Goal: Information Seeking & Learning: Learn about a topic

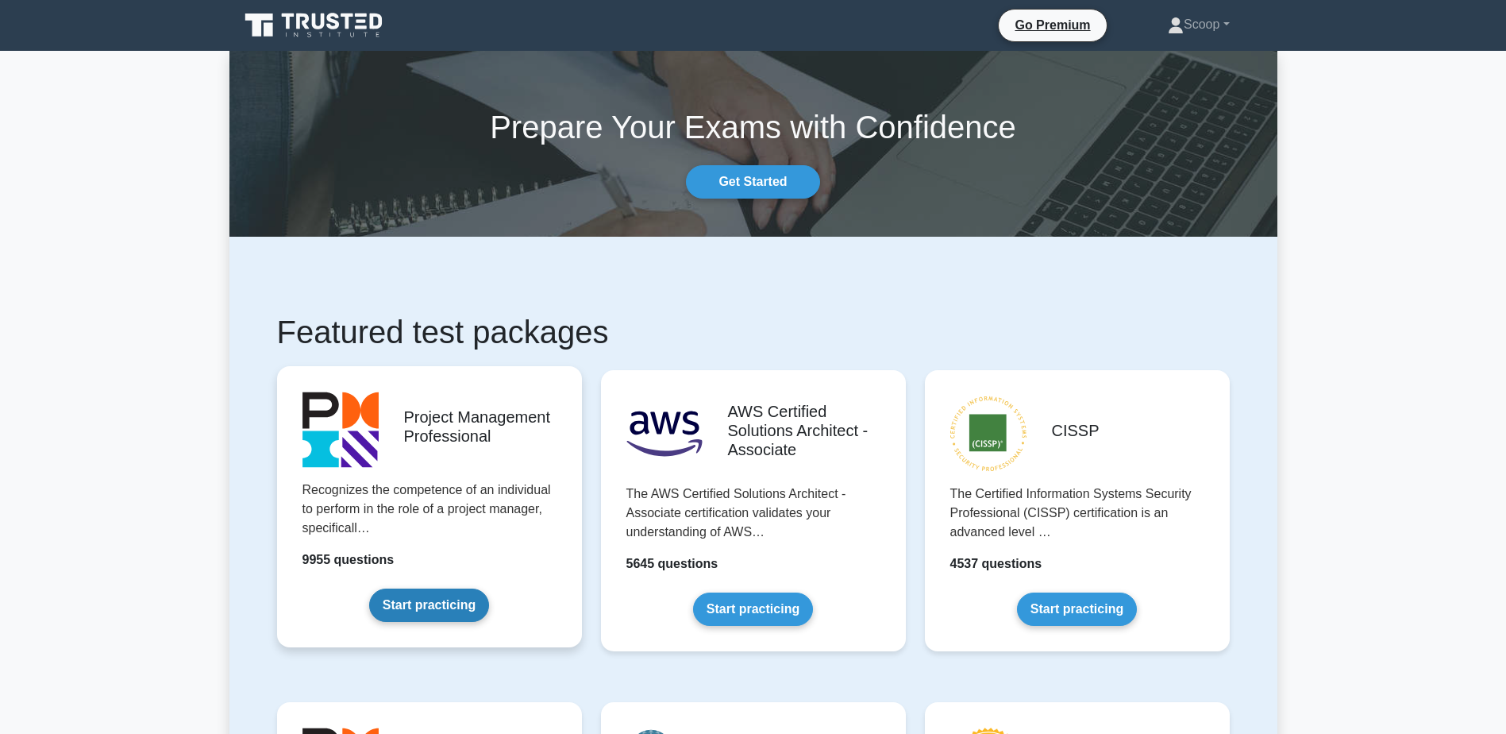
click at [470, 615] on link "Start practicing" at bounding box center [429, 604] width 120 height 33
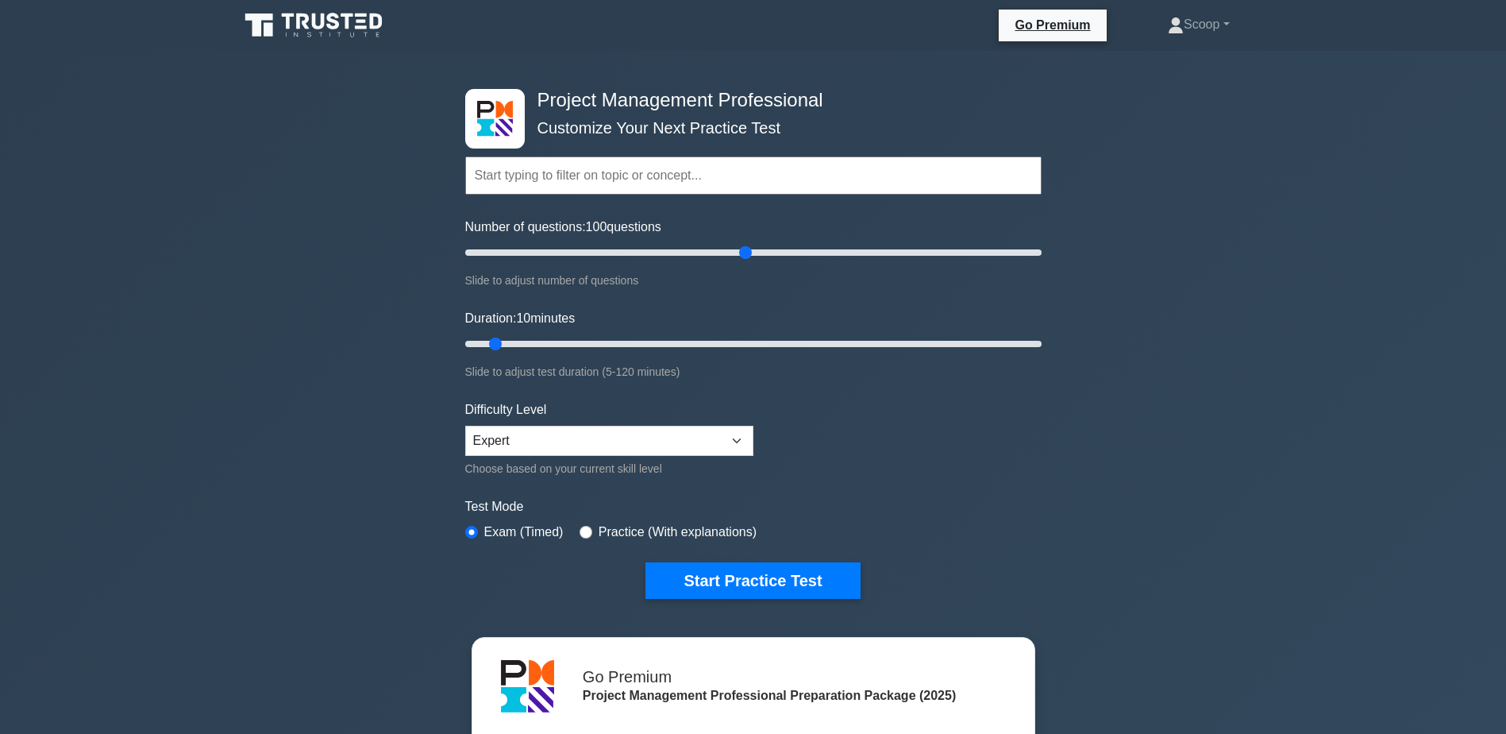
drag, startPoint x: 483, startPoint y: 248, endPoint x: 746, endPoint y: 245, distance: 263.6
type input "100"
click at [746, 245] on input "Number of questions: 100 questions" at bounding box center [753, 252] width 576 height 19
drag, startPoint x: 495, startPoint y: 337, endPoint x: 1104, endPoint y: 337, distance: 608.9
type input "120"
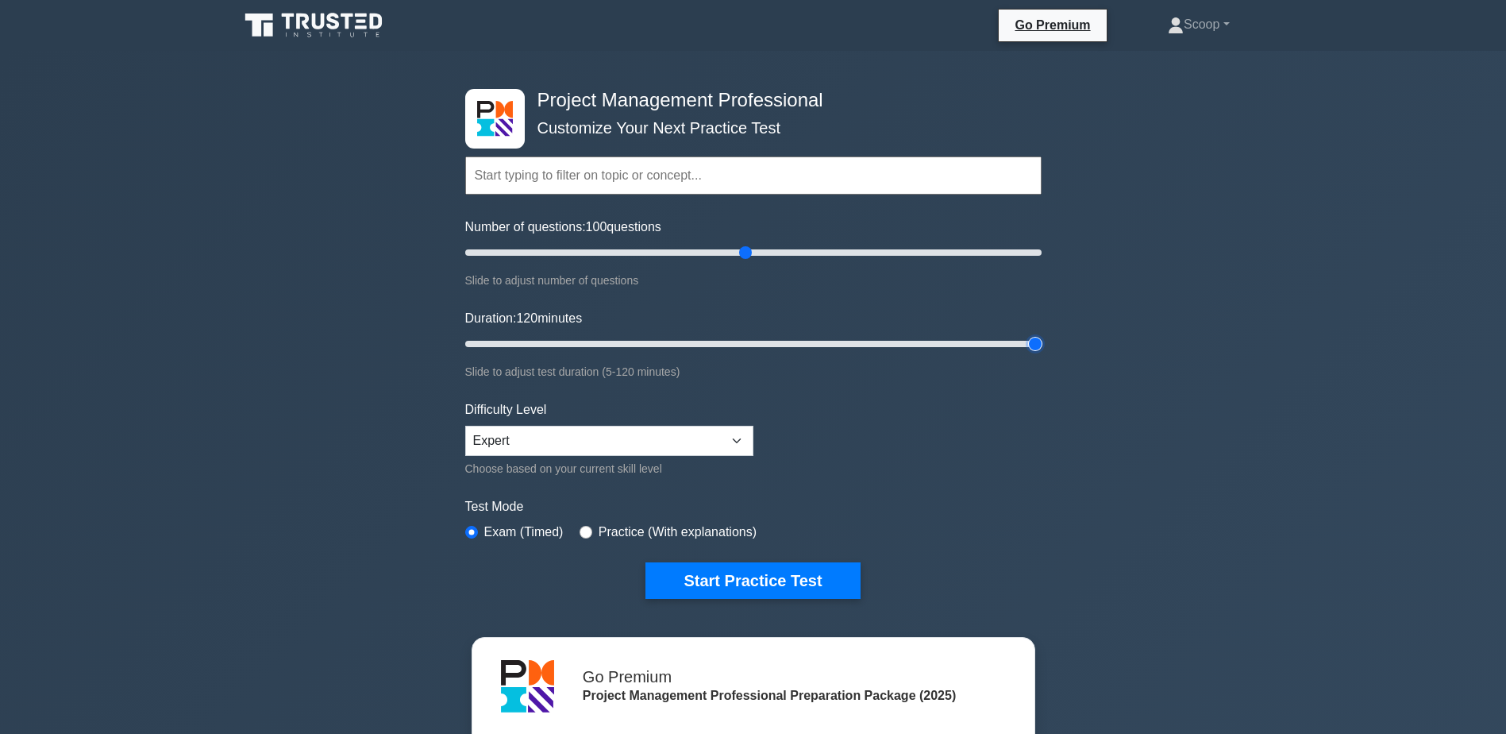
click at [1042, 337] on input "Duration: 120 minutes" at bounding box center [753, 343] width 576 height 19
click at [649, 456] on div "Difficulty Level Beginner Intermediate Expert Choose based on your current skil…" at bounding box center [609, 439] width 288 height 78
click at [649, 449] on select "Beginner Intermediate Expert" at bounding box center [609, 441] width 288 height 30
select select "intermediate"
click at [465, 426] on select "Beginner Intermediate Expert" at bounding box center [609, 441] width 288 height 30
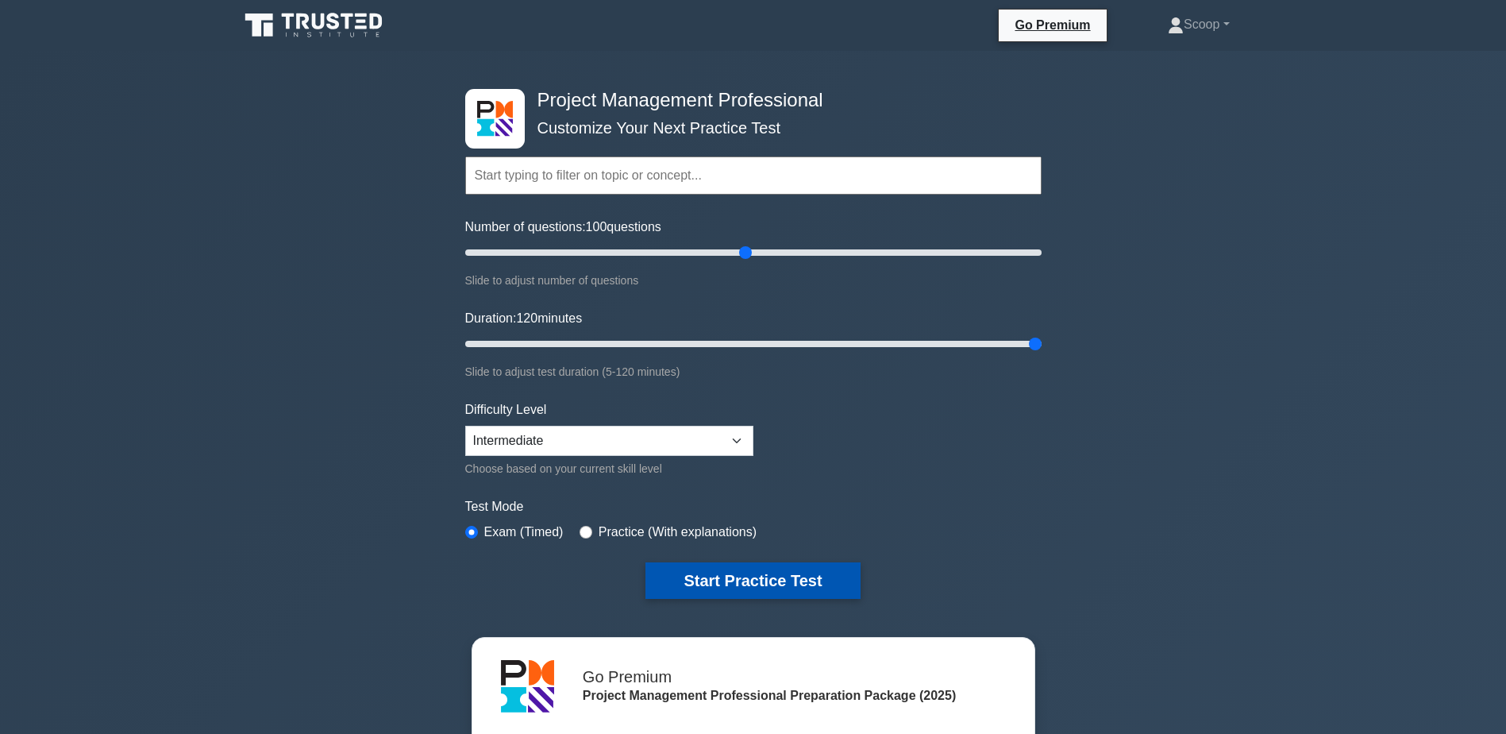
click at [786, 585] on button "Start Practice Test" at bounding box center [752, 580] width 214 height 37
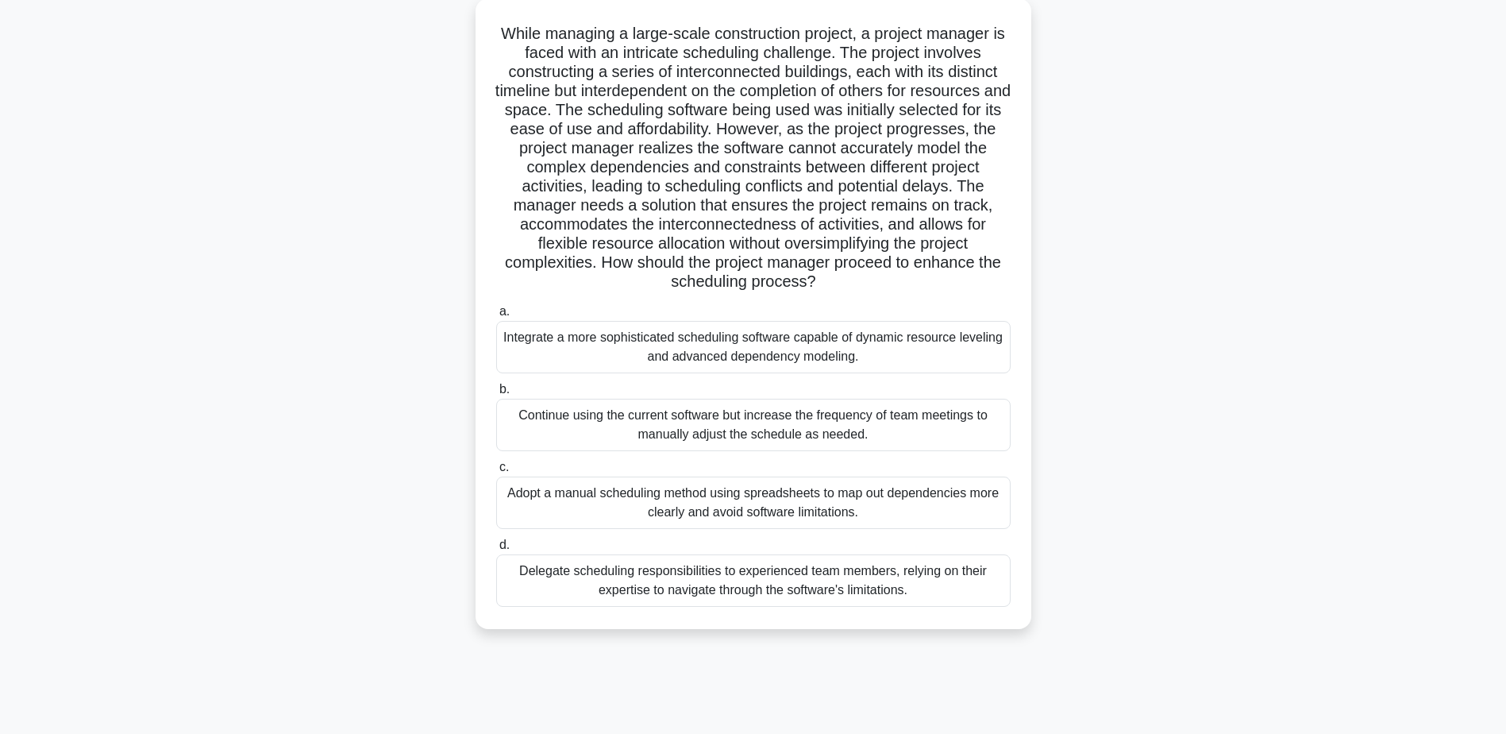
scroll to position [124, 0]
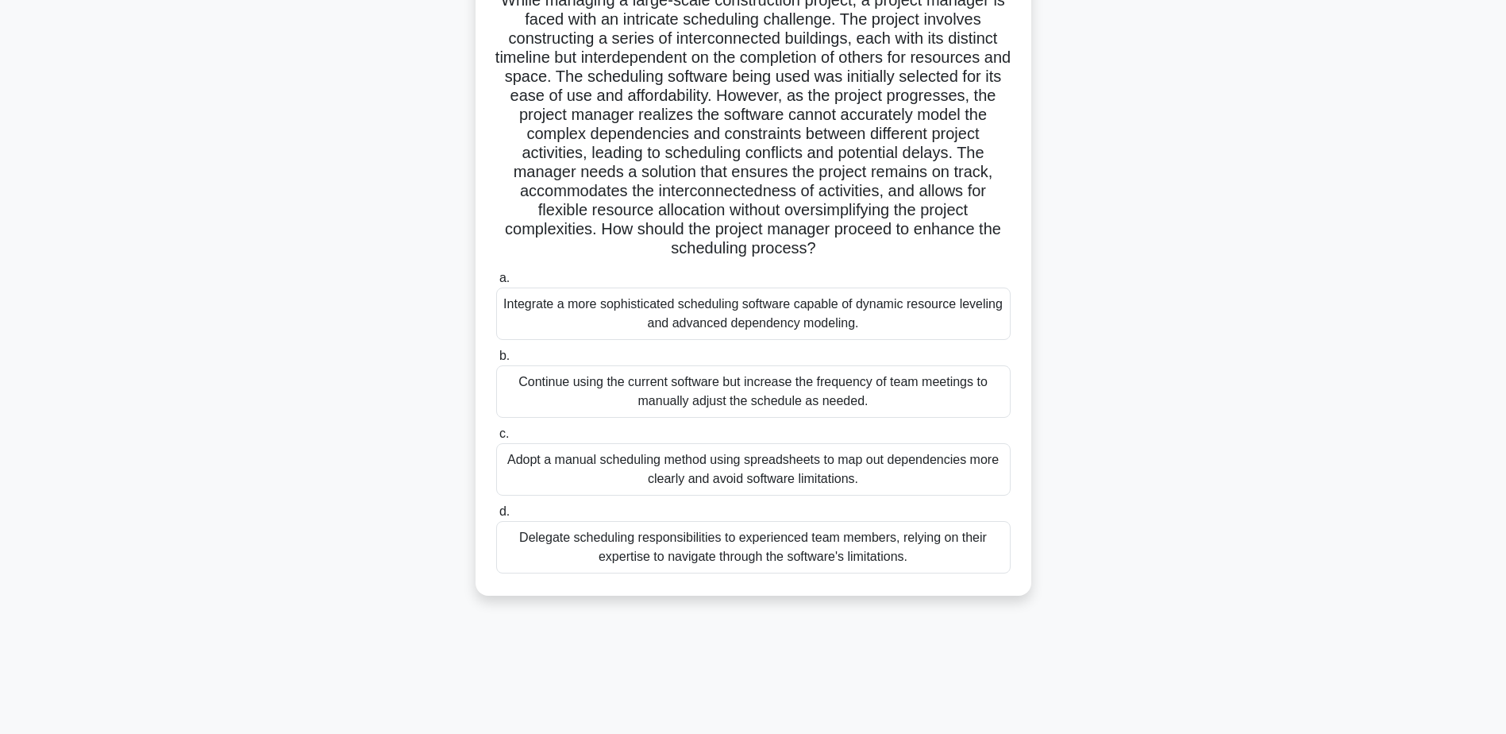
click at [830, 555] on div "Delegate scheduling responsibilities to experienced team members, relying on th…" at bounding box center [753, 547] width 514 height 52
click at [496, 517] on input "d. Delegate scheduling responsibilities to experienced team members, relying on…" at bounding box center [496, 511] width 0 height 10
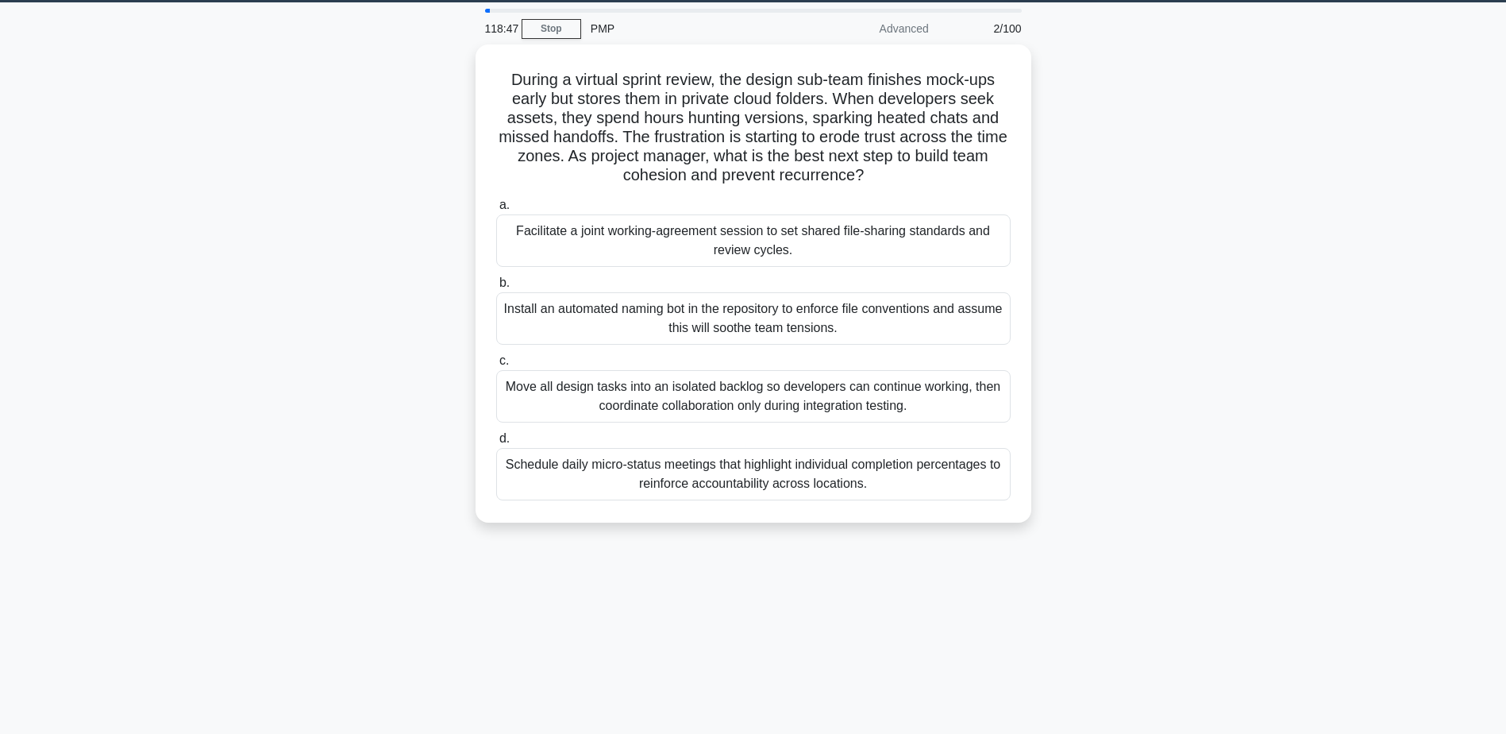
scroll to position [0, 0]
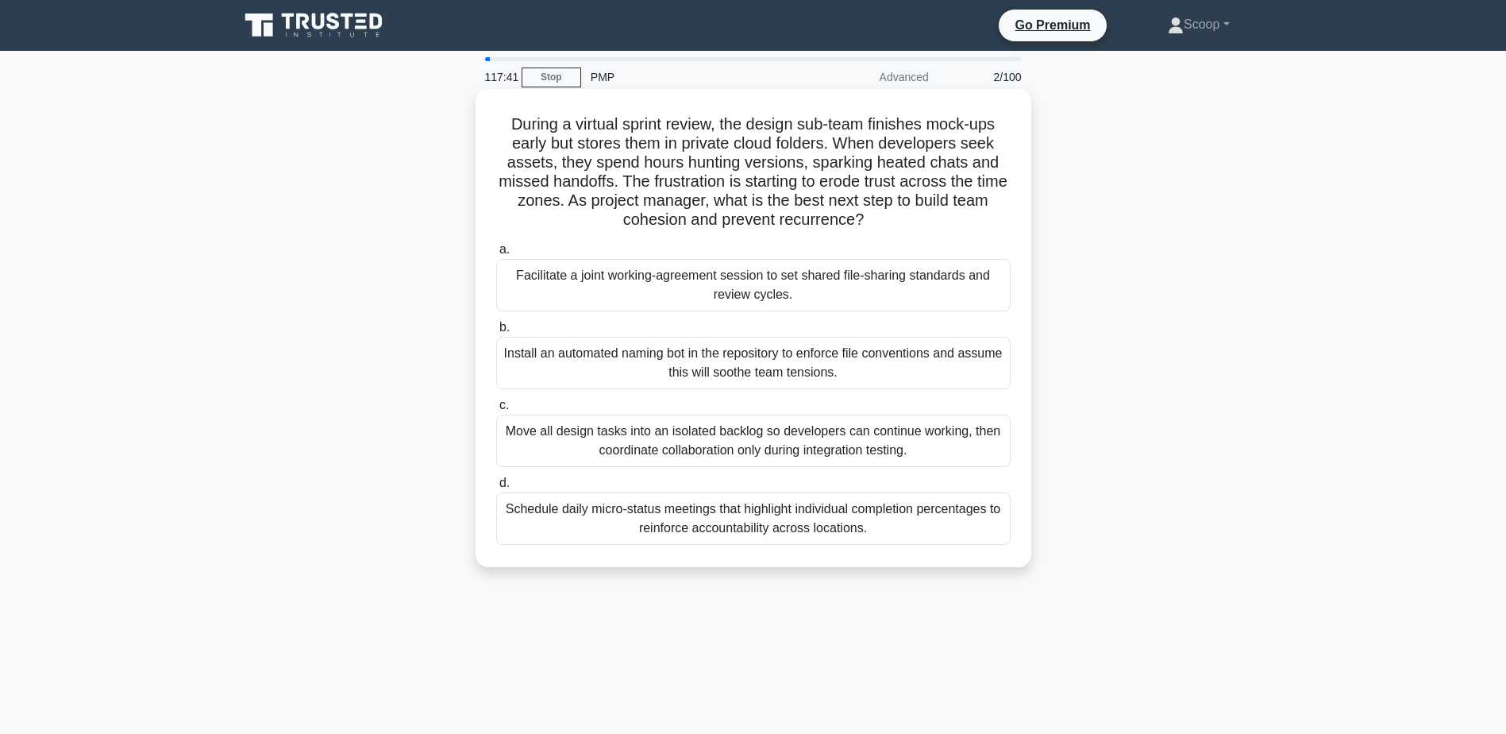
click at [979, 287] on div "Facilitate a joint working-agreement session to set shared file-sharing standar…" at bounding box center [753, 285] width 514 height 52
click at [496, 255] on input "a. Facilitate a joint working-agreement session to set shared file-sharing stan…" at bounding box center [496, 250] width 0 height 10
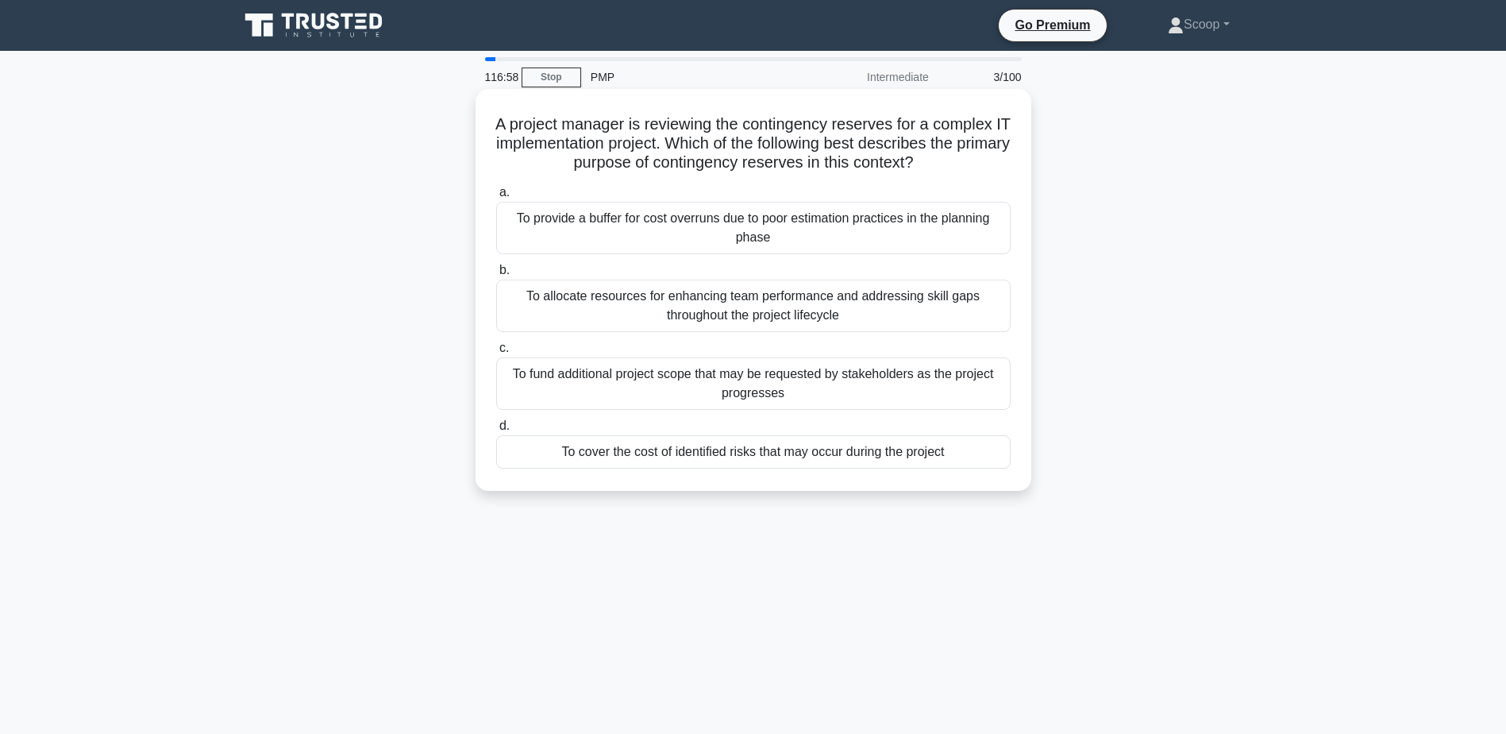
click at [846, 240] on div "To provide a buffer for cost overruns due to poor estimation practices in the p…" at bounding box center [753, 228] width 514 height 52
click at [496, 198] on input "a. To provide a buffer for cost overruns due to poor estimation practices in th…" at bounding box center [496, 192] width 0 height 10
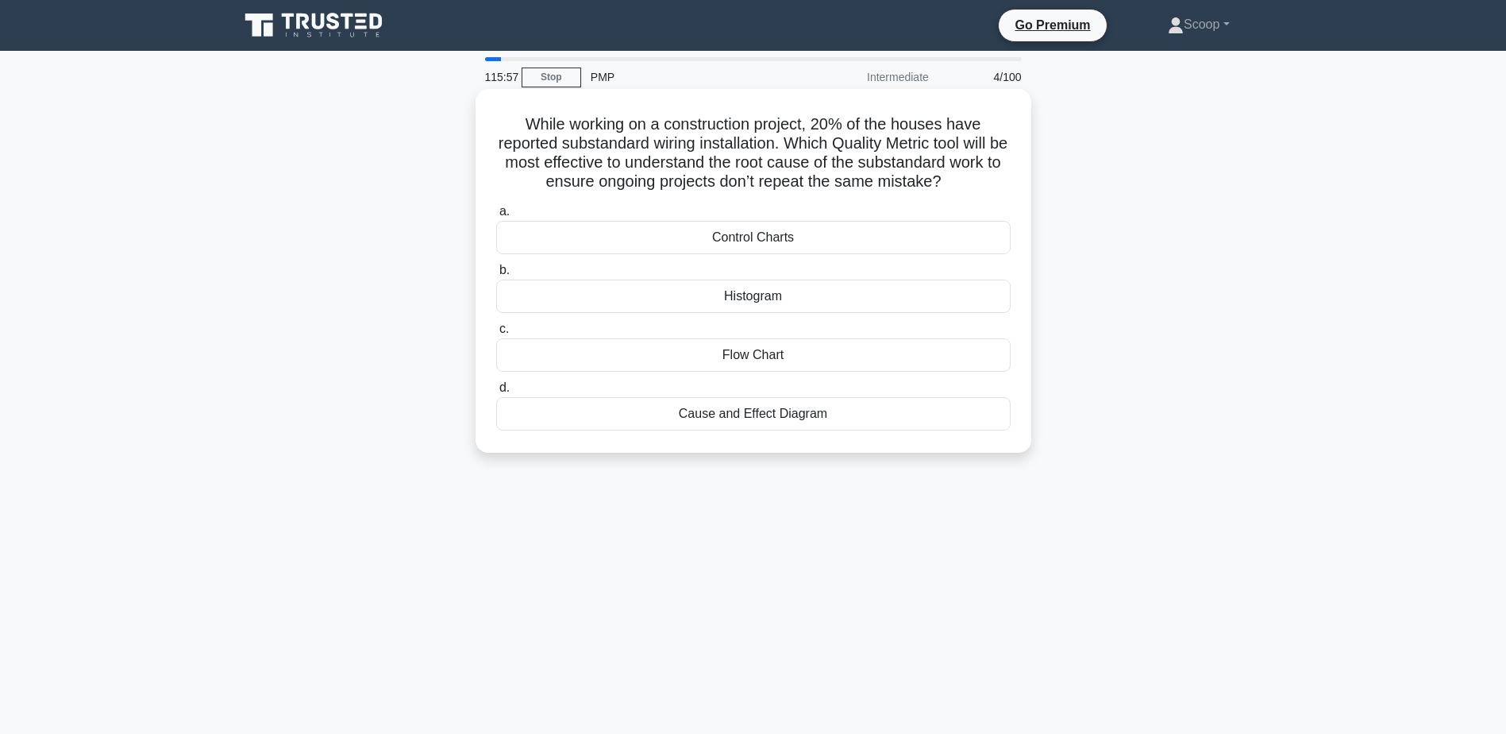
click at [813, 422] on div "Cause and Effect Diagram" at bounding box center [753, 413] width 514 height 33
click at [496, 393] on input "d. Cause and Effect Diagram" at bounding box center [496, 388] width 0 height 10
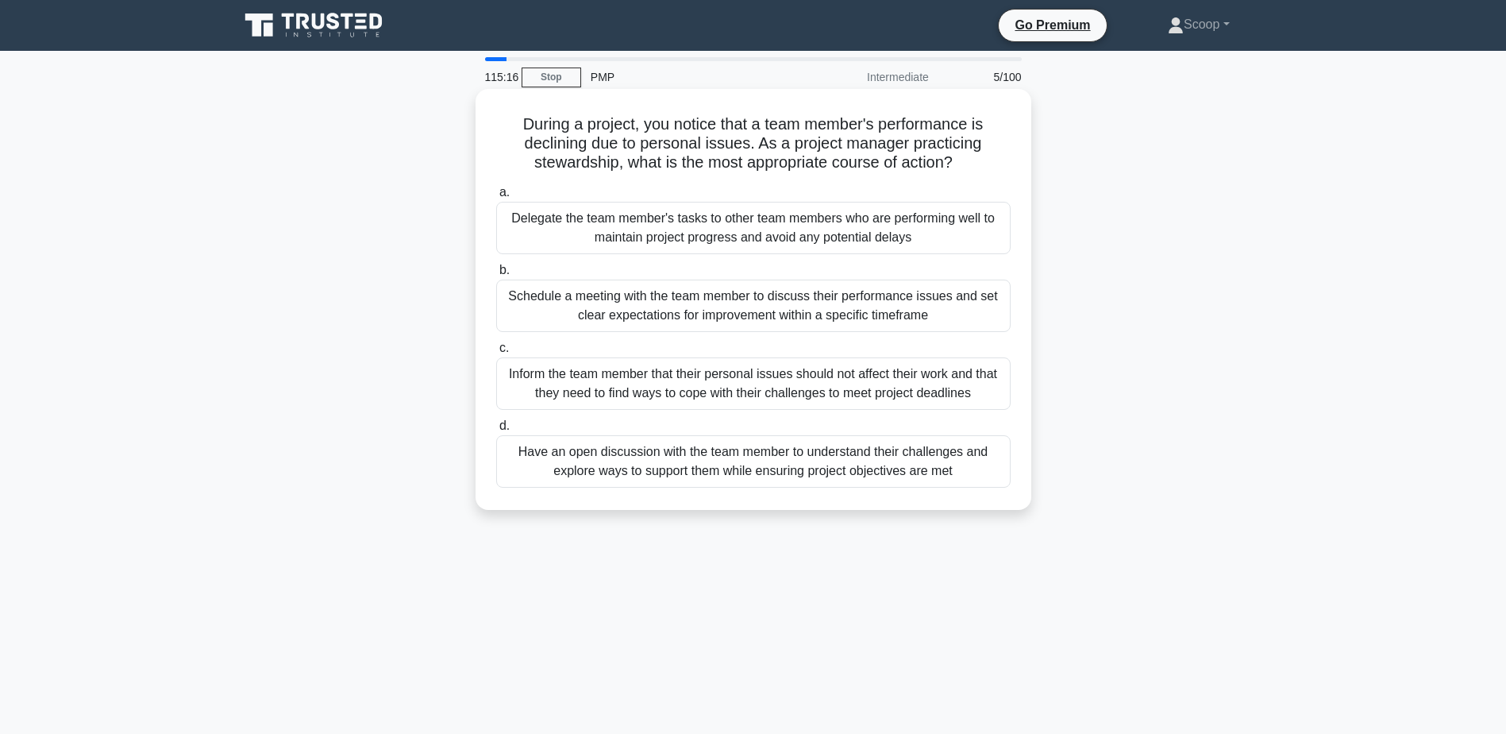
click at [882, 480] on div "Have an open discussion with the team member to understand their challenges and…" at bounding box center [753, 461] width 514 height 52
click at [496, 431] on input "d. Have an open discussion with the team member to understand their challenges …" at bounding box center [496, 426] width 0 height 10
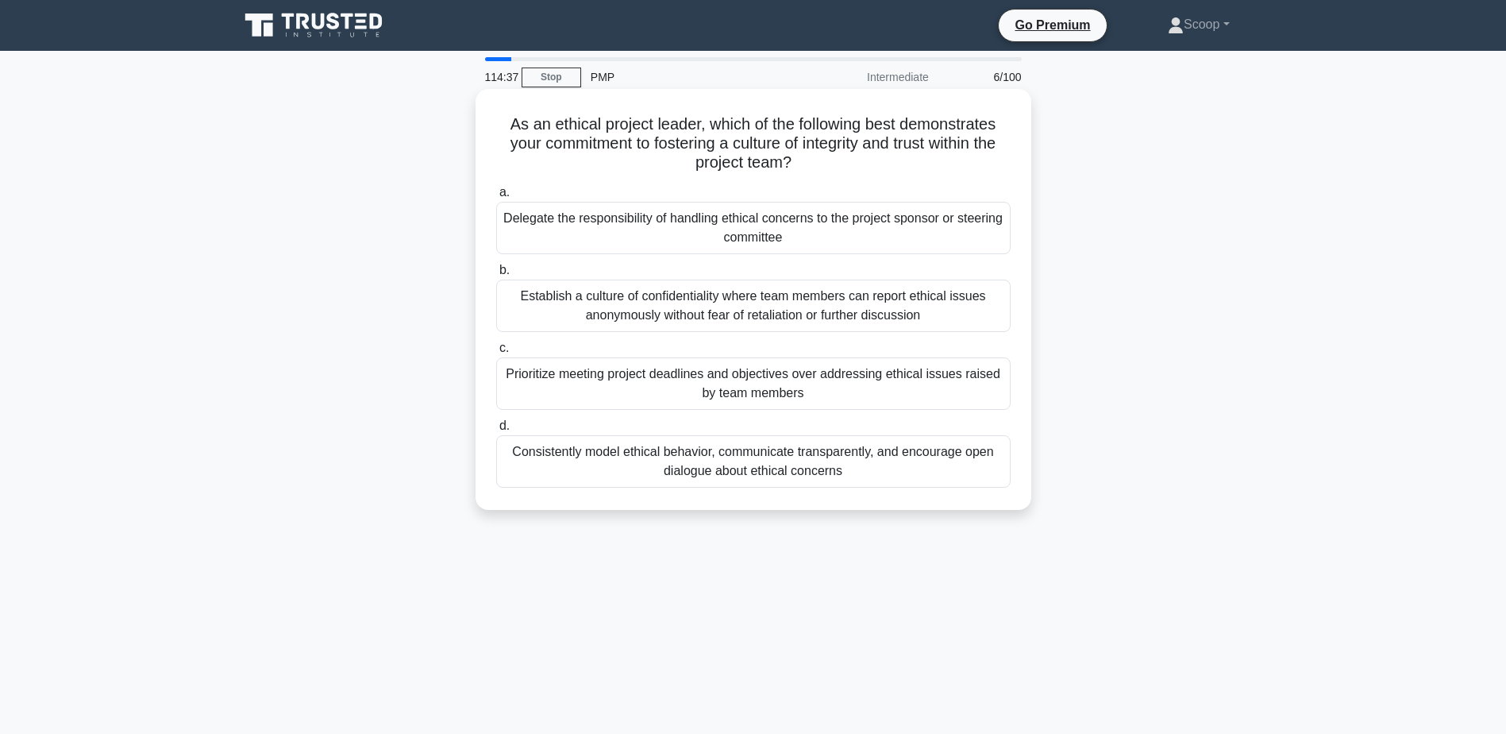
click at [786, 470] on div "Consistently model ethical behavior, communicate transparently, and encourage o…" at bounding box center [753, 461] width 514 height 52
click at [496, 431] on input "d. Consistently model ethical behavior, communicate transparently, and encourag…" at bounding box center [496, 426] width 0 height 10
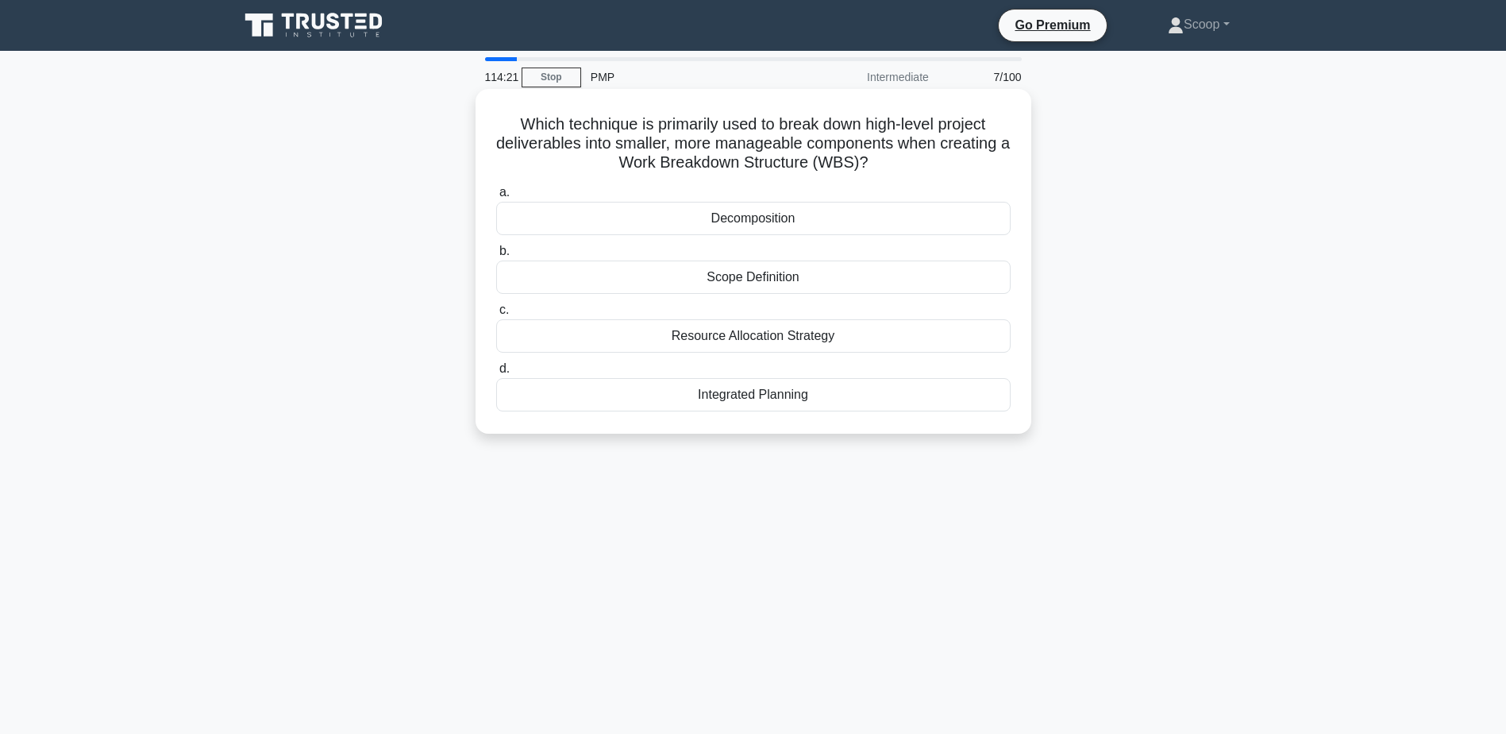
click at [783, 223] on div "Decomposition" at bounding box center [753, 218] width 514 height 33
click at [496, 198] on input "a. Decomposition" at bounding box center [496, 192] width 0 height 10
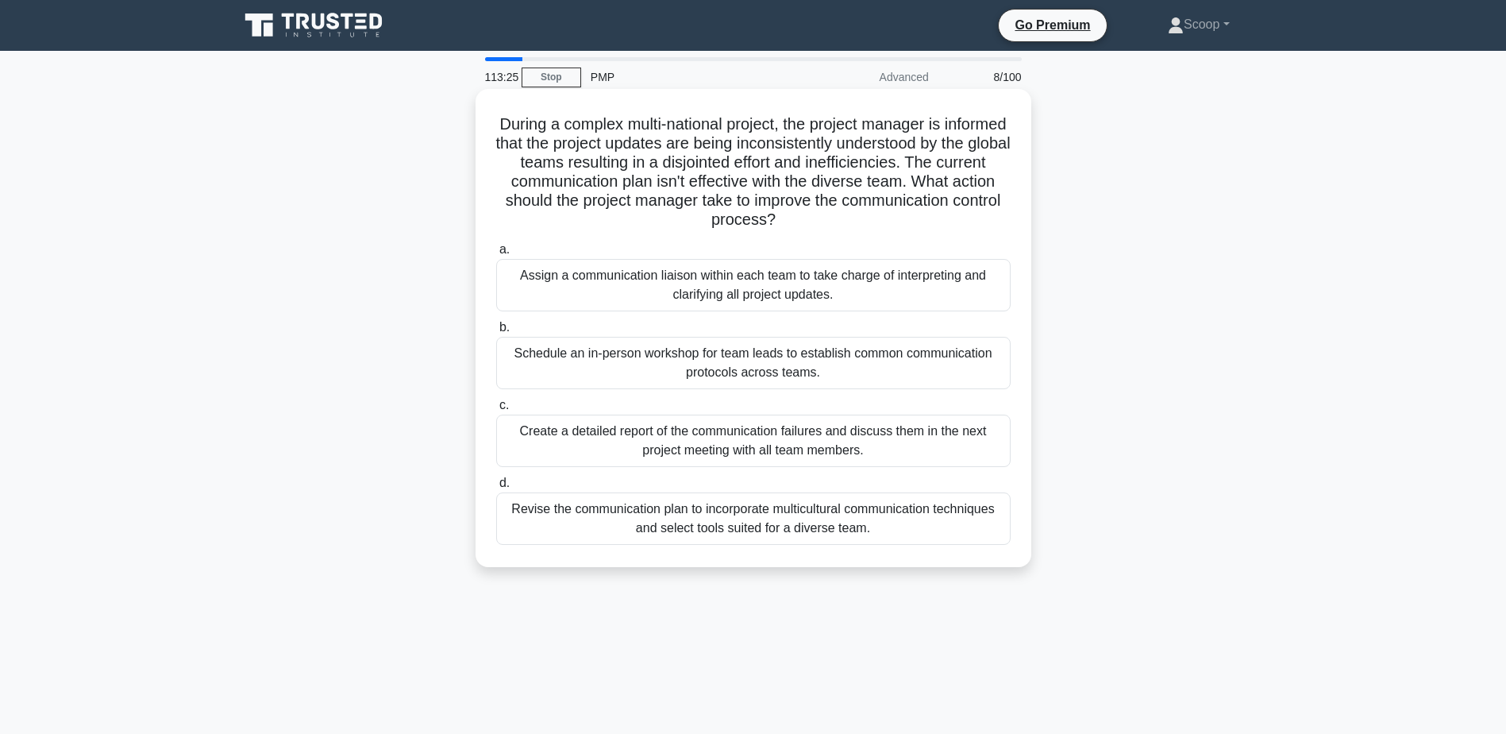
click at [805, 522] on div "Revise the communication plan to incorporate multicultural communication techni…" at bounding box center [753, 518] width 514 height 52
click at [496, 488] on input "d. Revise the communication plan to incorporate multicultural communication tec…" at bounding box center [496, 483] width 0 height 10
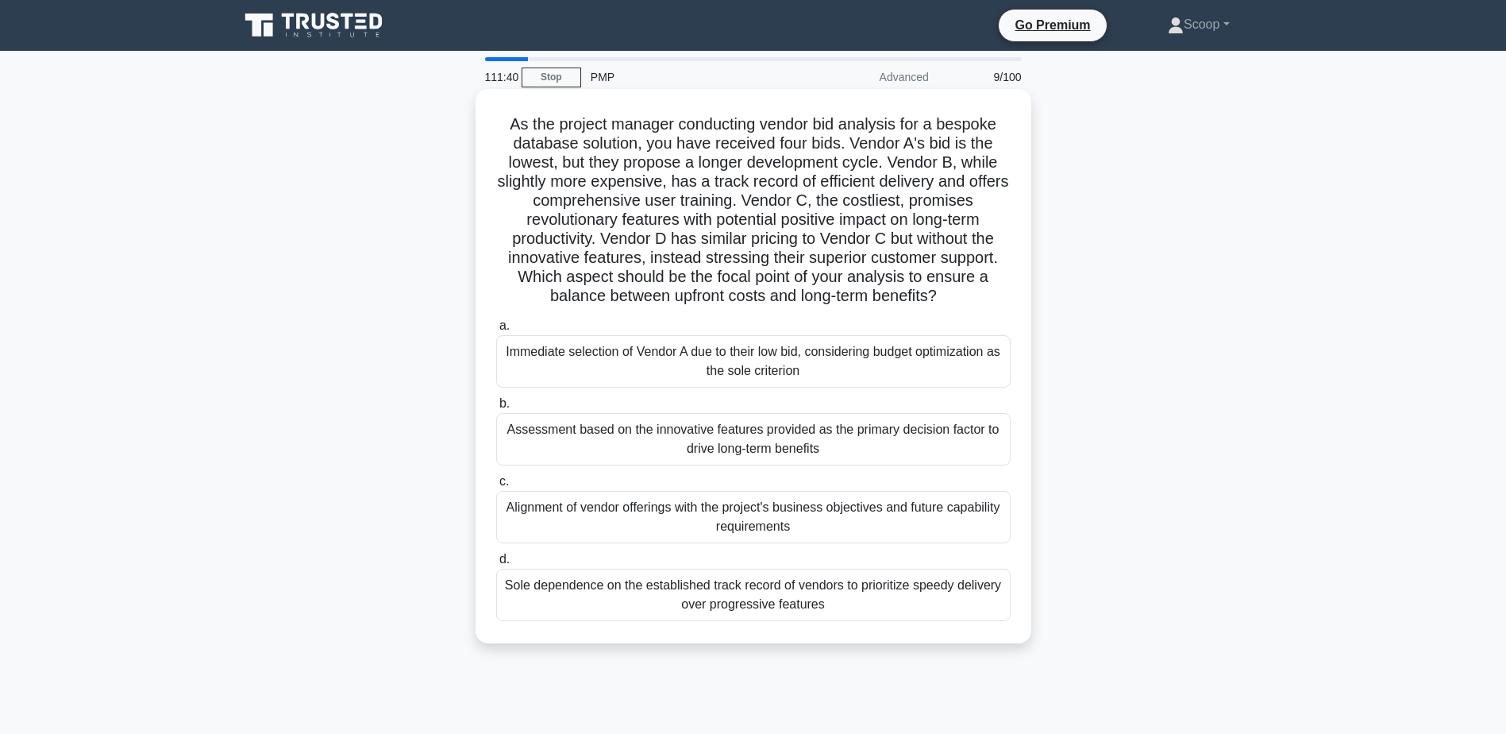
click at [984, 518] on div "Alignment of vendor offerings with the project's business objectives and future…" at bounding box center [753, 517] width 514 height 52
click at [496, 487] on input "c. Alignment of vendor offerings with the project's business objectives and fut…" at bounding box center [496, 481] width 0 height 10
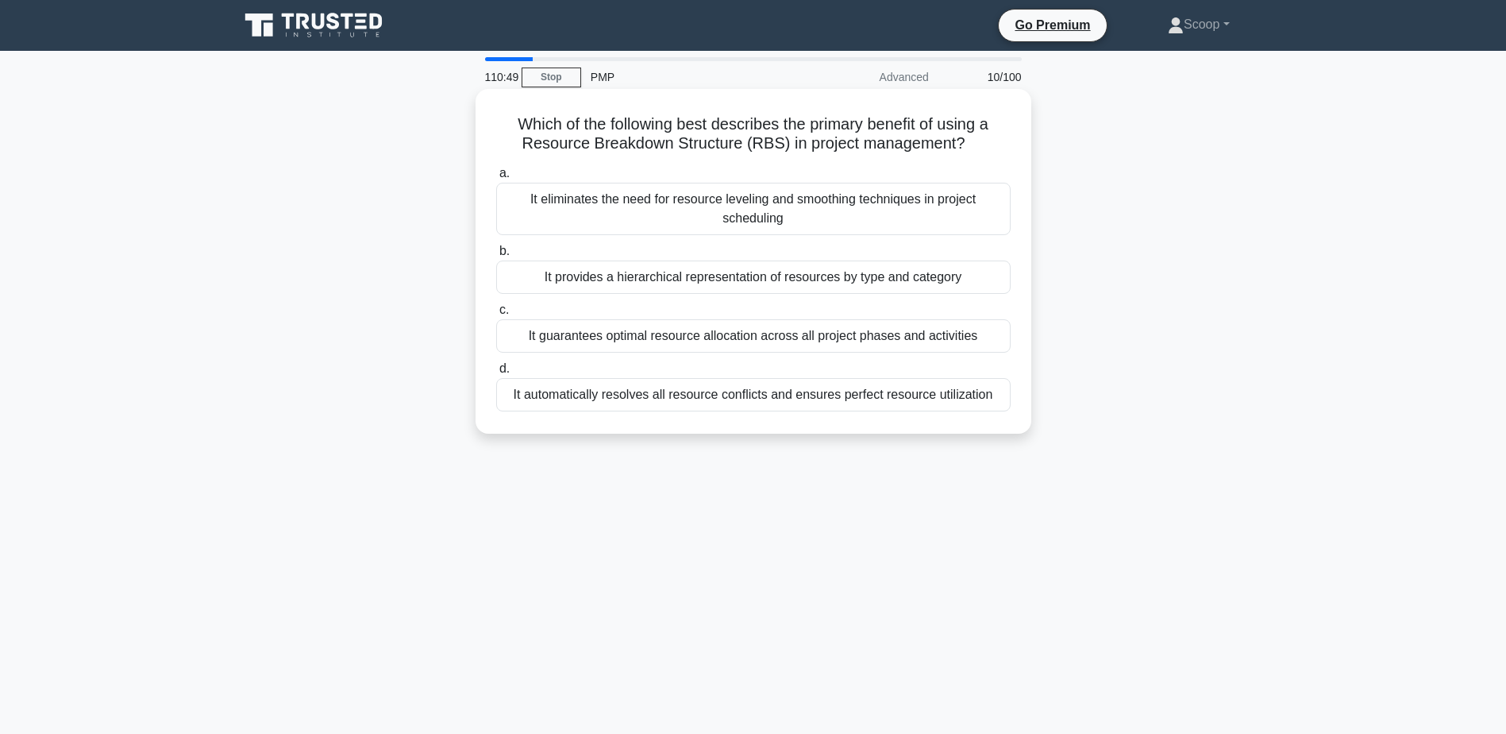
click at [726, 337] on div "It guarantees optimal resource allocation across all project phases and activit…" at bounding box center [753, 335] width 514 height 33
click at [496, 315] on input "c. It guarantees optimal resource allocation across all project phases and acti…" at bounding box center [496, 310] width 0 height 10
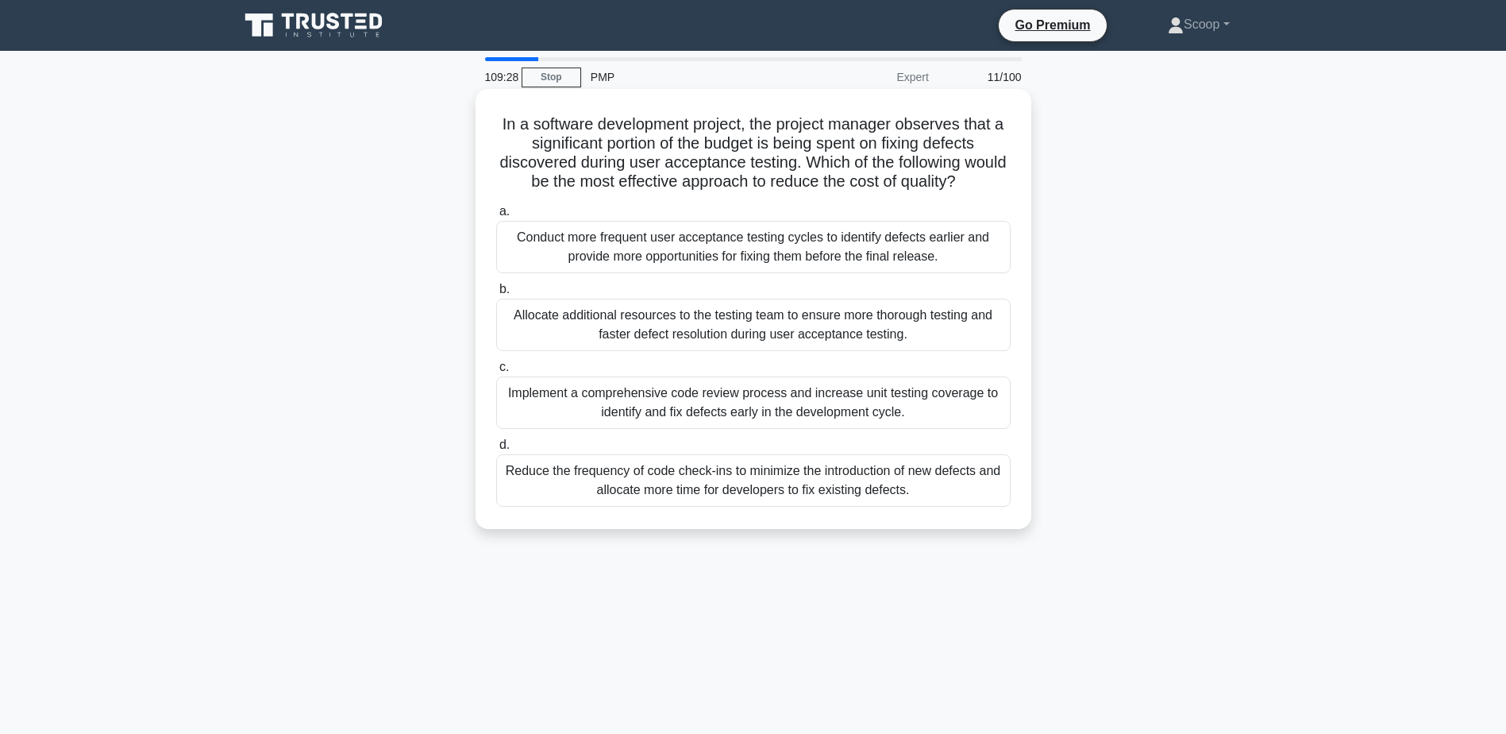
click at [810, 402] on div "Implement a comprehensive code review process and increase unit testing coverag…" at bounding box center [753, 402] width 514 height 52
click at [496, 372] on input "c. Implement a comprehensive code review process and increase unit testing cove…" at bounding box center [496, 367] width 0 height 10
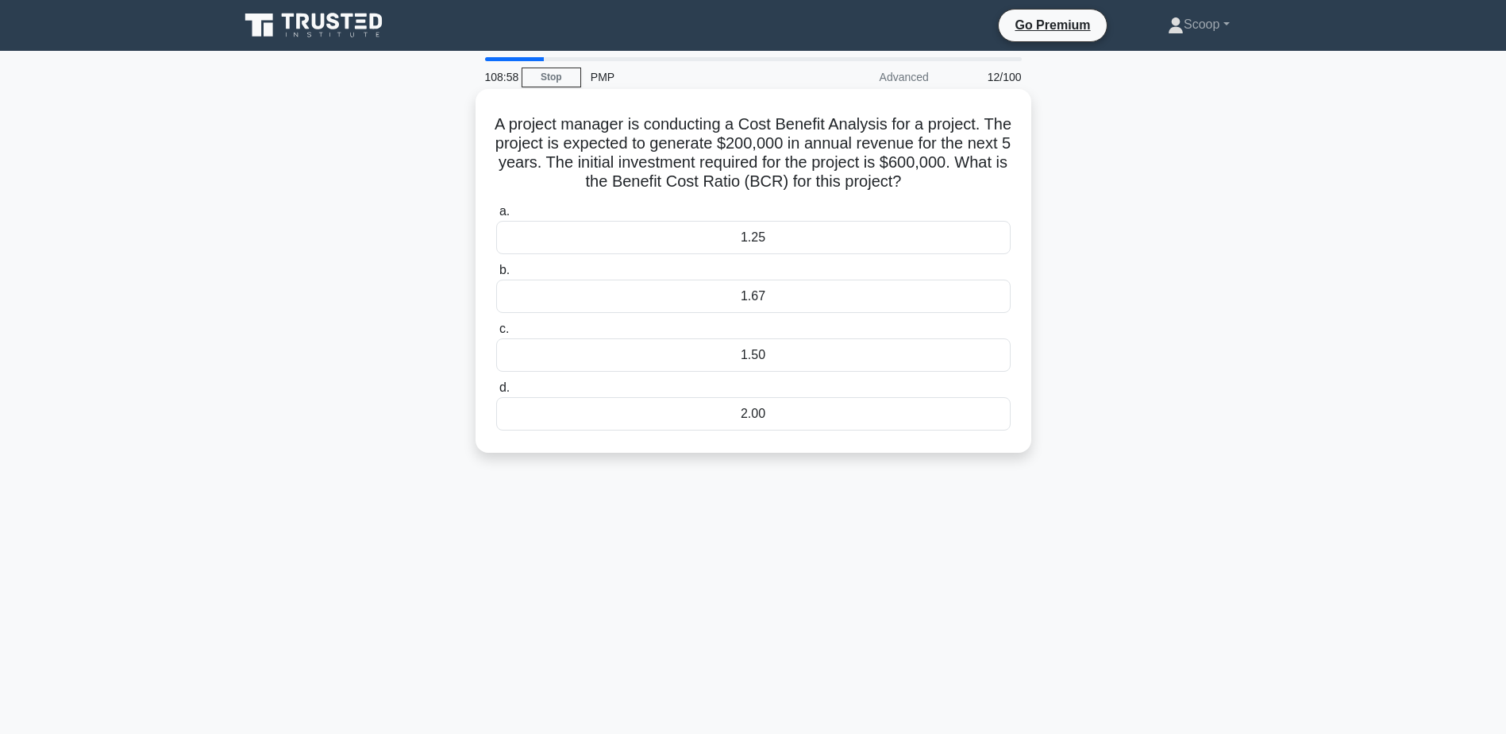
click at [808, 298] on div "1.67" at bounding box center [753, 295] width 514 height 33
click at [496, 275] on input "b. 1.67" at bounding box center [496, 270] width 0 height 10
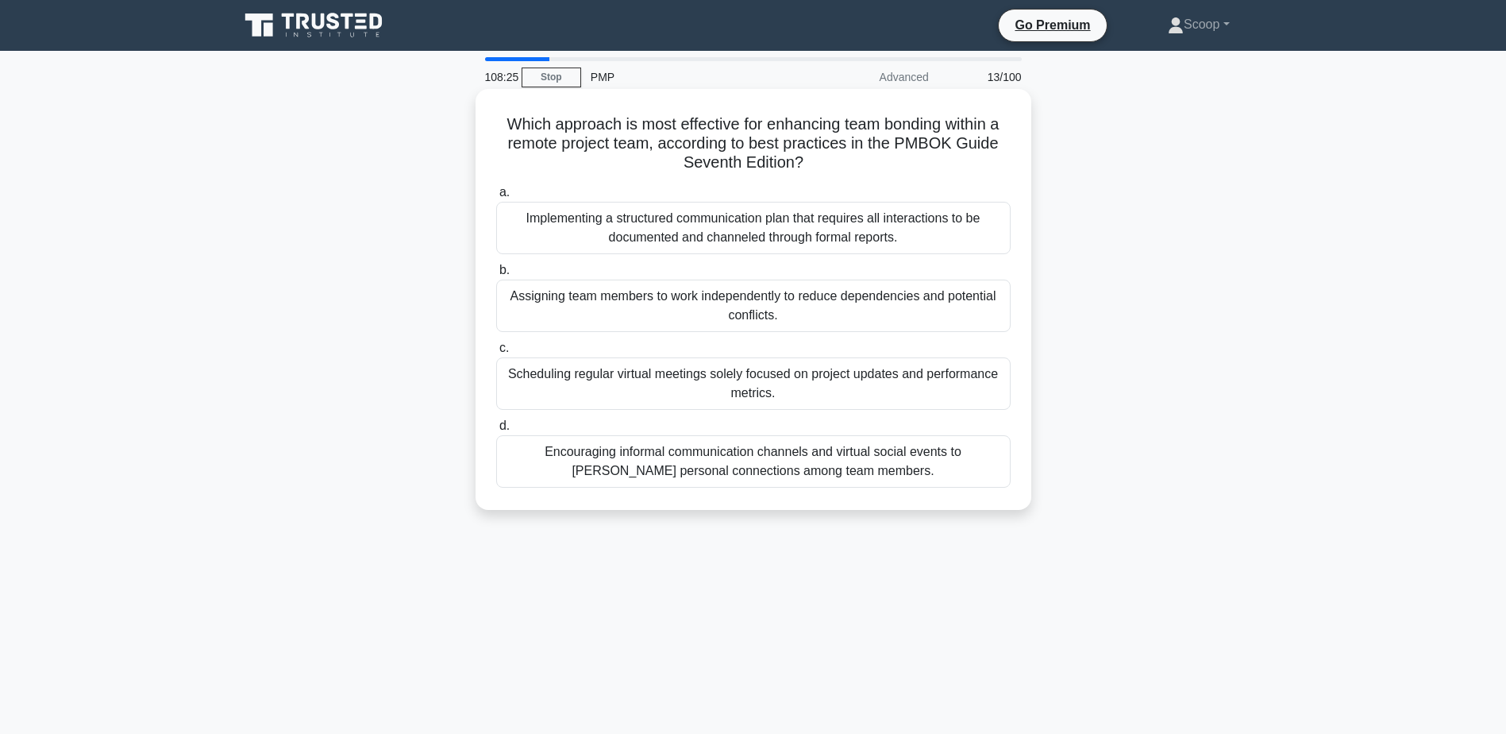
click at [942, 468] on div "Encouraging informal communication channels and virtual social events to foster…" at bounding box center [753, 461] width 514 height 52
click at [496, 431] on input "d. Encouraging informal communication channels and virtual social events to fos…" at bounding box center [496, 426] width 0 height 10
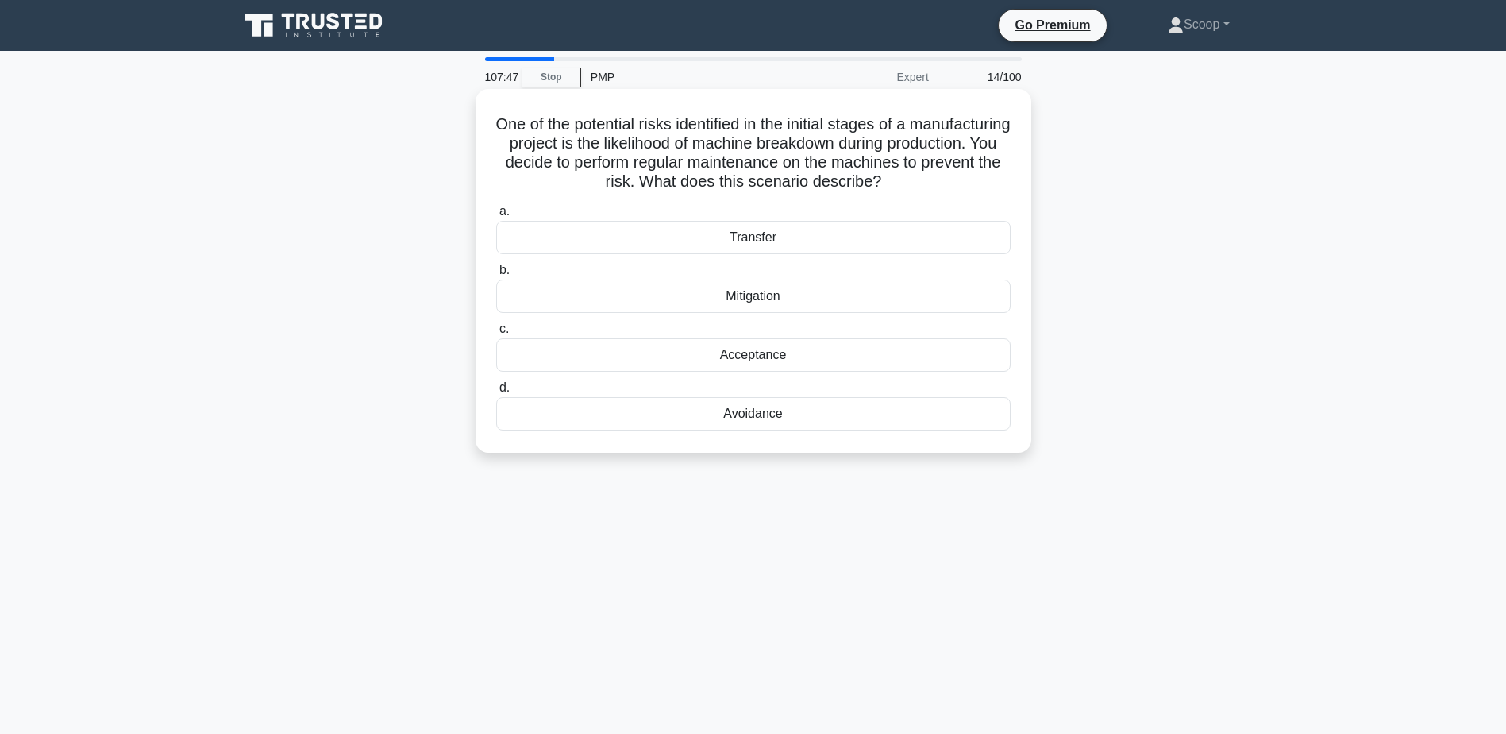
click at [769, 417] on div "Avoidance" at bounding box center [753, 413] width 514 height 33
click at [496, 393] on input "d. Avoidance" at bounding box center [496, 388] width 0 height 10
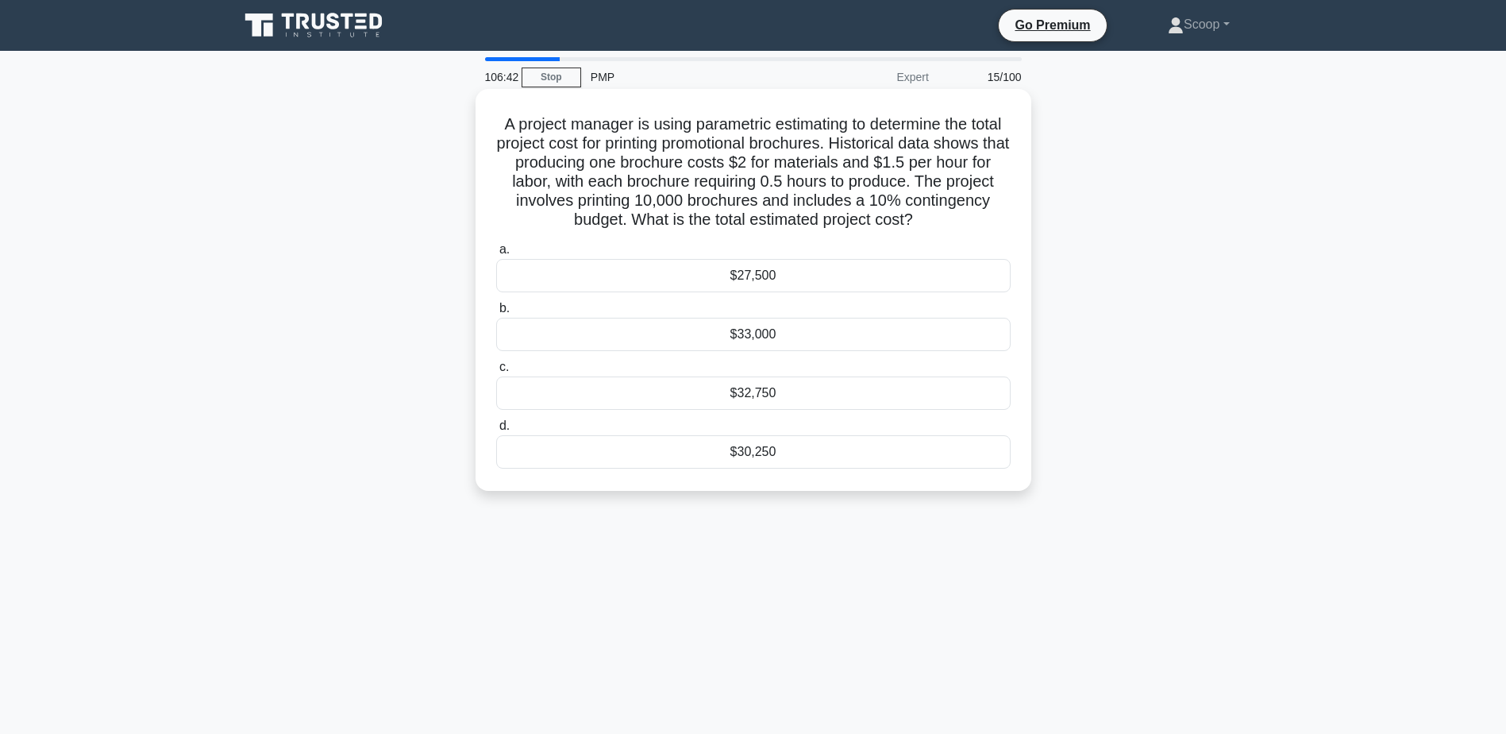
click at [834, 453] on div "$30,250" at bounding box center [753, 451] width 514 height 33
click at [496, 431] on input "d. $30,250" at bounding box center [496, 426] width 0 height 10
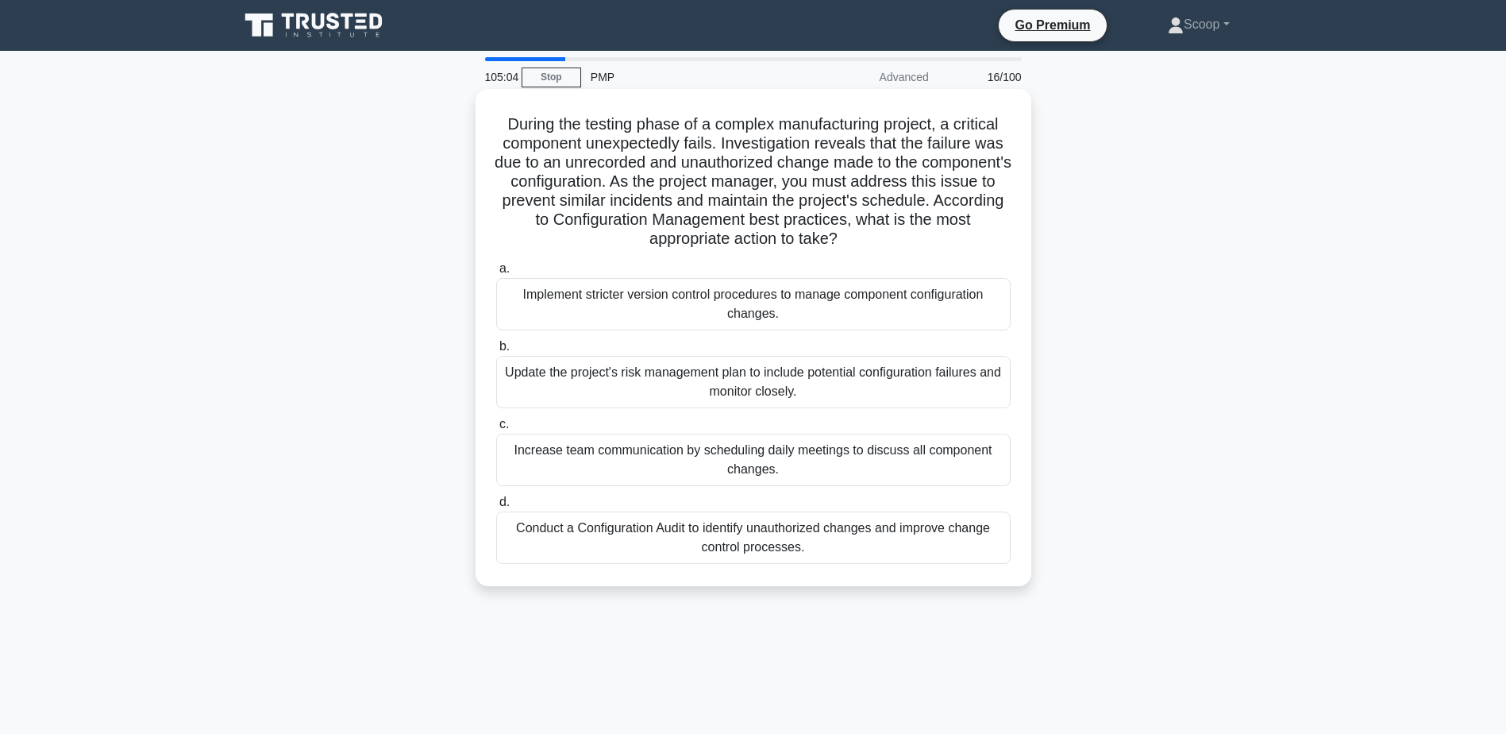
click at [860, 379] on div "Update the project's risk management plan to include potential configuration fa…" at bounding box center [753, 382] width 514 height 52
click at [496, 352] on input "b. Update the project's risk management plan to include potential configuration…" at bounding box center [496, 346] width 0 height 10
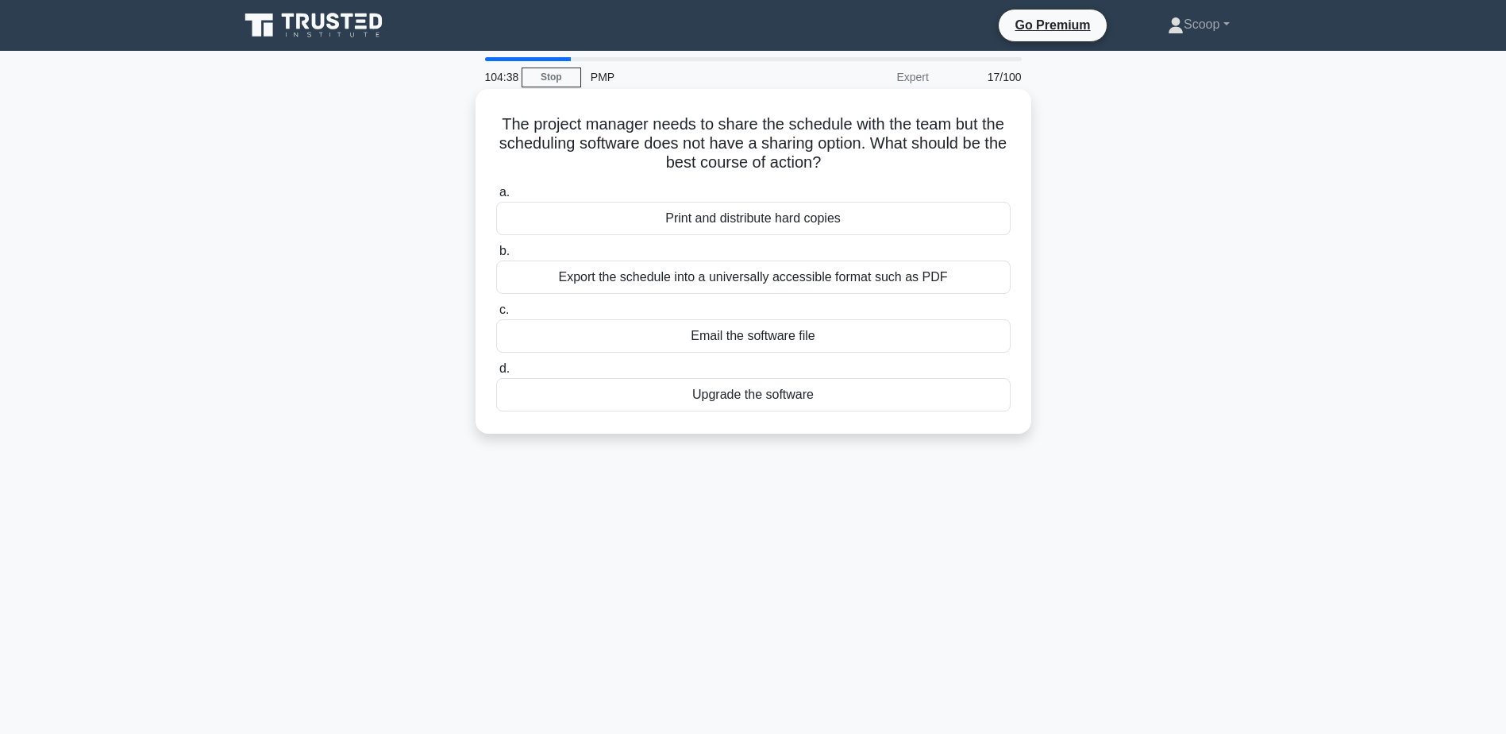
click at [834, 275] on div "Export the schedule into a universally accessible format such as PDF" at bounding box center [753, 276] width 514 height 33
click at [496, 256] on input "b. Export the schedule into a universally accessible format such as PDF" at bounding box center [496, 251] width 0 height 10
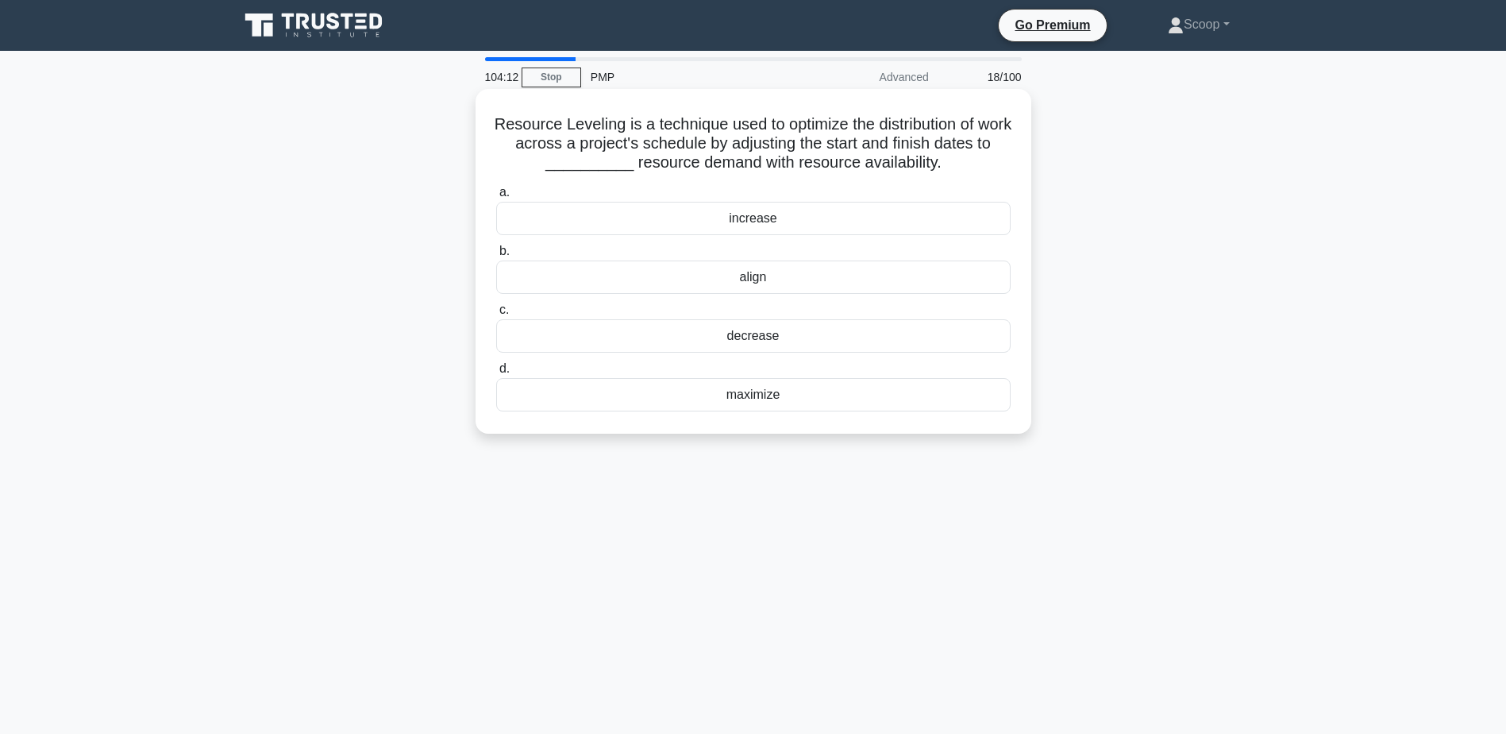
click at [779, 286] on div "align" at bounding box center [753, 276] width 514 height 33
click at [496, 256] on input "b. align" at bounding box center [496, 251] width 0 height 10
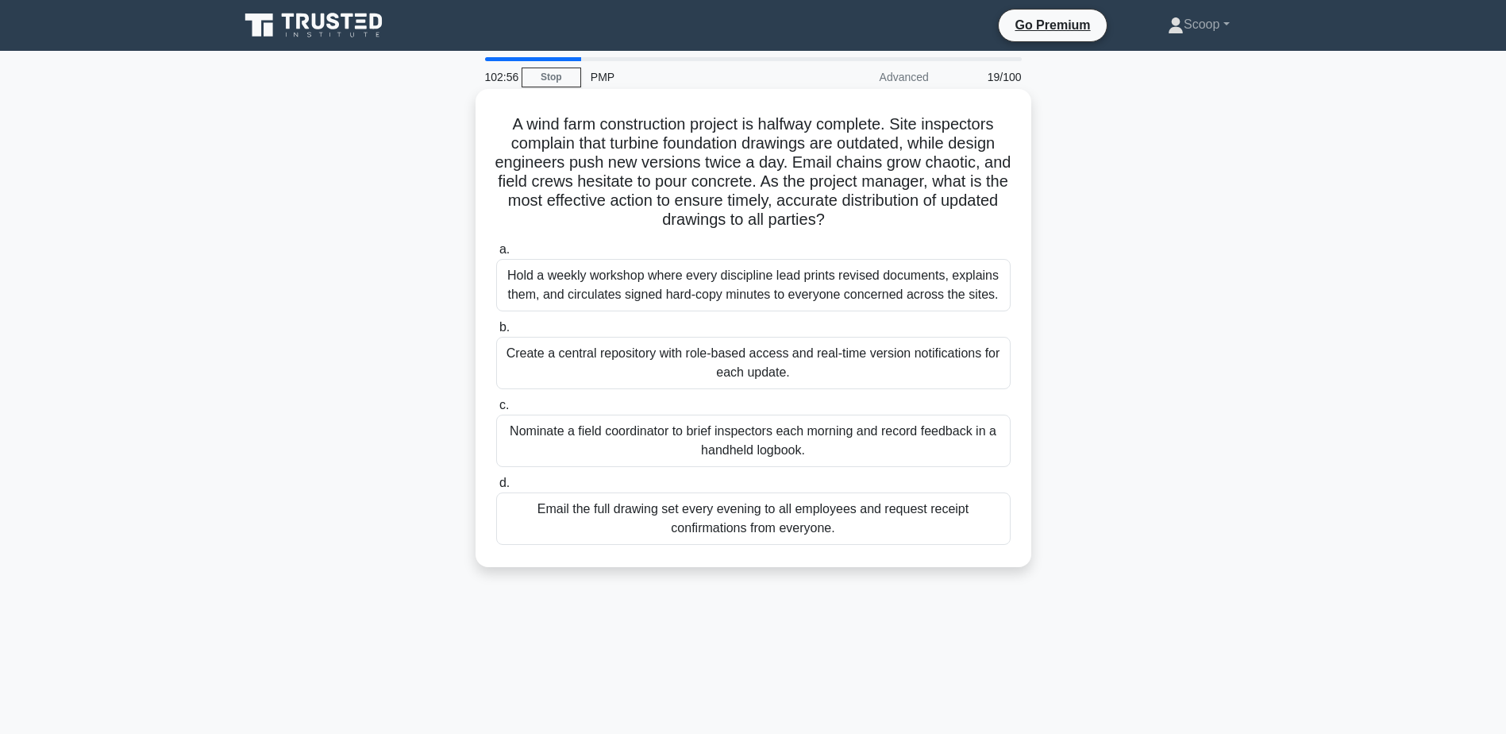
click at [810, 365] on div "Create a central repository with role-based access and real-time version notifi…" at bounding box center [753, 363] width 514 height 52
click at [496, 333] on input "b. Create a central repository with role-based access and real-time version not…" at bounding box center [496, 327] width 0 height 10
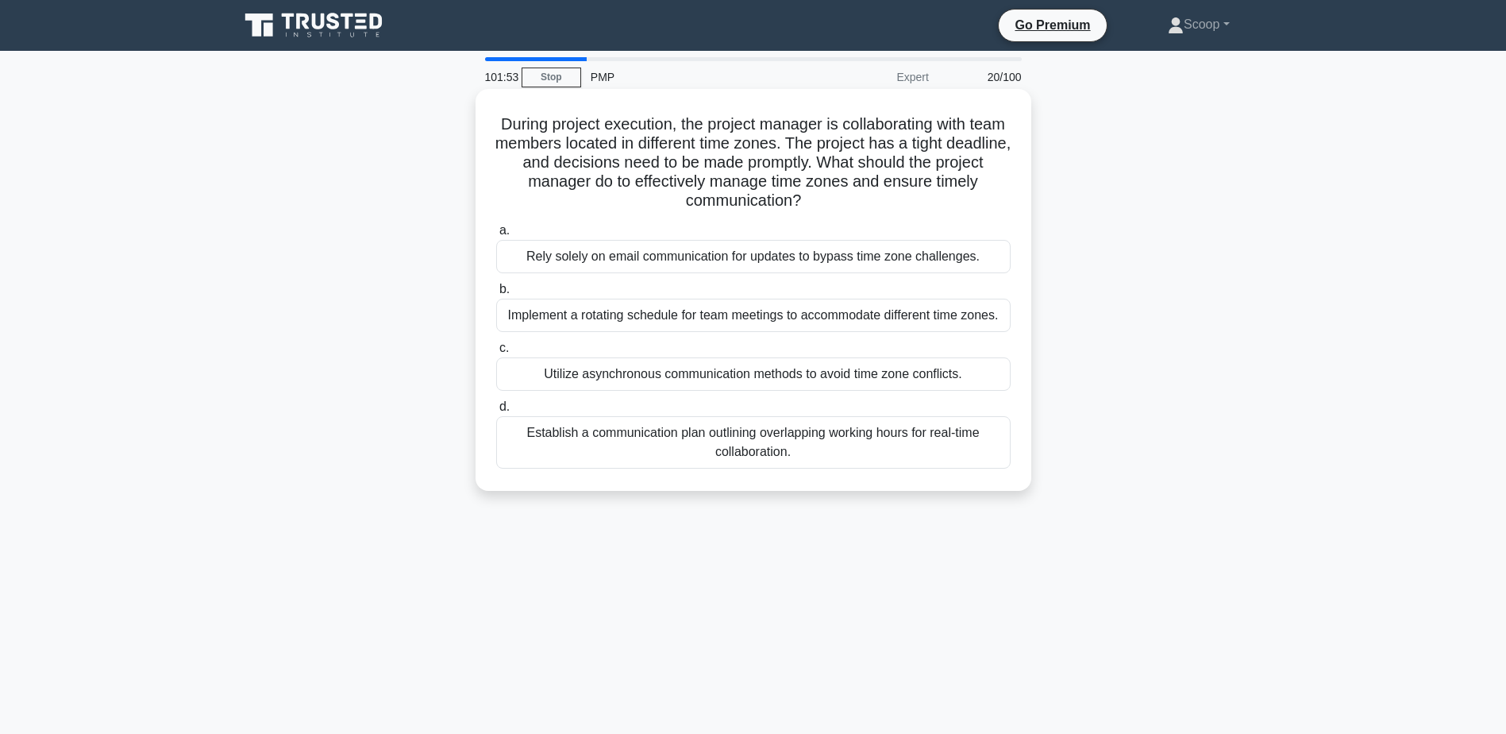
click at [795, 453] on div "Establish a communication plan outlining overlapping working hours for real-tim…" at bounding box center [753, 442] width 514 height 52
click at [496, 412] on input "d. Establish a communication plan outlining overlapping working hours for real-…" at bounding box center [496, 407] width 0 height 10
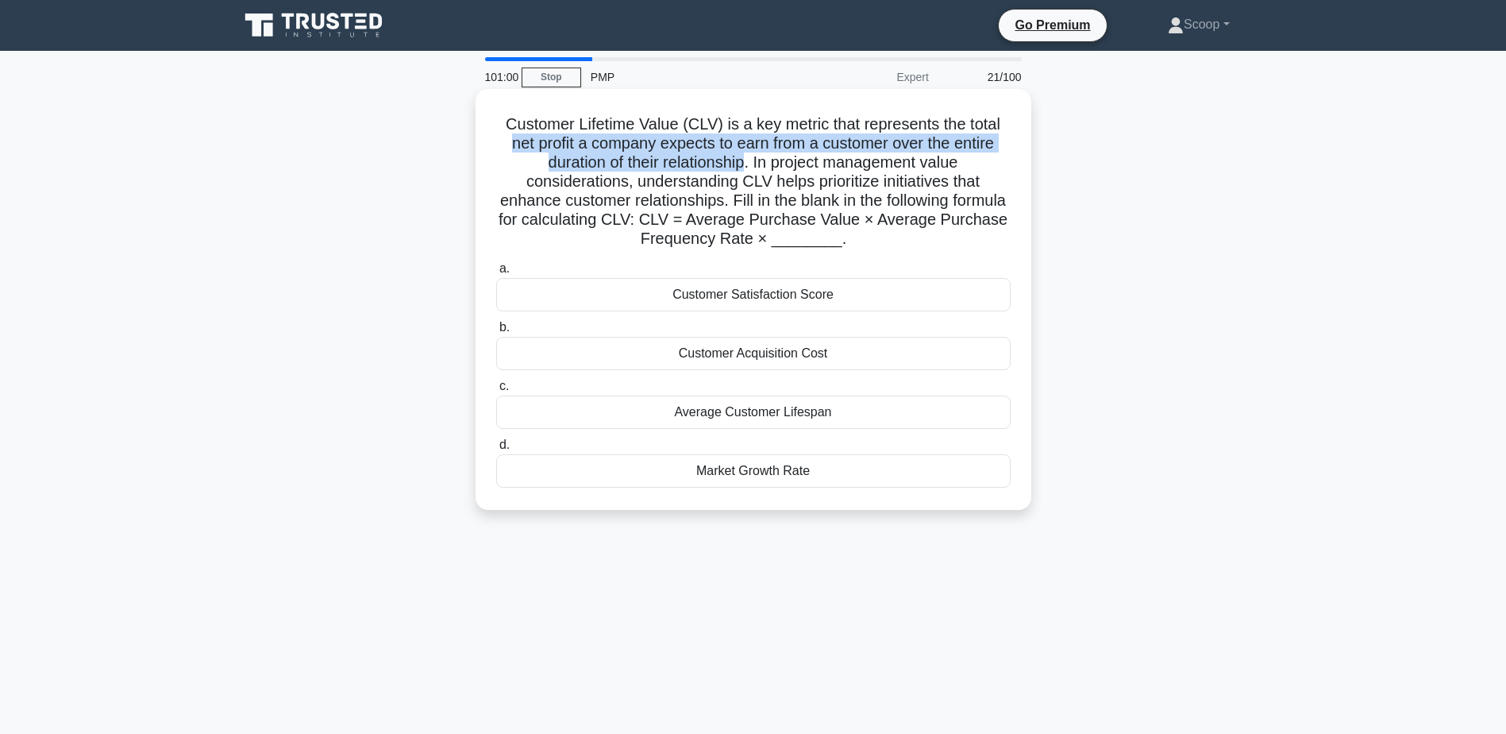
drag, startPoint x: 499, startPoint y: 141, endPoint x: 748, endPoint y: 157, distance: 249.0
click at [748, 157] on h5 "Customer Lifetime Value (CLV) is a key metric that represents the total net pro…" at bounding box center [754, 181] width 518 height 135
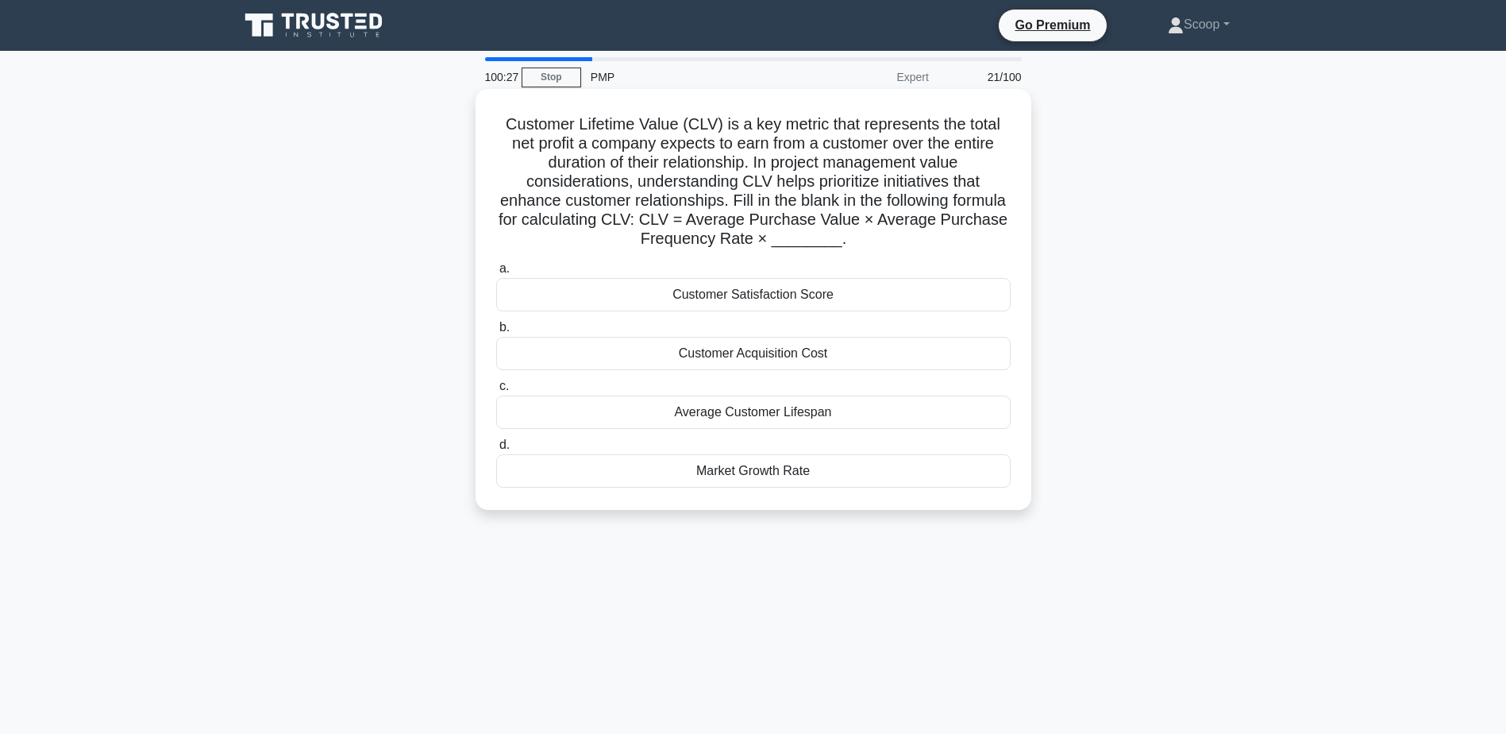
click at [853, 414] on div "Average Customer Lifespan" at bounding box center [753, 411] width 514 height 33
click at [496, 391] on input "c. Average Customer Lifespan" at bounding box center [496, 386] width 0 height 10
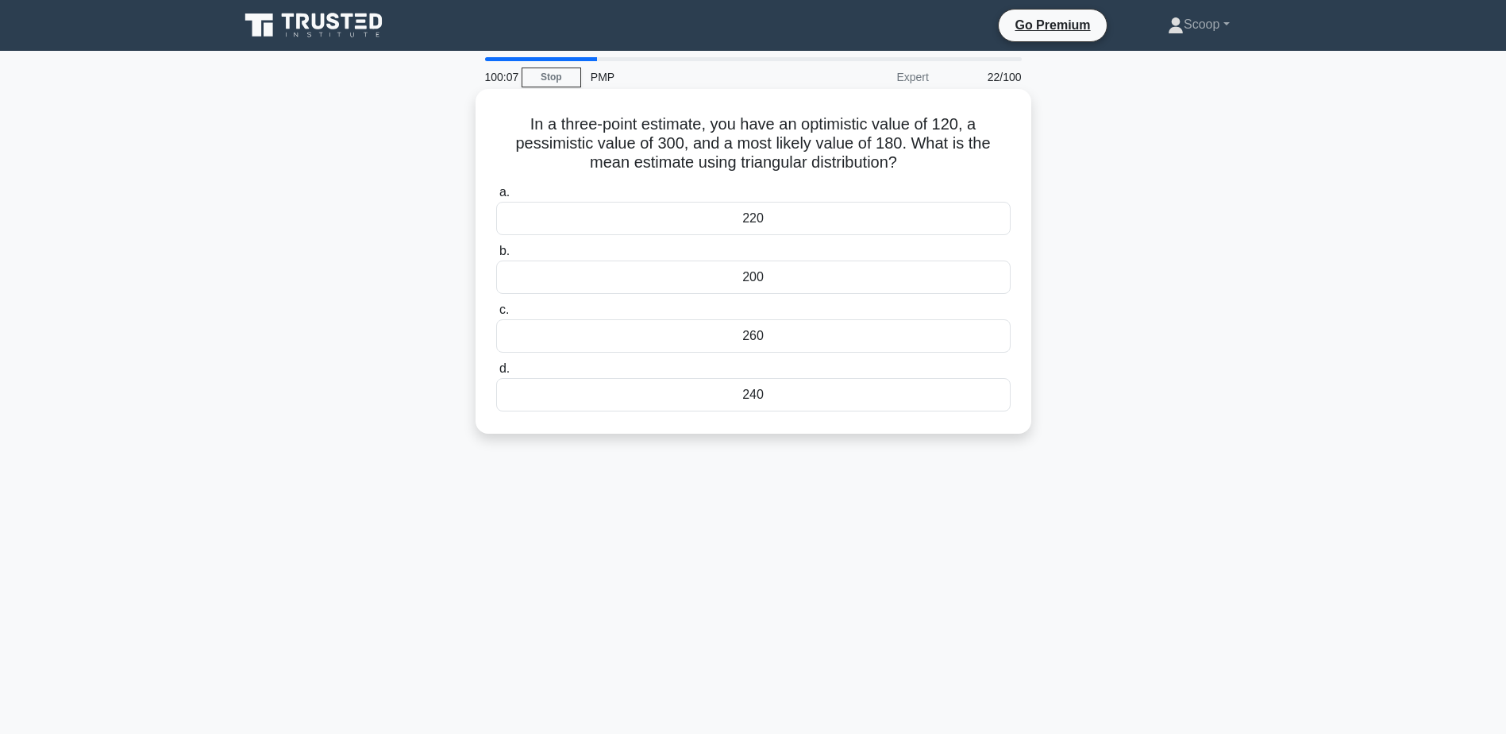
click at [807, 273] on div "200" at bounding box center [753, 276] width 514 height 33
click at [496, 256] on input "b. 200" at bounding box center [496, 251] width 0 height 10
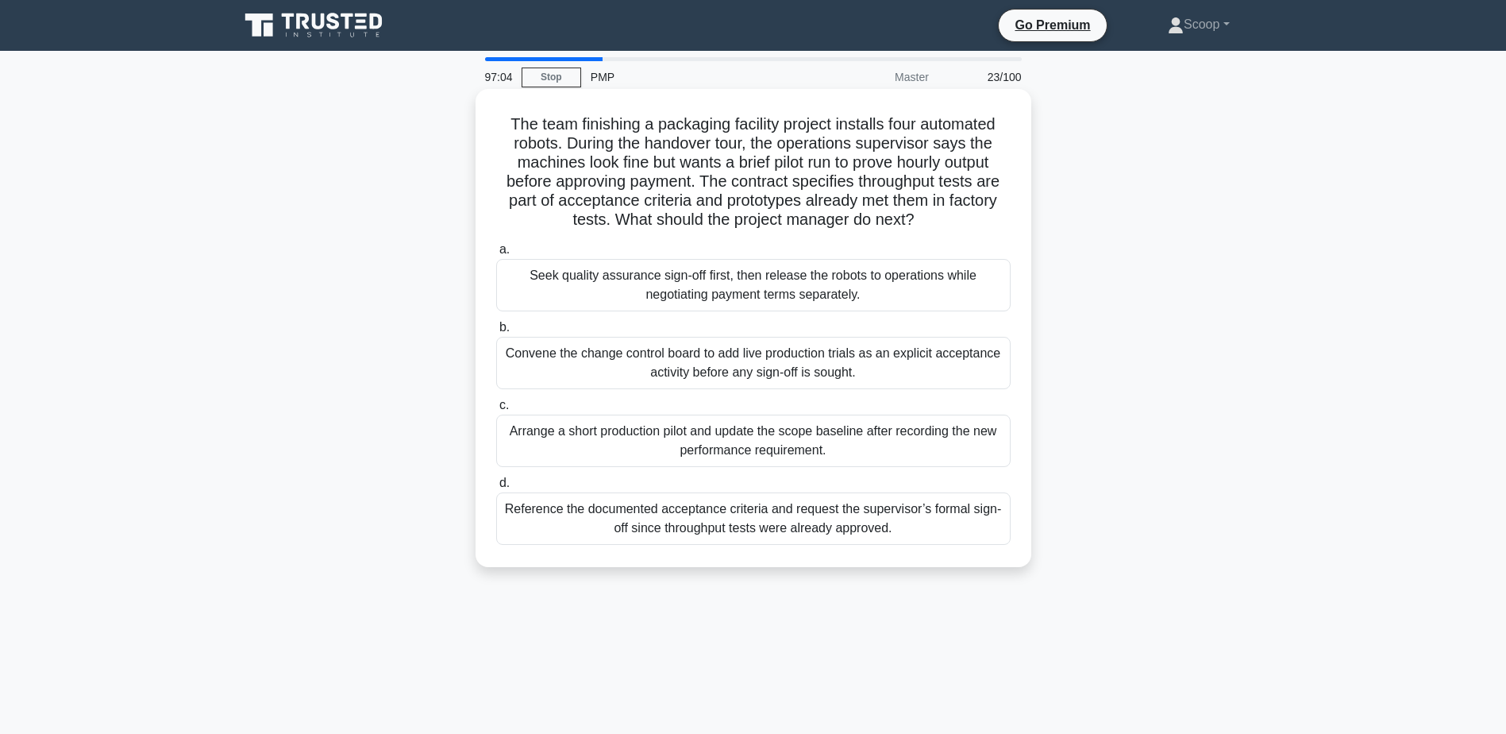
click at [890, 453] on div "Arrange a short production pilot and update the scope baseline after recording …" at bounding box center [753, 440] width 514 height 52
click at [496, 410] on input "c. Arrange a short production pilot and update the scope baseline after recordi…" at bounding box center [496, 405] width 0 height 10
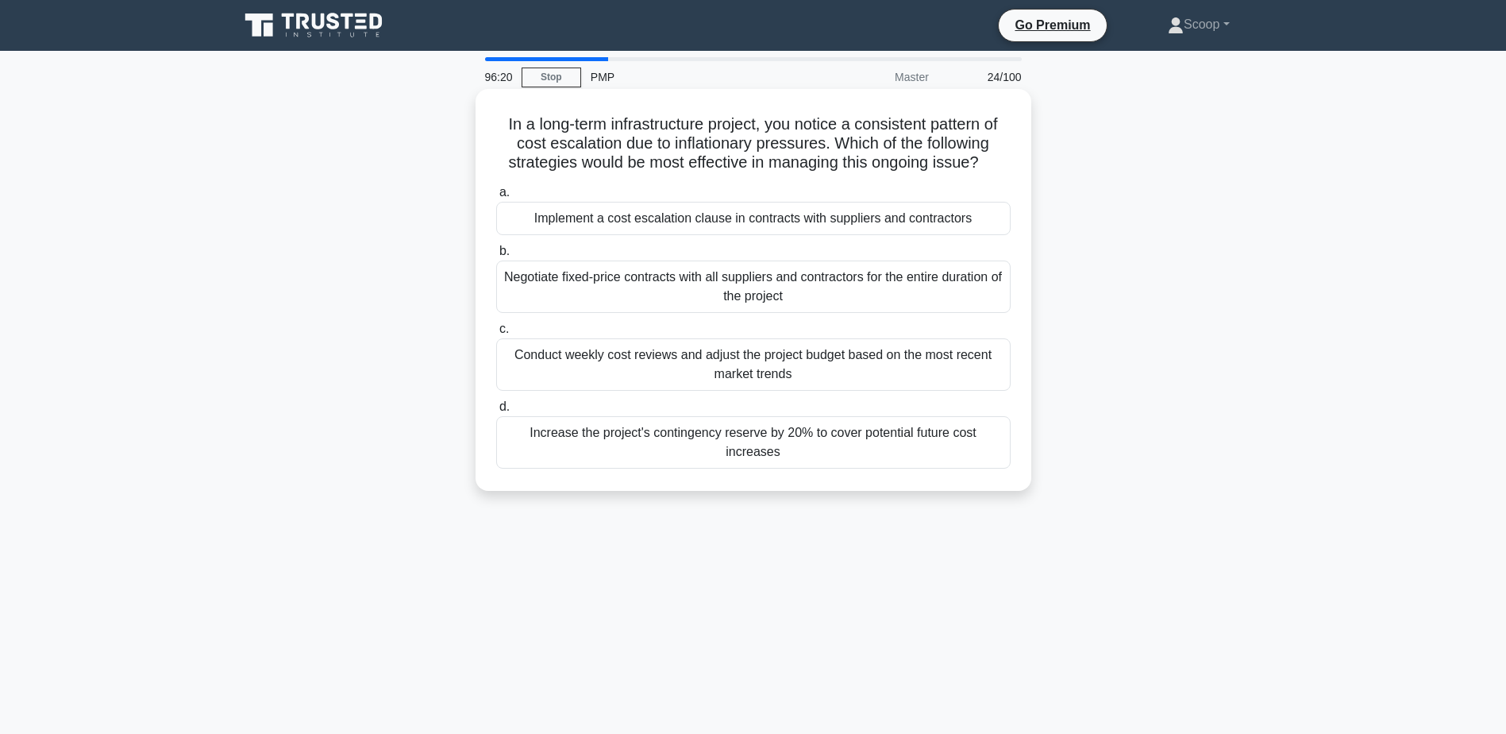
click at [796, 442] on div "Increase the project's contingency reserve by 20% to cover potential future cos…" at bounding box center [753, 442] width 514 height 52
click at [496, 412] on input "d. Increase the project's contingency reserve by 20% to cover potential future …" at bounding box center [496, 407] width 0 height 10
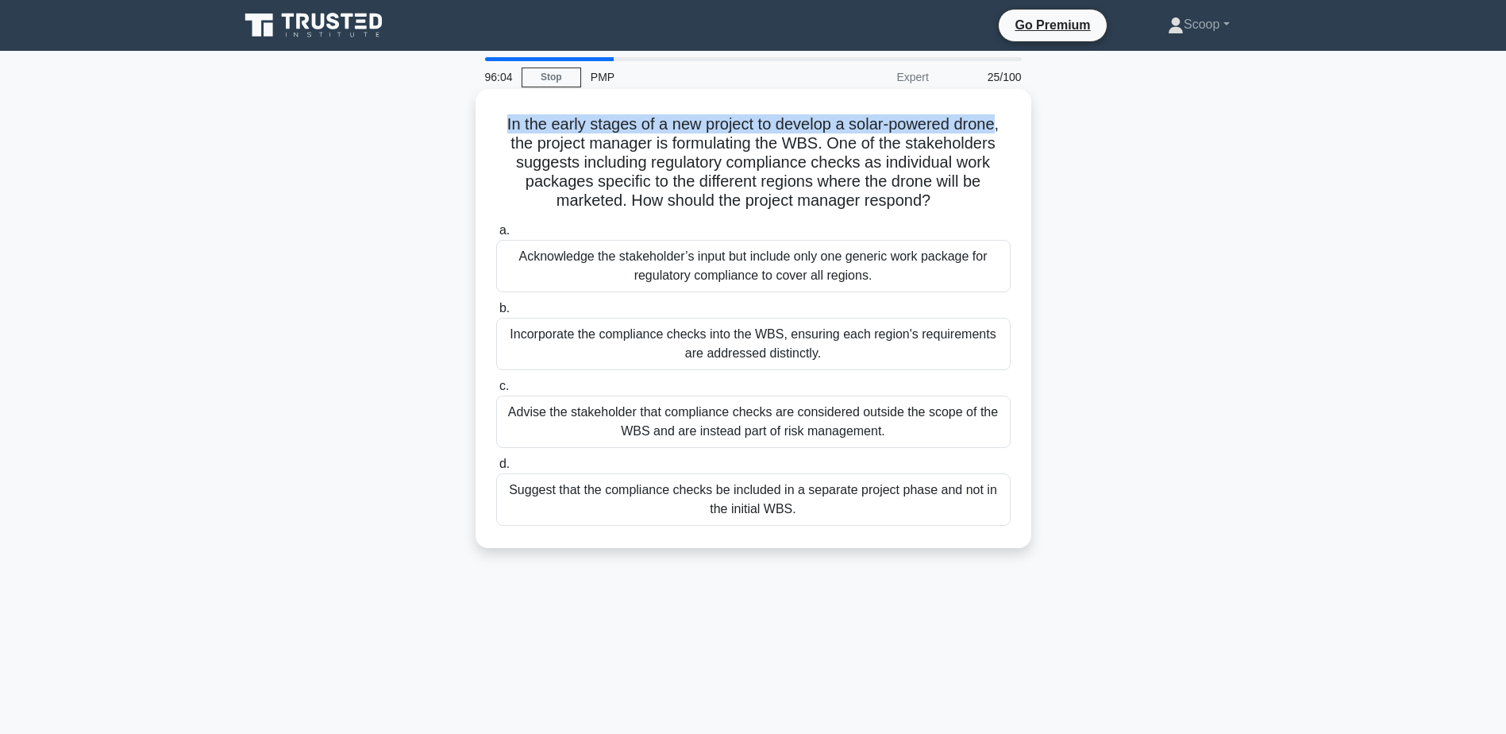
drag, startPoint x: 498, startPoint y: 125, endPoint x: 997, endPoint y: 123, distance: 499.3
click at [997, 123] on h5 "In the early stages of a new project to develop a solar-powered drone, the proj…" at bounding box center [754, 162] width 518 height 97
click at [965, 343] on div "Incorporate the compliance checks into the WBS, ensuring each region's requirem…" at bounding box center [753, 344] width 514 height 52
click at [496, 314] on input "b. Incorporate the compliance checks into the WBS, ensuring each region's requi…" at bounding box center [496, 308] width 0 height 10
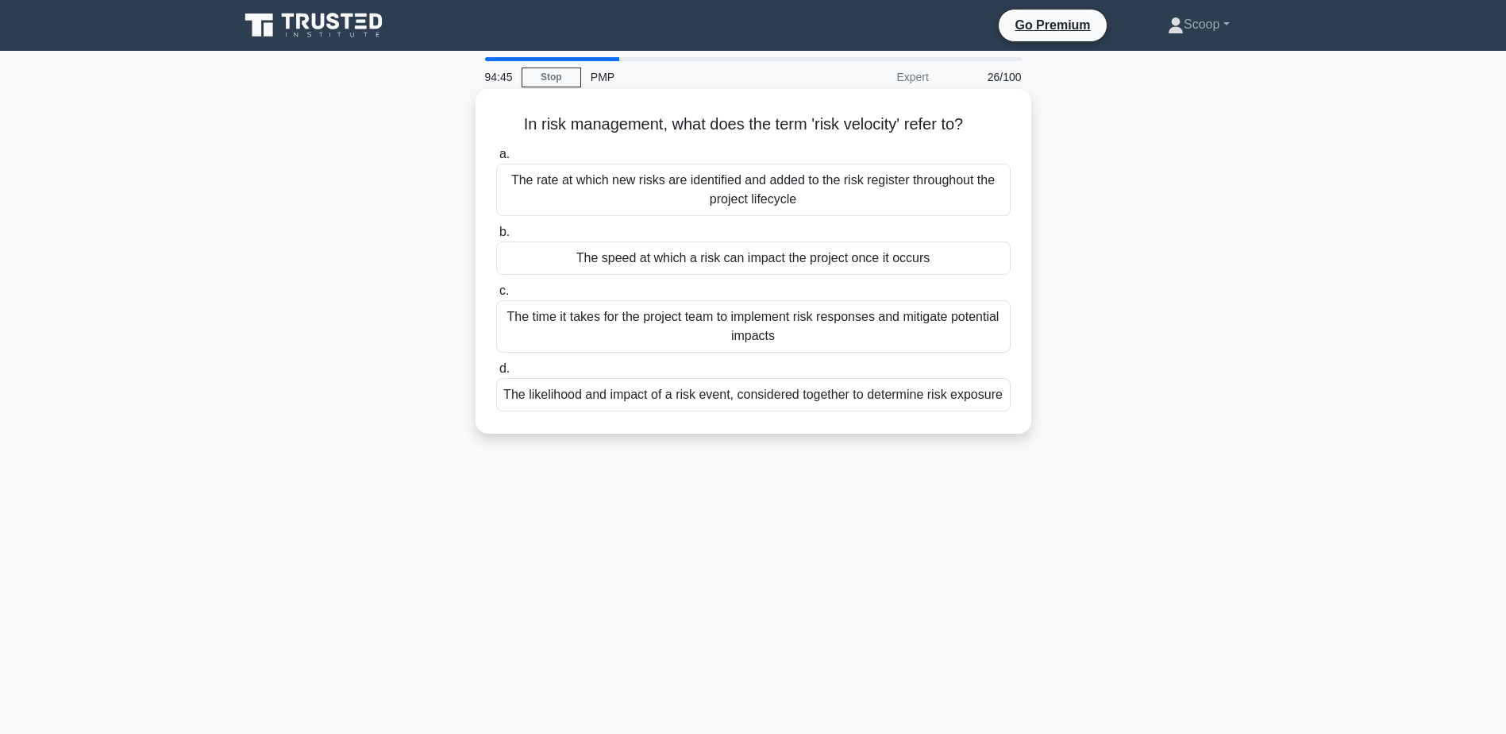
click at [818, 260] on div "The speed at which a risk can impact the project once it occurs" at bounding box center [753, 257] width 514 height 33
click at [496, 237] on input "b. The speed at which a risk can impact the project once it occurs" at bounding box center [496, 232] width 0 height 10
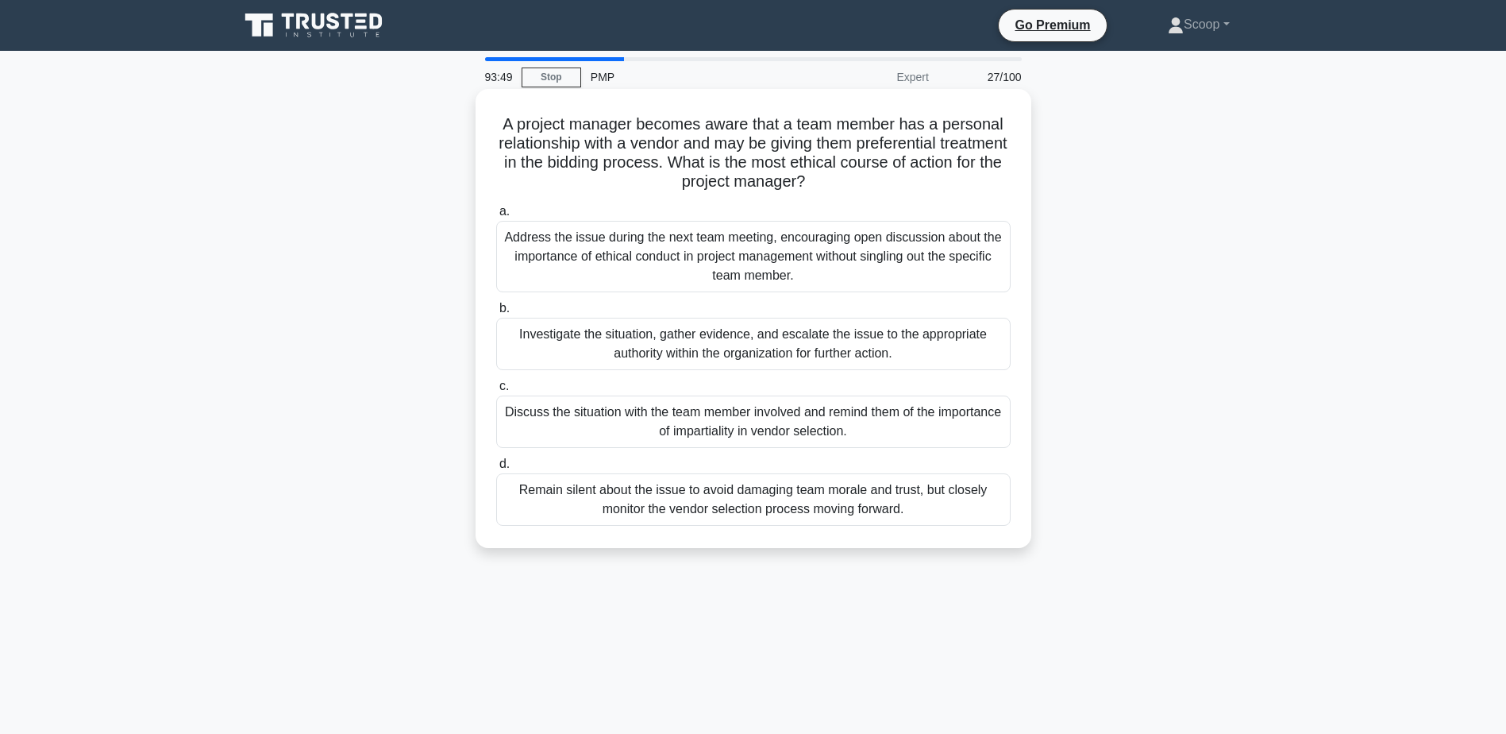
click at [938, 356] on div "Investigate the situation, gather evidence, and escalate the issue to the appro…" at bounding box center [753, 344] width 514 height 52
click at [496, 314] on input "b. Investigate the situation, gather evidence, and escalate the issue to the ap…" at bounding box center [496, 308] width 0 height 10
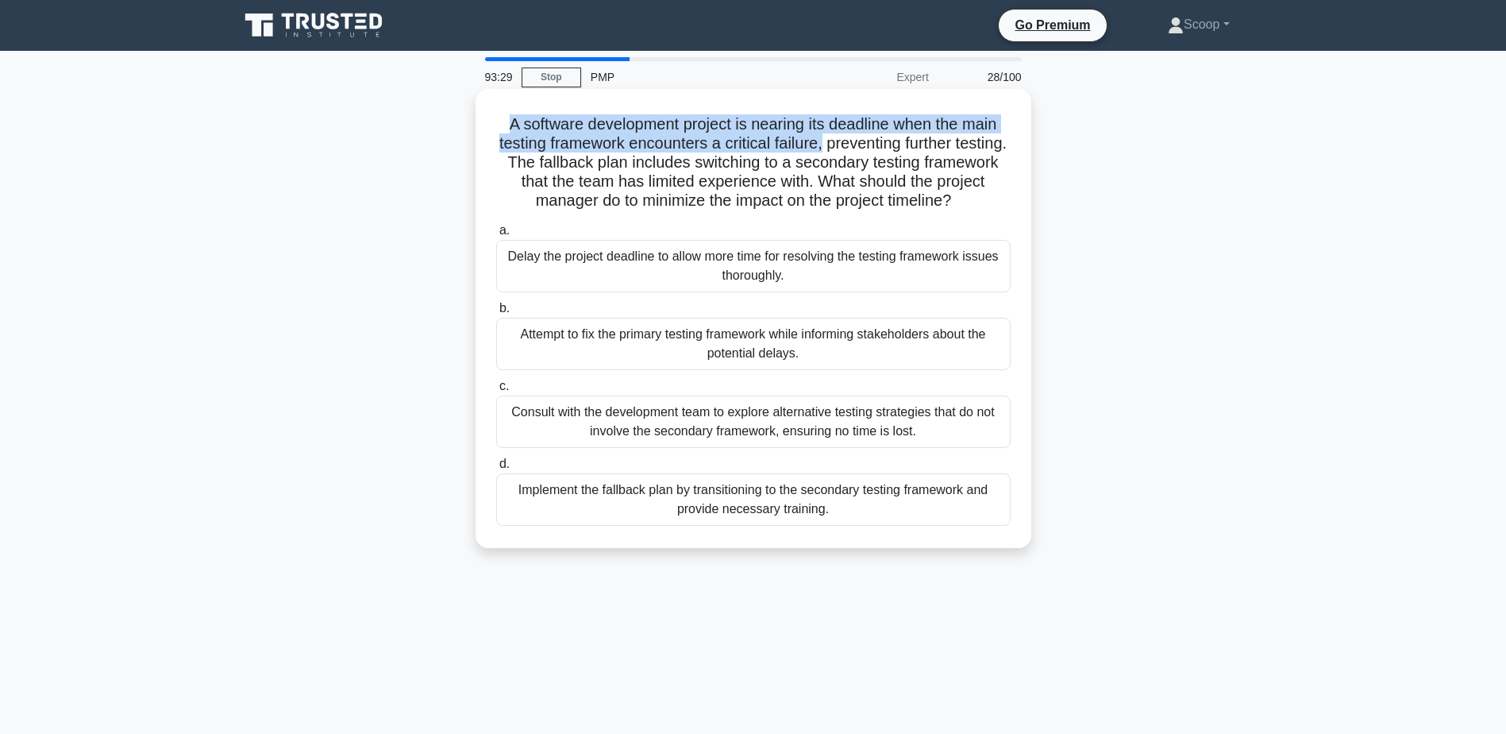
drag, startPoint x: 496, startPoint y: 129, endPoint x: 850, endPoint y: 149, distance: 354.7
click at [850, 149] on h5 "A software development project is nearing its deadline when the main testing fr…" at bounding box center [754, 162] width 518 height 97
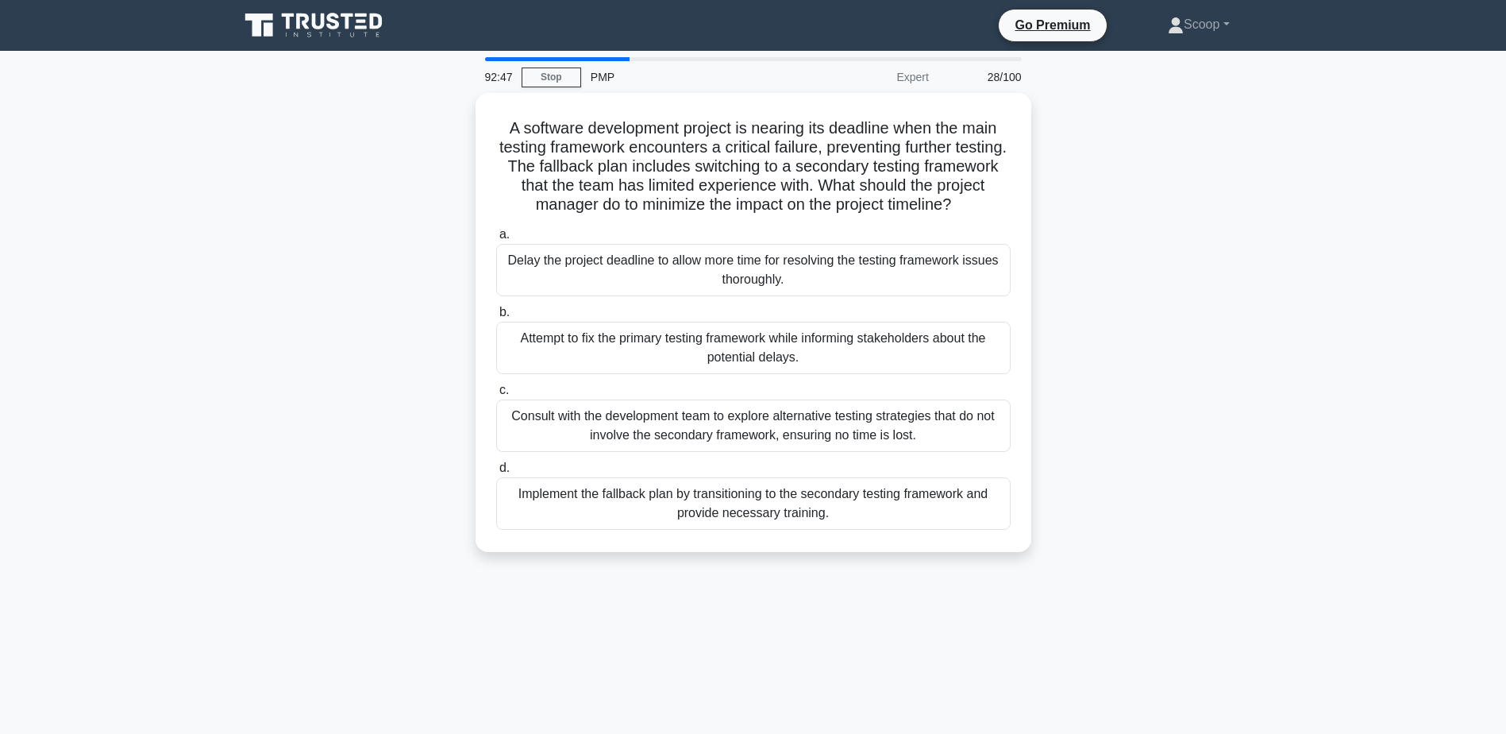
drag, startPoint x: 850, startPoint y: 149, endPoint x: 1172, endPoint y: 398, distance: 406.3
click at [1172, 398] on div "A software development project is nearing its deadline when the main testing fr…" at bounding box center [753, 332] width 1048 height 478
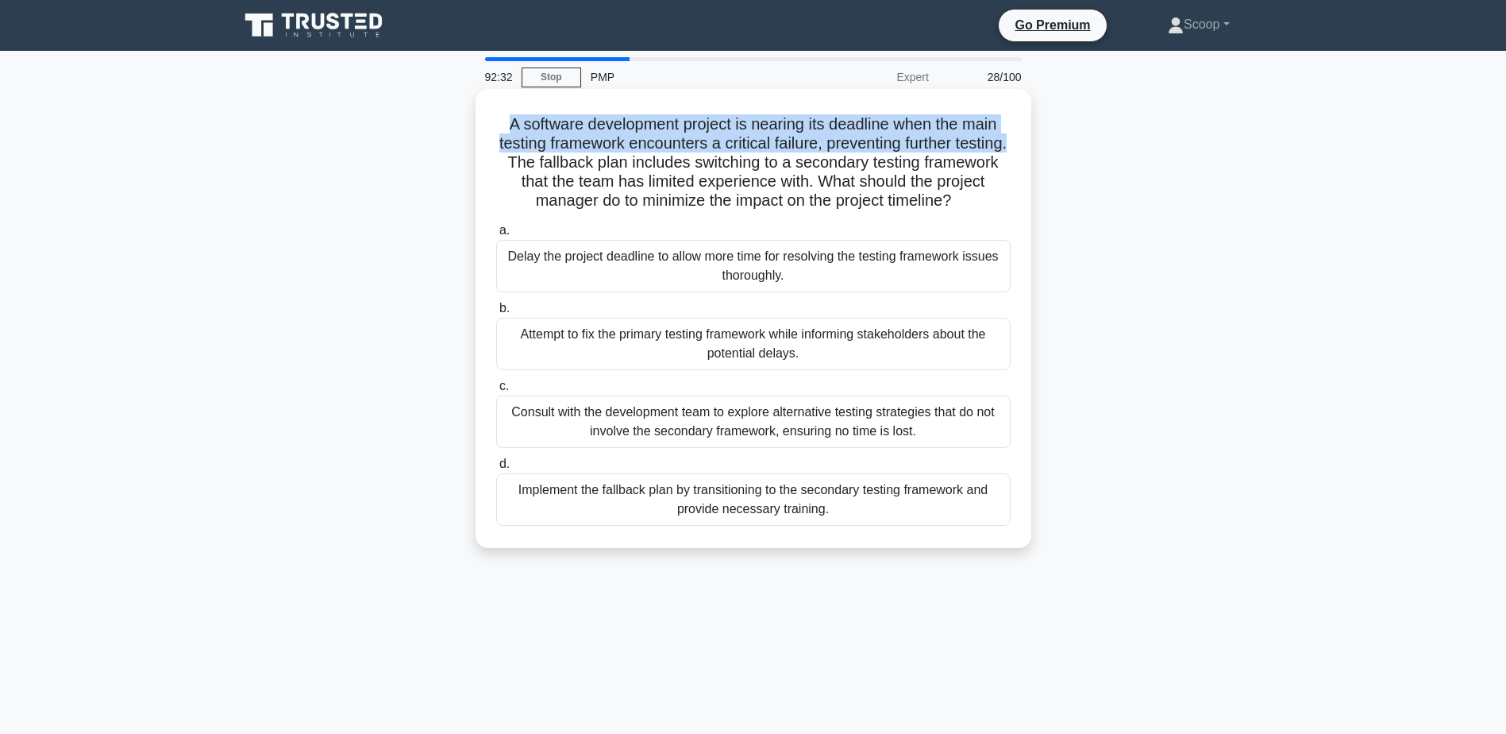
drag, startPoint x: 498, startPoint y: 124, endPoint x: 564, endPoint y: 170, distance: 81.0
click at [564, 170] on h5 "A software development project is nearing its deadline when the main testing fr…" at bounding box center [754, 162] width 518 height 97
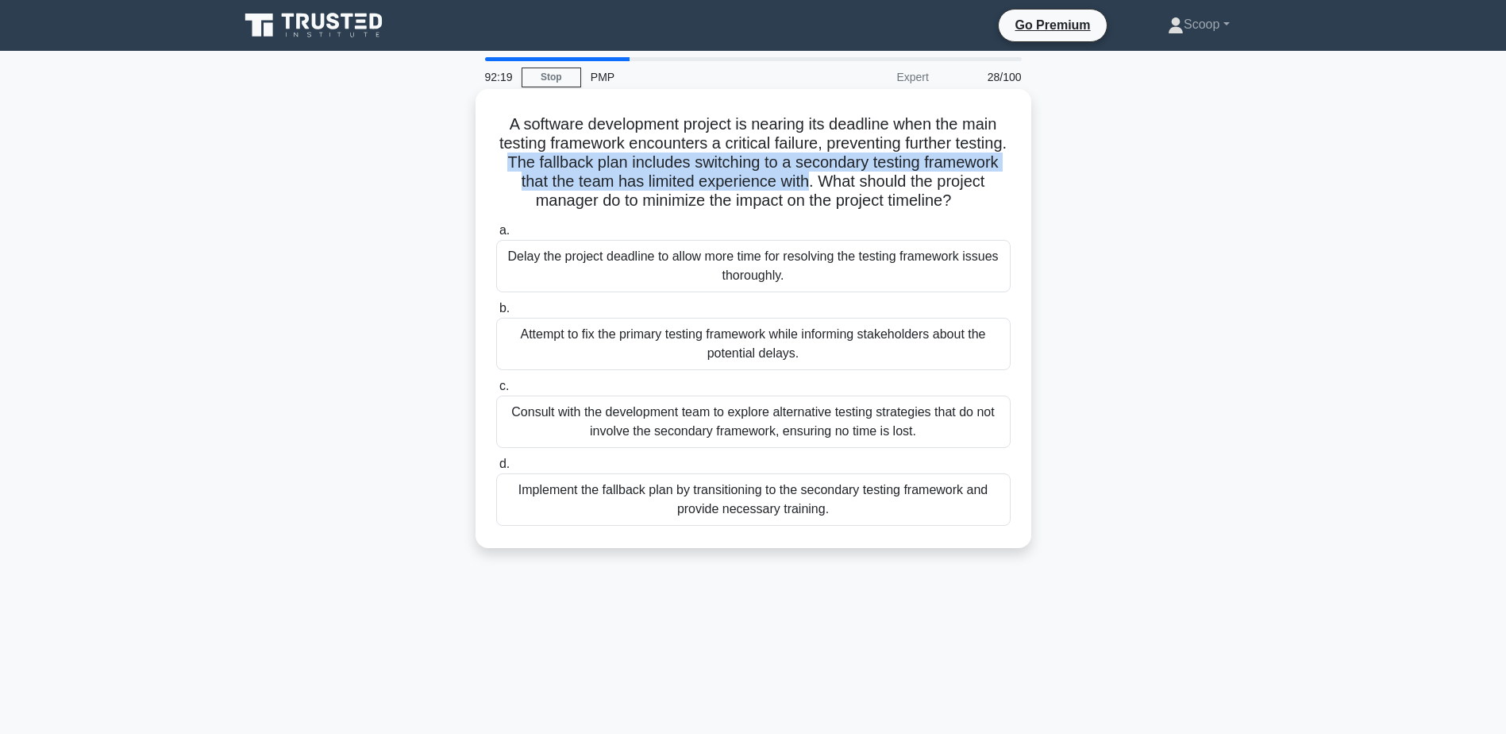
drag, startPoint x: 570, startPoint y: 162, endPoint x: 880, endPoint y: 181, distance: 310.2
click at [880, 181] on h5 "A software development project is nearing its deadline when the main testing fr…" at bounding box center [754, 162] width 518 height 97
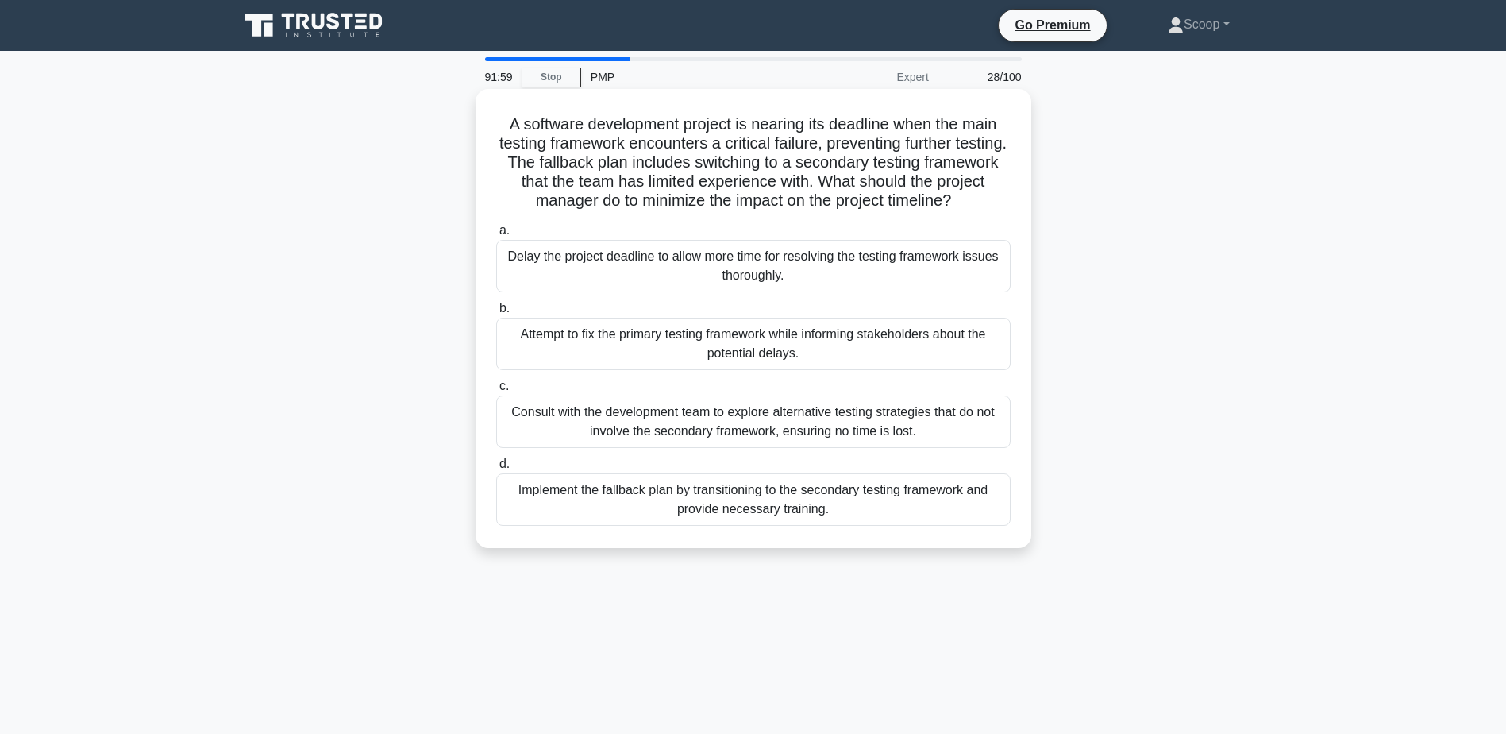
click at [845, 437] on div "Consult with the development team to explore alternative testing strategies tha…" at bounding box center [753, 421] width 514 height 52
click at [496, 391] on input "c. Consult with the development team to explore alternative testing strategies …" at bounding box center [496, 386] width 0 height 10
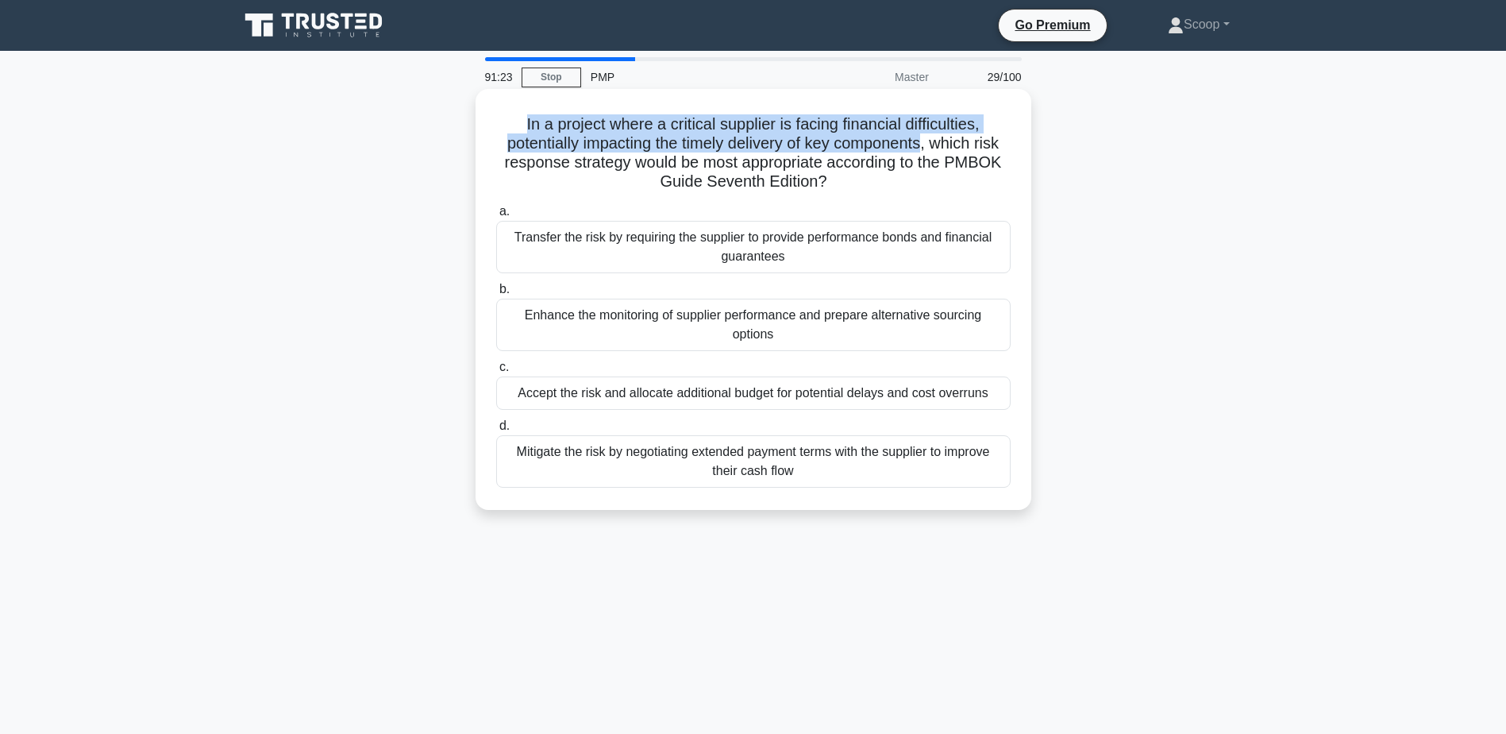
drag, startPoint x: 513, startPoint y: 121, endPoint x: 928, endPoint y: 149, distance: 416.2
click at [928, 149] on h5 "In a project where a critical supplier is facing financial difficulties, potent…" at bounding box center [754, 153] width 518 height 78
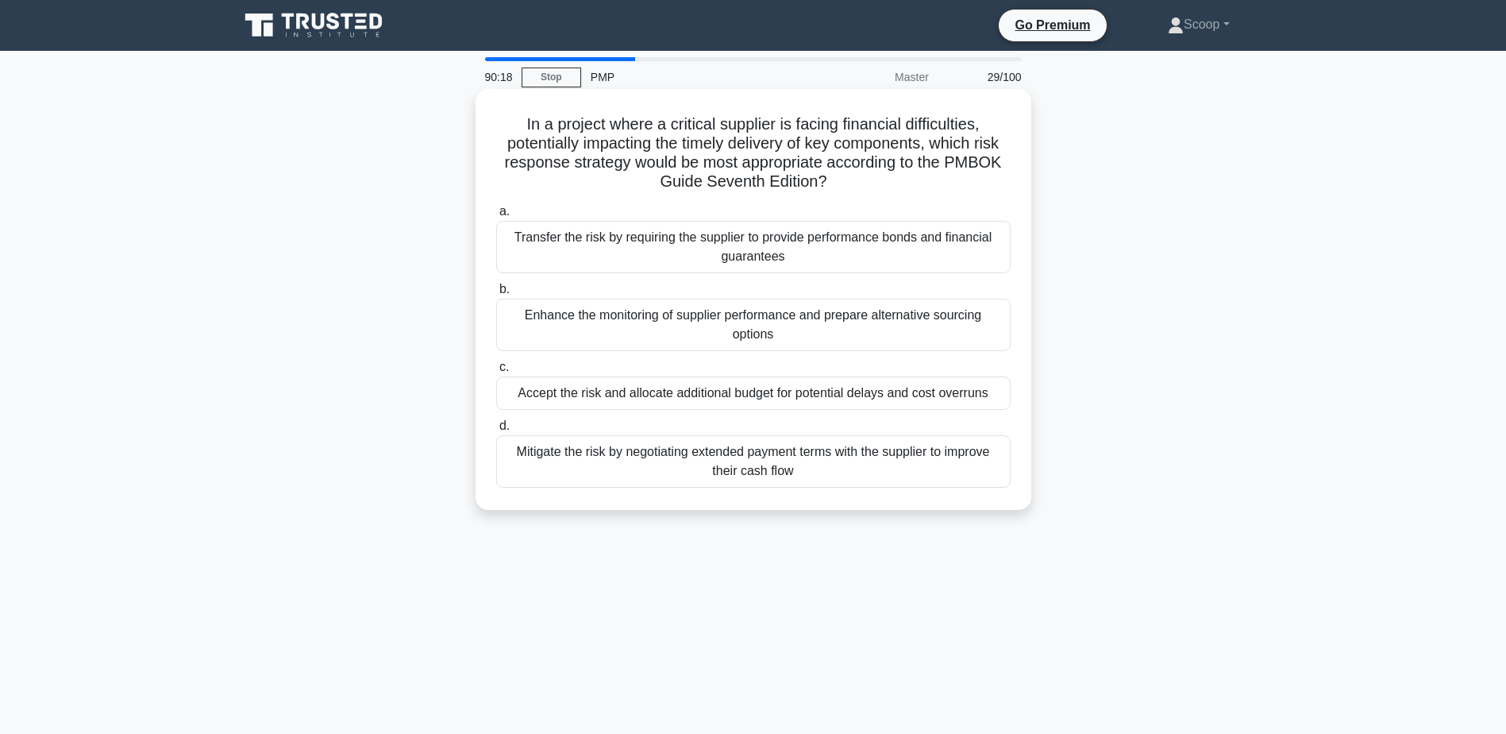
click at [826, 341] on div "Enhance the monitoring of supplier performance and prepare alternative sourcing…" at bounding box center [753, 324] width 514 height 52
click at [496, 295] on input "b. Enhance the monitoring of supplier performance and prepare alternative sourc…" at bounding box center [496, 289] width 0 height 10
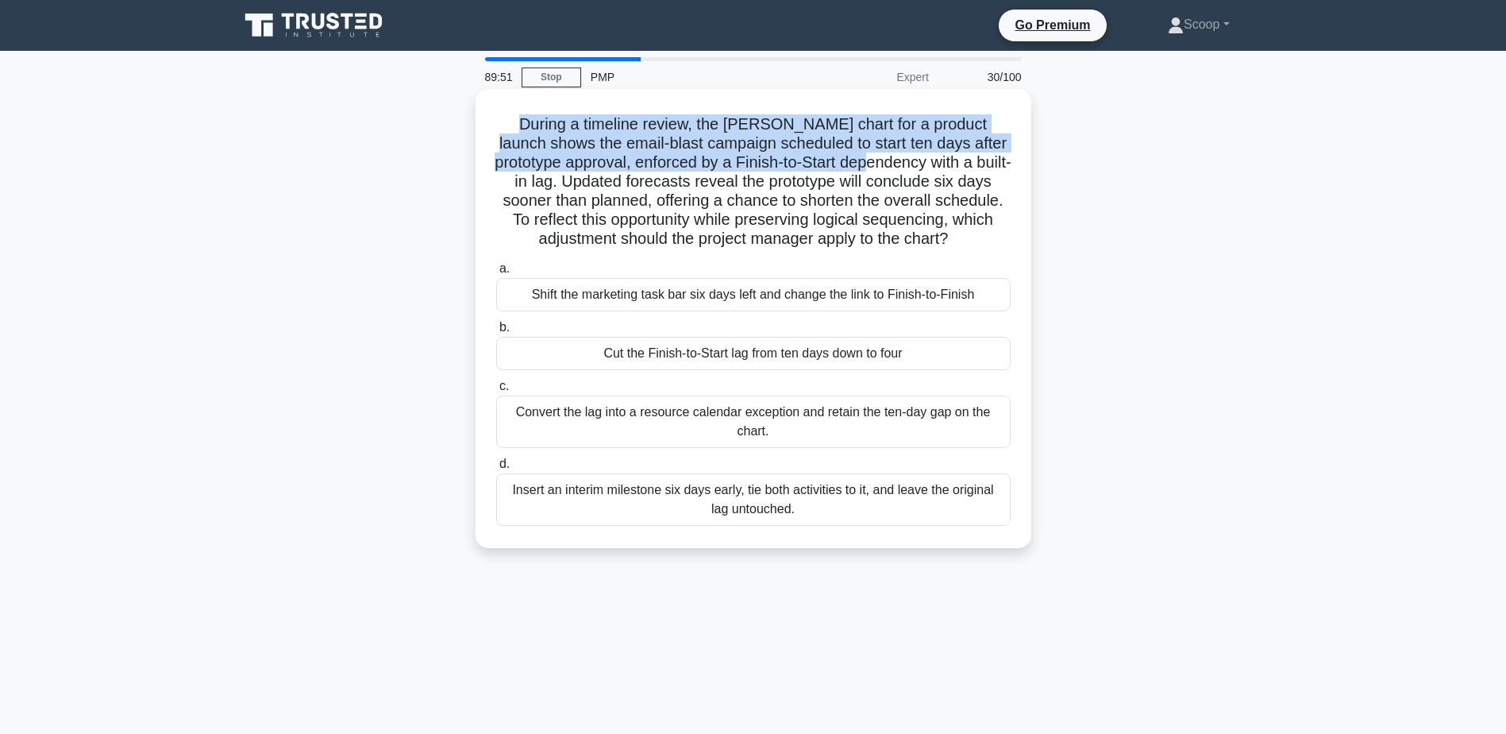
drag, startPoint x: 506, startPoint y: 127, endPoint x: 875, endPoint y: 166, distance: 370.4
click at [875, 166] on h5 "During a timeline review, the Gantt chart for a product launch shows the email-…" at bounding box center [754, 181] width 518 height 135
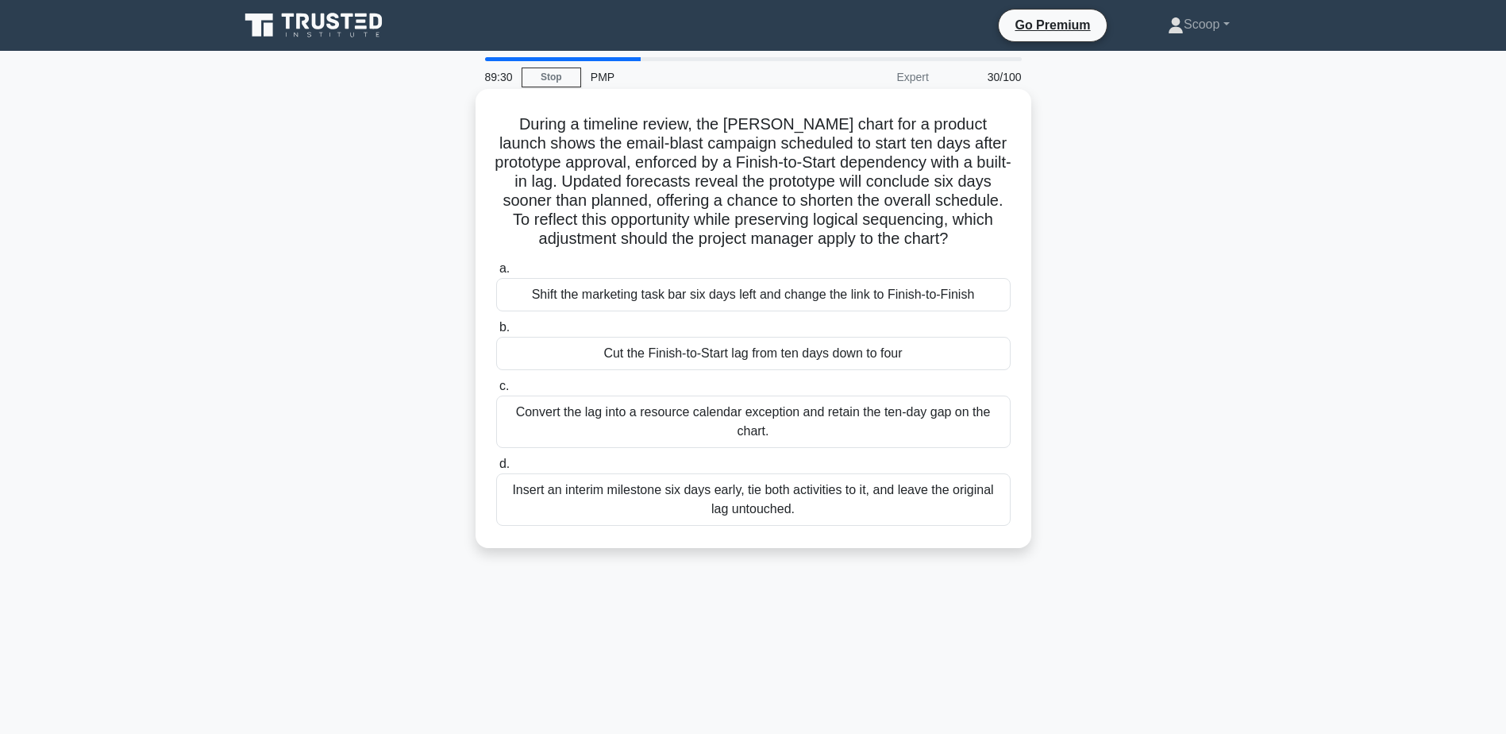
click at [540, 183] on h5 "During a timeline review, the Gantt chart for a product launch shows the email-…" at bounding box center [754, 181] width 518 height 135
drag, startPoint x: 540, startPoint y: 183, endPoint x: 483, endPoint y: 101, distance: 100.0
click at [483, 101] on div "During a timeline review, the Gantt chart for a product launch shows the email-…" at bounding box center [753, 318] width 543 height 446
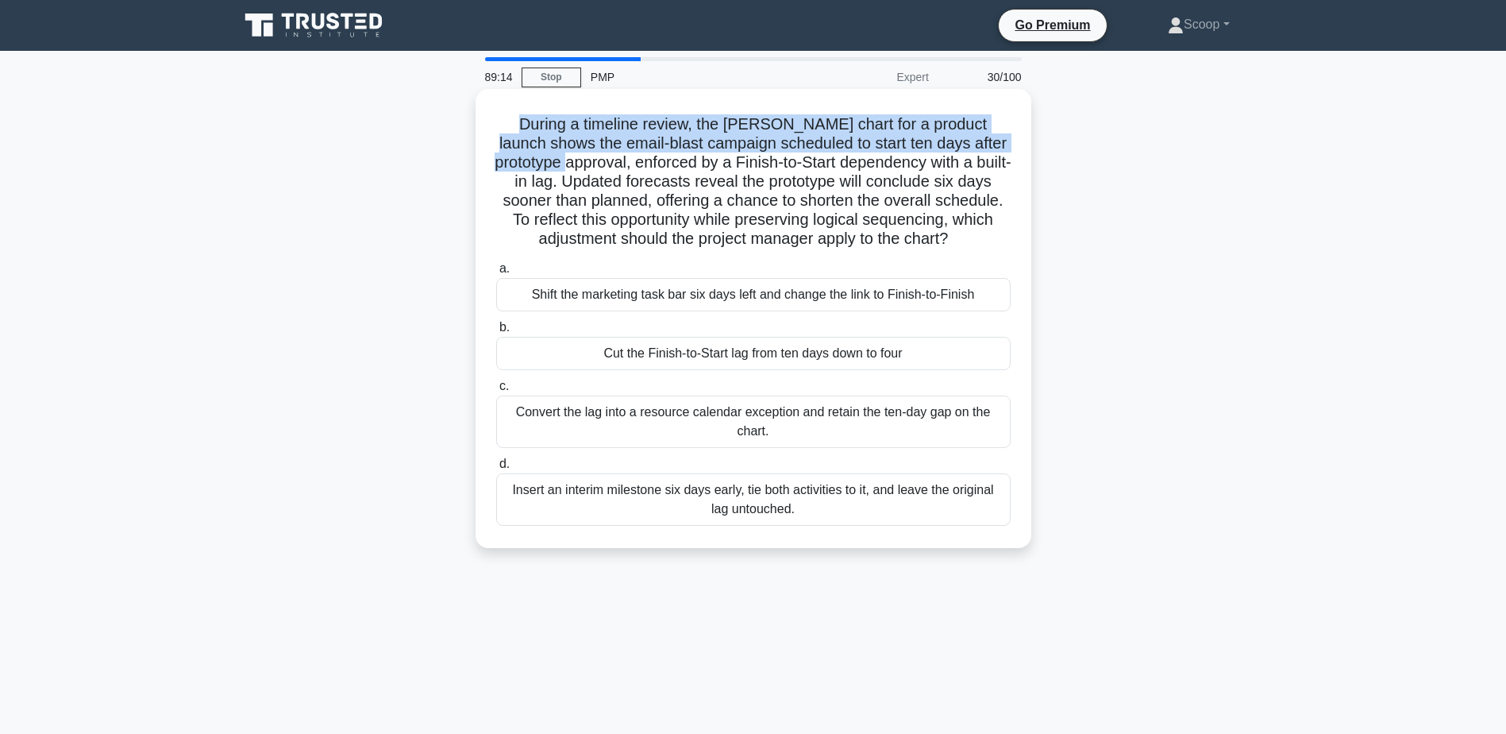
drag, startPoint x: 505, startPoint y: 115, endPoint x: 565, endPoint y: 168, distance: 79.9
click at [565, 168] on h5 "During a timeline review, the Gantt chart for a product launch shows the email-…" at bounding box center [754, 181] width 518 height 135
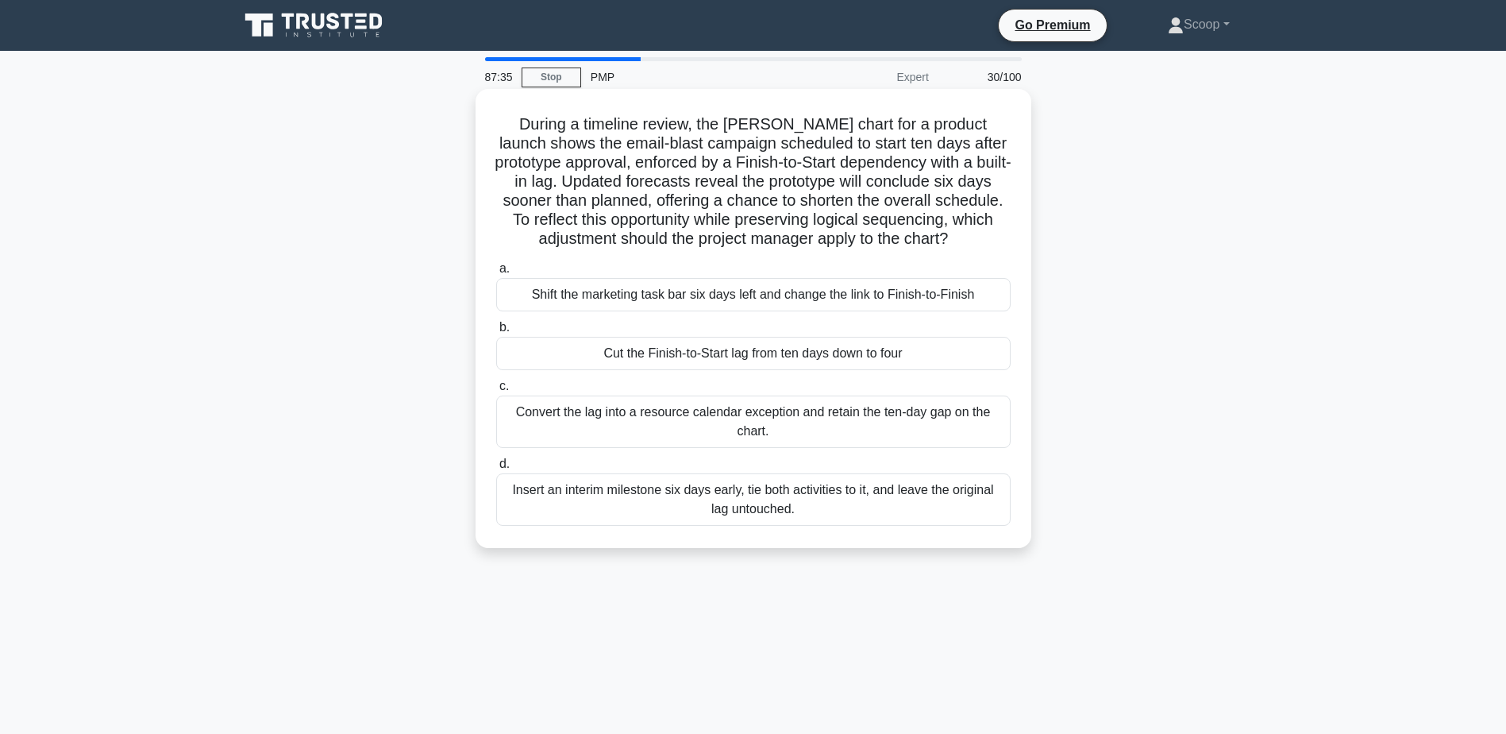
click at [882, 506] on div "Insert an interim milestone six days early, tie both activities to it, and leav…" at bounding box center [753, 499] width 514 height 52
click at [496, 469] on input "d. Insert an interim milestone six days early, tie both activities to it, and l…" at bounding box center [496, 464] width 0 height 10
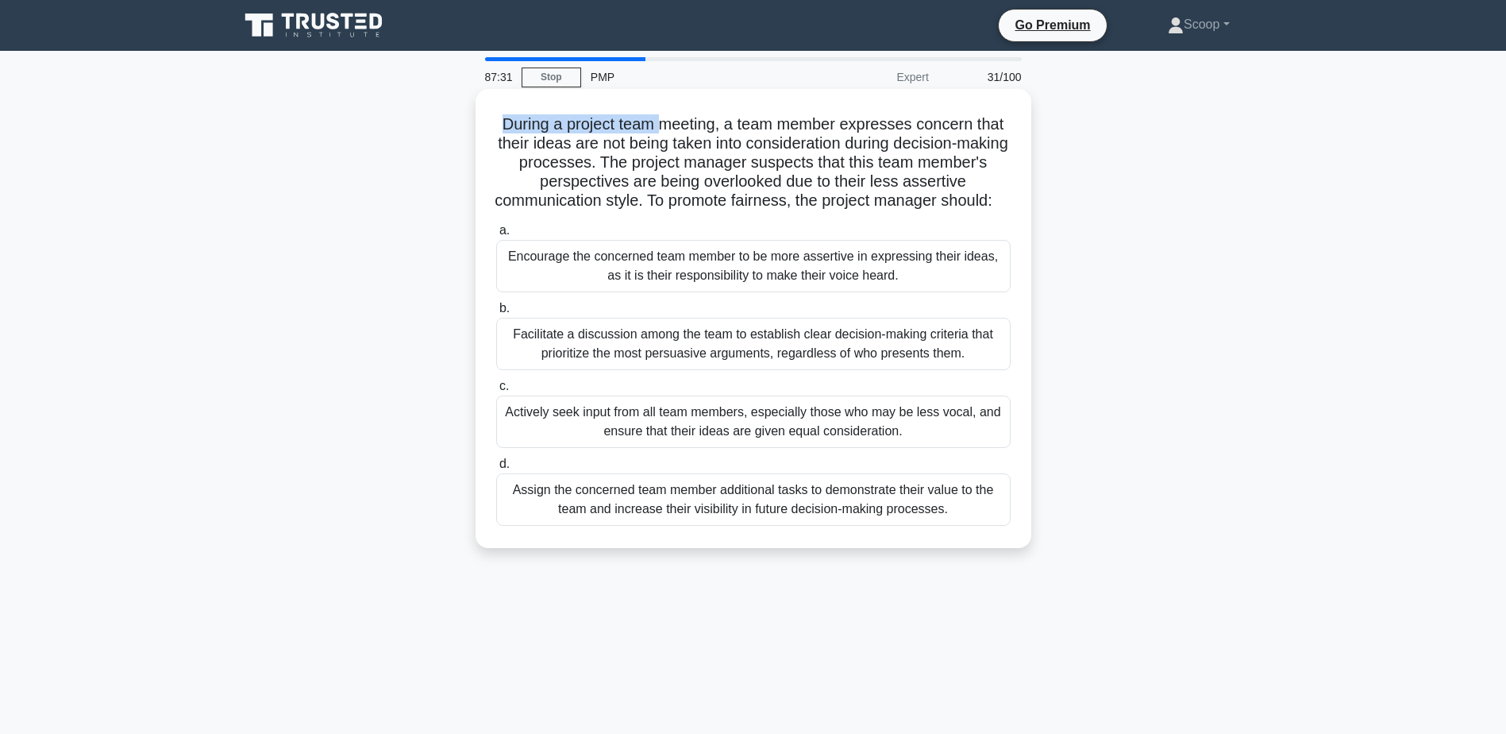
drag, startPoint x: 499, startPoint y: 126, endPoint x: 657, endPoint y: 121, distance: 158.8
click at [657, 121] on h5 "During a project team meeting, a team member expresses concern that their ideas…" at bounding box center [754, 162] width 518 height 97
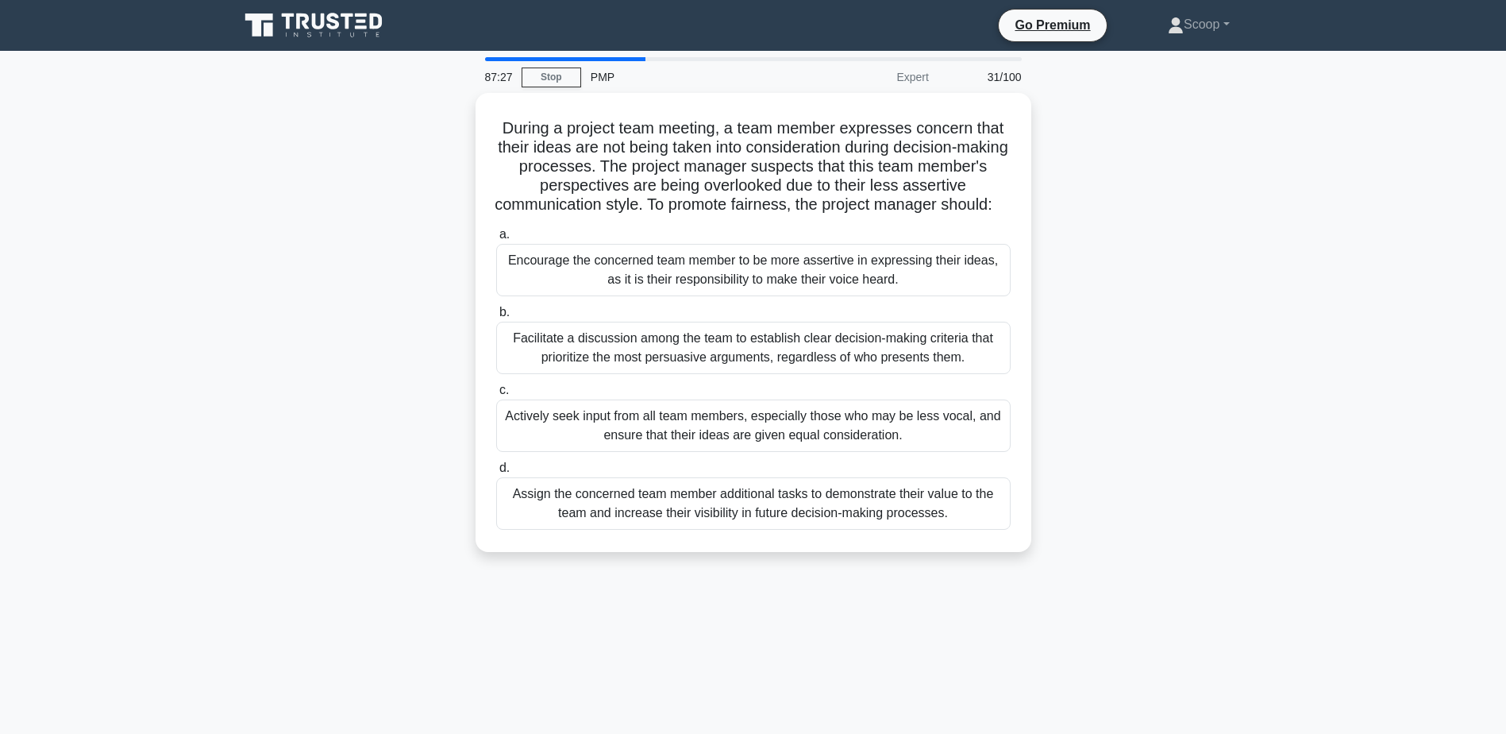
click at [1118, 198] on div "During a project team meeting, a team member expresses concern that their ideas…" at bounding box center [753, 332] width 1048 height 478
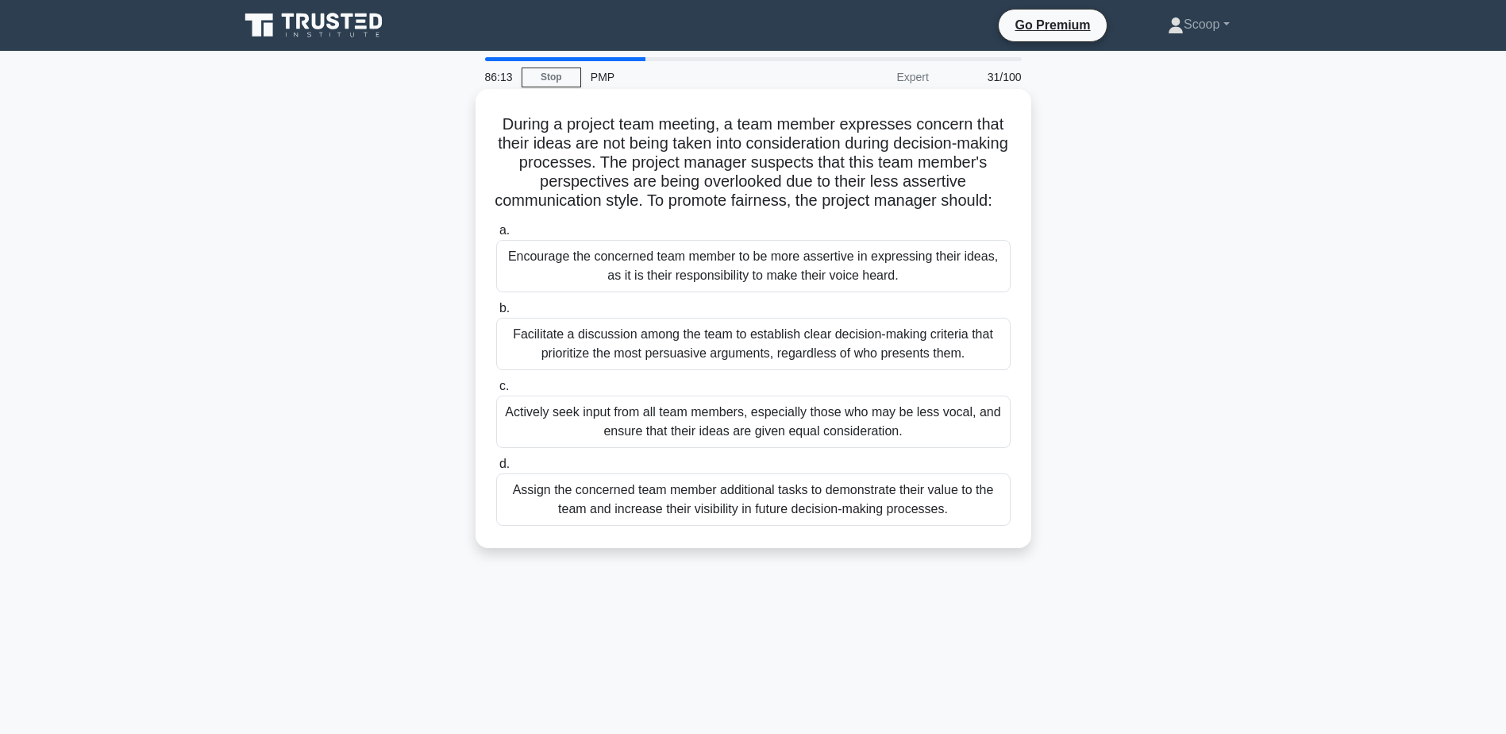
click at [885, 429] on div "Actively seek input from all team members, especially those who may be less voc…" at bounding box center [753, 421] width 514 height 52
click at [496, 391] on input "c. Actively seek input from all team members, especially those who may be less …" at bounding box center [496, 386] width 0 height 10
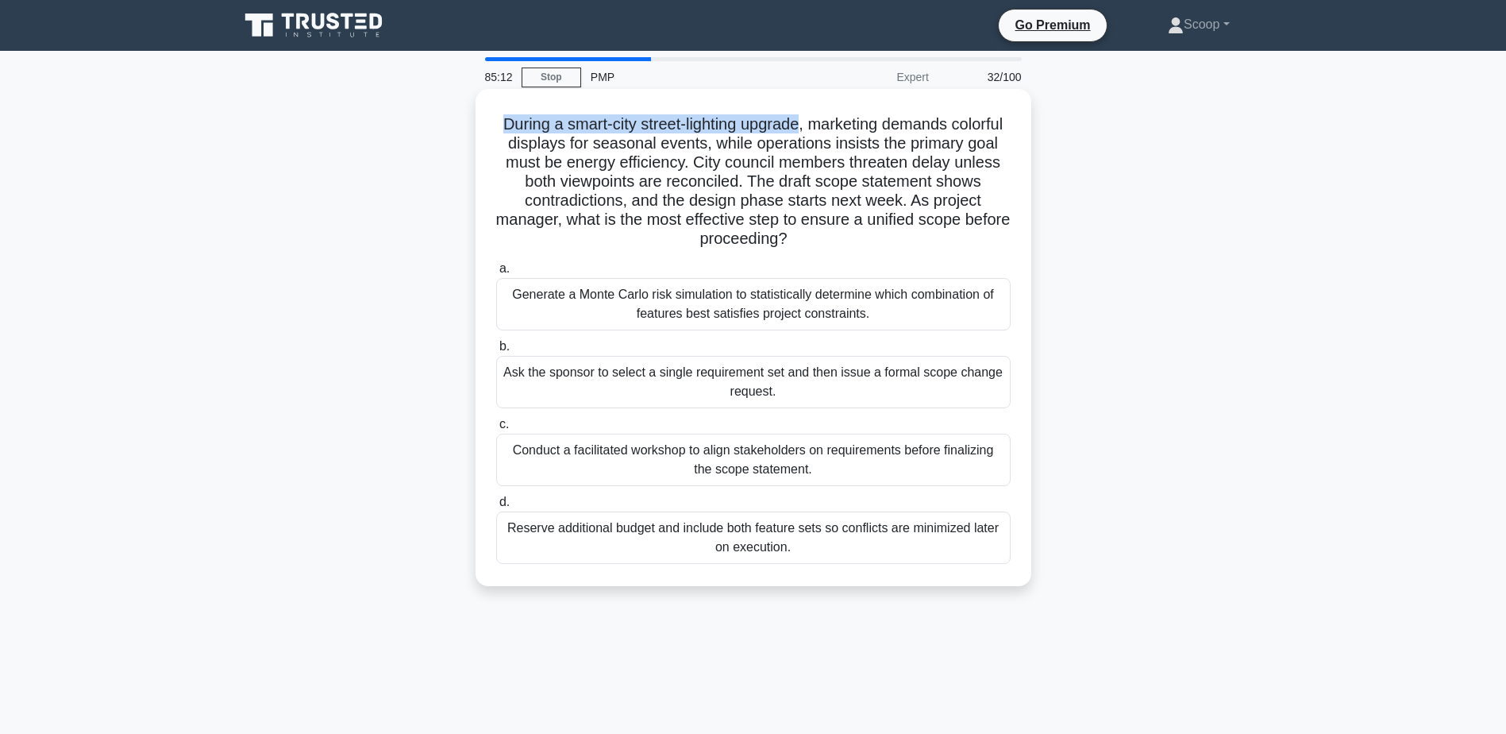
drag, startPoint x: 526, startPoint y: 133, endPoint x: 830, endPoint y: 121, distance: 303.5
click at [830, 121] on h5 "During a smart-city street-lighting upgrade, marketing demands colorful display…" at bounding box center [754, 181] width 518 height 135
drag, startPoint x: 830, startPoint y: 121, endPoint x: 891, endPoint y: 161, distance: 72.9
click at [891, 161] on h5 "During a smart-city street-lighting upgrade, marketing demands colorful display…" at bounding box center [754, 181] width 518 height 135
click at [907, 469] on div "Conduct a facilitated workshop to align stakeholders on requirements before fin…" at bounding box center [753, 459] width 514 height 52
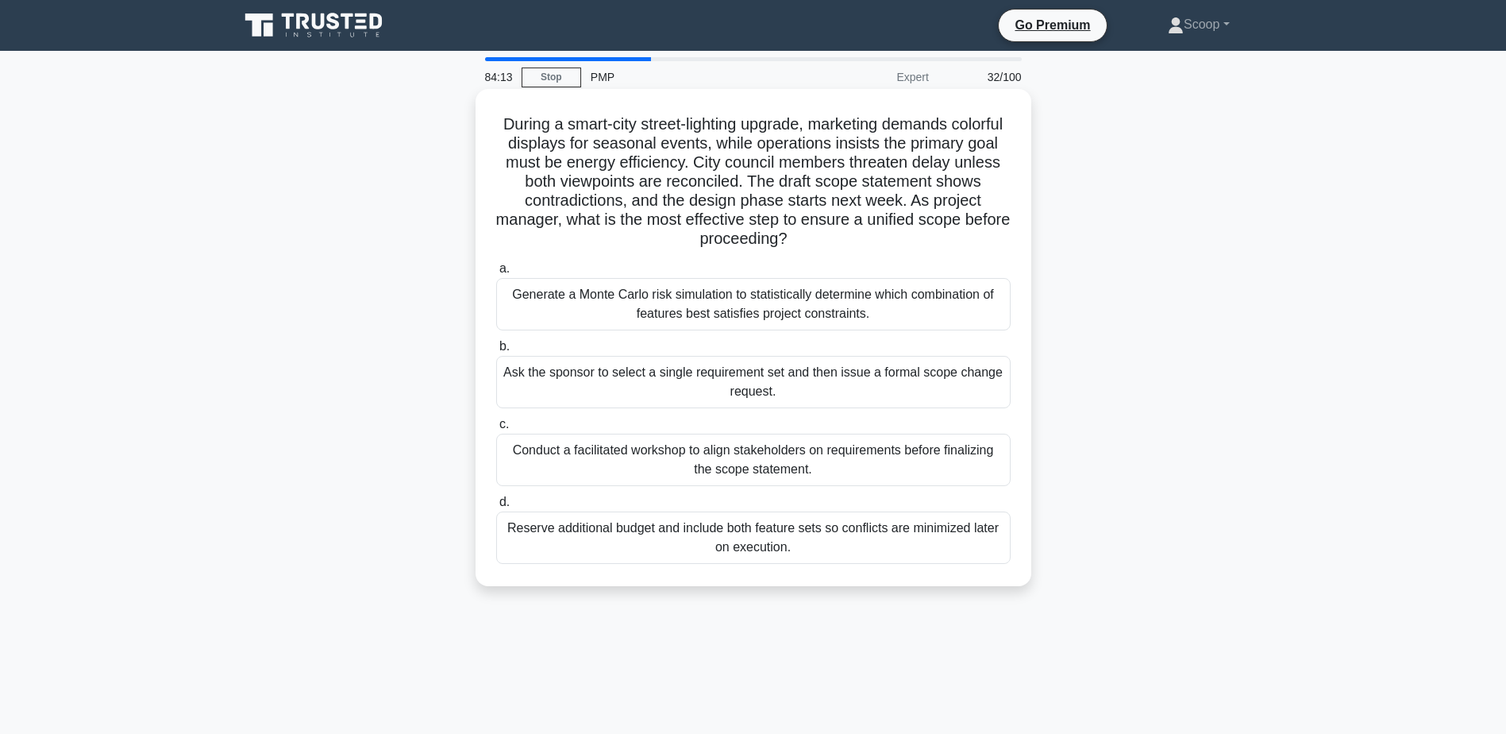
click at [496, 429] on input "c. Conduct a facilitated workshop to align stakeholders on requirements before …" at bounding box center [496, 424] width 0 height 10
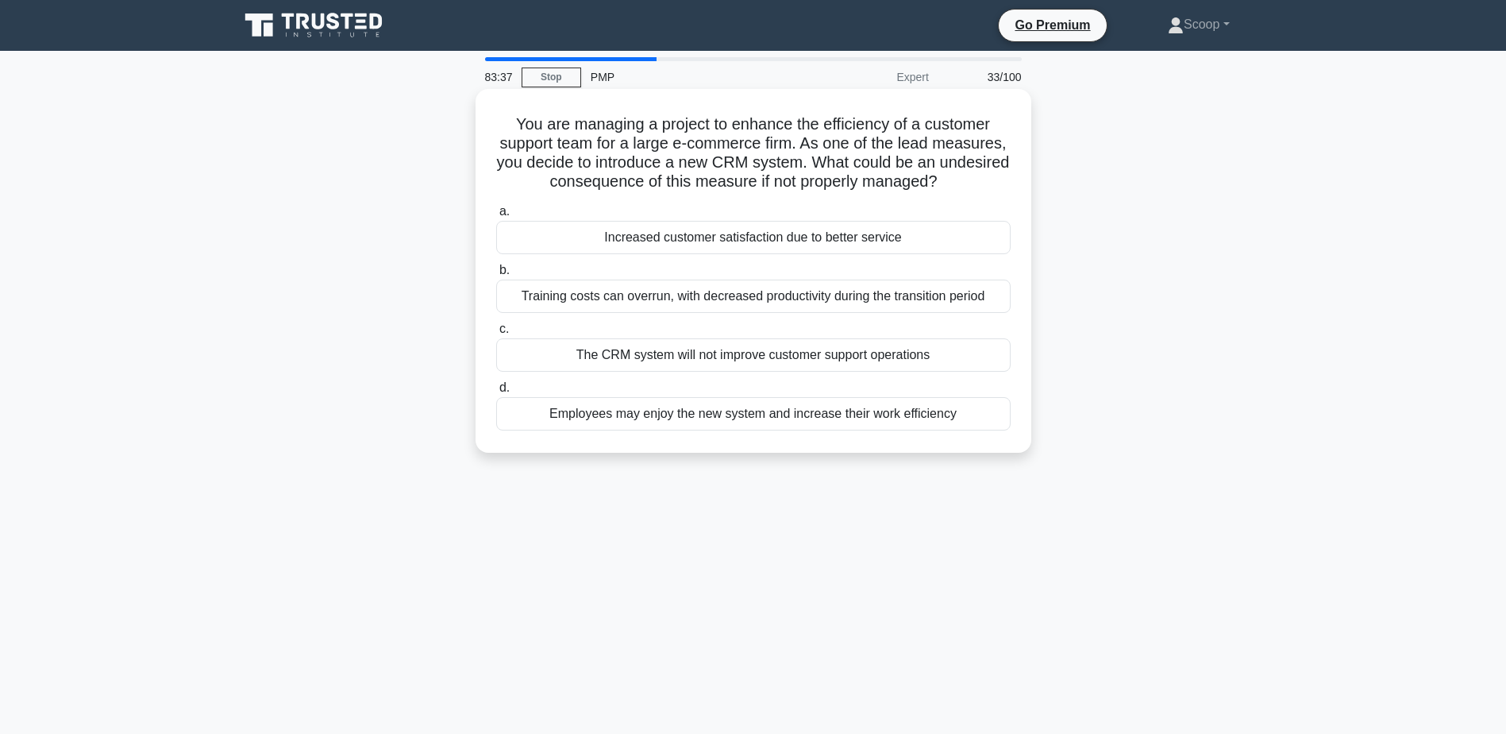
click at [930, 298] on div "Training costs can overrun, with decreased productivity during the transition p…" at bounding box center [753, 295] width 514 height 33
click at [496, 275] on input "b. Training costs can overrun, with decreased productivity during the transitio…" at bounding box center [496, 270] width 0 height 10
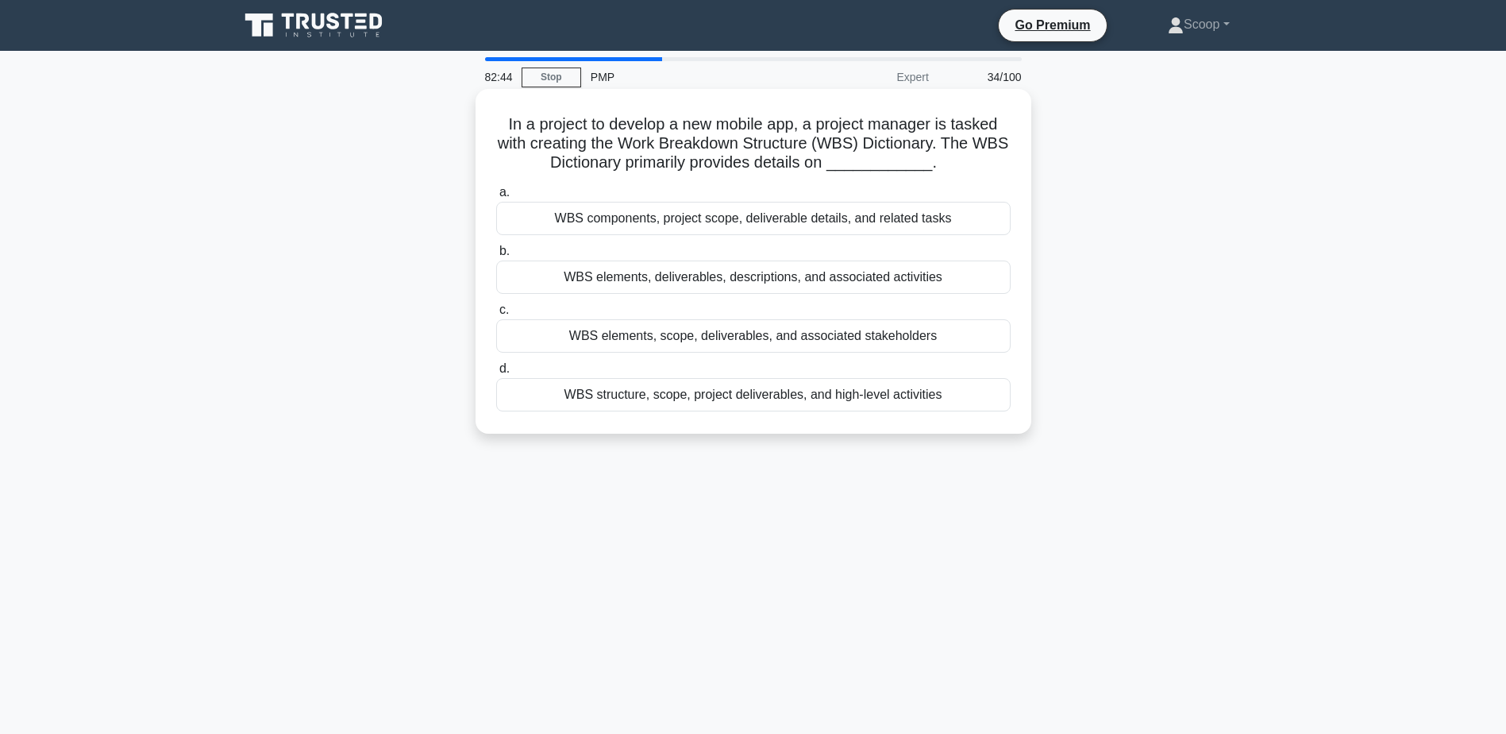
click at [849, 340] on div "WBS elements, scope, deliverables, and associated stakeholders" at bounding box center [753, 335] width 514 height 33
click at [496, 315] on input "c. WBS elements, scope, deliverables, and associated stakeholders" at bounding box center [496, 310] width 0 height 10
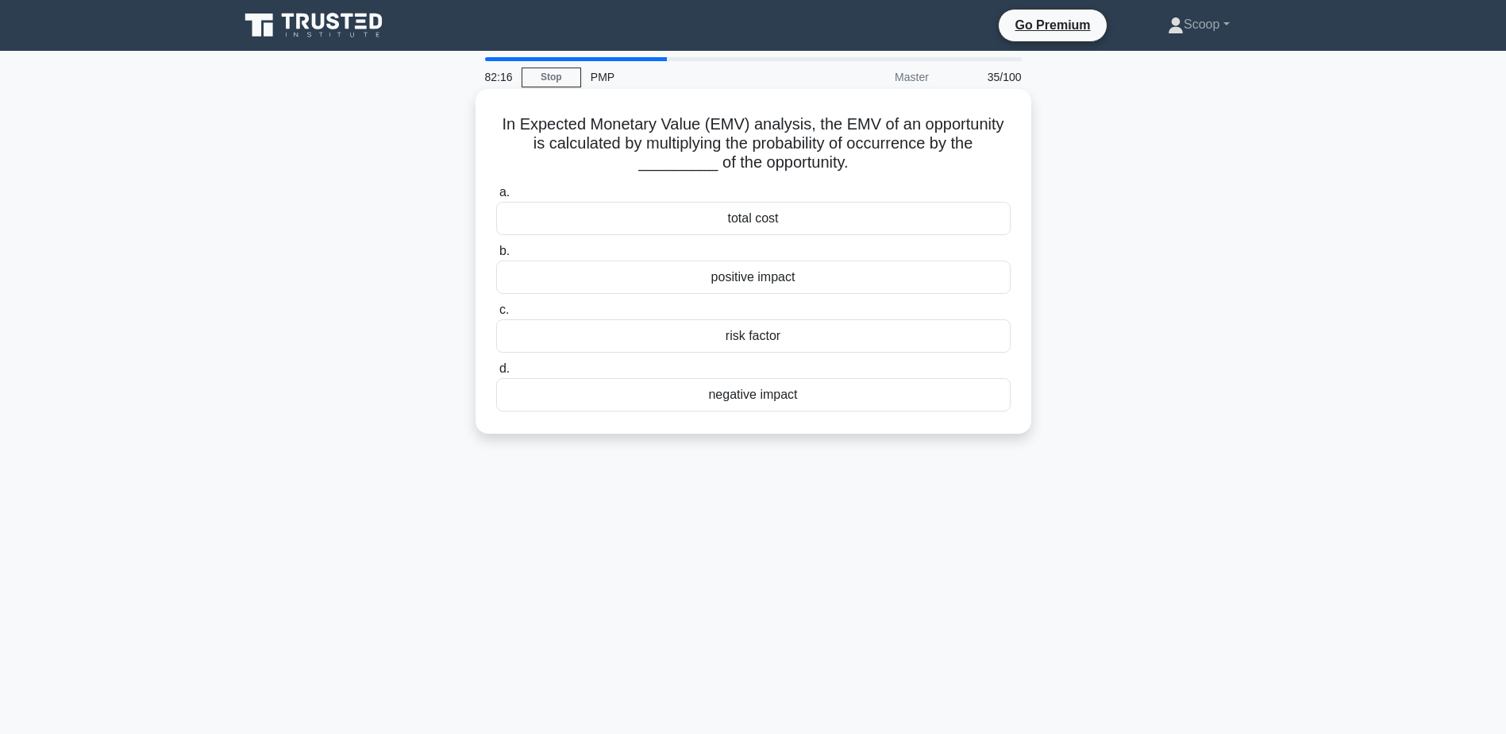
click at [825, 285] on div "positive impact" at bounding box center [753, 276] width 514 height 33
click at [496, 256] on input "b. positive impact" at bounding box center [496, 251] width 0 height 10
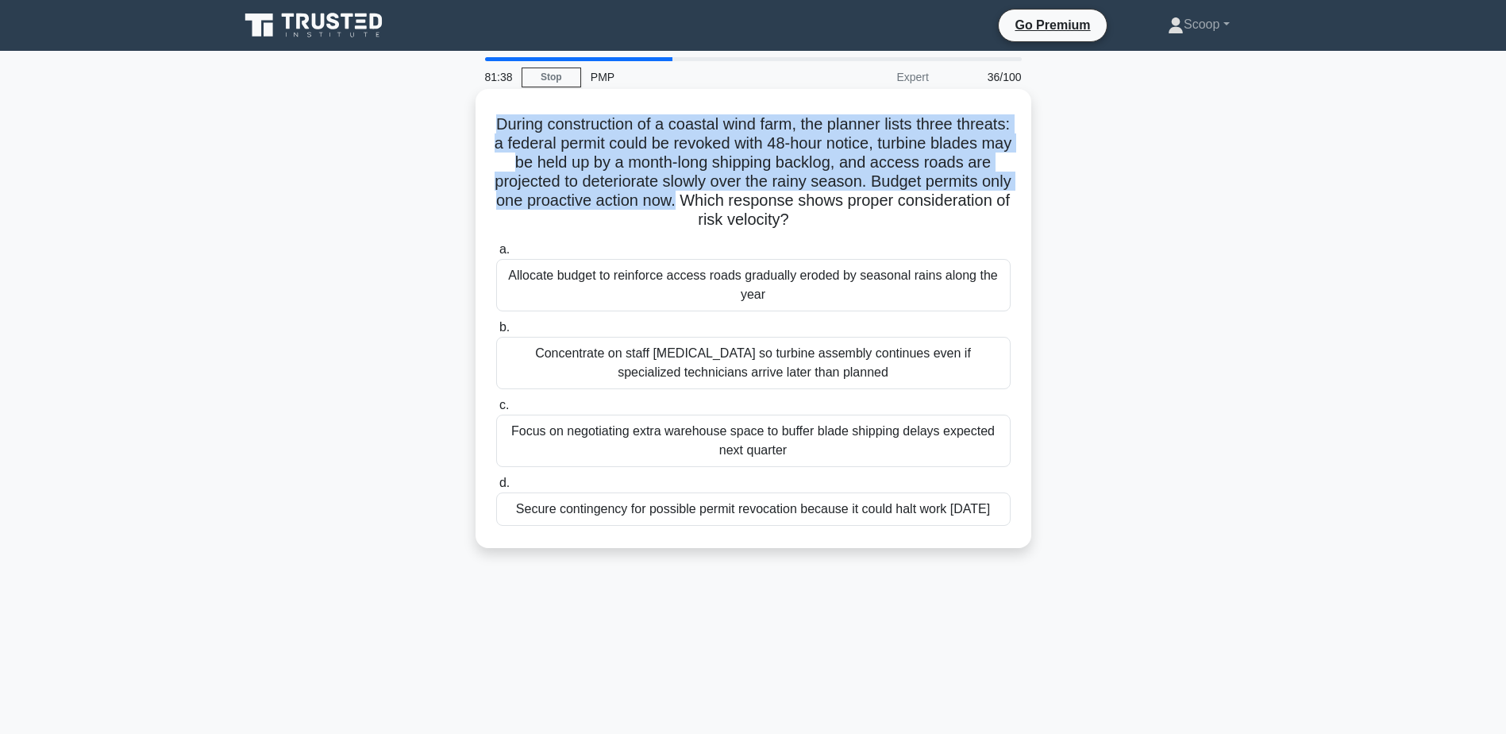
drag, startPoint x: 518, startPoint y: 132, endPoint x: 784, endPoint y: 197, distance: 273.8
click at [784, 197] on h5 "During construction of a coastal wind farm, the planner lists three threats: a …" at bounding box center [754, 172] width 518 height 116
drag, startPoint x: 784, startPoint y: 197, endPoint x: 683, endPoint y: 144, distance: 114.3
click at [683, 144] on h5 "During construction of a coastal wind farm, the planner lists three threats: a …" at bounding box center [754, 172] width 518 height 116
click at [543, 144] on h5 "During construction of a coastal wind farm, the planner lists three threats: a …" at bounding box center [754, 172] width 518 height 116
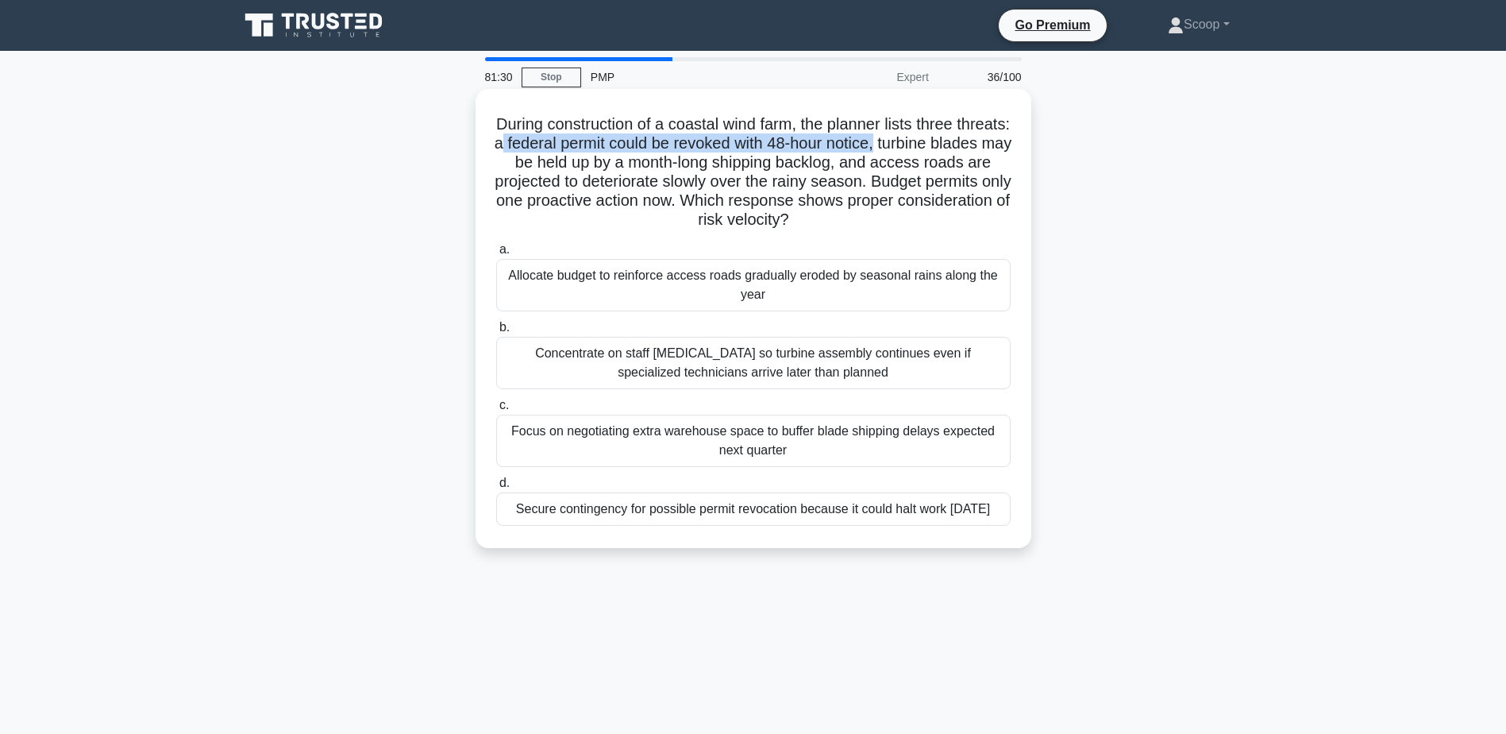
drag, startPoint x: 564, startPoint y: 141, endPoint x: 951, endPoint y: 143, distance: 387.4
click at [951, 143] on h5 "During construction of a coastal wind farm, the planner lists three threats: a …" at bounding box center [754, 172] width 518 height 116
click at [781, 525] on div "Secure contingency for possible permit revocation because it could halt work wi…" at bounding box center [753, 508] width 514 height 33
click at [496, 488] on input "d. Secure contingency for possible permit revocation because it could halt work…" at bounding box center [496, 483] width 0 height 10
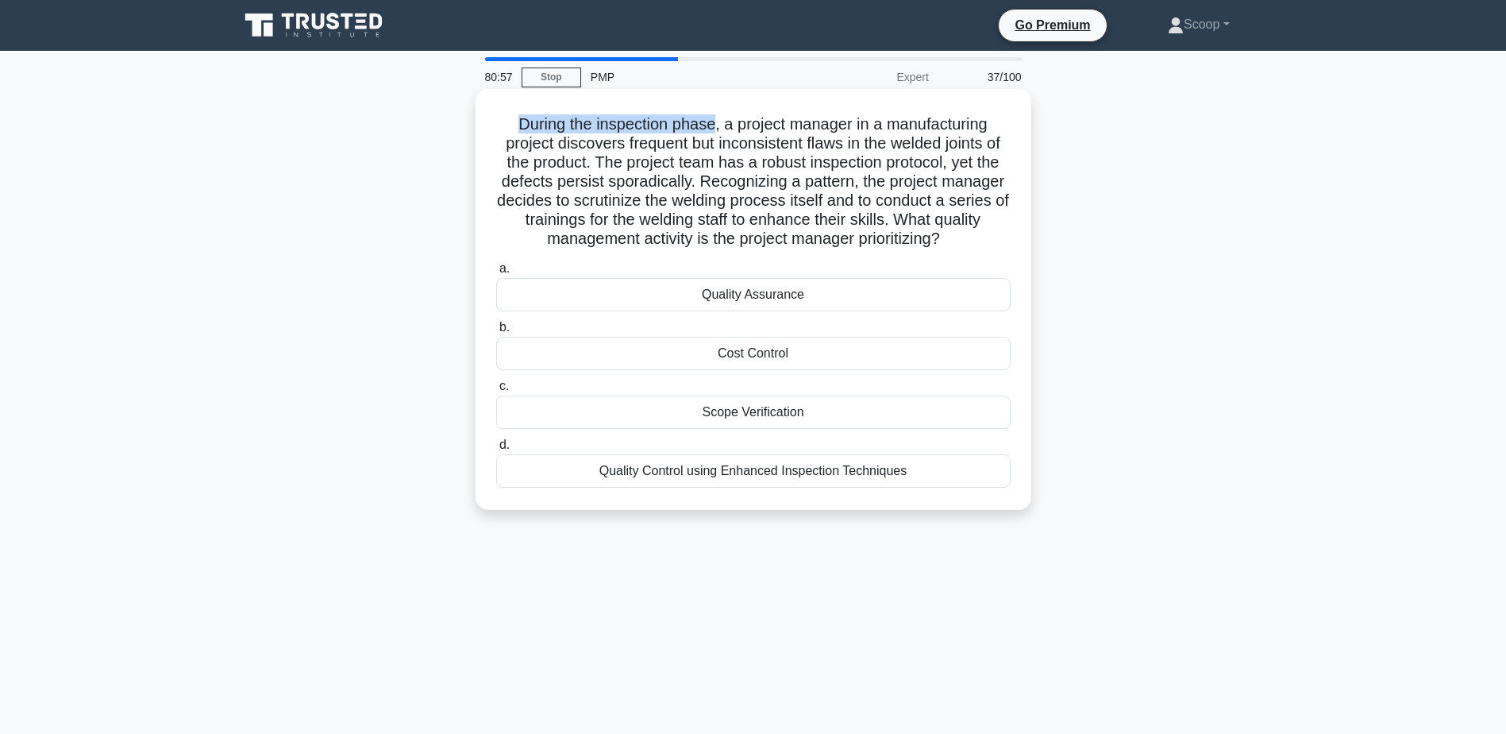
drag, startPoint x: 505, startPoint y: 122, endPoint x: 715, endPoint y: 126, distance: 210.4
click at [715, 126] on h5 "During the inspection phase, a project manager in a manufacturing project disco…" at bounding box center [754, 181] width 518 height 135
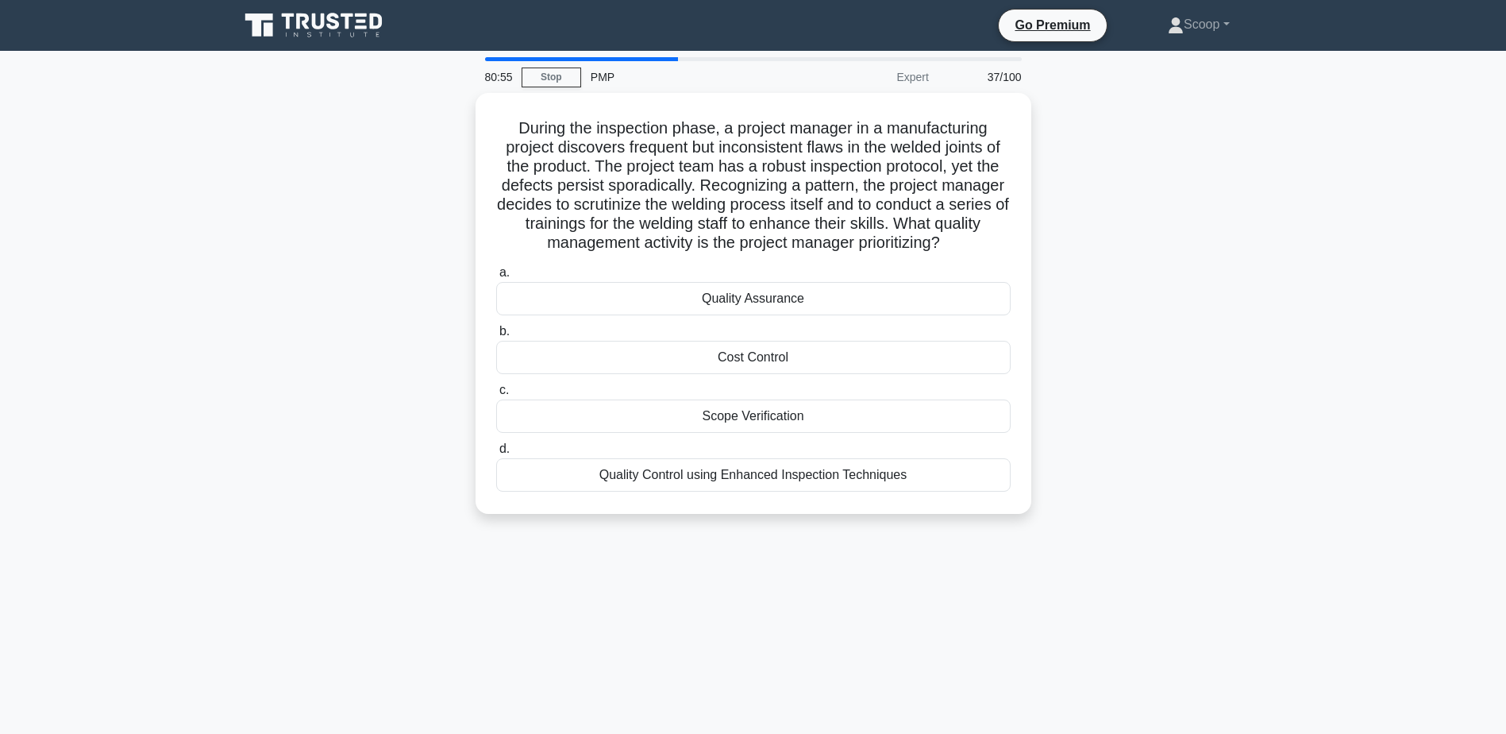
click at [1268, 187] on div "During the inspection phase, a project manager in a manufacturing project disco…" at bounding box center [753, 313] width 1048 height 440
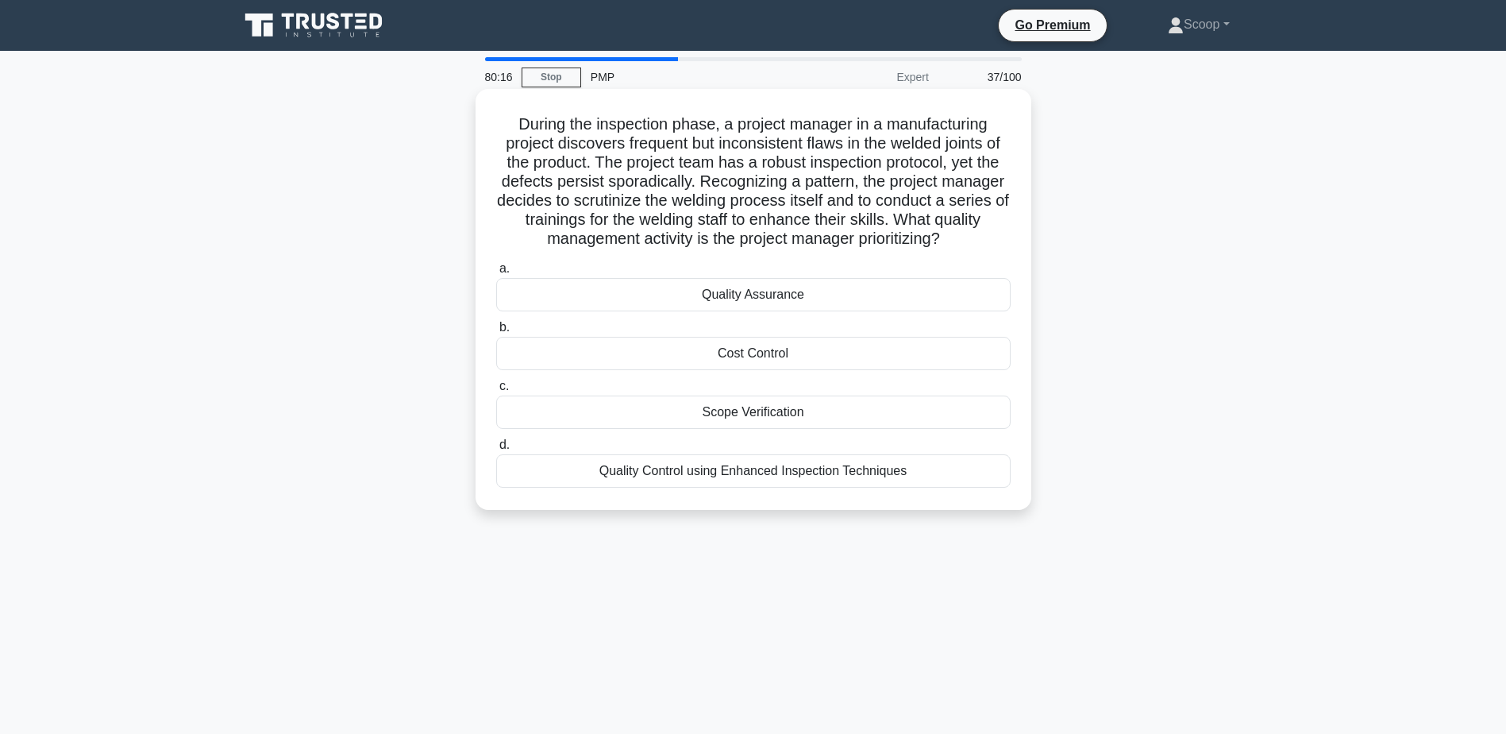
click at [769, 302] on div "Quality Assurance" at bounding box center [753, 294] width 514 height 33
click at [496, 274] on input "a. Quality Assurance" at bounding box center [496, 269] width 0 height 10
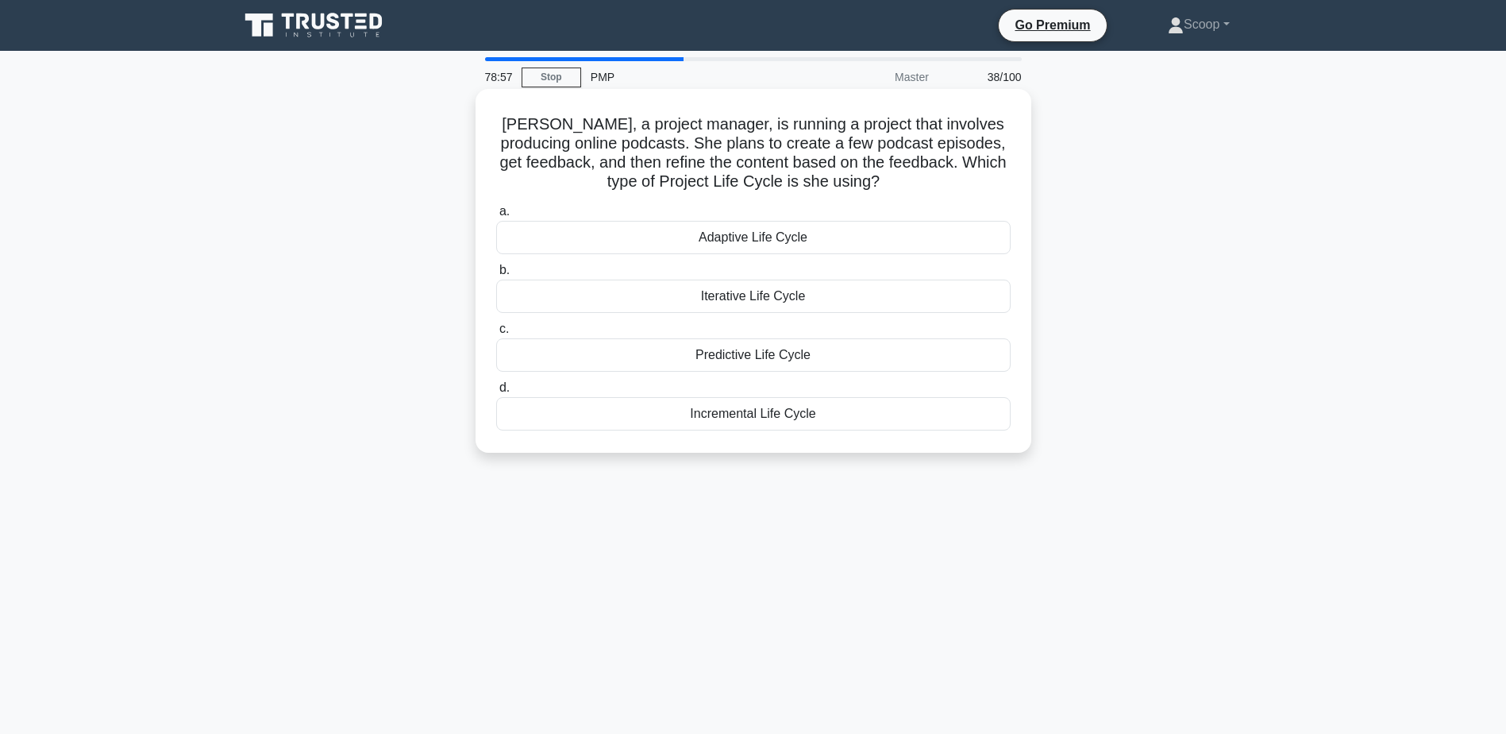
click at [911, 243] on div "Adaptive Life Cycle" at bounding box center [753, 237] width 514 height 33
click at [496, 217] on input "a. Adaptive Life Cycle" at bounding box center [496, 211] width 0 height 10
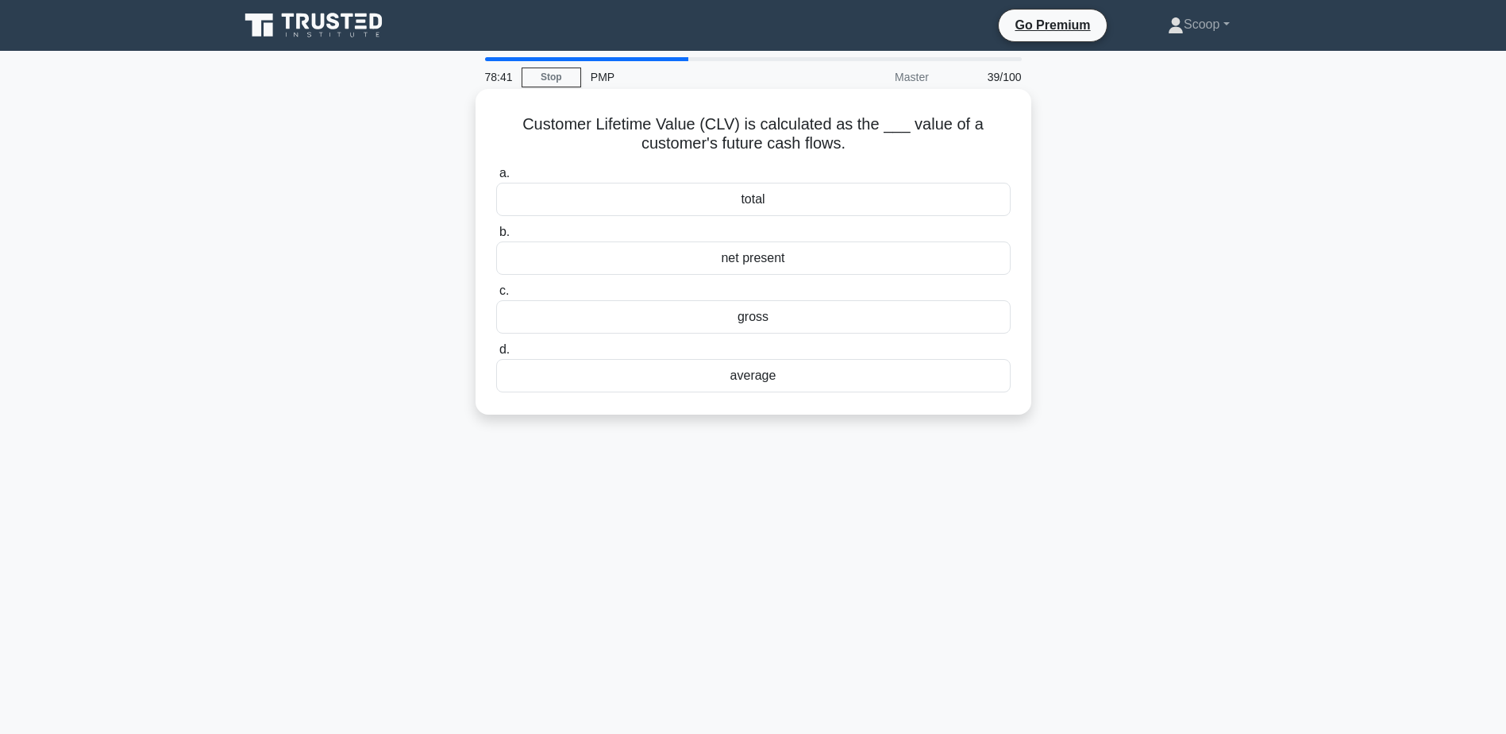
click at [907, 252] on div "net present" at bounding box center [753, 257] width 514 height 33
click at [496, 237] on input "b. net present" at bounding box center [496, 232] width 0 height 10
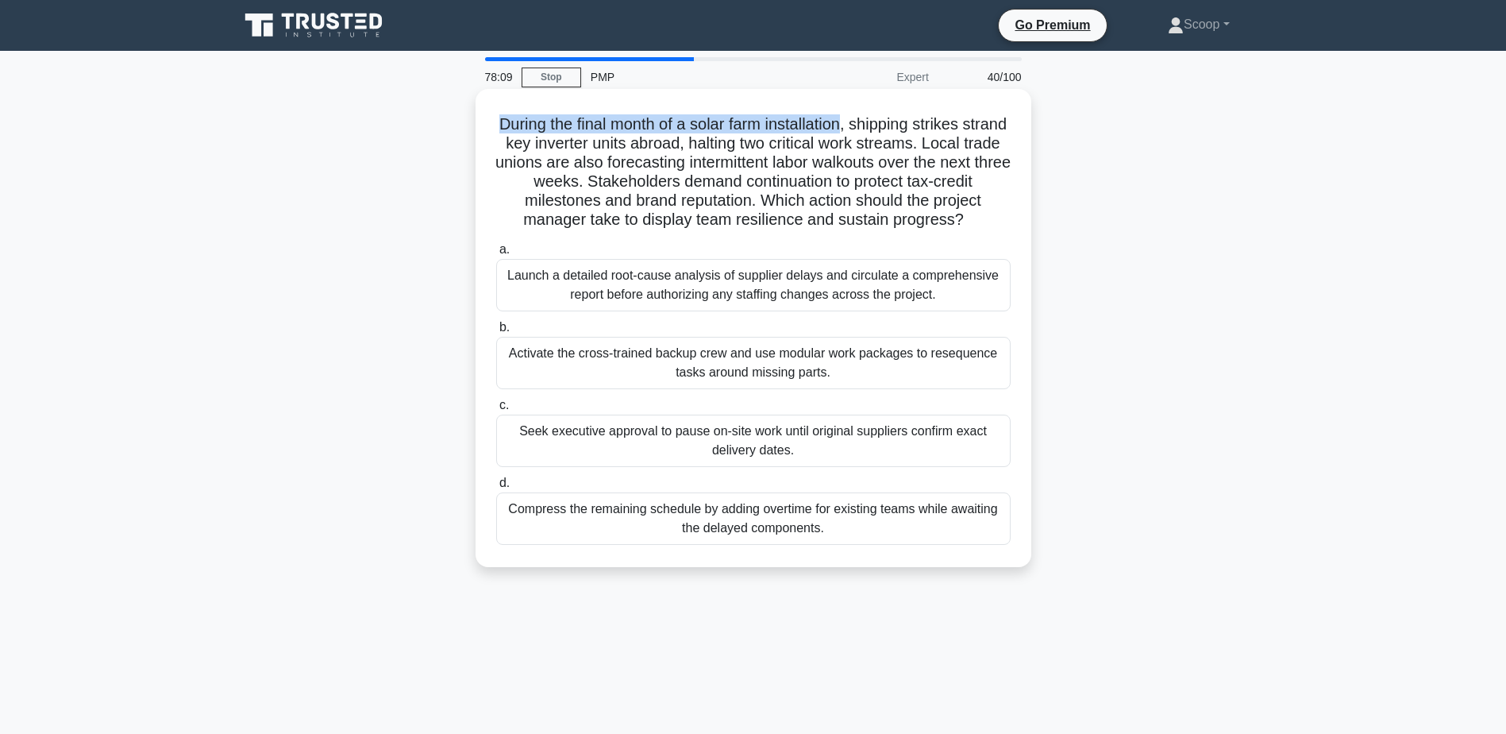
drag, startPoint x: 514, startPoint y: 123, endPoint x: 868, endPoint y: 116, distance: 353.3
click at [868, 116] on h5 "During the final month of a solar farm installation, shipping strikes strand ke…" at bounding box center [754, 172] width 518 height 116
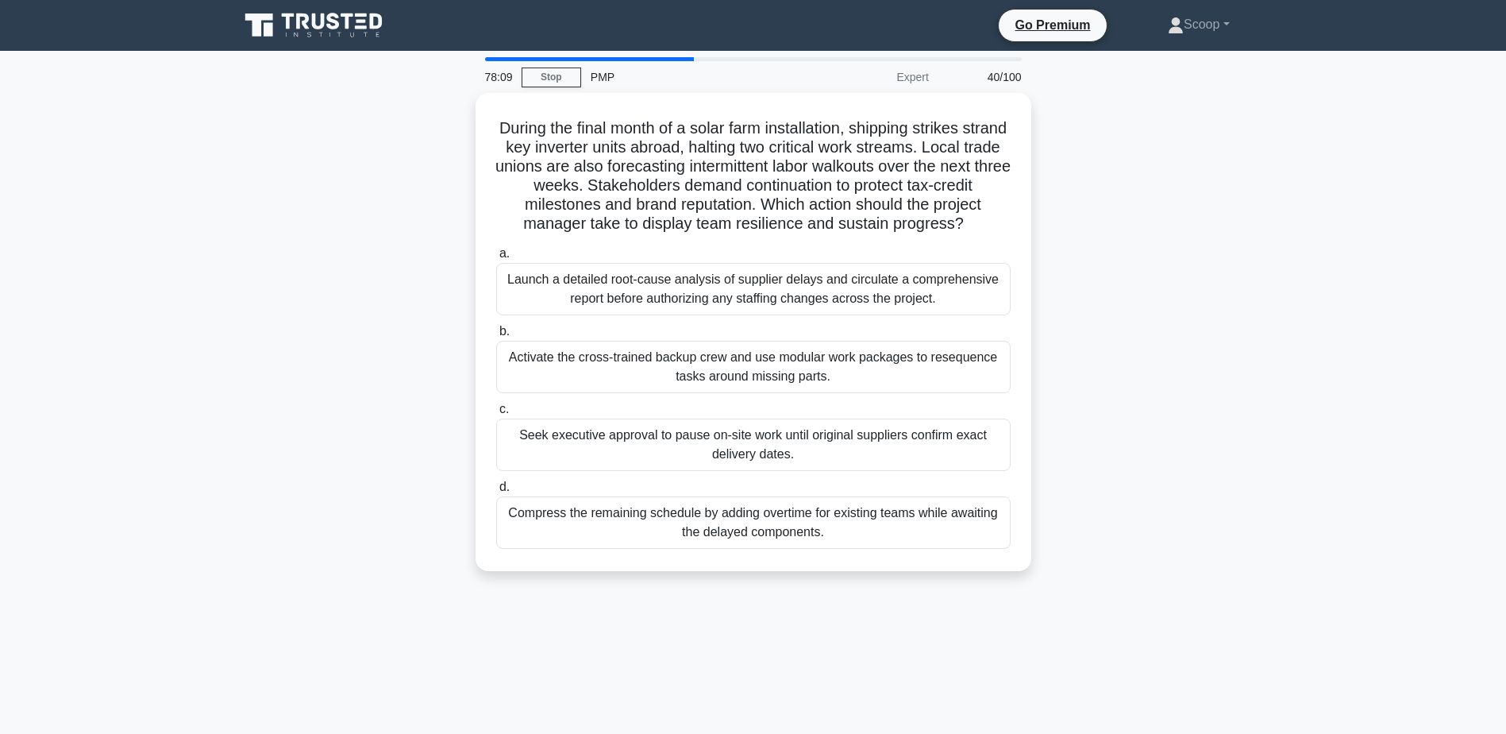
drag, startPoint x: 868, startPoint y: 116, endPoint x: 1287, endPoint y: 220, distance: 431.9
click at [1287, 220] on main "78:09 Stop PMP Expert 40/100 During the final month of a solar farm installatio…" at bounding box center [753, 454] width 1506 height 807
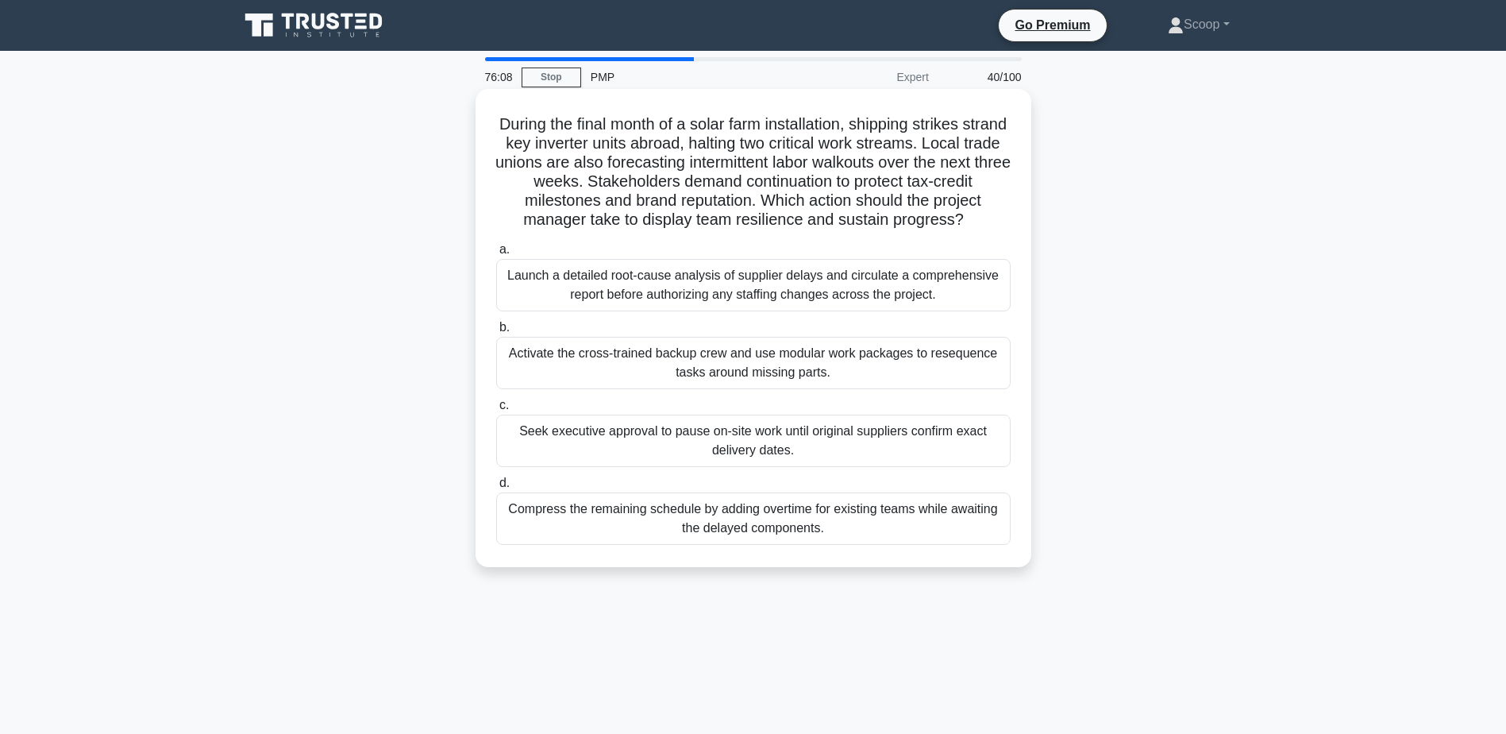
click at [924, 389] on div "Activate the cross-trained backup crew and use modular work packages to reseque…" at bounding box center [753, 363] width 514 height 52
click at [496, 333] on input "b. Activate the cross-trained backup crew and use modular work packages to rese…" at bounding box center [496, 327] width 0 height 10
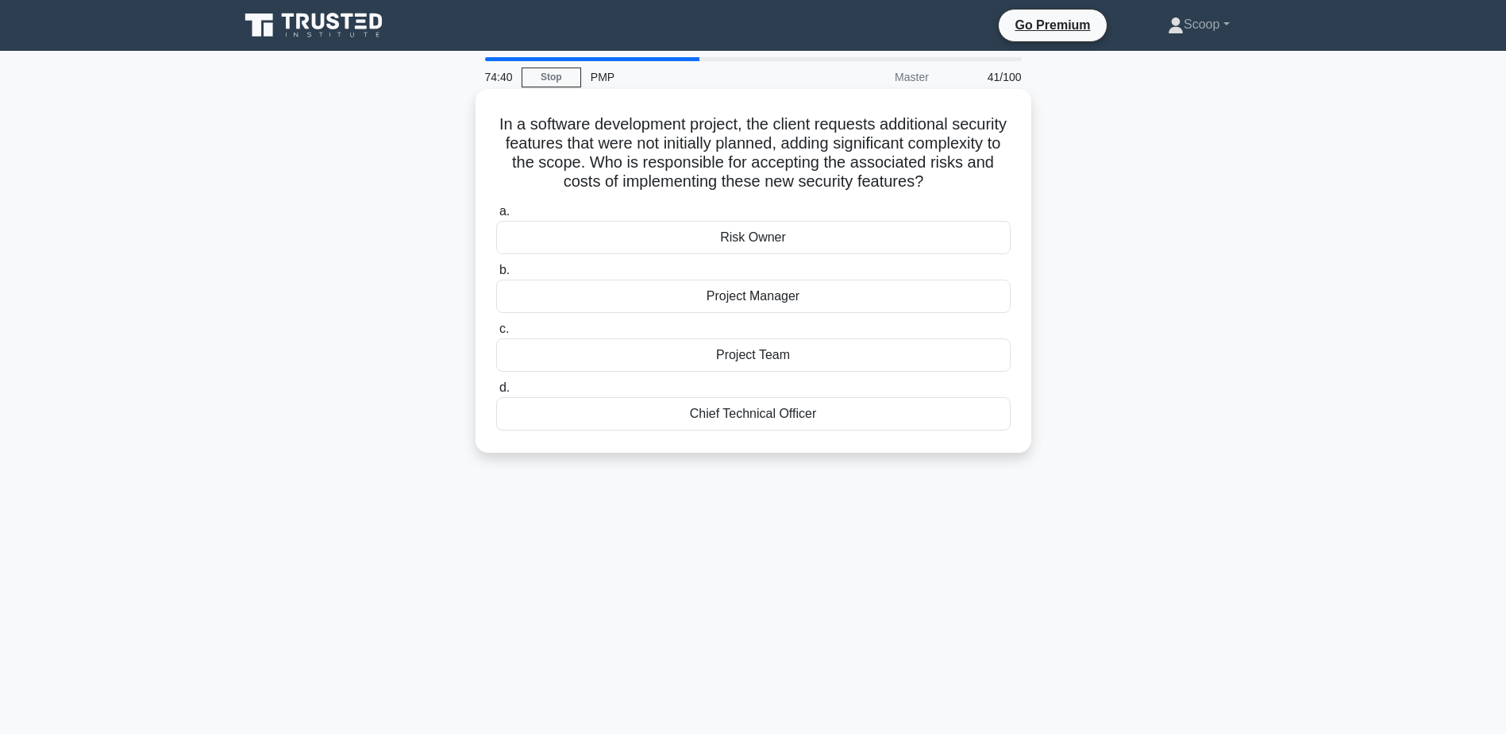
click at [801, 313] on div "Project Manager" at bounding box center [753, 295] width 514 height 33
click at [496, 275] on input "b. Project Manager" at bounding box center [496, 270] width 0 height 10
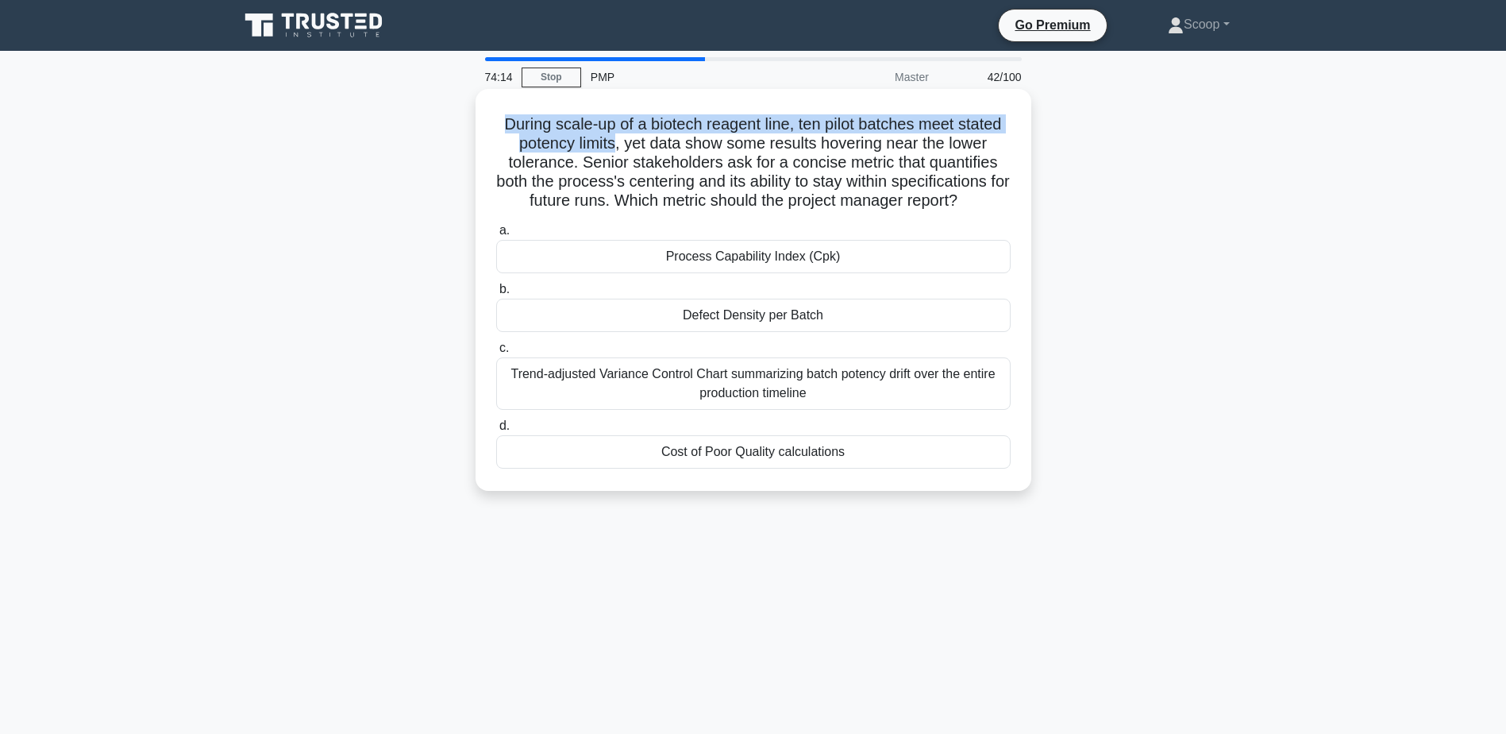
drag, startPoint x: 491, startPoint y: 114, endPoint x: 612, endPoint y: 152, distance: 127.1
click at [612, 152] on div "During scale-up of a biotech reagent line, ten pilot batches meet stated potenc…" at bounding box center [753, 289] width 543 height 389
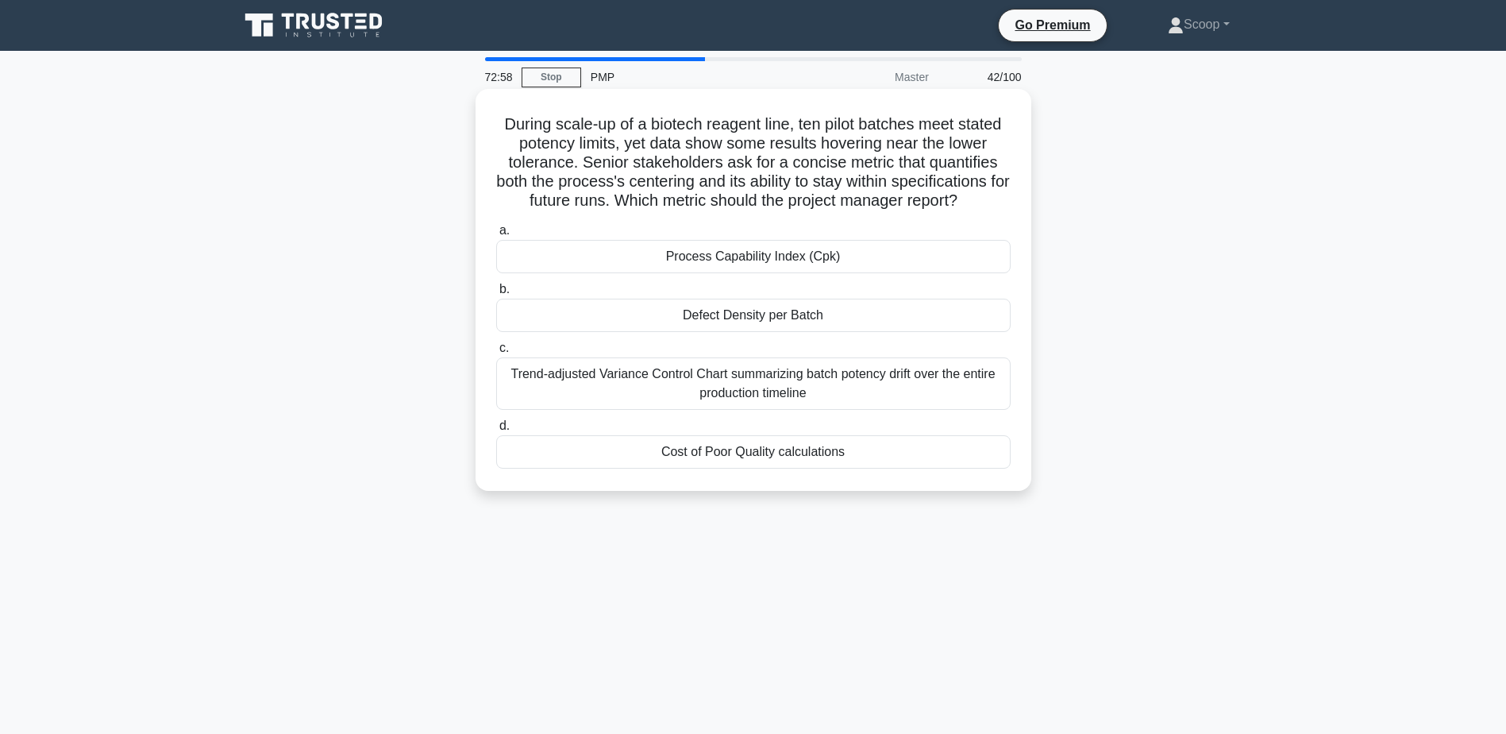
click at [905, 383] on div "Trend-adjusted Variance Control Chart summarizing batch potency drift over the …" at bounding box center [753, 383] width 514 height 52
click at [496, 353] on input "c. Trend-adjusted Variance Control Chart summarizing batch potency drift over t…" at bounding box center [496, 348] width 0 height 10
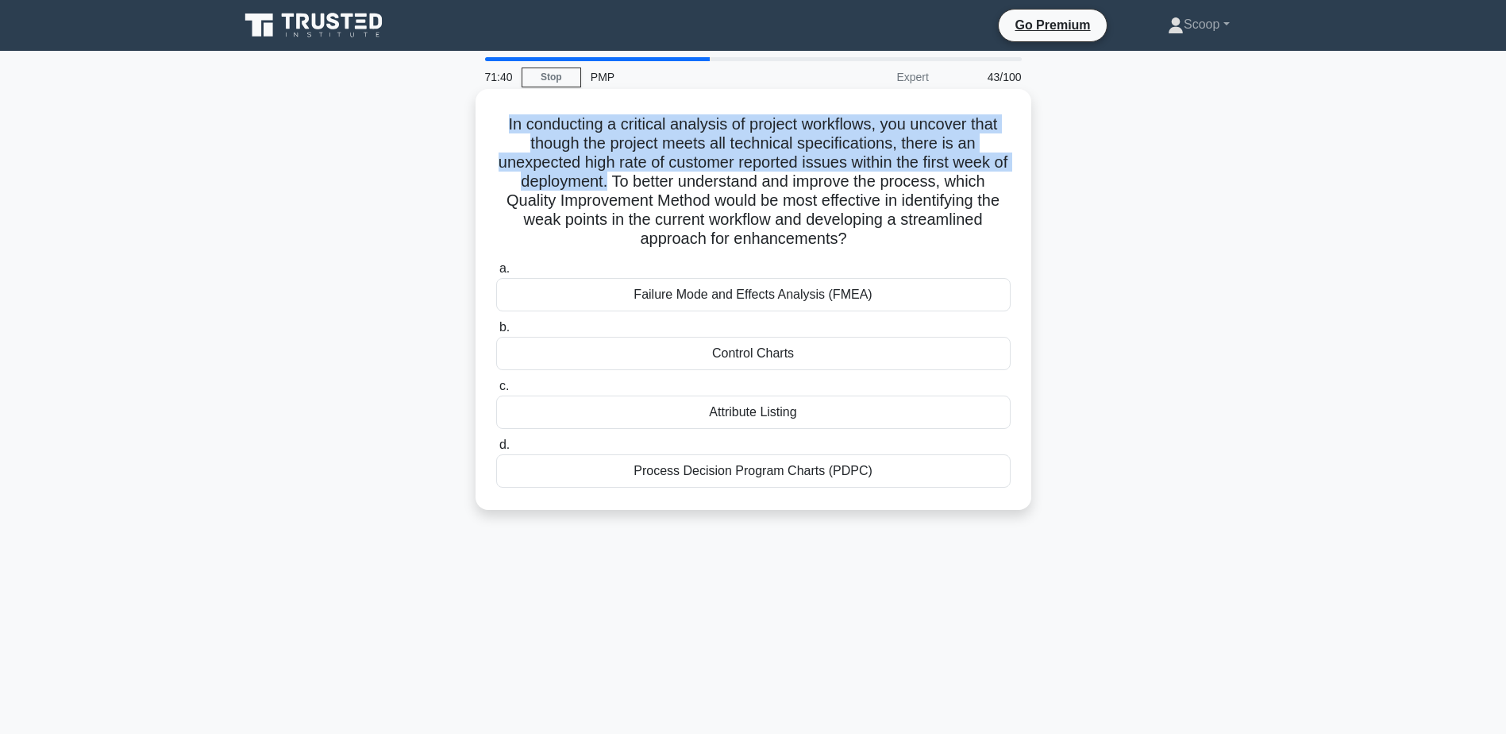
drag, startPoint x: 495, startPoint y: 123, endPoint x: 613, endPoint y: 175, distance: 129.4
click at [613, 175] on h5 "In conducting a critical analysis of project workflows, you uncover that though…" at bounding box center [754, 181] width 518 height 135
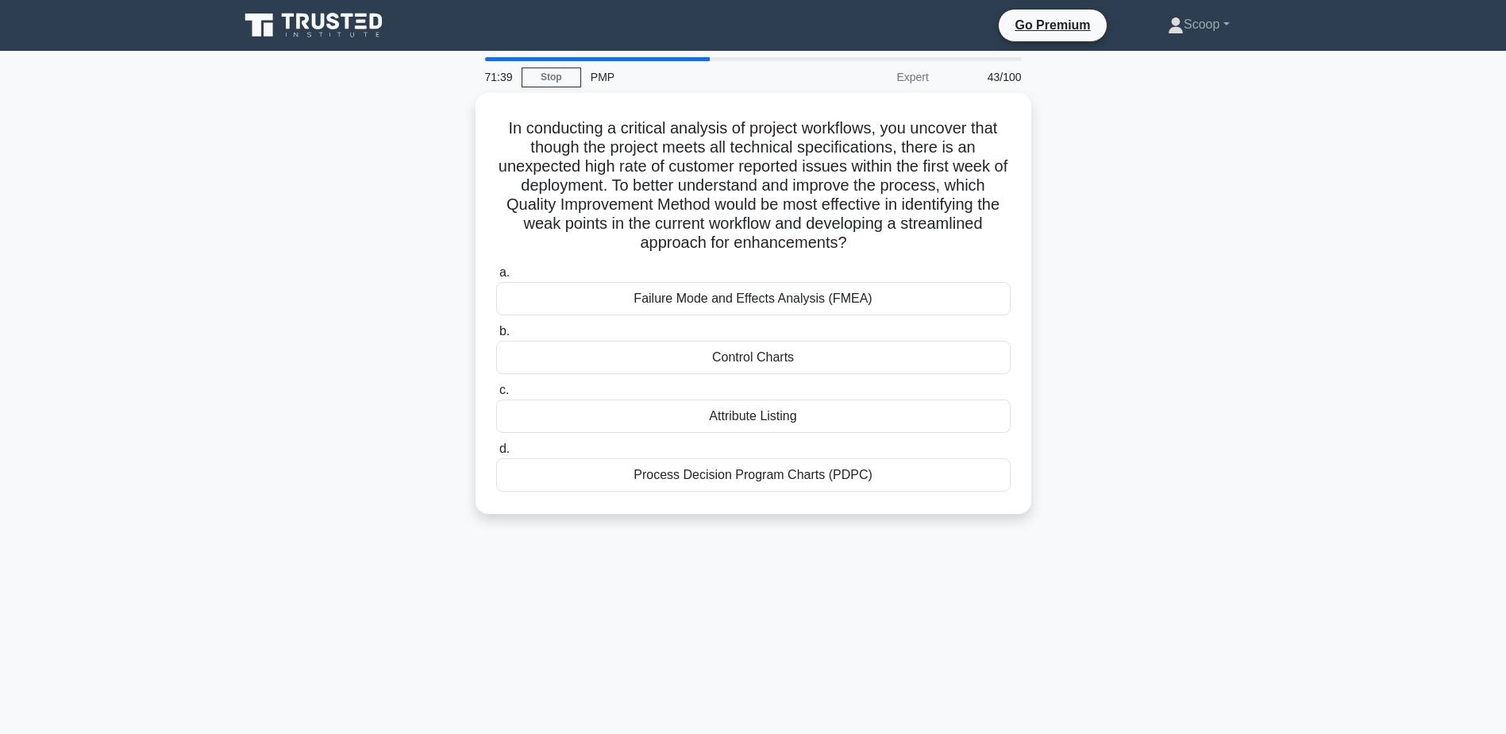
click at [1106, 356] on div "In conducting a critical analysis of project workflows, you uncover that though…" at bounding box center [753, 313] width 1048 height 440
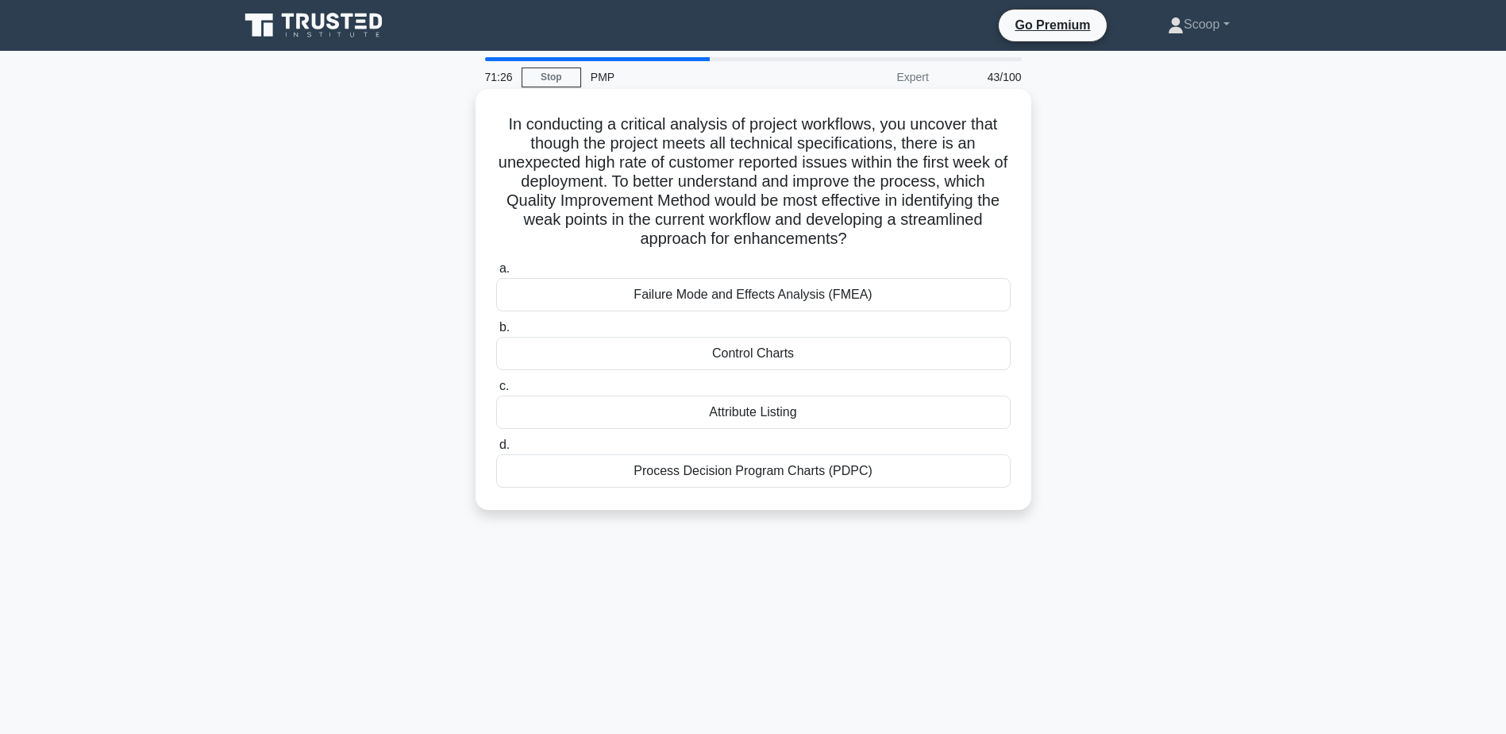
click at [811, 355] on div "Control Charts" at bounding box center [753, 353] width 514 height 33
click at [496, 333] on input "b. Control Charts" at bounding box center [496, 327] width 0 height 10
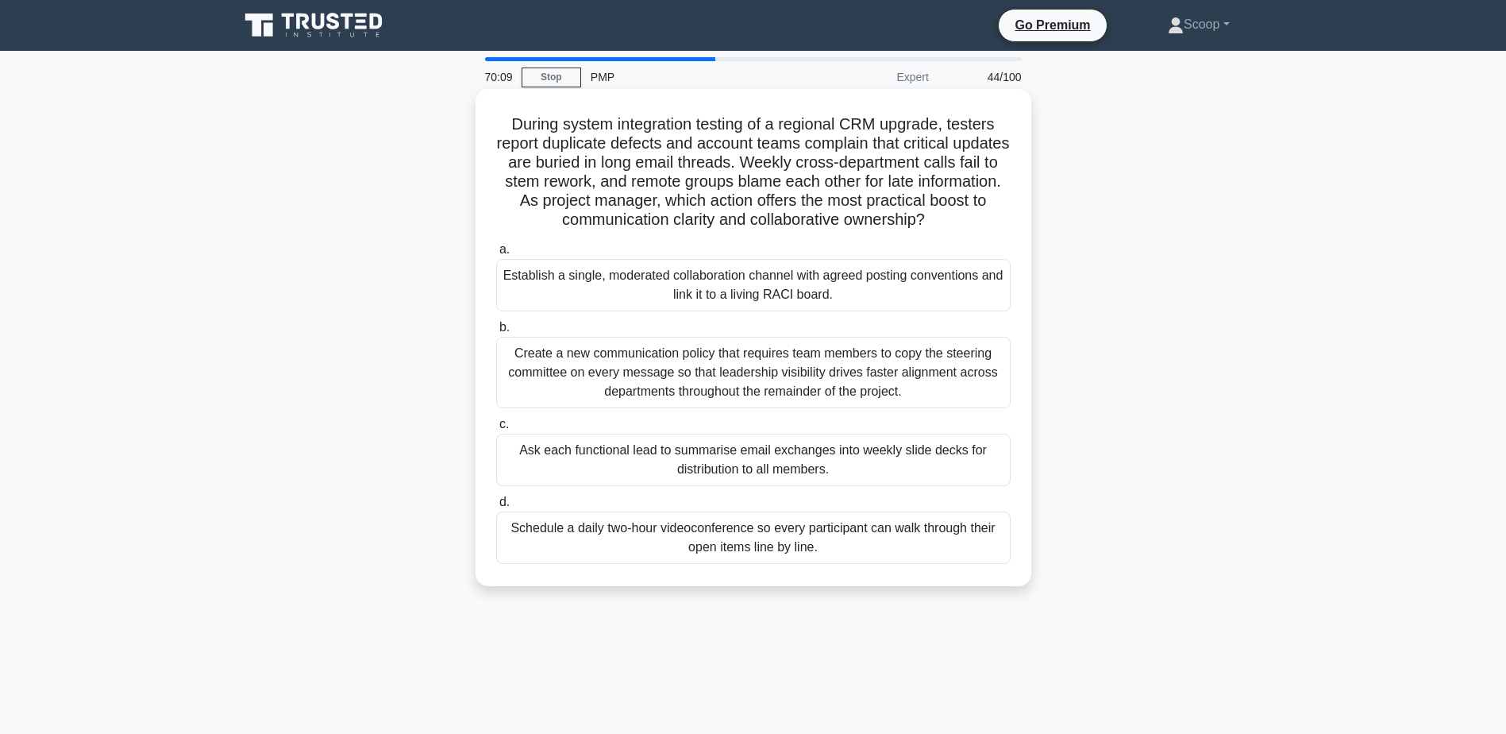
click at [612, 289] on div "Establish a single, moderated collaboration channel with agreed posting convent…" at bounding box center [753, 285] width 514 height 52
click at [496, 255] on input "a. Establish a single, moderated collaboration channel with agreed posting conv…" at bounding box center [496, 250] width 0 height 10
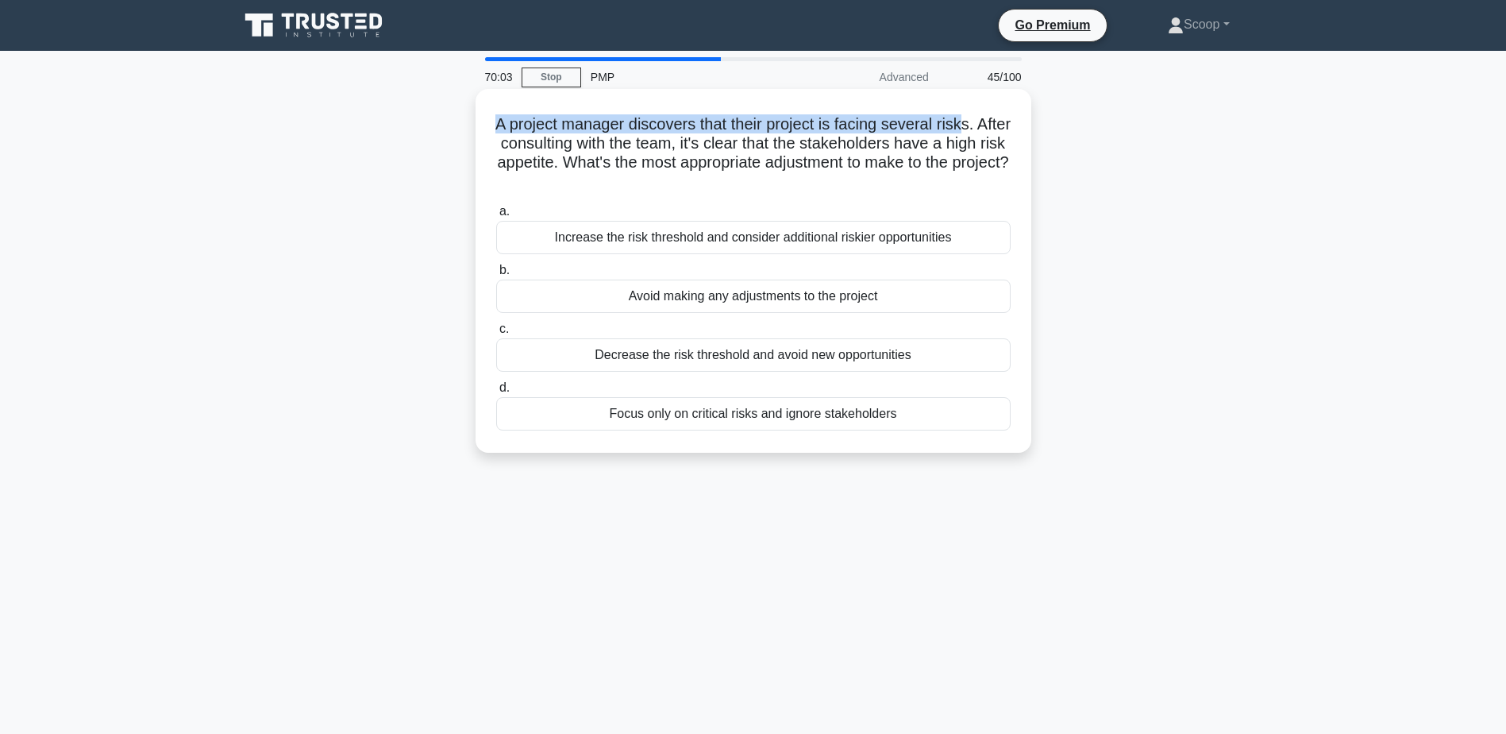
drag, startPoint x: 505, startPoint y: 122, endPoint x: 984, endPoint y: 131, distance: 478.8
click at [984, 131] on h5 "A project manager discovers that their project is facing several risks. After c…" at bounding box center [754, 153] width 518 height 78
click at [761, 239] on div "Increase the risk threshold and consider additional riskier opportunities" at bounding box center [753, 237] width 514 height 33
click at [496, 217] on input "a. Increase the risk threshold and consider additional riskier opportunities" at bounding box center [496, 211] width 0 height 10
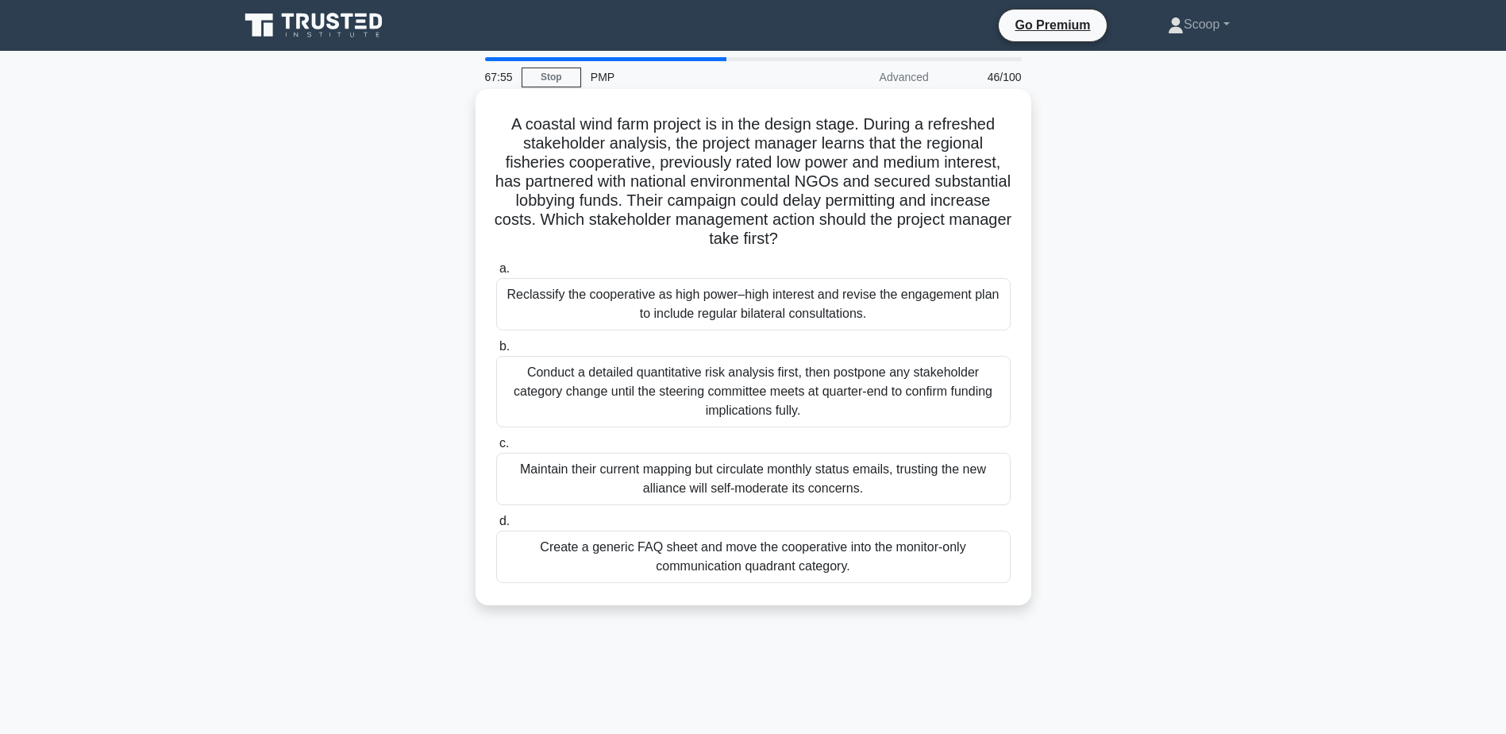
click at [893, 398] on div "Conduct a detailed quantitative risk analysis first, then postpone any stakehol…" at bounding box center [753, 391] width 514 height 71
click at [496, 352] on input "b. Conduct a detailed quantitative risk analysis first, then postpone any stake…" at bounding box center [496, 346] width 0 height 10
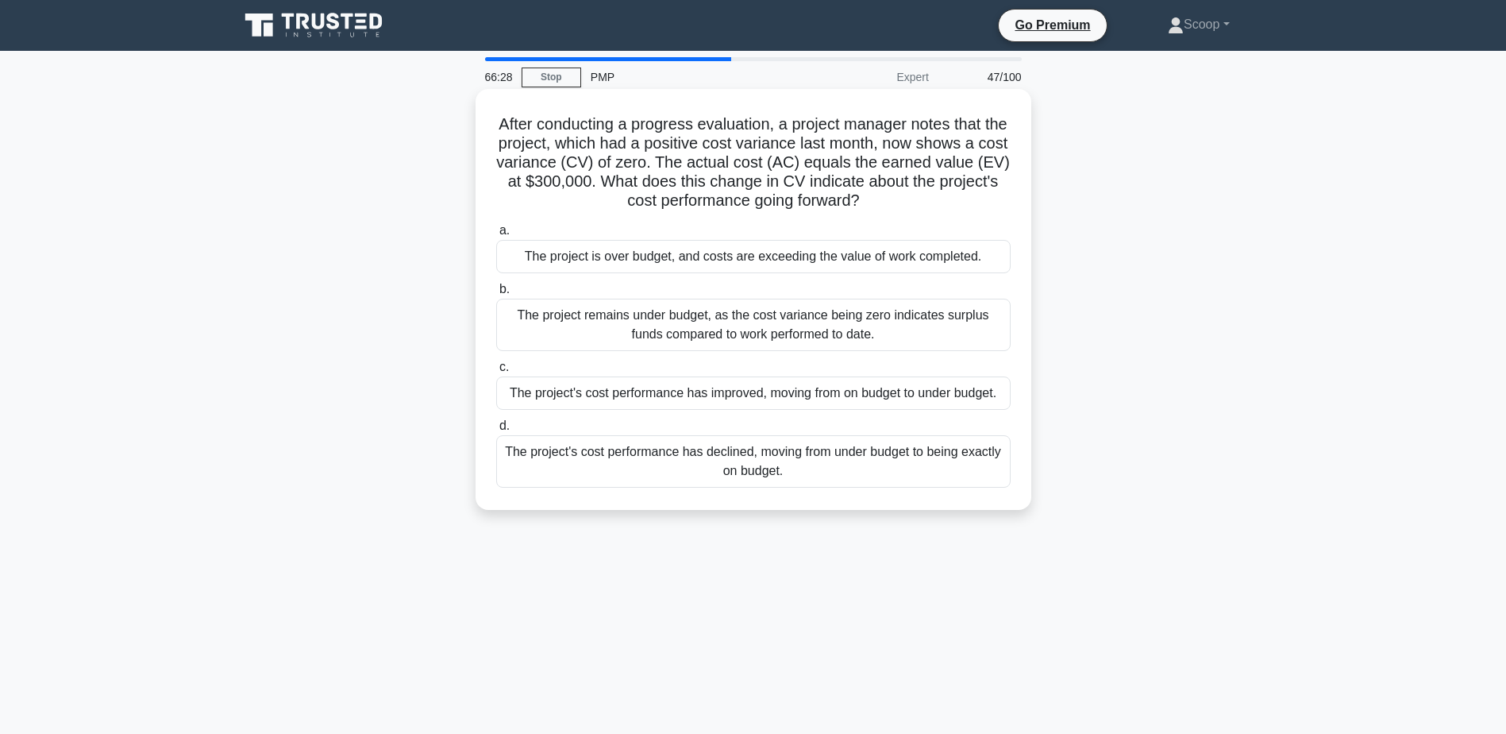
click at [808, 479] on div "The project's cost performance has declined, moving from under budget to being …" at bounding box center [753, 461] width 514 height 52
click at [496, 431] on input "d. The project's cost performance has declined, moving from under budget to bei…" at bounding box center [496, 426] width 0 height 10
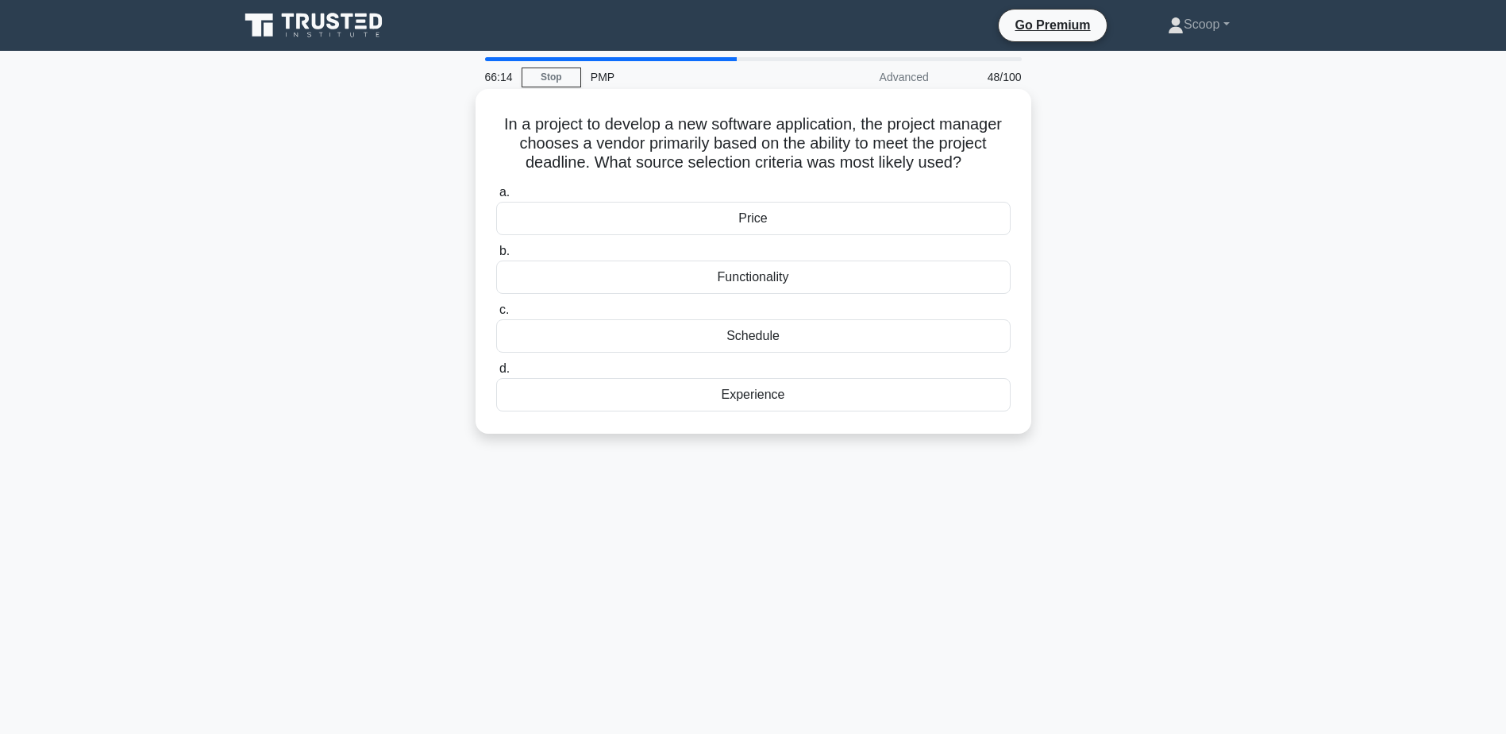
click at [788, 343] on div "Schedule" at bounding box center [753, 335] width 514 height 33
click at [496, 315] on input "c. Schedule" at bounding box center [496, 310] width 0 height 10
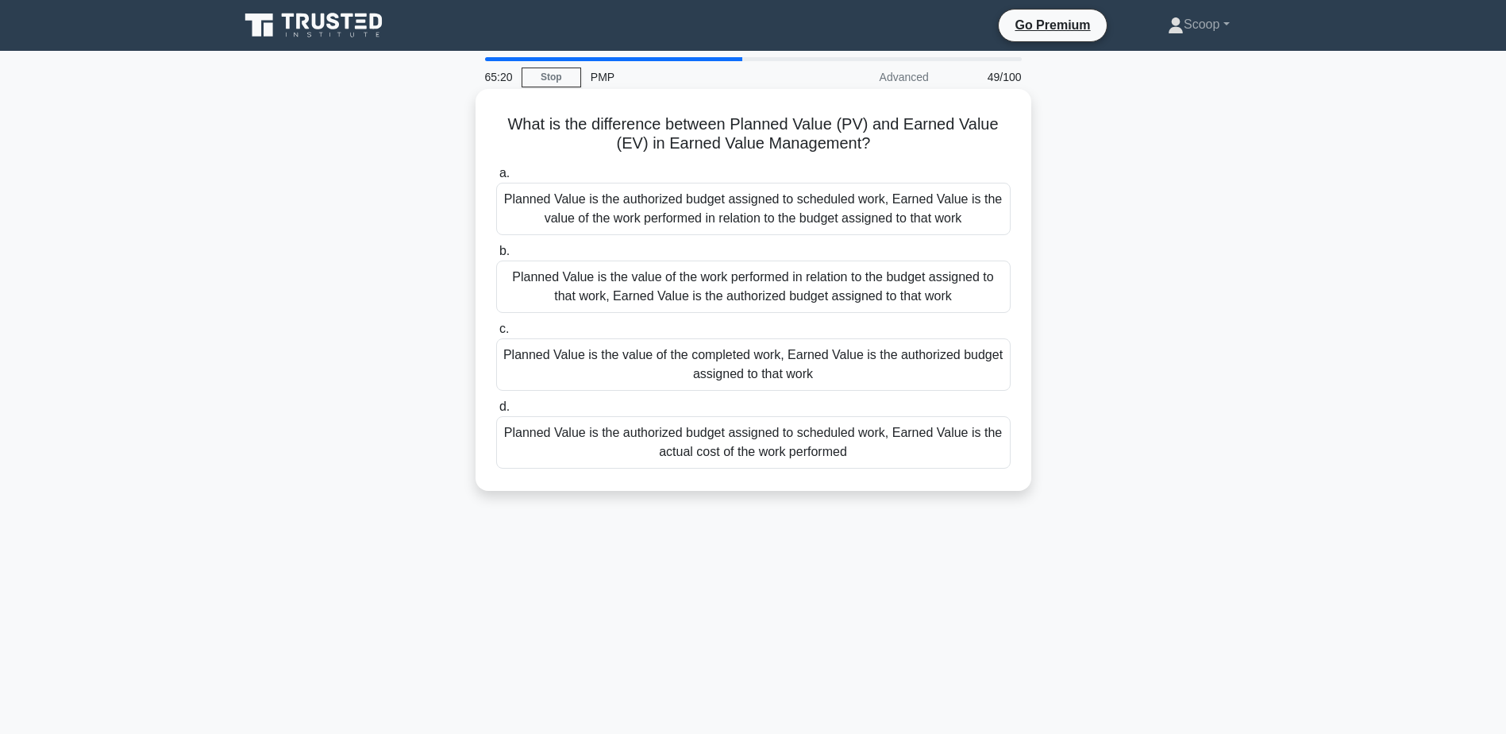
click at [808, 458] on div "Planned Value is the authorized budget assigned to scheduled work, Earned Value…" at bounding box center [753, 442] width 514 height 52
click at [496, 412] on input "d. Planned Value is the authorized budget assigned to scheduled work, Earned Va…" at bounding box center [496, 407] width 0 height 10
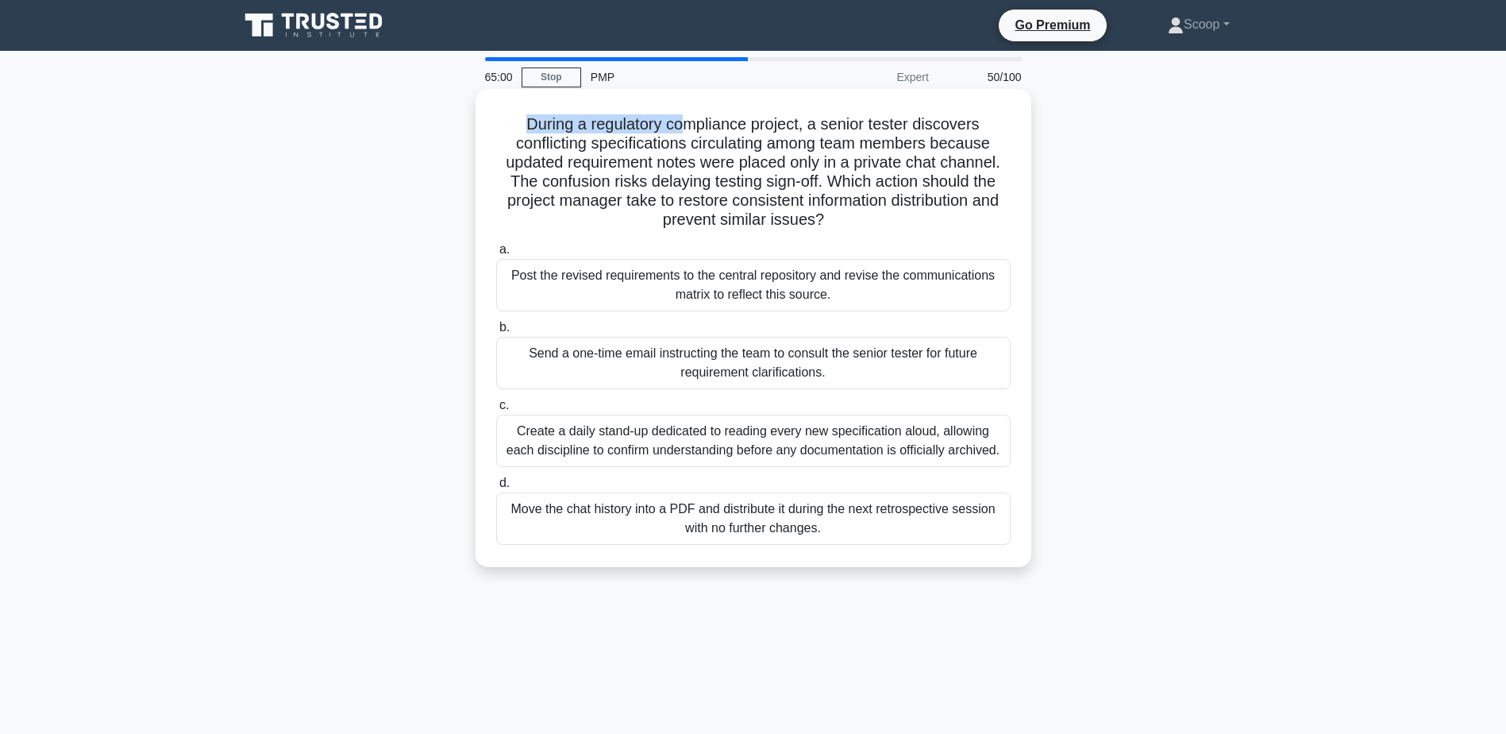
drag, startPoint x: 518, startPoint y: 123, endPoint x: 681, endPoint y: 121, distance: 163.6
click at [681, 121] on h5 "During a regulatory compliance project, a senior tester discovers conflicting s…" at bounding box center [754, 172] width 518 height 116
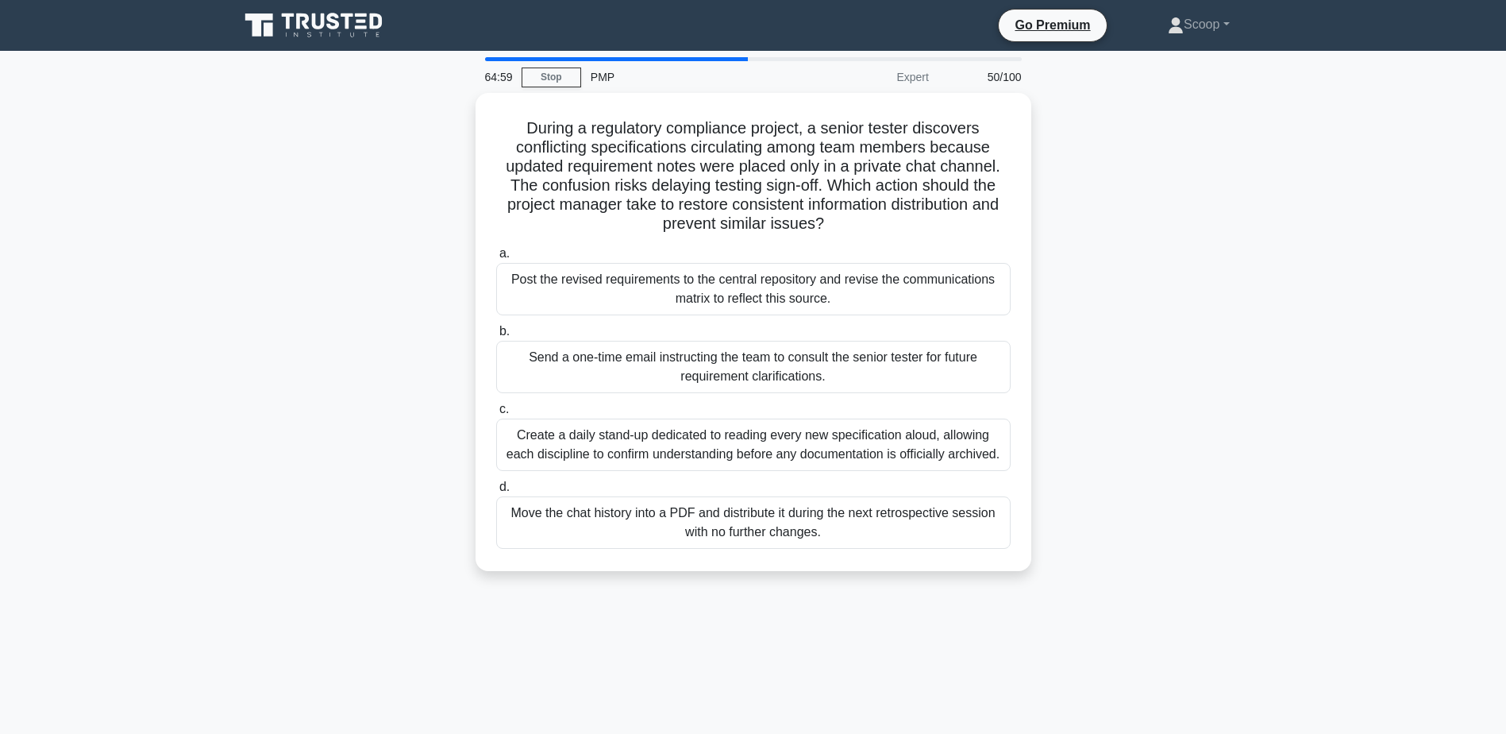
click at [289, 256] on div "During a regulatory compliance project, a senior tester discovers conflicting s…" at bounding box center [753, 341] width 1048 height 497
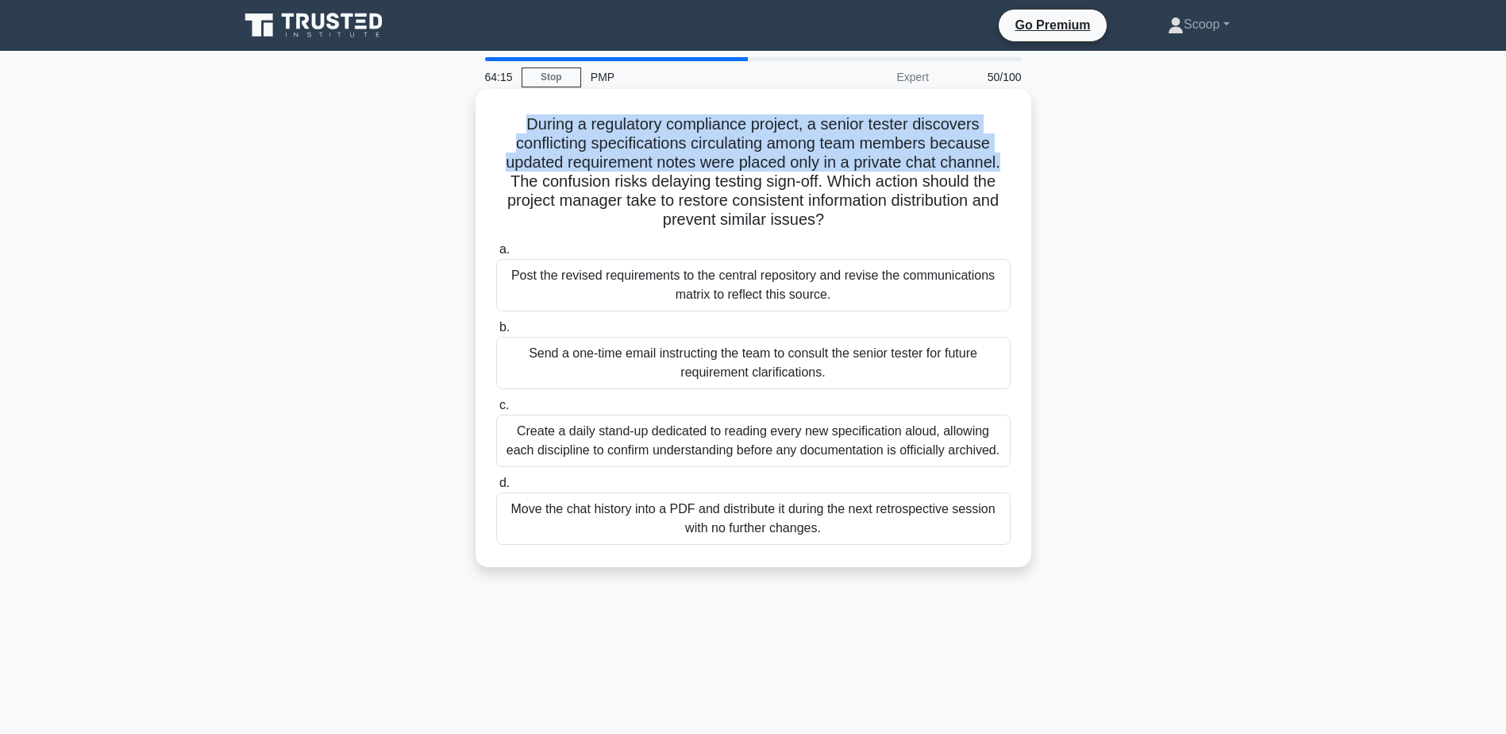
drag, startPoint x: 521, startPoint y: 121, endPoint x: 1015, endPoint y: 170, distance: 496.2
click at [1015, 170] on div "During a regulatory compliance project, a senior tester discovers conflicting s…" at bounding box center [753, 327] width 543 height 465
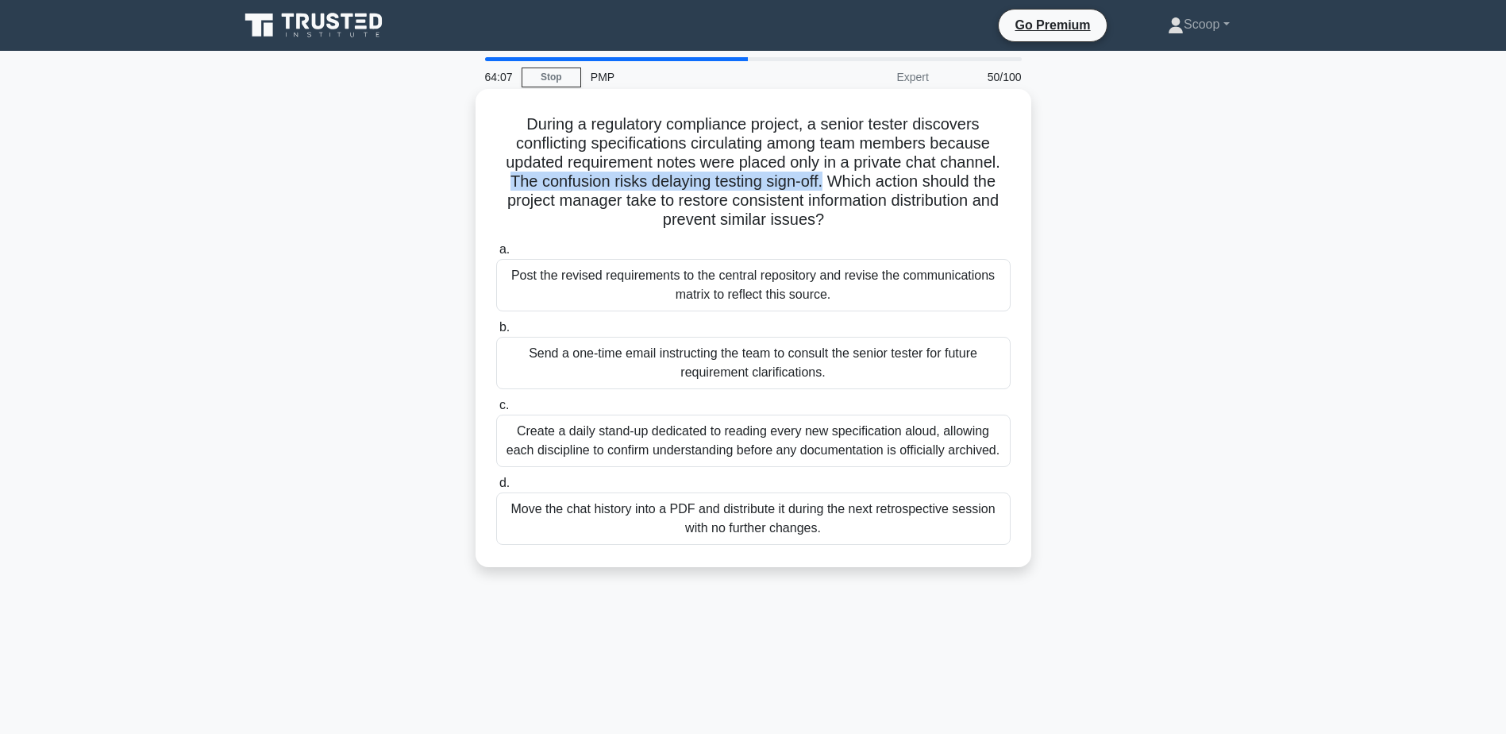
drag, startPoint x: 503, startPoint y: 184, endPoint x: 826, endPoint y: 177, distance: 323.2
click at [826, 177] on h5 "During a regulatory compliance project, a senior tester discovers conflicting s…" at bounding box center [754, 172] width 518 height 116
click at [570, 290] on div "Post the revised requirements to the central repository and revise the communic…" at bounding box center [753, 285] width 514 height 52
click at [496, 255] on input "a. Post the revised requirements to the central repository and revise the commu…" at bounding box center [496, 250] width 0 height 10
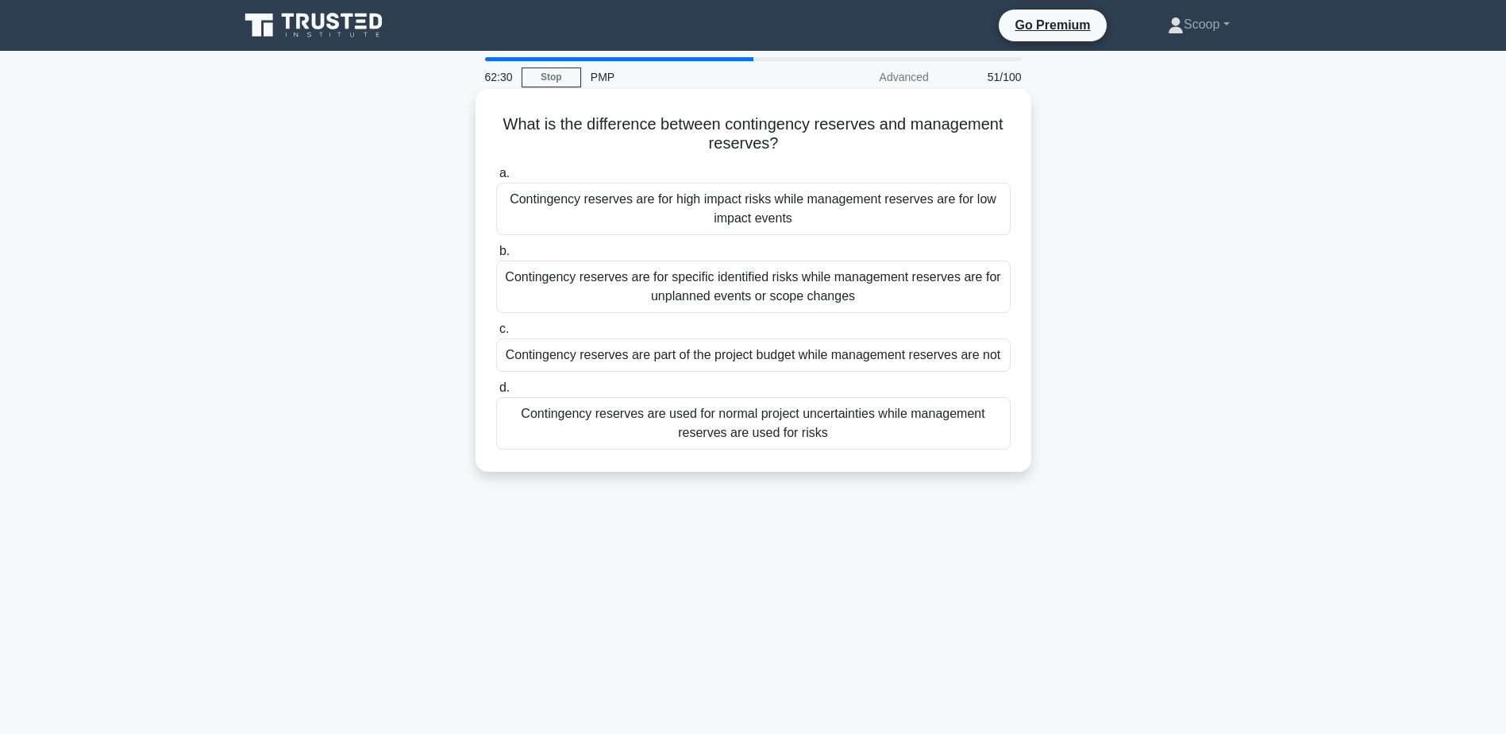
click at [733, 360] on div "Contingency reserves are part of the project budget while management reserves a…" at bounding box center [753, 354] width 514 height 33
click at [496, 334] on input "c. Contingency reserves are part of the project budget while management reserve…" at bounding box center [496, 329] width 0 height 10
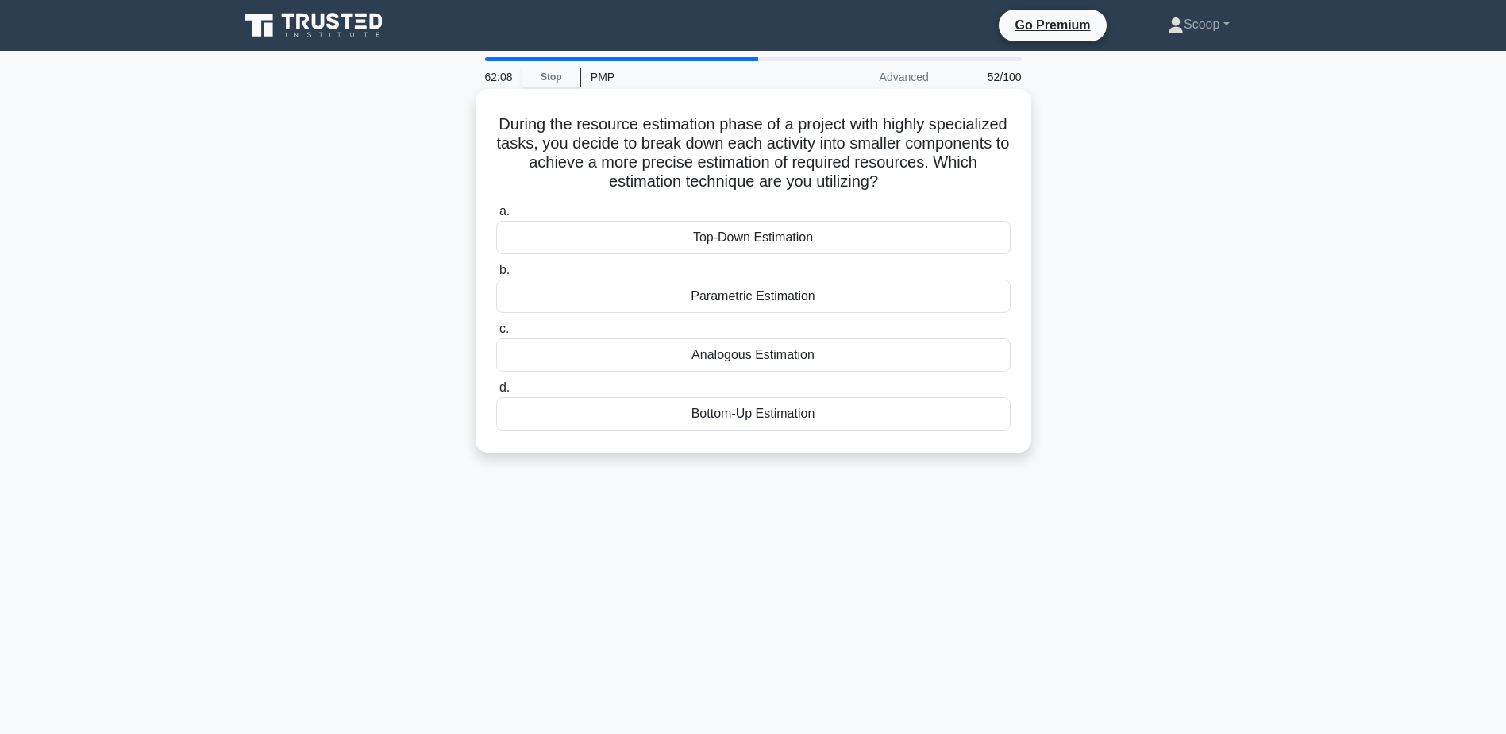
click at [790, 418] on div "Bottom-Up Estimation" at bounding box center [753, 413] width 514 height 33
click at [496, 393] on input "d. Bottom-Up Estimation" at bounding box center [496, 388] width 0 height 10
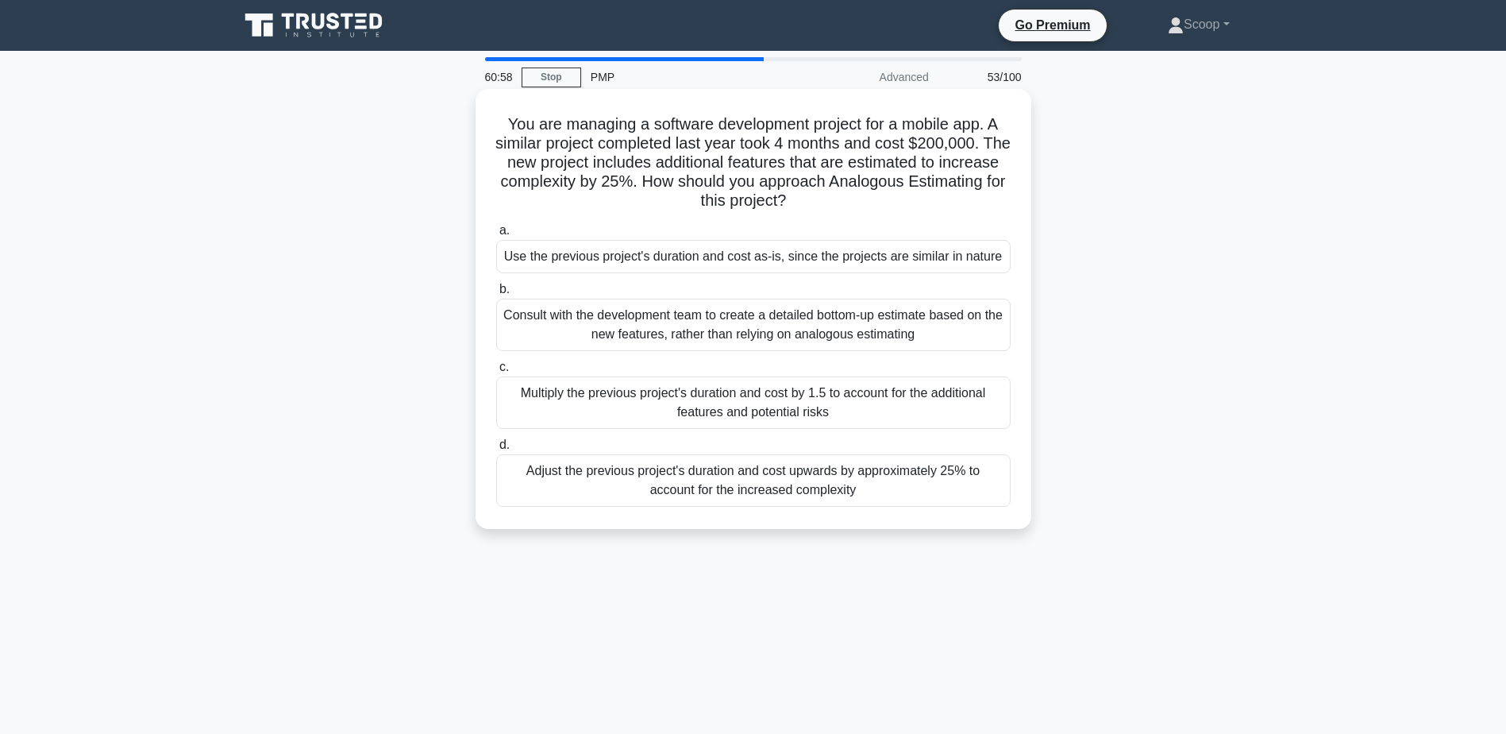
click at [890, 483] on div "Adjust the previous project's duration and cost upwards by approximately 25% to…" at bounding box center [753, 480] width 514 height 52
click at [496, 450] on input "d. Adjust the previous project's duration and cost upwards by approximately 25%…" at bounding box center [496, 445] width 0 height 10
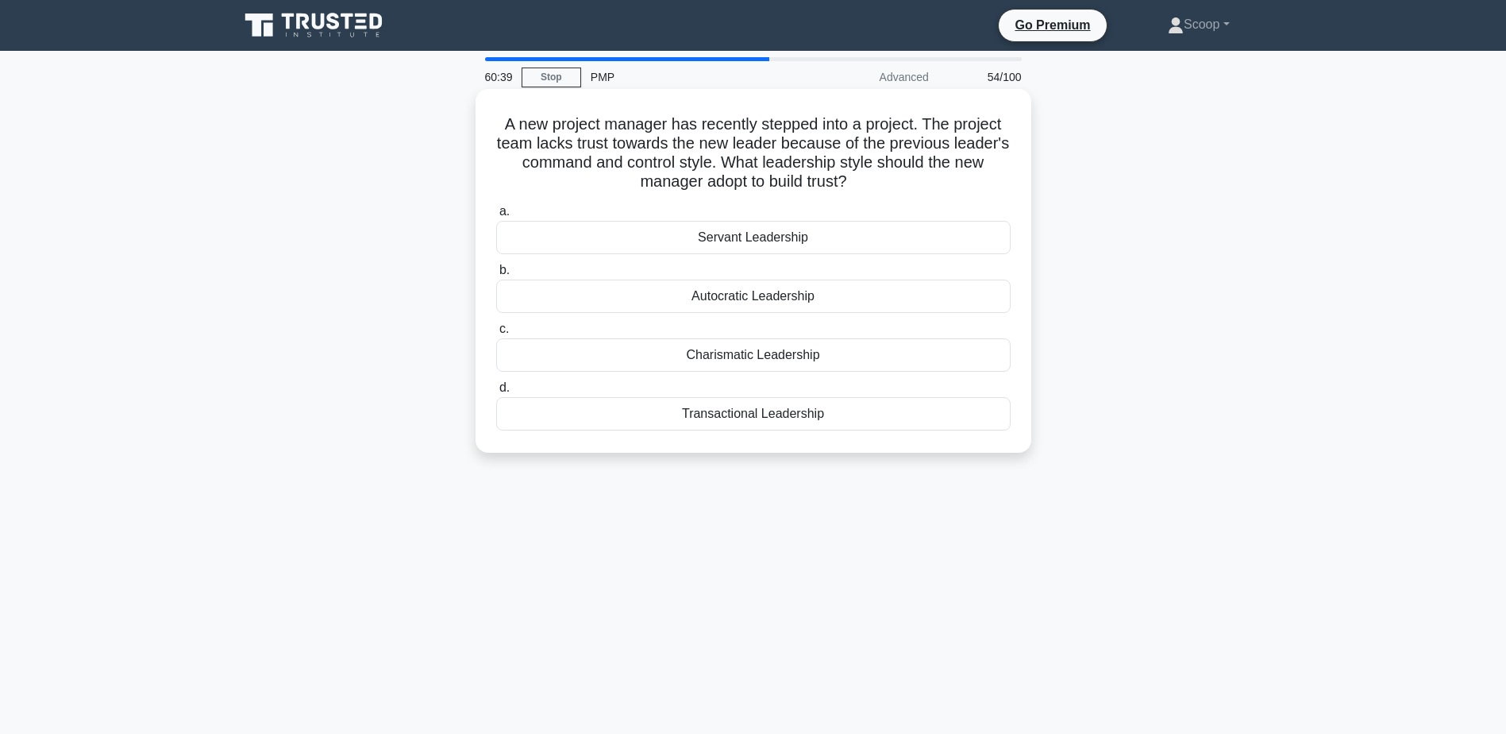
click at [757, 240] on div "Servant Leadership" at bounding box center [753, 237] width 514 height 33
click at [496, 217] on input "a. Servant Leadership" at bounding box center [496, 211] width 0 height 10
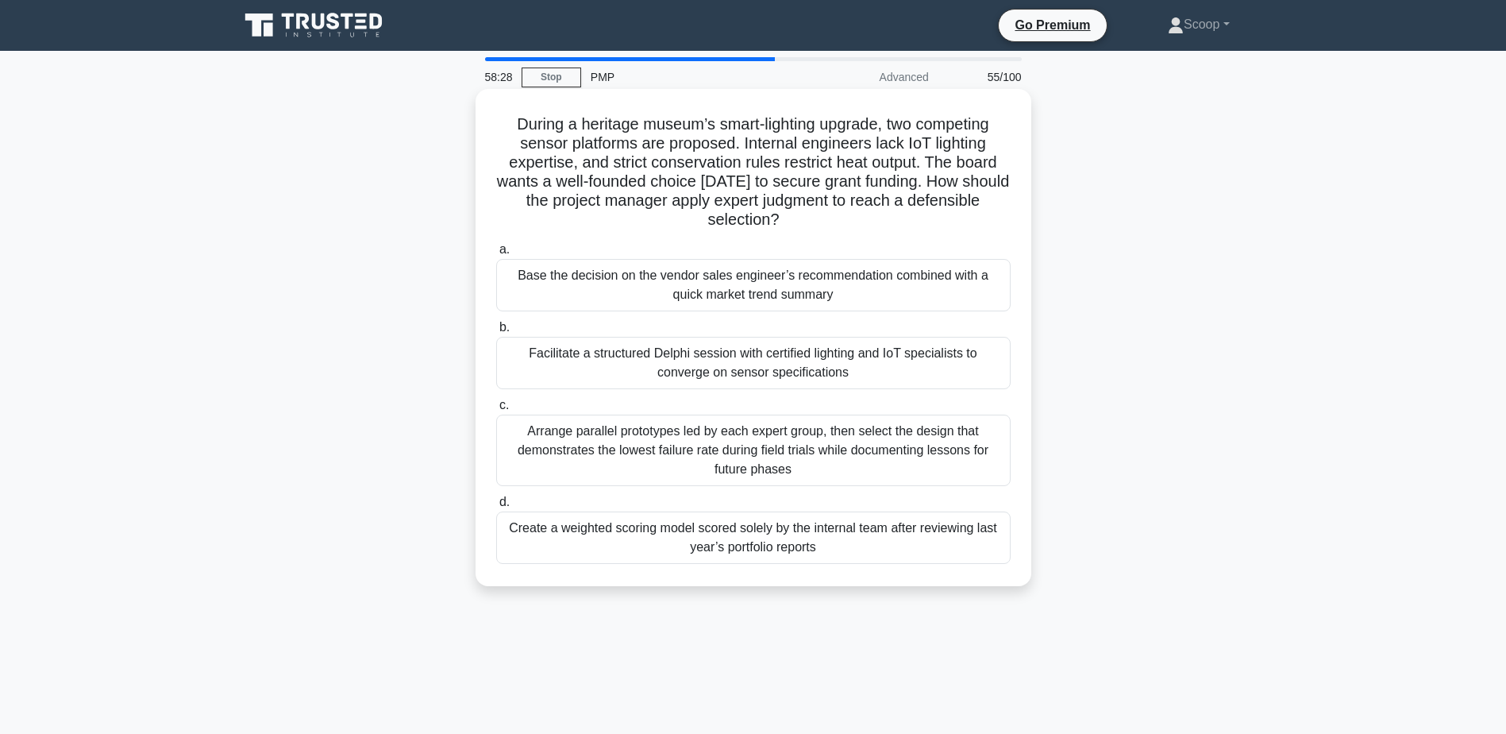
click at [900, 458] on div "Arrange parallel prototypes led by each expert group, then select the design th…" at bounding box center [753, 449] width 514 height 71
click at [496, 410] on input "c. Arrange parallel prototypes led by each expert group, then select the design…" at bounding box center [496, 405] width 0 height 10
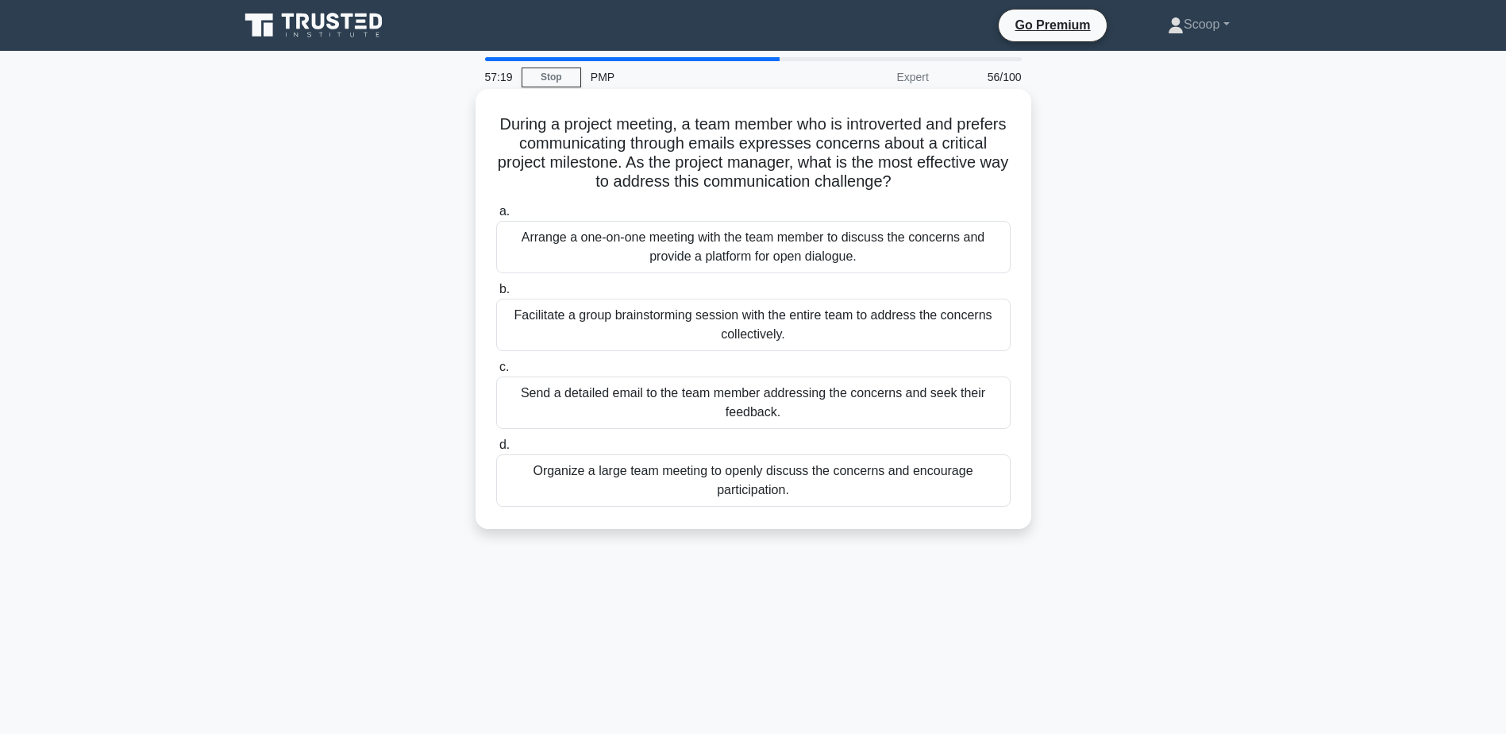
click at [879, 253] on div "Arrange a one-on-one meeting with the team member to discuss the concerns and p…" at bounding box center [753, 247] width 514 height 52
click at [496, 217] on input "a. Arrange a one-on-one meeting with the team member to discuss the concerns an…" at bounding box center [496, 211] width 0 height 10
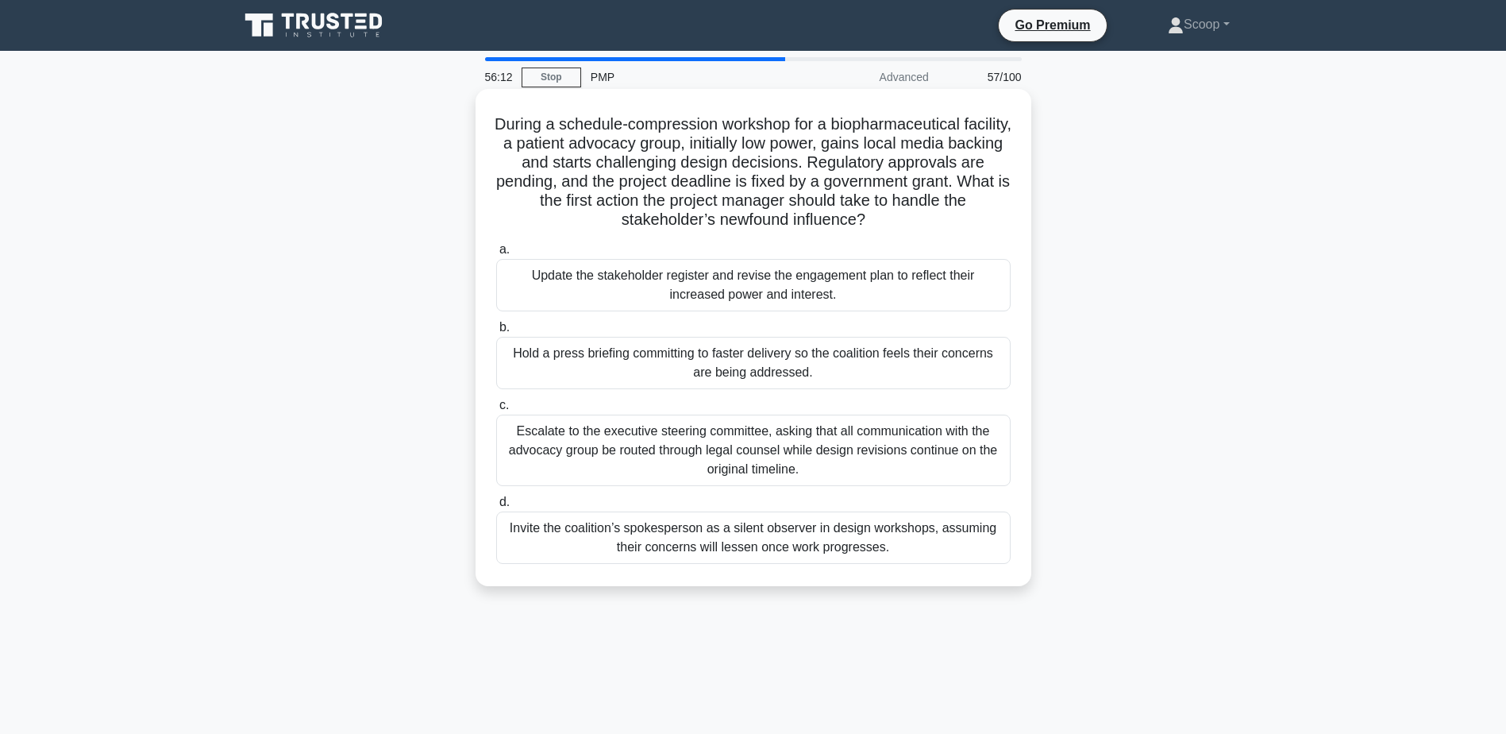
click at [922, 305] on div "Update the stakeholder register and revise the engagement plan to reflect their…" at bounding box center [753, 285] width 514 height 52
click at [496, 255] on input "a. Update the stakeholder register and revise the engagement plan to reflect th…" at bounding box center [496, 250] width 0 height 10
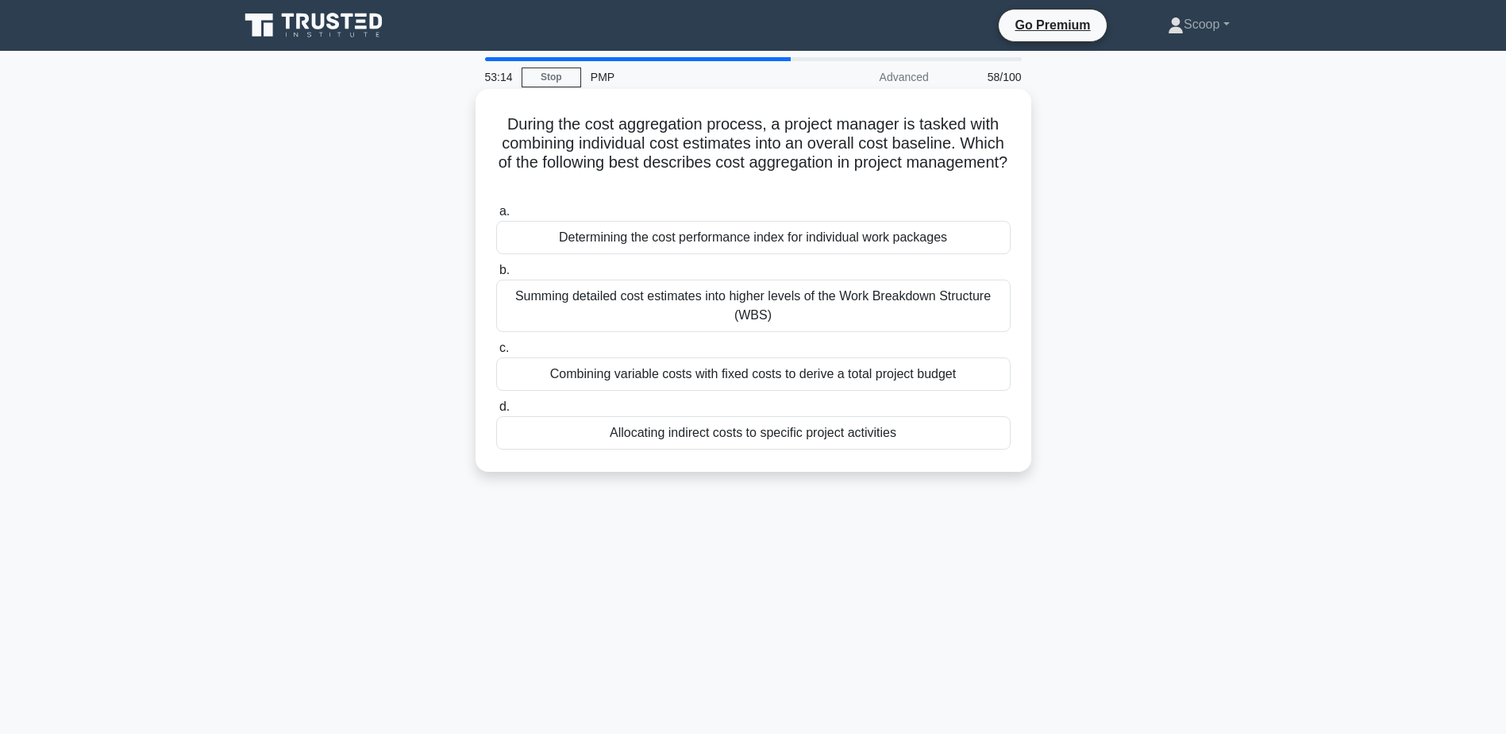
click at [908, 299] on div "Summing detailed cost estimates into higher levels of the Work Breakdown Struct…" at bounding box center [753, 305] width 514 height 52
click at [496, 275] on input "b. Summing detailed cost estimates into higher levels of the Work Breakdown Str…" at bounding box center [496, 270] width 0 height 10
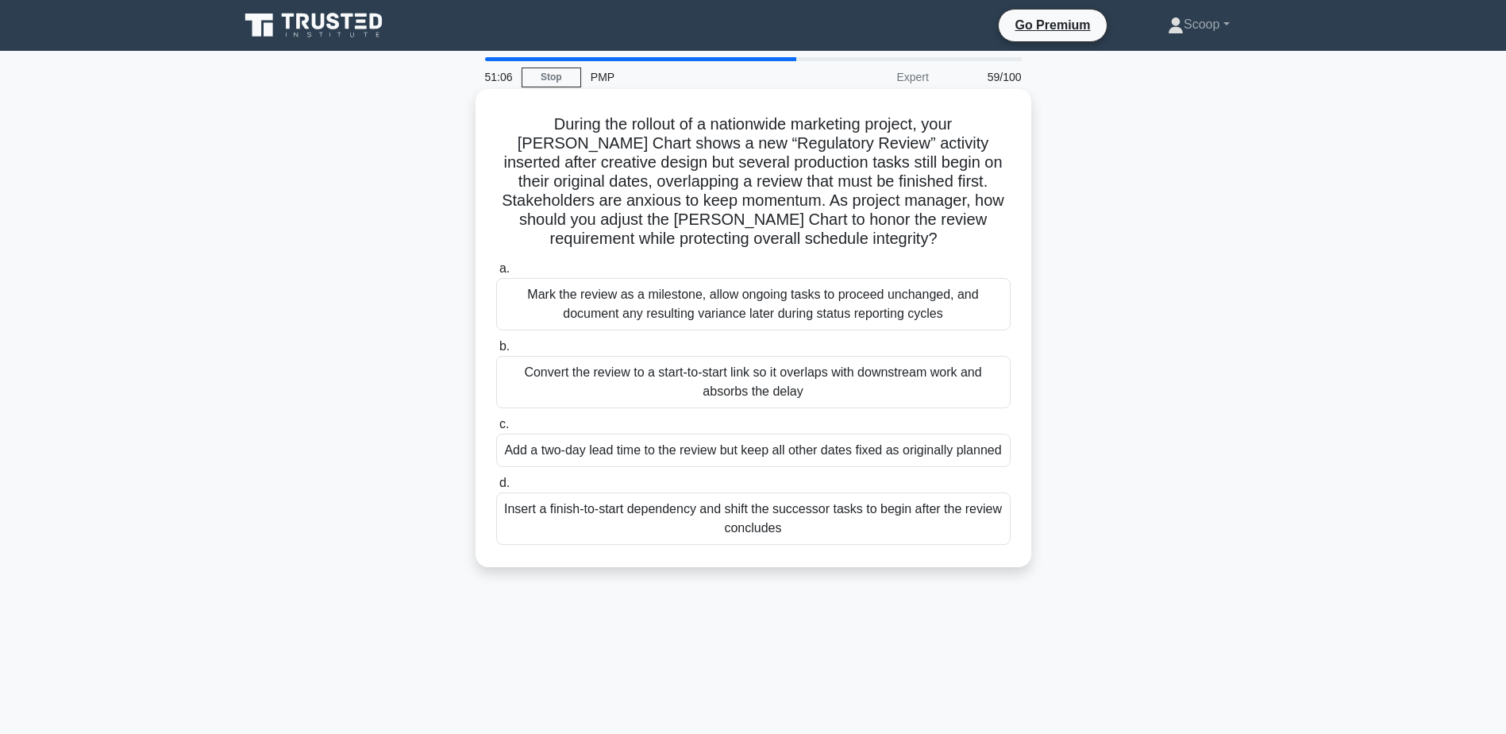
click at [818, 545] on div "Insert a finish-to-start dependency and shift the successor tasks to begin afte…" at bounding box center [753, 518] width 514 height 52
click at [496, 488] on input "d. Insert a finish-to-start dependency and shift the successor tasks to begin a…" at bounding box center [496, 483] width 0 height 10
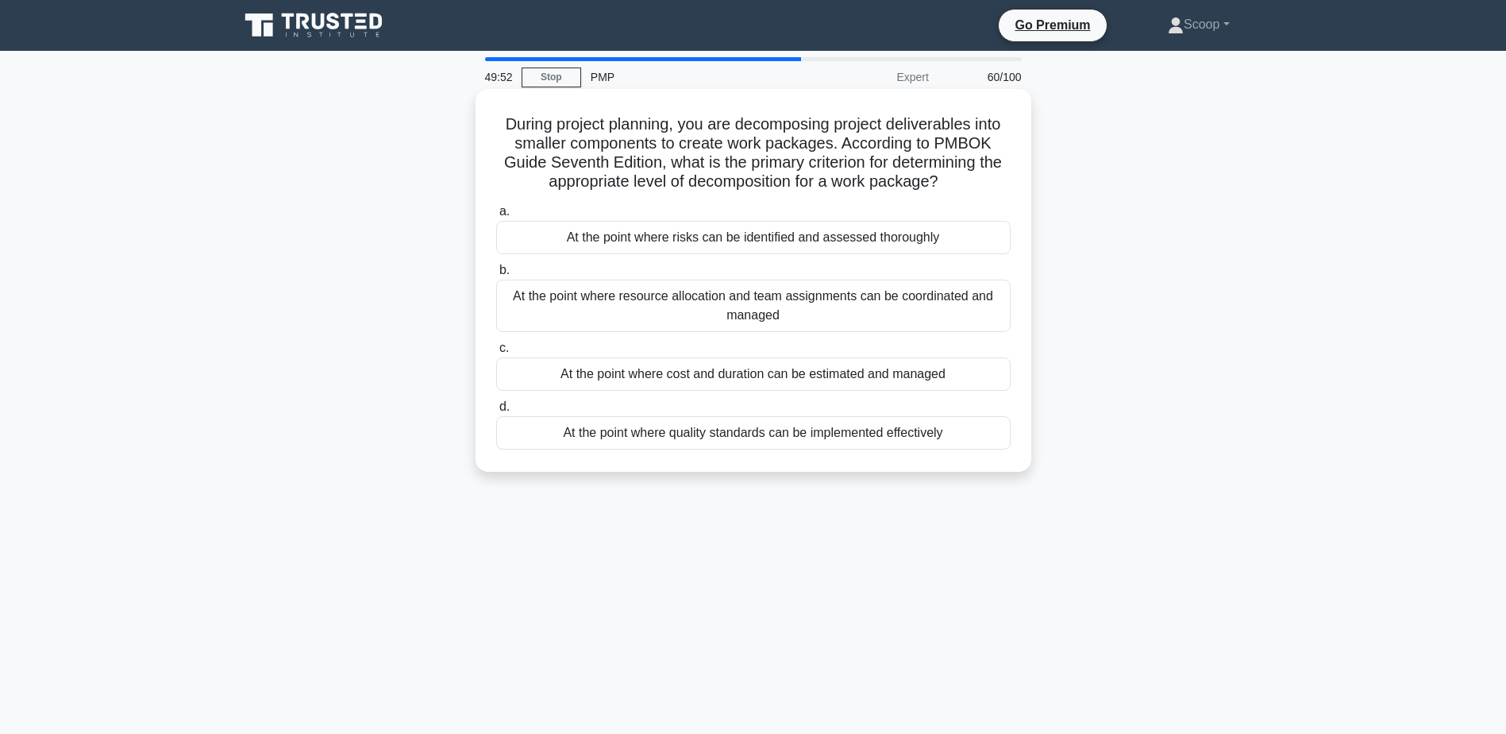
click at [868, 435] on div "At the point where quality standards can be implemented effectively" at bounding box center [753, 432] width 514 height 33
click at [496, 412] on input "d. At the point where quality standards can be implemented effectively" at bounding box center [496, 407] width 0 height 10
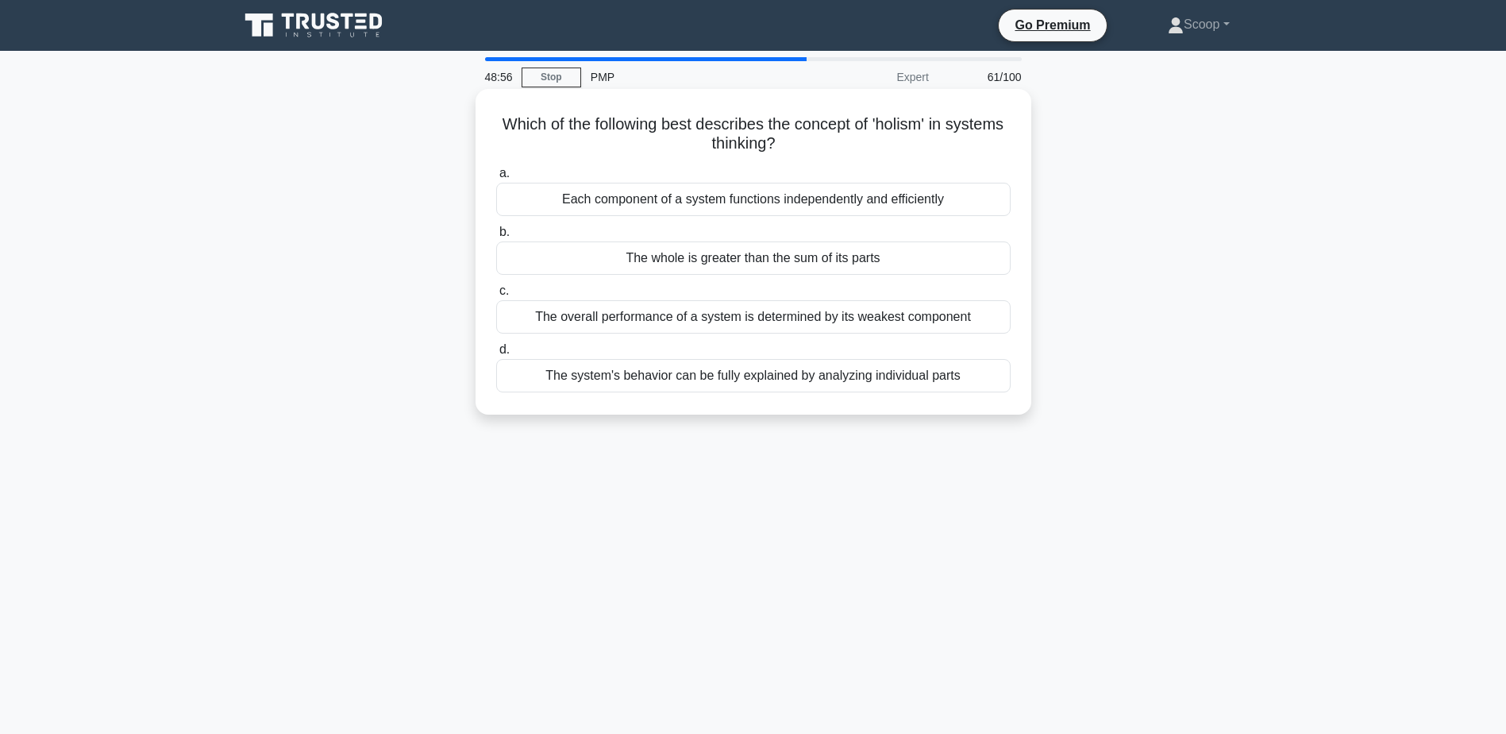
click at [872, 264] on div "The whole is greater than the sum of its parts" at bounding box center [753, 257] width 514 height 33
click at [496, 237] on input "b. The whole is greater than the sum of its parts" at bounding box center [496, 232] width 0 height 10
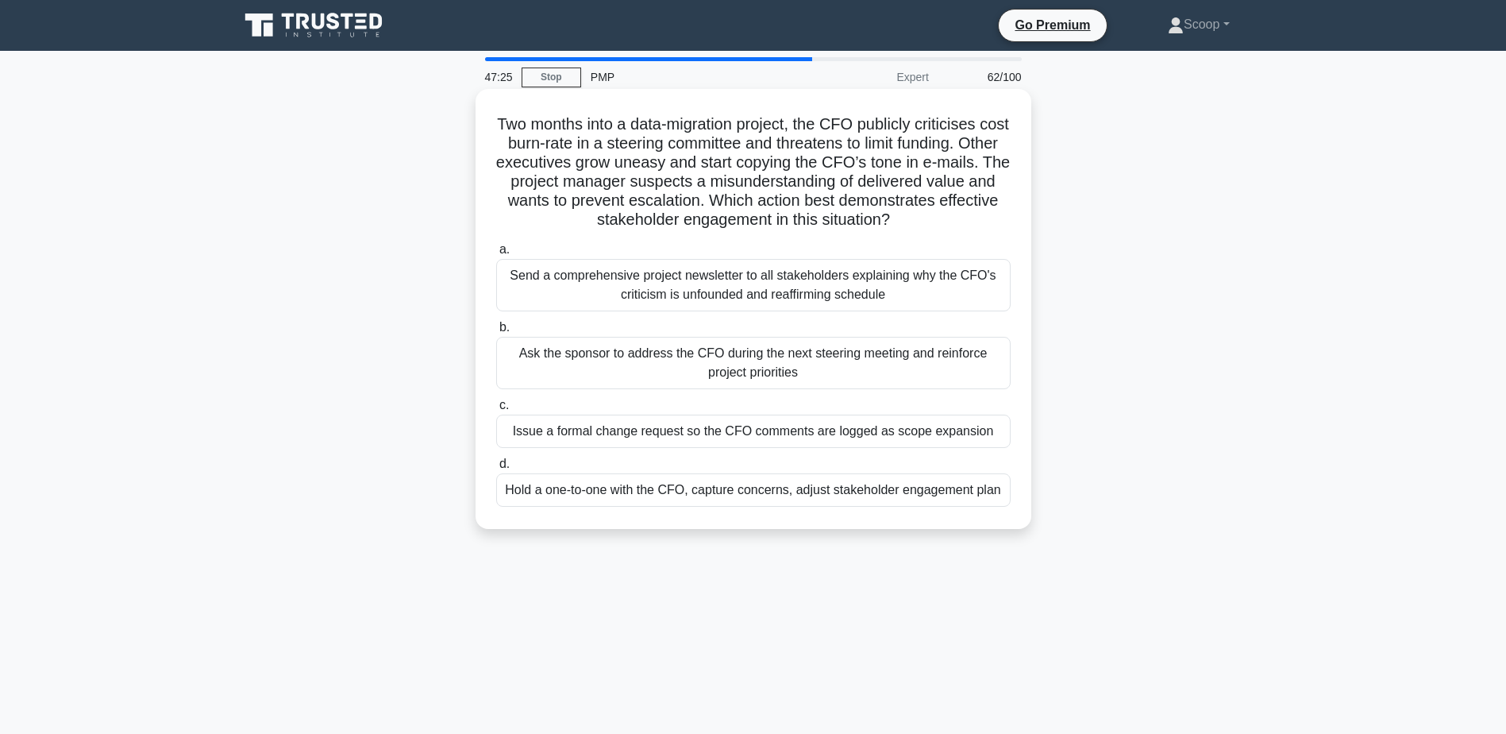
click at [660, 496] on div "Hold a one-to-one with the CFO, capture concerns, adjust stakeholder engagement…" at bounding box center [753, 489] width 514 height 33
click at [496, 469] on input "d. Hold a one-to-one with the CFO, capture concerns, adjust stakeholder engagem…" at bounding box center [496, 464] width 0 height 10
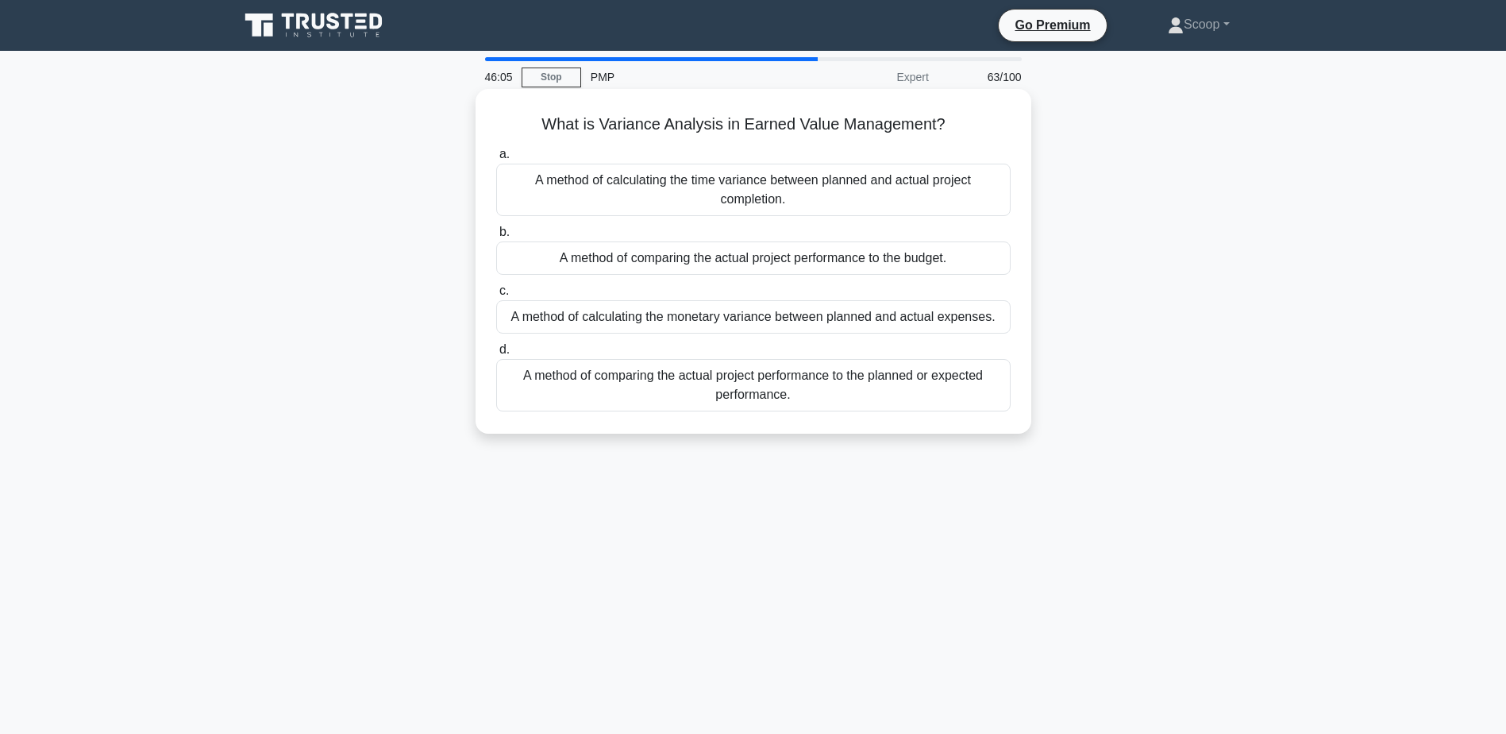
click at [703, 406] on div "A method of comparing the actual project performance to the planned or expected…" at bounding box center [753, 385] width 514 height 52
click at [496, 355] on input "d. A method of comparing the actual project performance to the planned or expec…" at bounding box center [496, 350] width 0 height 10
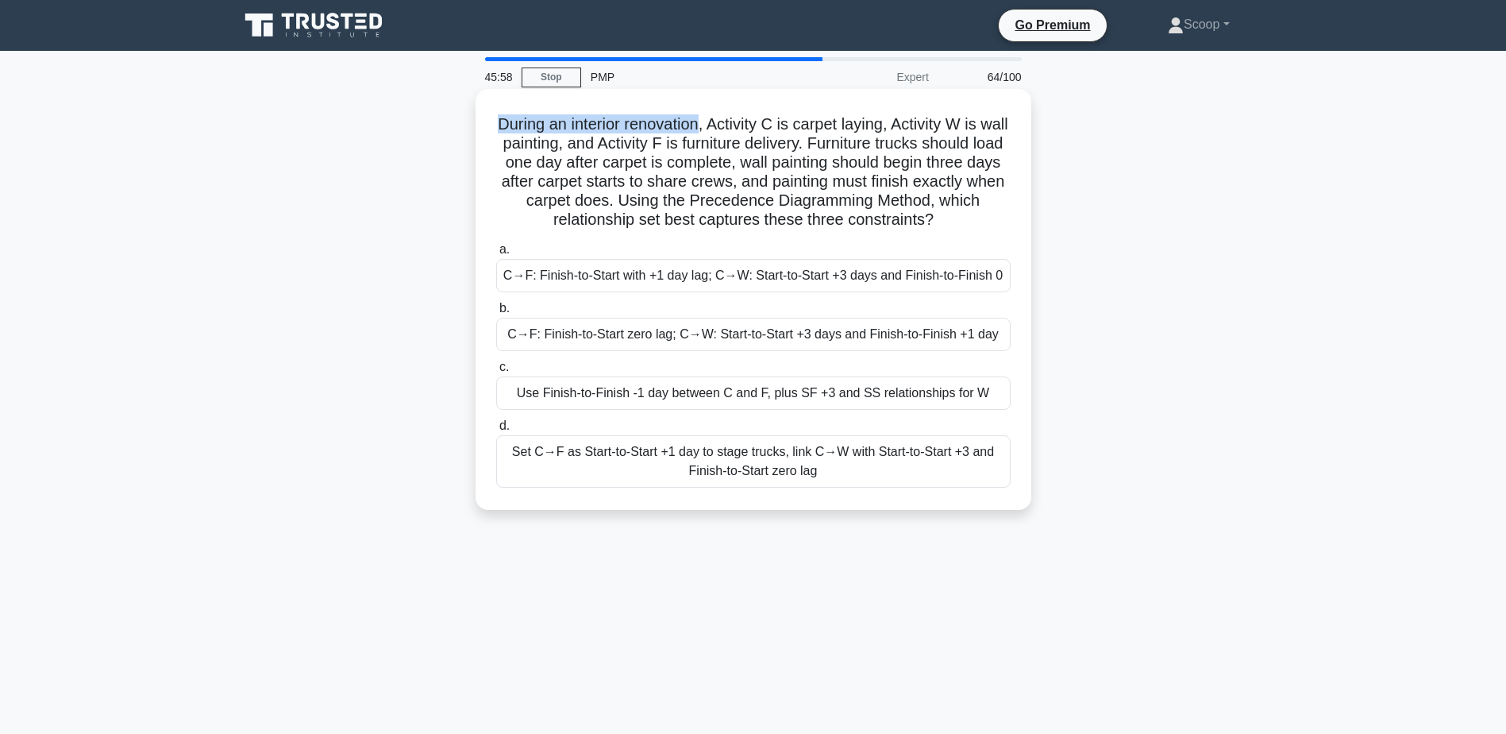
drag, startPoint x: 497, startPoint y: 131, endPoint x: 716, endPoint y: 117, distance: 219.5
click at [716, 117] on h5 "During an interior renovation, Activity C is carpet laying, Activity W is wall …" at bounding box center [754, 172] width 518 height 116
drag, startPoint x: 716, startPoint y: 117, endPoint x: 745, endPoint y: 169, distance: 59.4
click at [745, 169] on h5 "During an interior renovation, Activity C is carpet laying, Activity W is wall …" at bounding box center [754, 172] width 518 height 116
drag, startPoint x: 722, startPoint y: 125, endPoint x: 906, endPoint y: 127, distance: 183.4
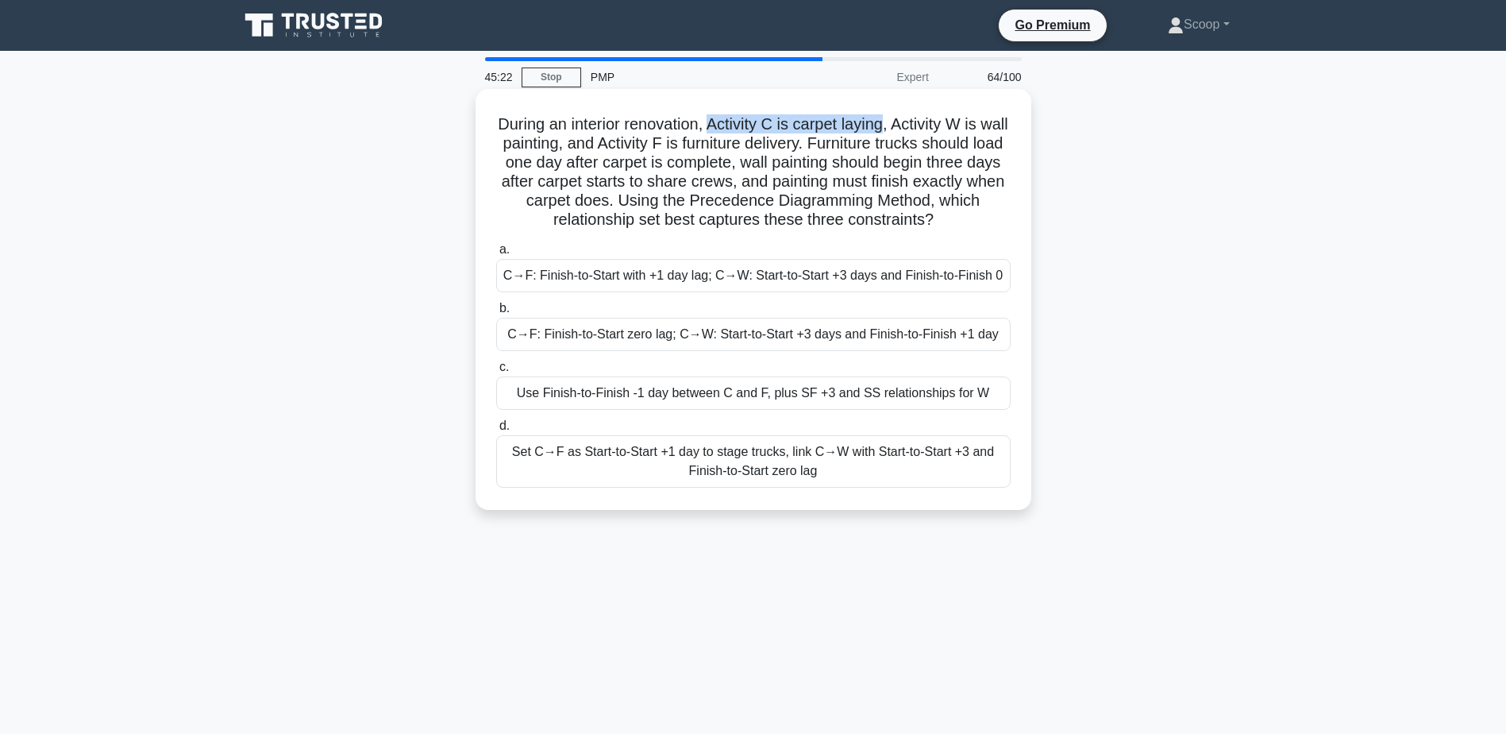
click at [906, 127] on h5 "During an interior renovation, Activity C is carpet laying, Activity W is wall …" at bounding box center [754, 172] width 518 height 116
click at [724, 175] on h5 "During an interior renovation, Activity C is carpet laying, Activity W is wall …" at bounding box center [754, 172] width 518 height 116
click at [789, 279] on div "C→F: Finish-to-Start with +1 day lag; C→W: Start-to-Start +3 days and Finish-to…" at bounding box center [753, 275] width 514 height 33
click at [496, 255] on input "a. C→F: Finish-to-Start with +1 day lag; C→W: Start-to-Start +3 days and Finish…" at bounding box center [496, 250] width 0 height 10
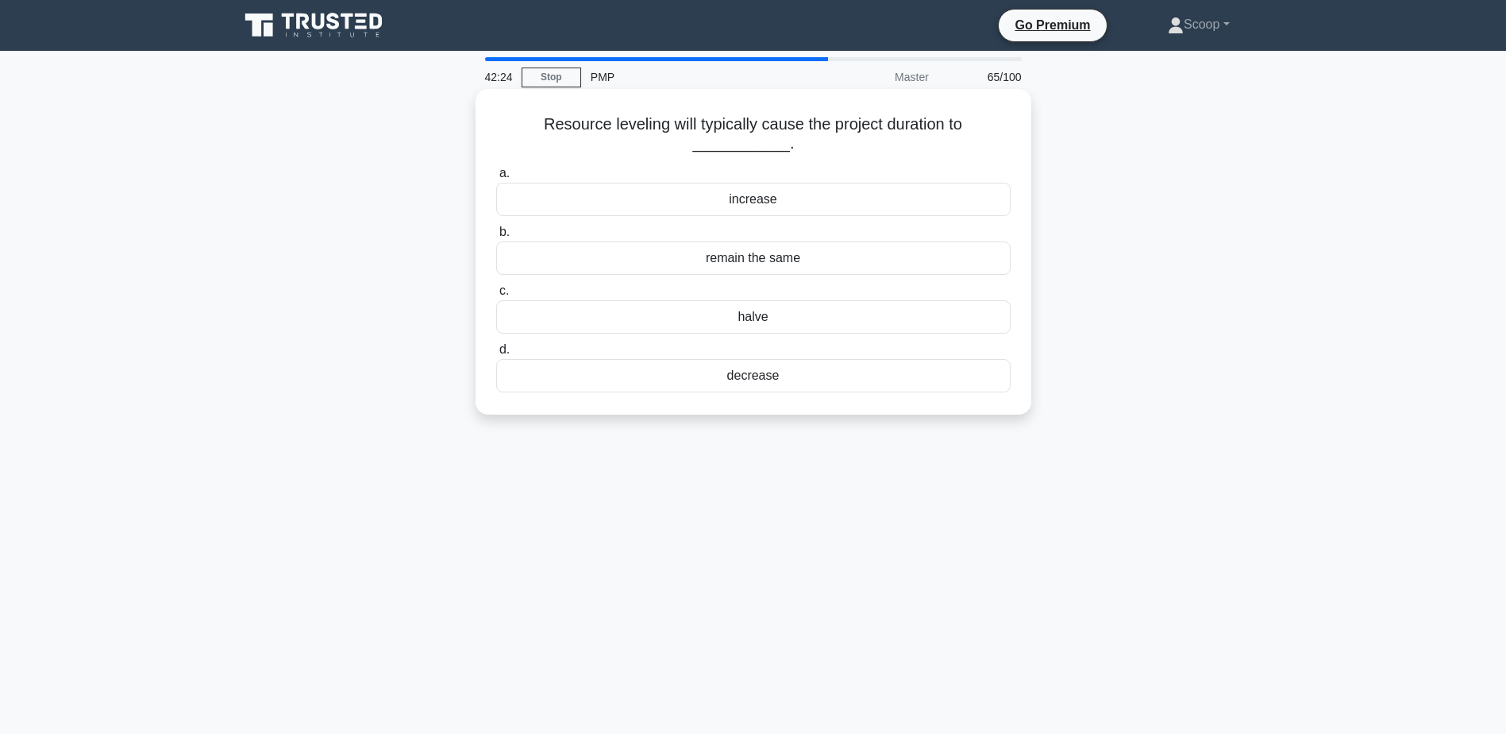
click at [782, 193] on div "increase" at bounding box center [753, 199] width 514 height 33
click at [496, 179] on input "a. increase" at bounding box center [496, 173] width 0 height 10
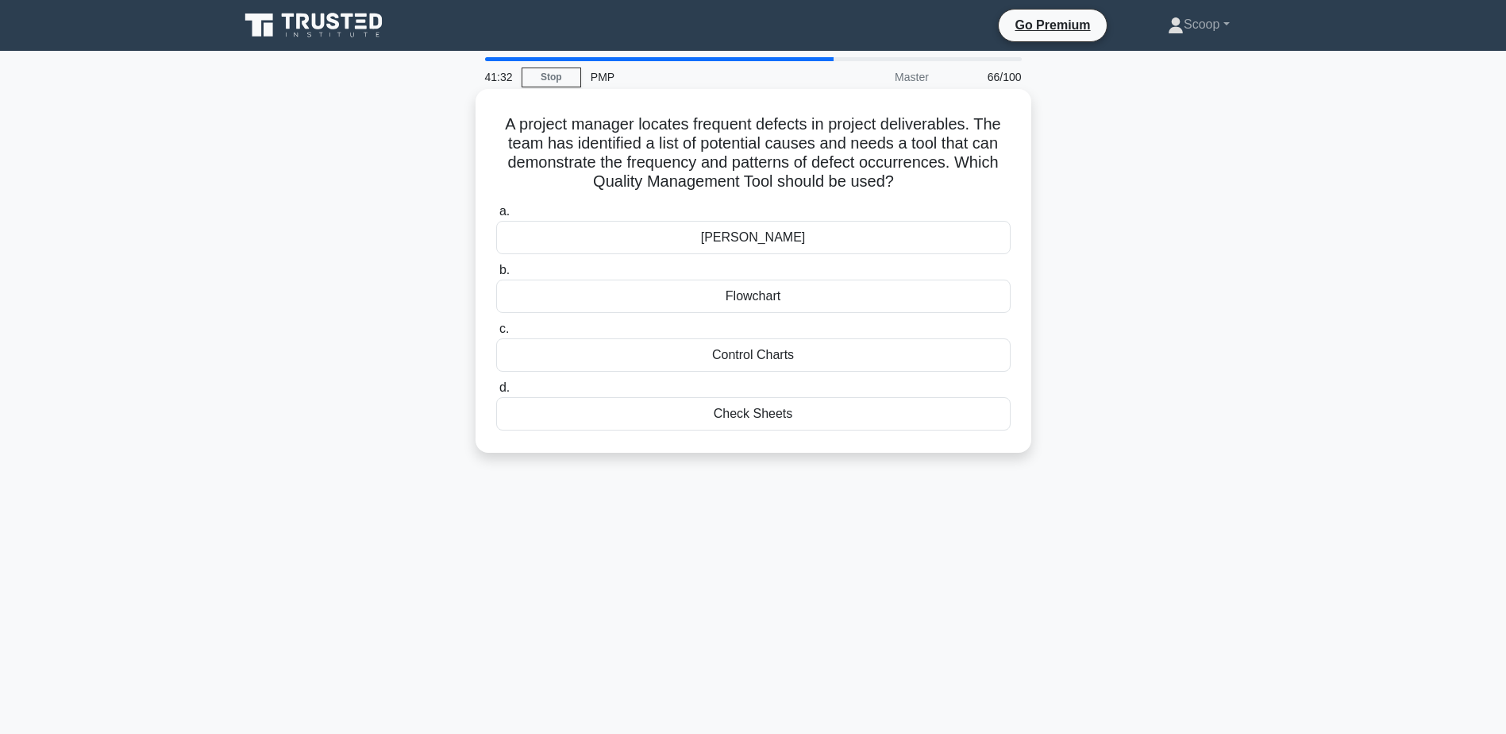
click at [821, 357] on div "Control Charts" at bounding box center [753, 354] width 514 height 33
click at [496, 334] on input "c. Control Charts" at bounding box center [496, 329] width 0 height 10
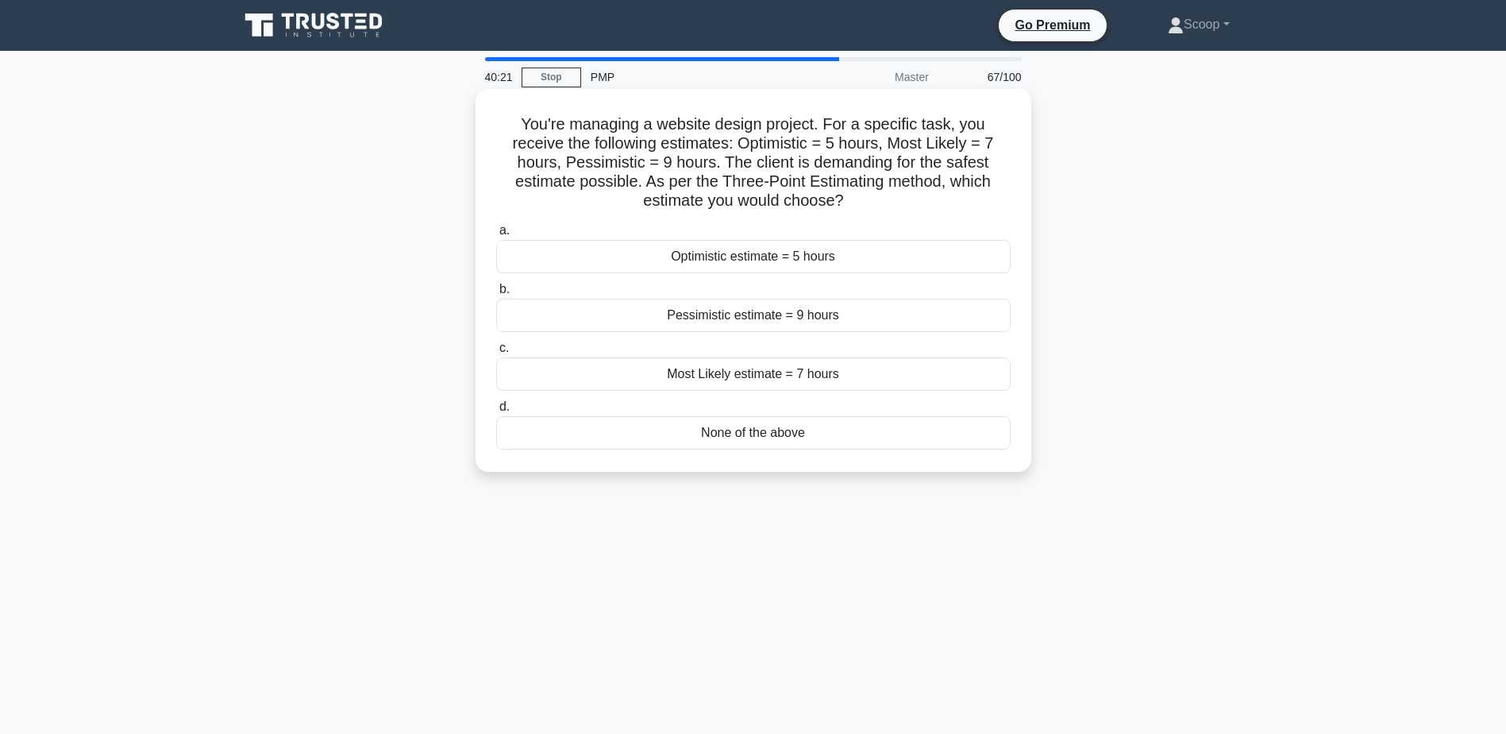
click at [834, 432] on div "None of the above" at bounding box center [753, 432] width 514 height 33
click at [496, 412] on input "d. None of the above" at bounding box center [496, 407] width 0 height 10
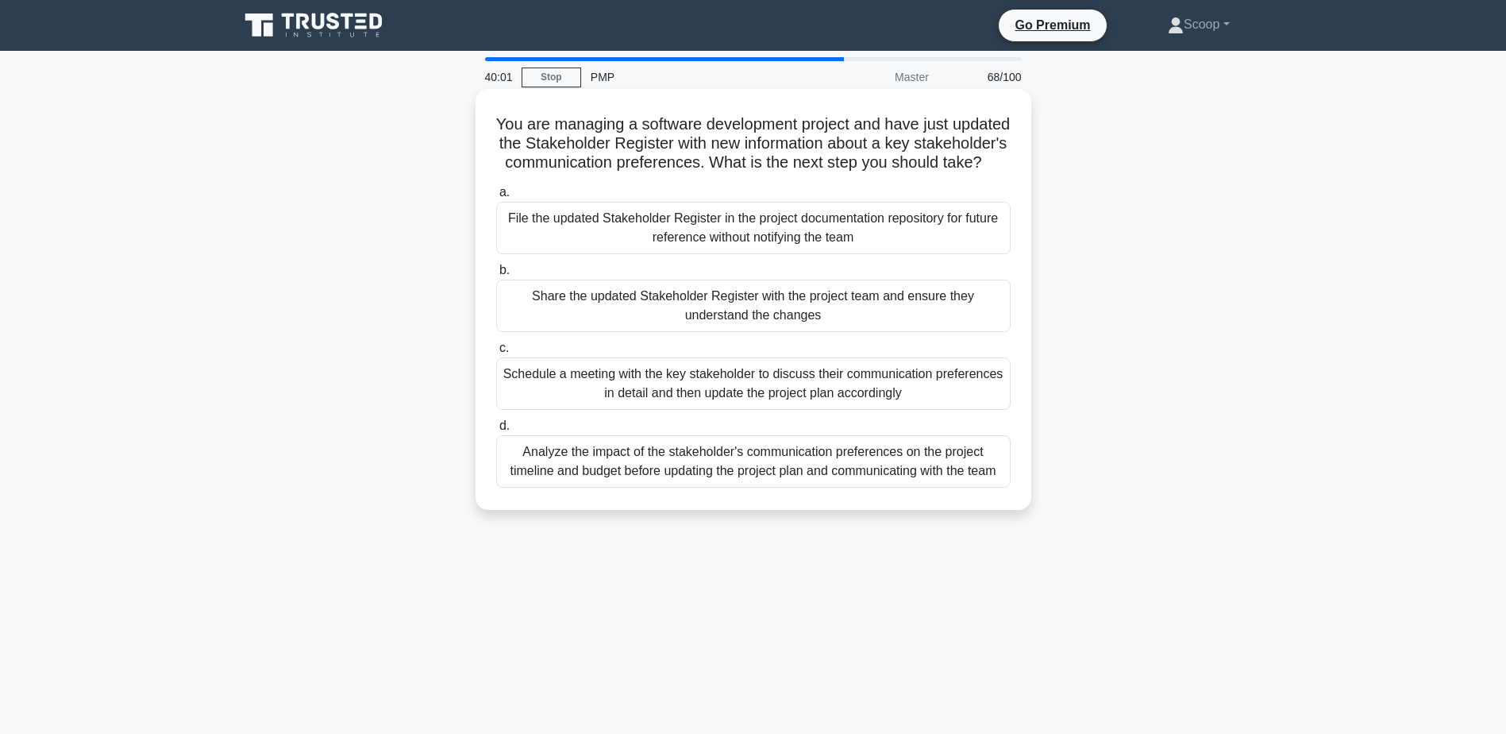
drag, startPoint x: 521, startPoint y: 129, endPoint x: 1003, endPoint y: 179, distance: 484.5
click at [1003, 173] on h5 "You are managing a software development project and have just updated the Stake…" at bounding box center [754, 143] width 518 height 59
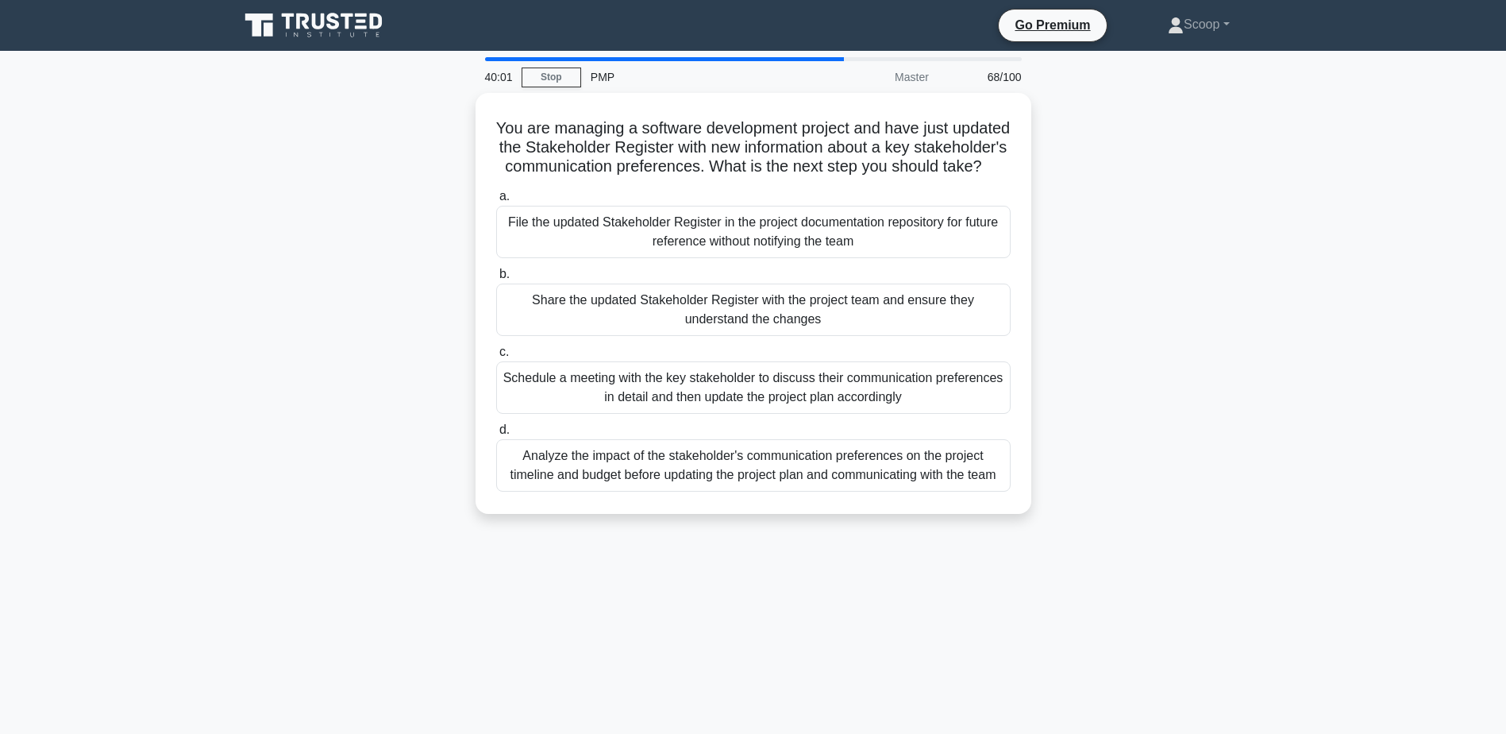
click at [144, 316] on main "40:01 Stop PMP Master 68/100 You are managing a software development project an…" at bounding box center [753, 454] width 1506 height 807
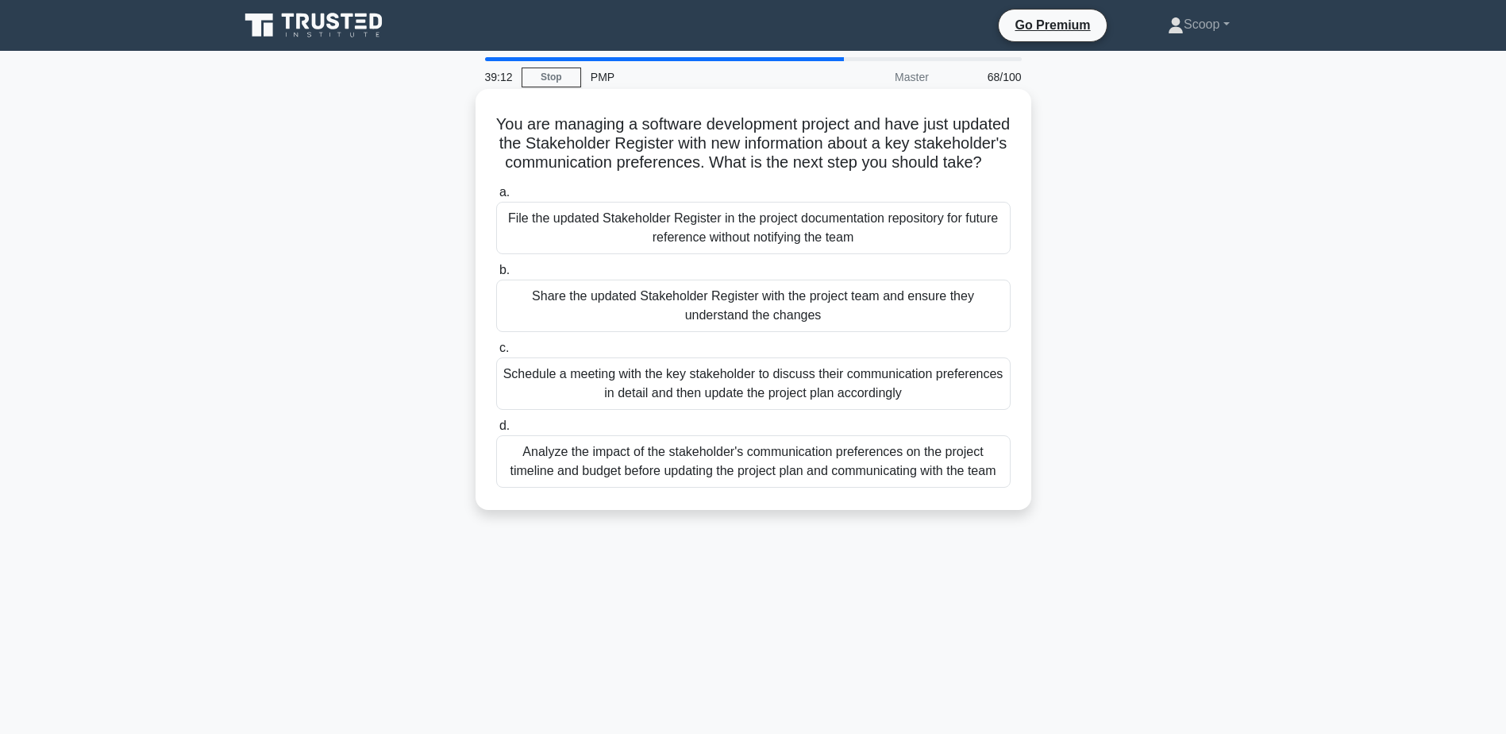
click at [831, 480] on div "Analyze the impact of the stakeholder's communication preferences on the projec…" at bounding box center [753, 461] width 514 height 52
click at [496, 431] on input "d. Analyze the impact of the stakeholder's communication preferences on the pro…" at bounding box center [496, 426] width 0 height 10
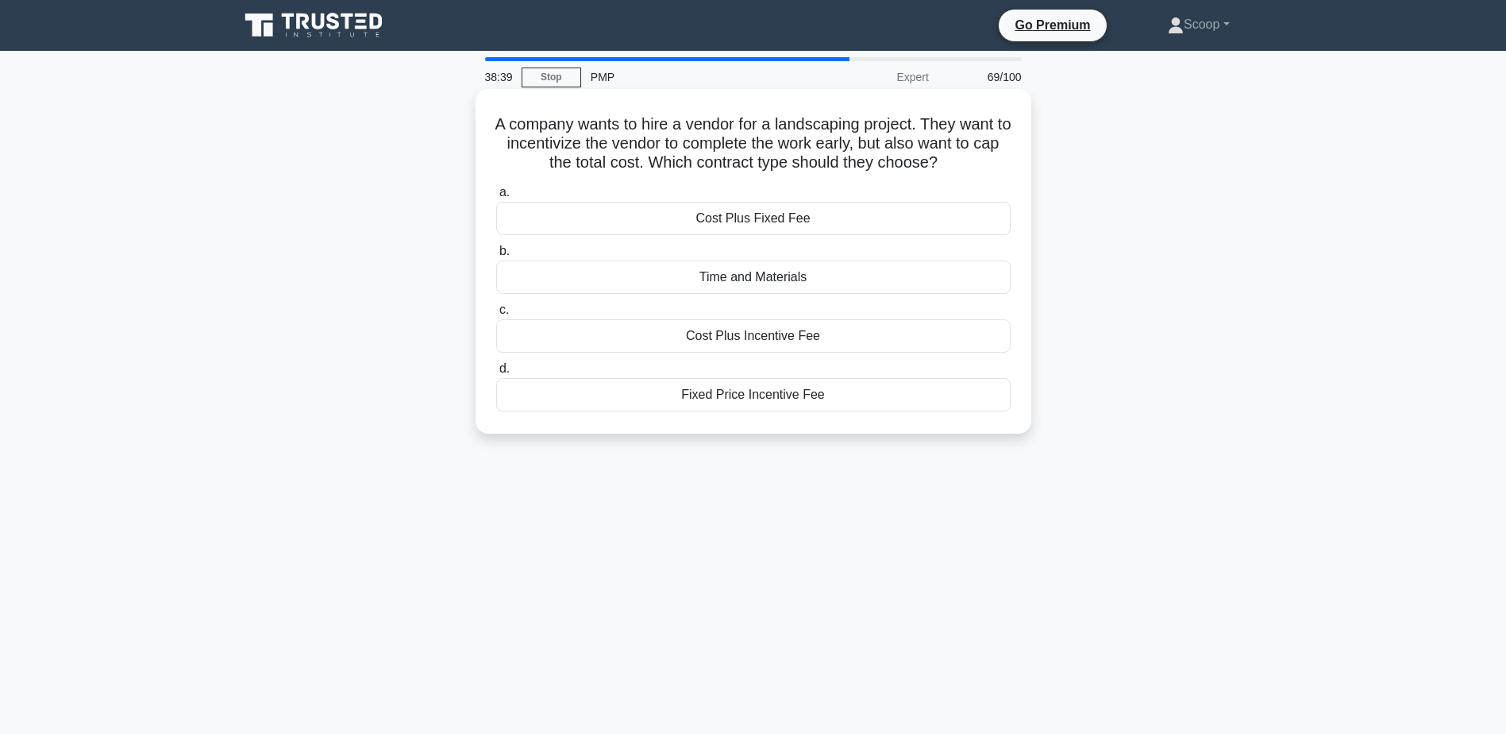
click at [798, 406] on div "Fixed Price Incentive Fee" at bounding box center [753, 394] width 514 height 33
click at [496, 374] on input "d. Fixed Price Incentive Fee" at bounding box center [496, 369] width 0 height 10
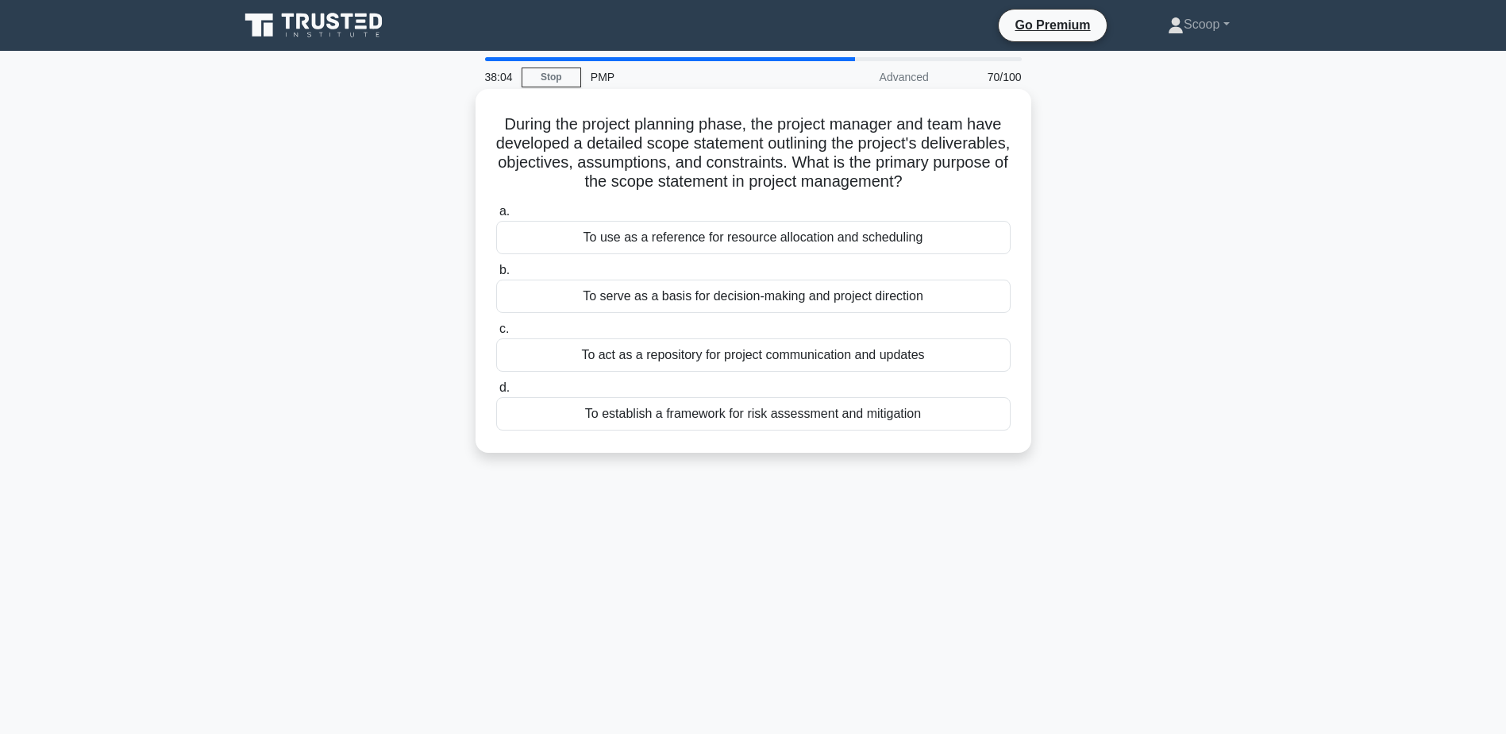
click at [768, 293] on div "To serve as a basis for decision-making and project direction" at bounding box center [753, 295] width 514 height 33
click at [496, 275] on input "b. To serve as a basis for decision-making and project direction" at bounding box center [496, 270] width 0 height 10
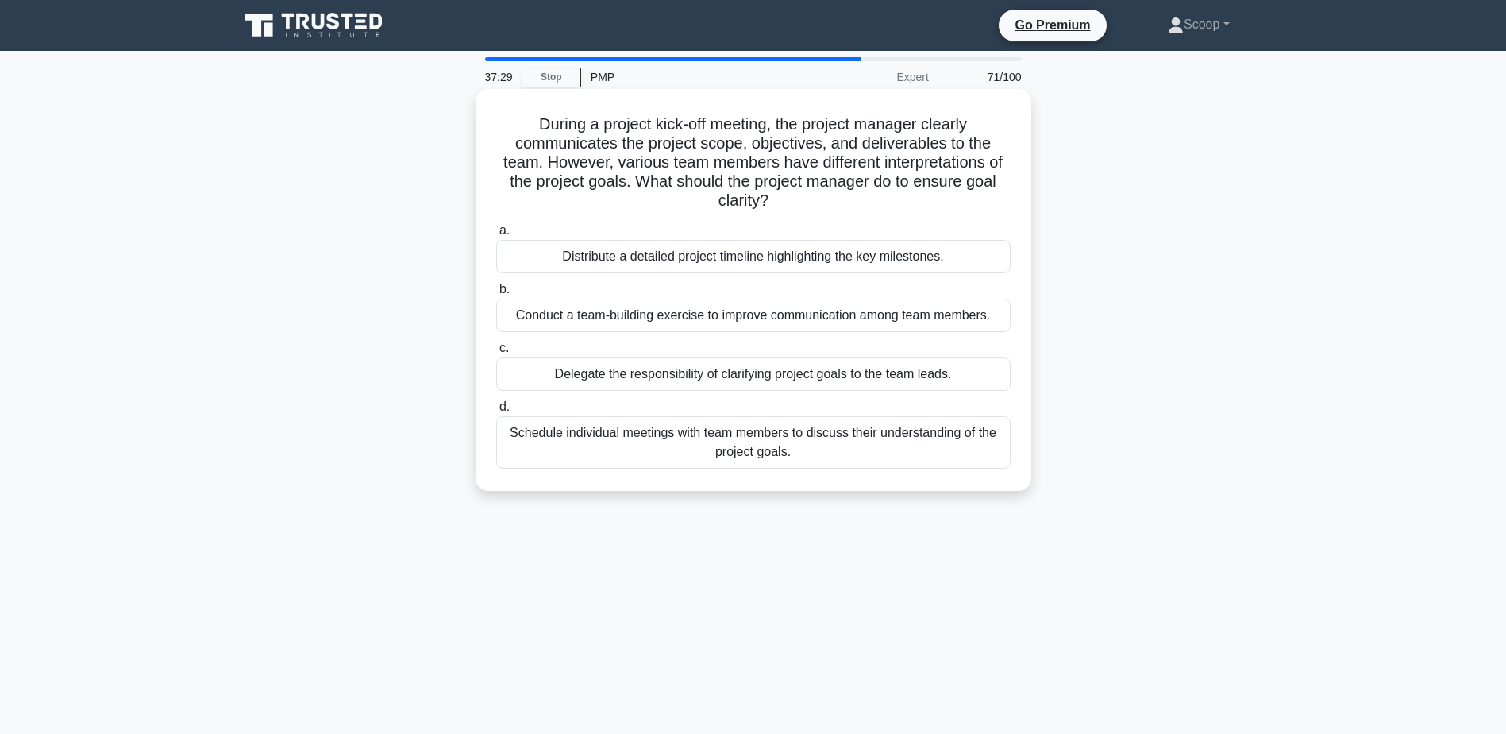
click at [779, 314] on div "Conduct a team-building exercise to improve communication among team members." at bounding box center [753, 314] width 514 height 33
click at [496, 295] on input "b. Conduct a team-building exercise to improve communication among team members." at bounding box center [496, 289] width 0 height 10
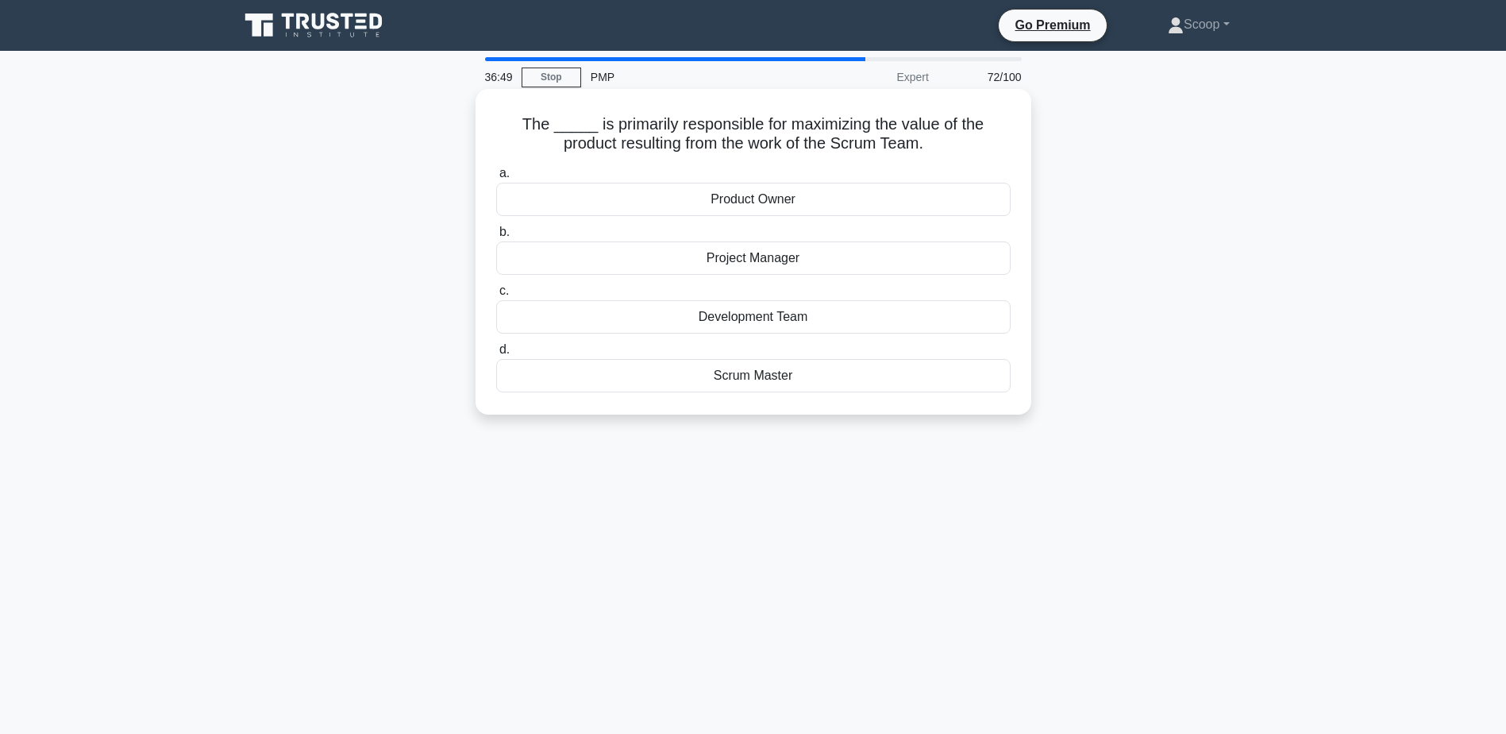
click at [784, 207] on div "Product Owner" at bounding box center [753, 199] width 514 height 33
click at [496, 179] on input "a. Product Owner" at bounding box center [496, 173] width 0 height 10
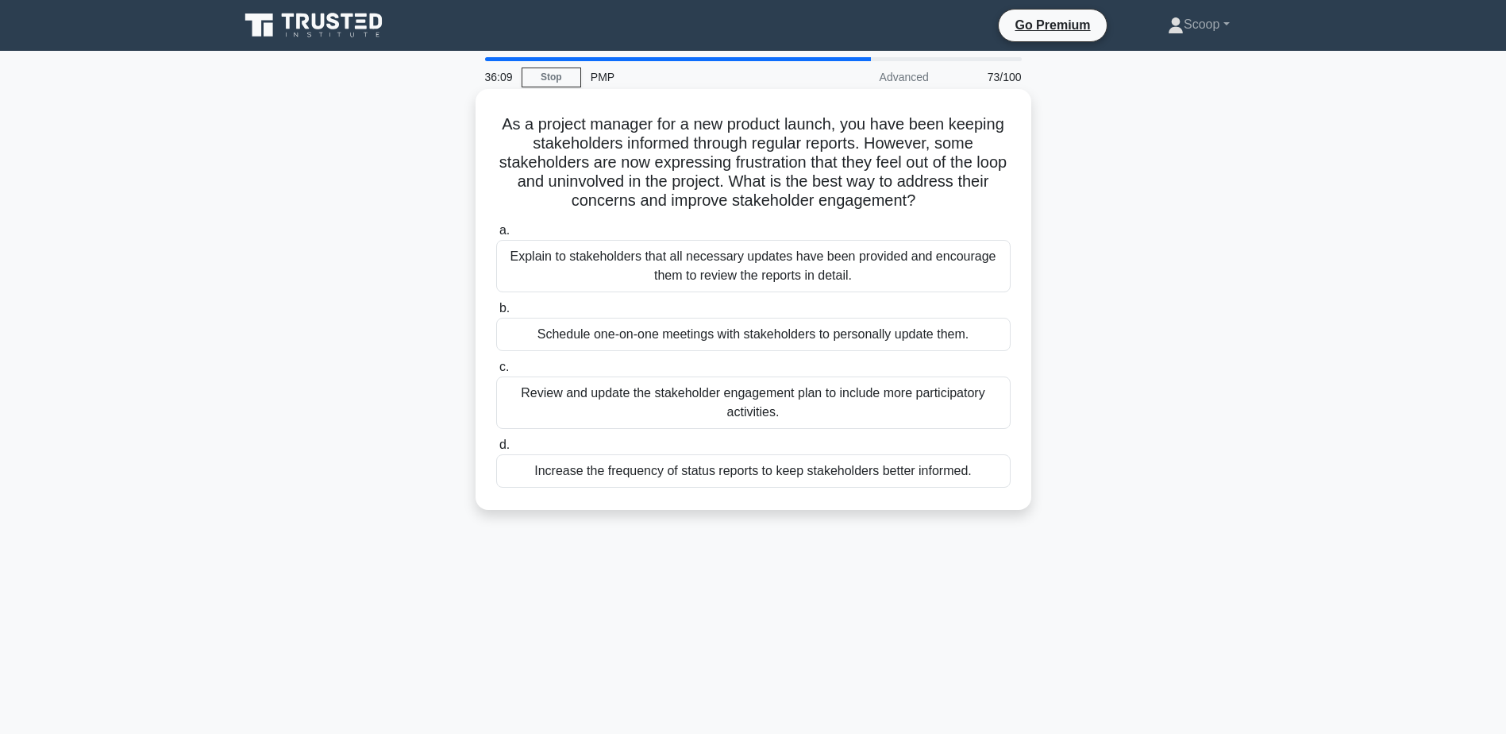
click at [820, 419] on div "Review and update the stakeholder engagement plan to include more participatory…" at bounding box center [753, 402] width 514 height 52
click at [496, 372] on input "c. Review and update the stakeholder engagement plan to include more participat…" at bounding box center [496, 367] width 0 height 10
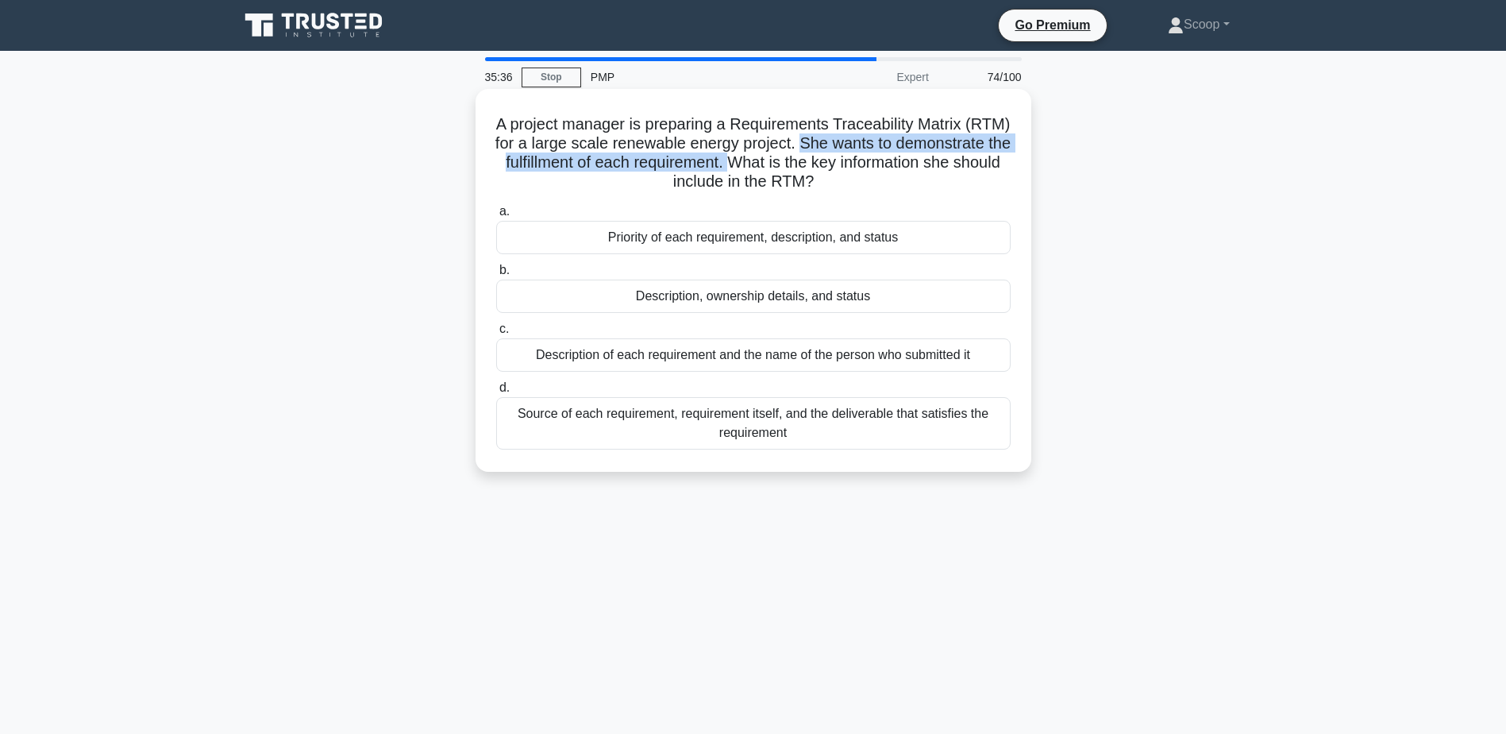
drag, startPoint x: 888, startPoint y: 138, endPoint x: 876, endPoint y: 164, distance: 28.4
click at [876, 164] on h5 "A project manager is preparing a Requirements Traceability Matrix (RTM) for a l…" at bounding box center [754, 153] width 518 height 78
click at [847, 441] on div "Source of each requirement, requirement itself, and the deliverable that satisf…" at bounding box center [753, 423] width 514 height 52
click at [496, 393] on input "d. Source of each requirement, requirement itself, and the deliverable that sat…" at bounding box center [496, 388] width 0 height 10
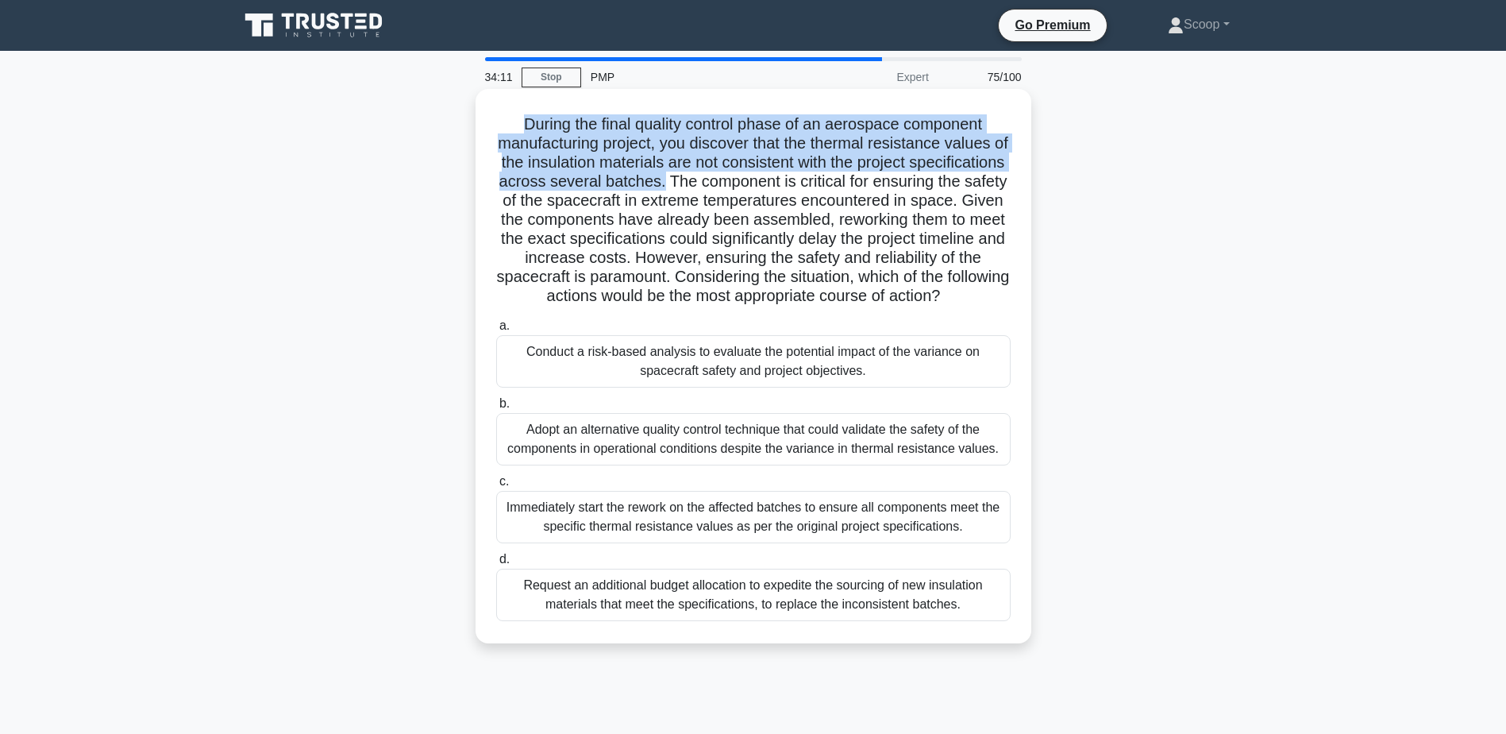
drag, startPoint x: 515, startPoint y: 117, endPoint x: 782, endPoint y: 176, distance: 273.1
click at [782, 176] on h5 "During the final quality control phase of an aerospace component manufacturing …" at bounding box center [754, 210] width 518 height 192
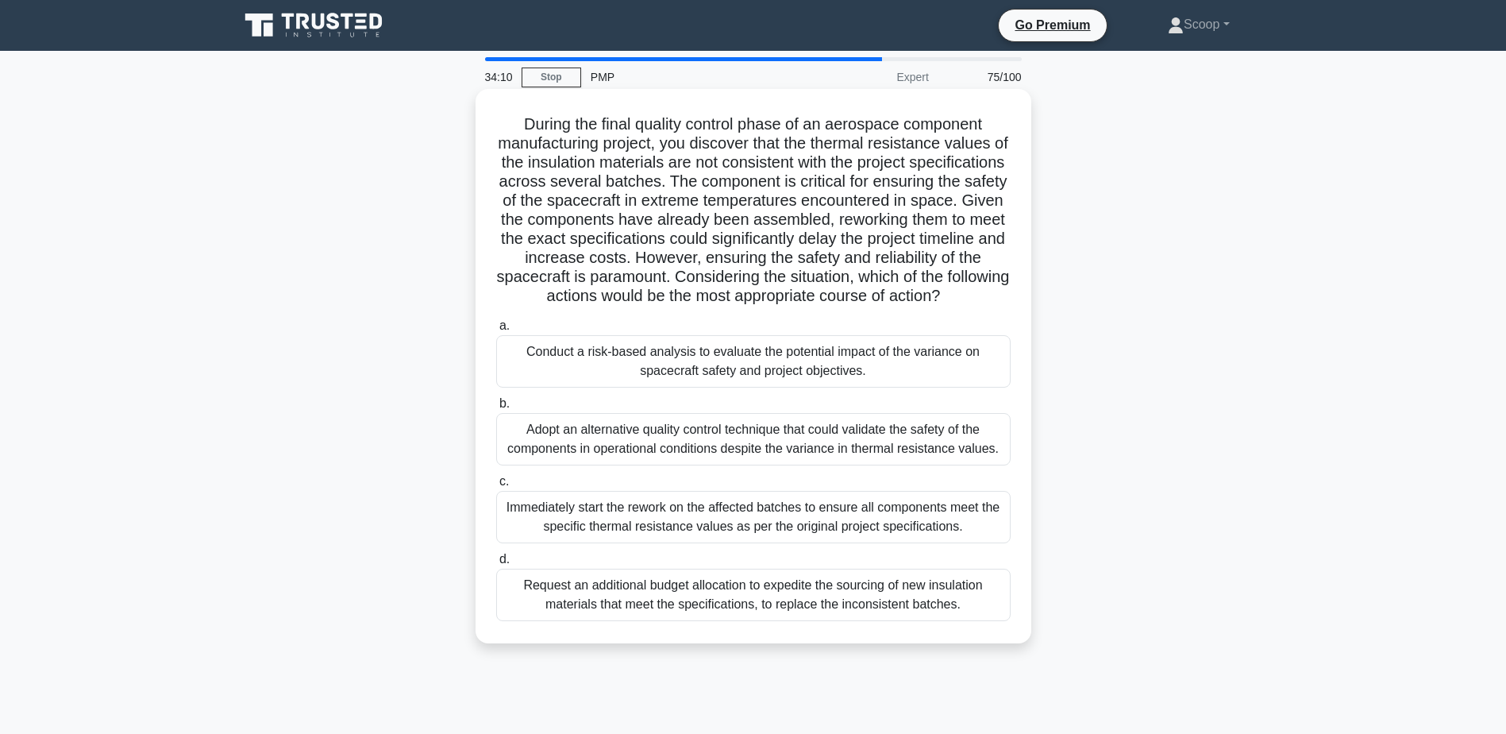
drag, startPoint x: 782, startPoint y: 176, endPoint x: 693, endPoint y: 217, distance: 97.7
click at [693, 217] on h5 "During the final quality control phase of an aerospace component manufacturing …" at bounding box center [754, 210] width 518 height 192
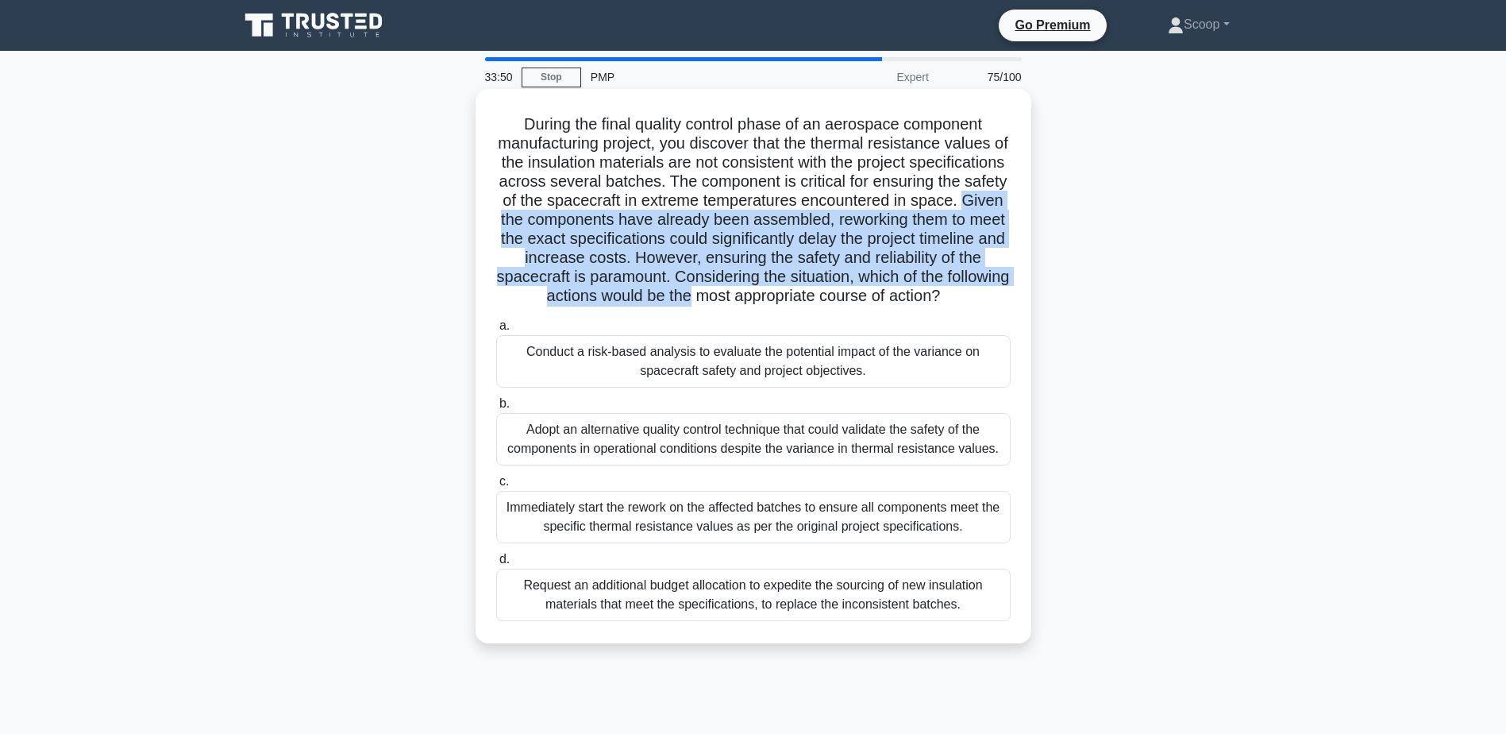
drag, startPoint x: 687, startPoint y: 217, endPoint x: 1007, endPoint y: 303, distance: 331.4
click at [1007, 303] on h5 "During the final quality control phase of an aerospace component manufacturing …" at bounding box center [754, 210] width 518 height 192
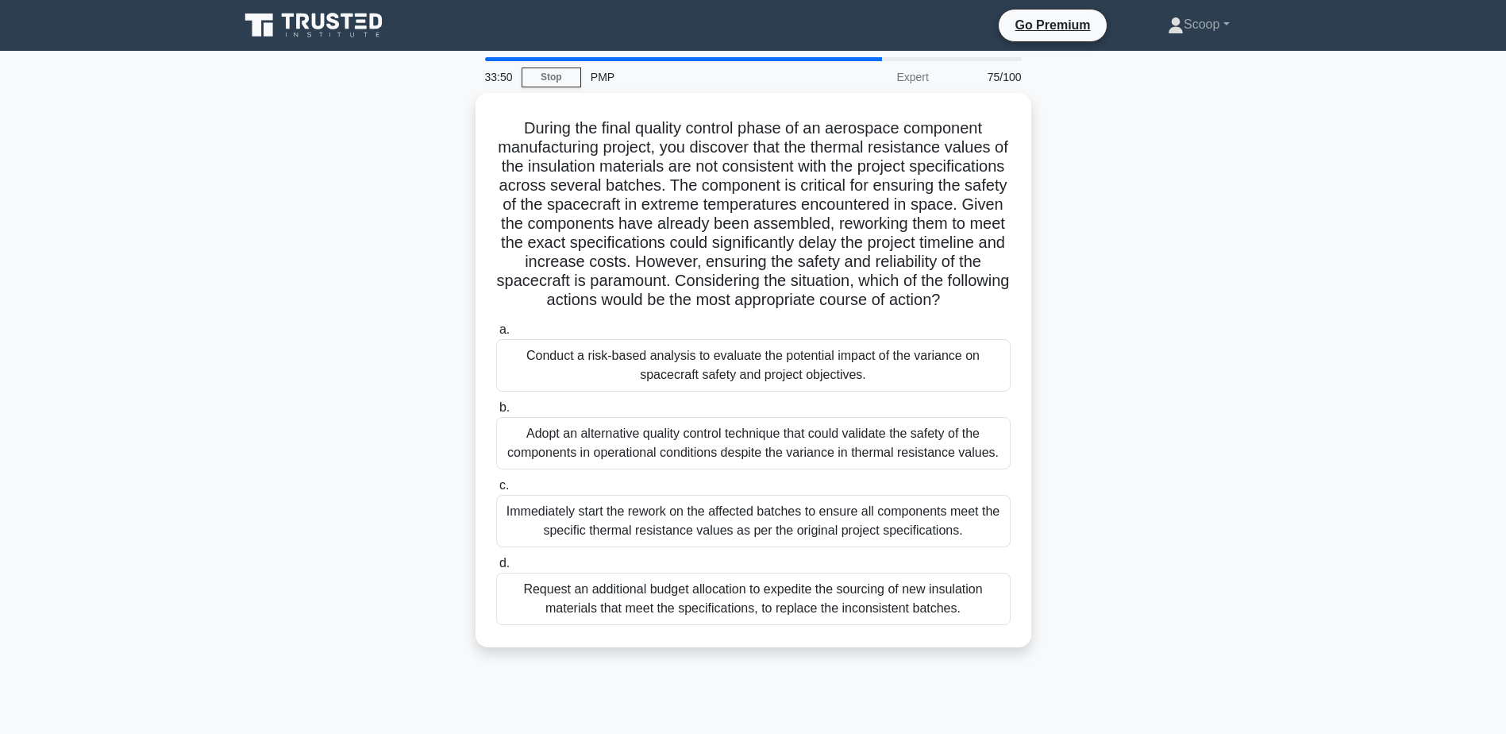
drag, startPoint x: 1007, startPoint y: 303, endPoint x: 1182, endPoint y: 357, distance: 182.8
click at [1182, 357] on div "During the final quality control phase of an aerospace component manufacturing …" at bounding box center [753, 379] width 1048 height 573
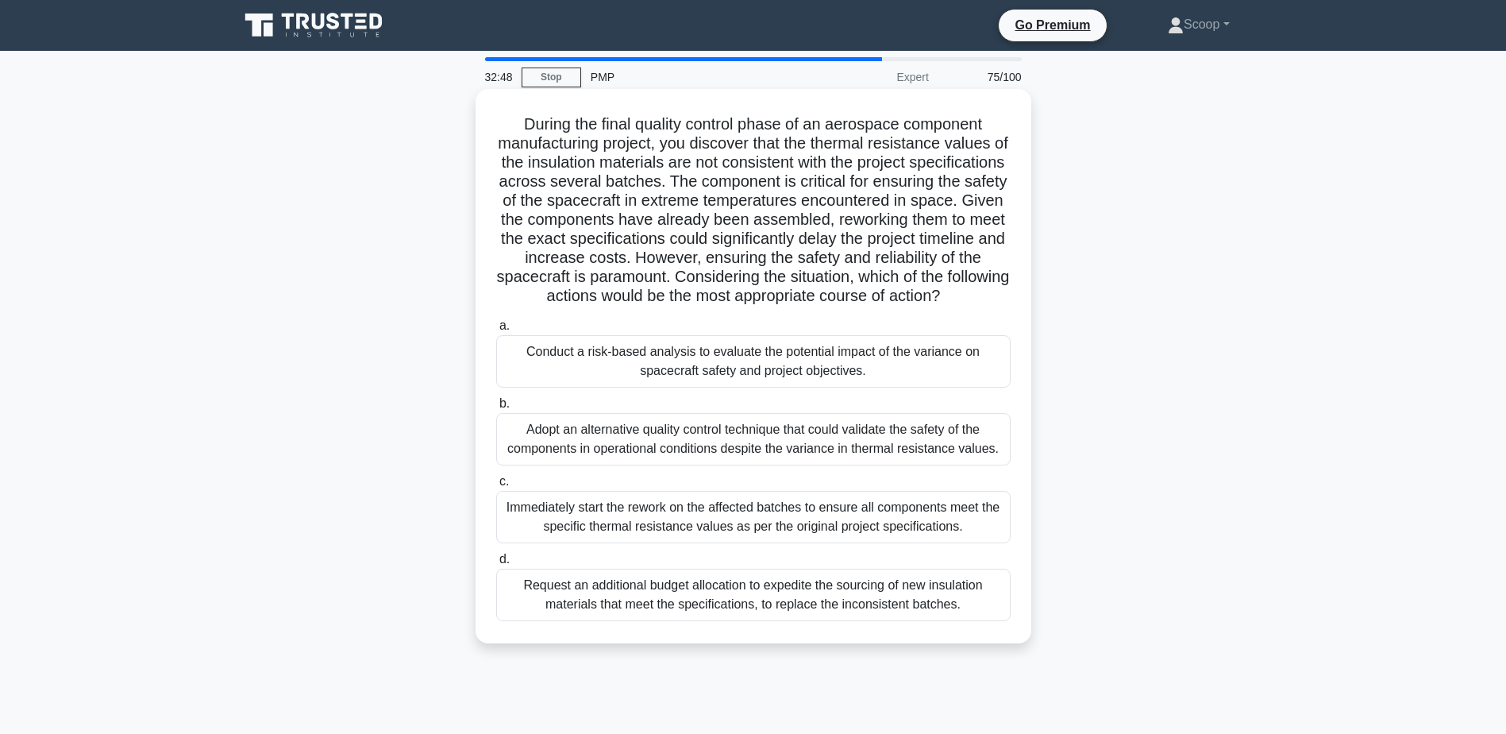
click at [953, 465] on div "Adopt an alternative quality control technique that could validate the safety o…" at bounding box center [753, 439] width 514 height 52
click at [496, 409] on input "b. Adopt an alternative quality control technique that could validate the safet…" at bounding box center [496, 404] width 0 height 10
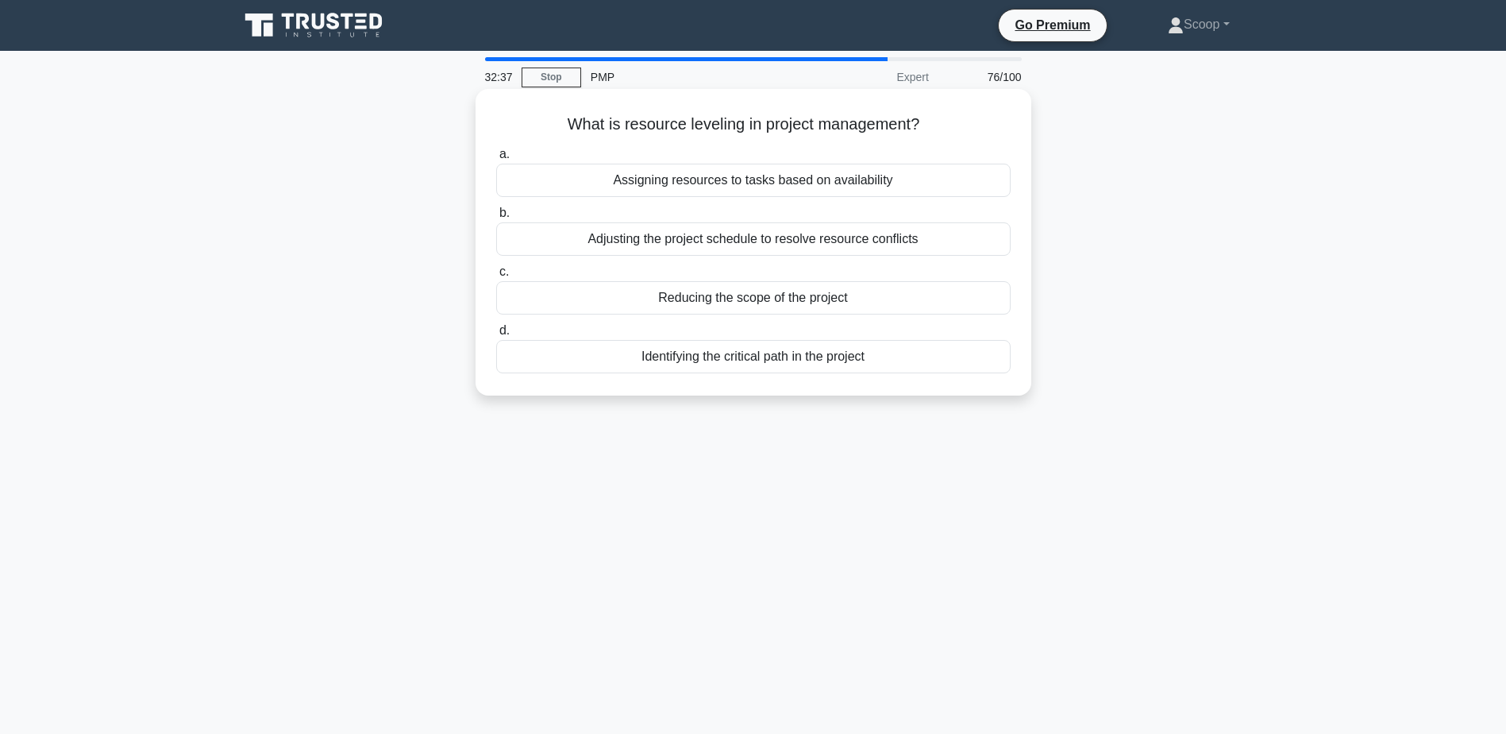
click at [778, 187] on div "Assigning resources to tasks based on availability" at bounding box center [753, 180] width 514 height 33
click at [496, 160] on input "a. Assigning resources to tasks based on availability" at bounding box center [496, 154] width 0 height 10
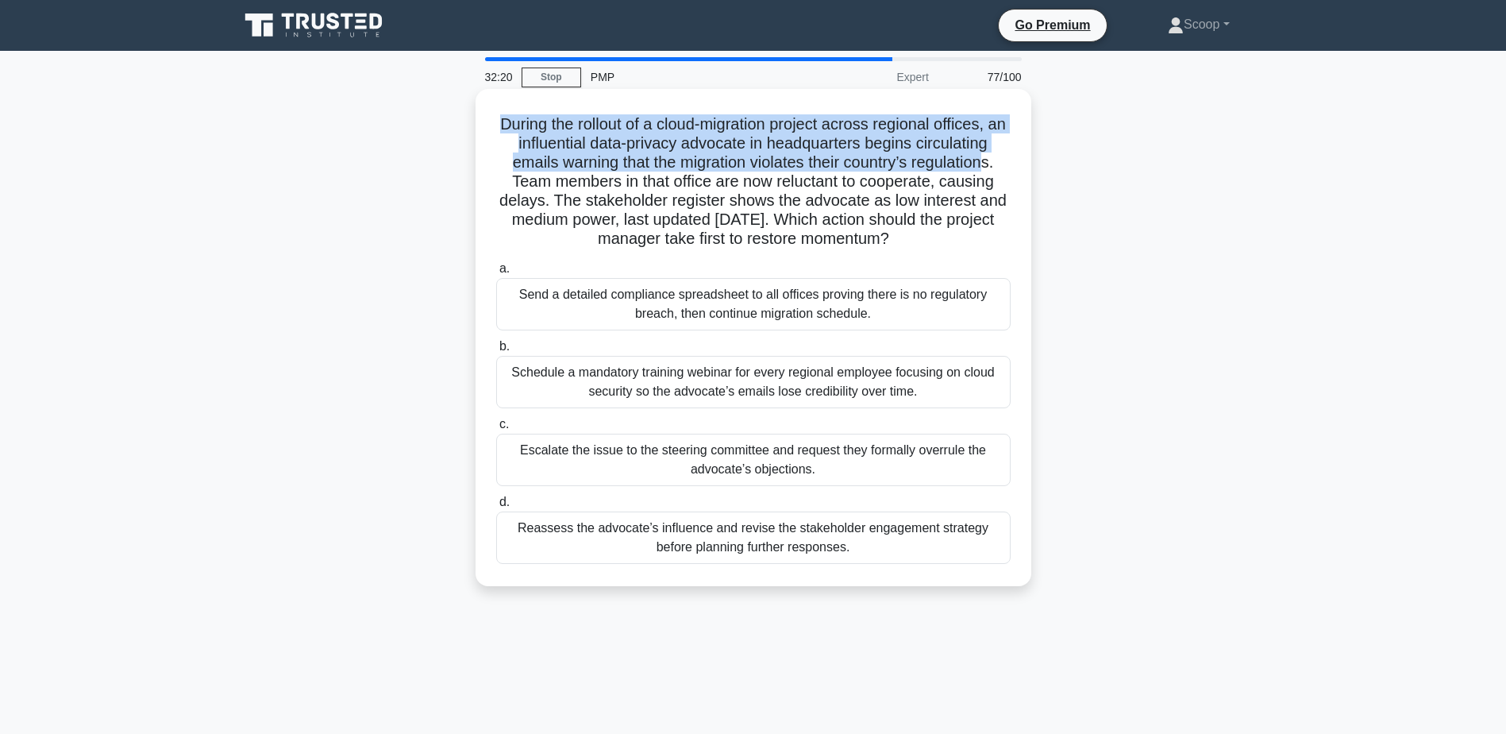
drag, startPoint x: 498, startPoint y: 121, endPoint x: 996, endPoint y: 167, distance: 499.9
click at [996, 167] on h5 "During the rollout of a cloud-migration project across regional offices, an inf…" at bounding box center [754, 181] width 518 height 135
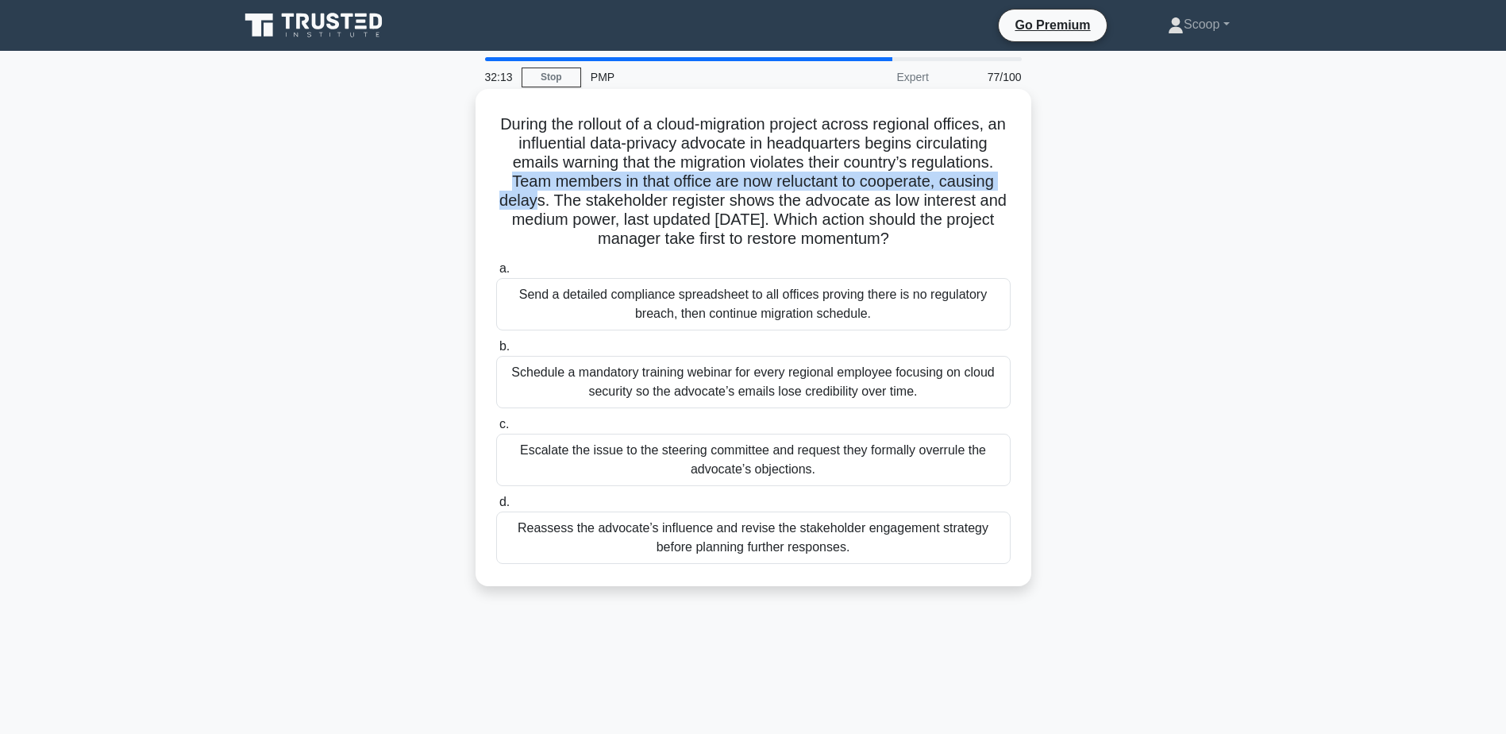
drag, startPoint x: 504, startPoint y: 178, endPoint x: 536, endPoint y: 209, distance: 44.3
click at [536, 209] on h5 "During the rollout of a cloud-migration project across regional offices, an inf…" at bounding box center [754, 181] width 518 height 135
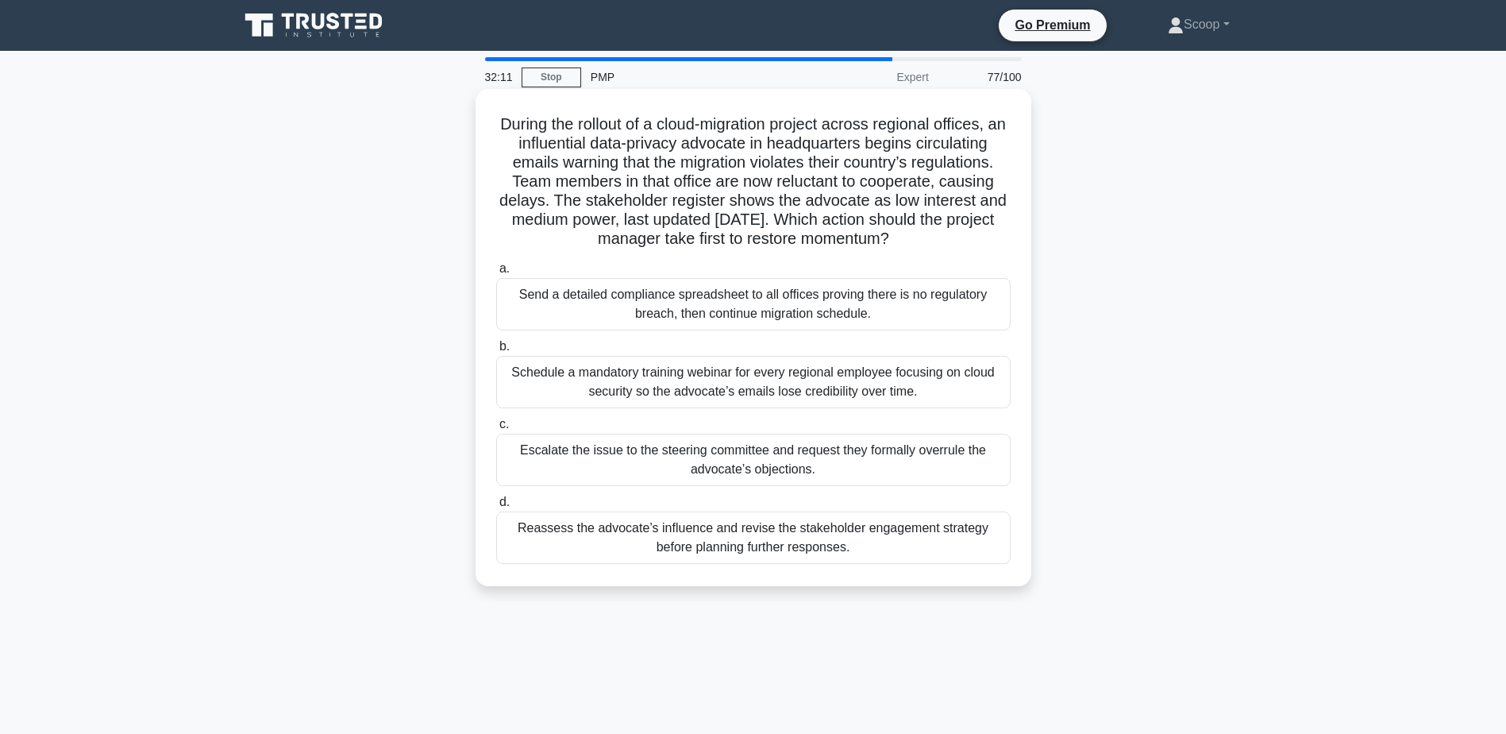
drag, startPoint x: 536, startPoint y: 209, endPoint x: 556, endPoint y: 210, distance: 19.9
click at [556, 210] on h5 "During the rollout of a cloud-migration project across regional offices, an inf…" at bounding box center [754, 181] width 518 height 135
click at [833, 554] on div "Reassess the advocate’s influence and revise the stakeholder engagement strateg…" at bounding box center [753, 537] width 514 height 52
click at [496, 507] on input "d. Reassess the advocate’s influence and revise the stakeholder engagement stra…" at bounding box center [496, 502] width 0 height 10
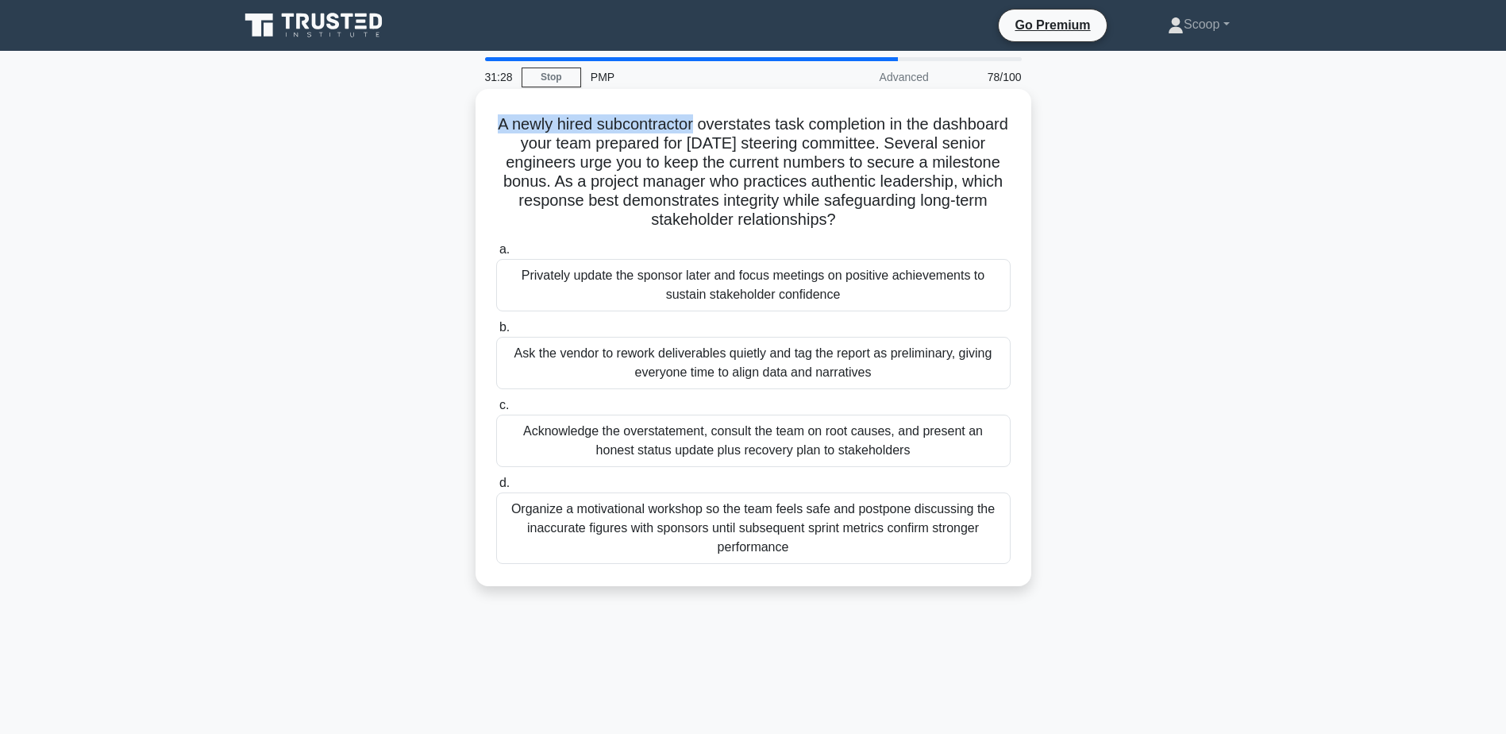
drag, startPoint x: 520, startPoint y: 129, endPoint x: 730, endPoint y: 129, distance: 210.4
click at [730, 129] on h5 "A newly hired subcontractor overstates task completion in the dashboard your te…" at bounding box center [754, 172] width 518 height 116
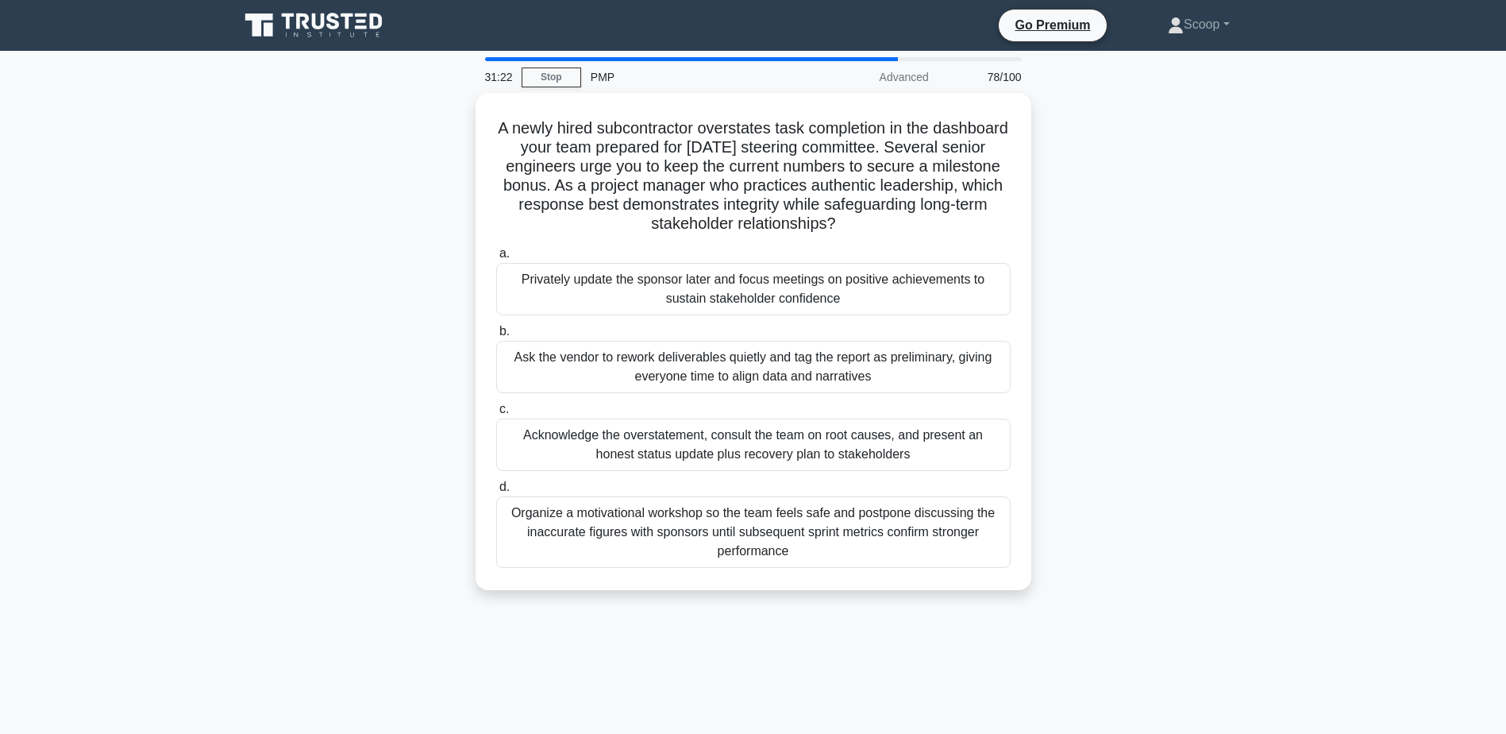
click at [418, 164] on div "A newly hired subcontractor overstates task completion in the dashboard your te…" at bounding box center [753, 351] width 1048 height 516
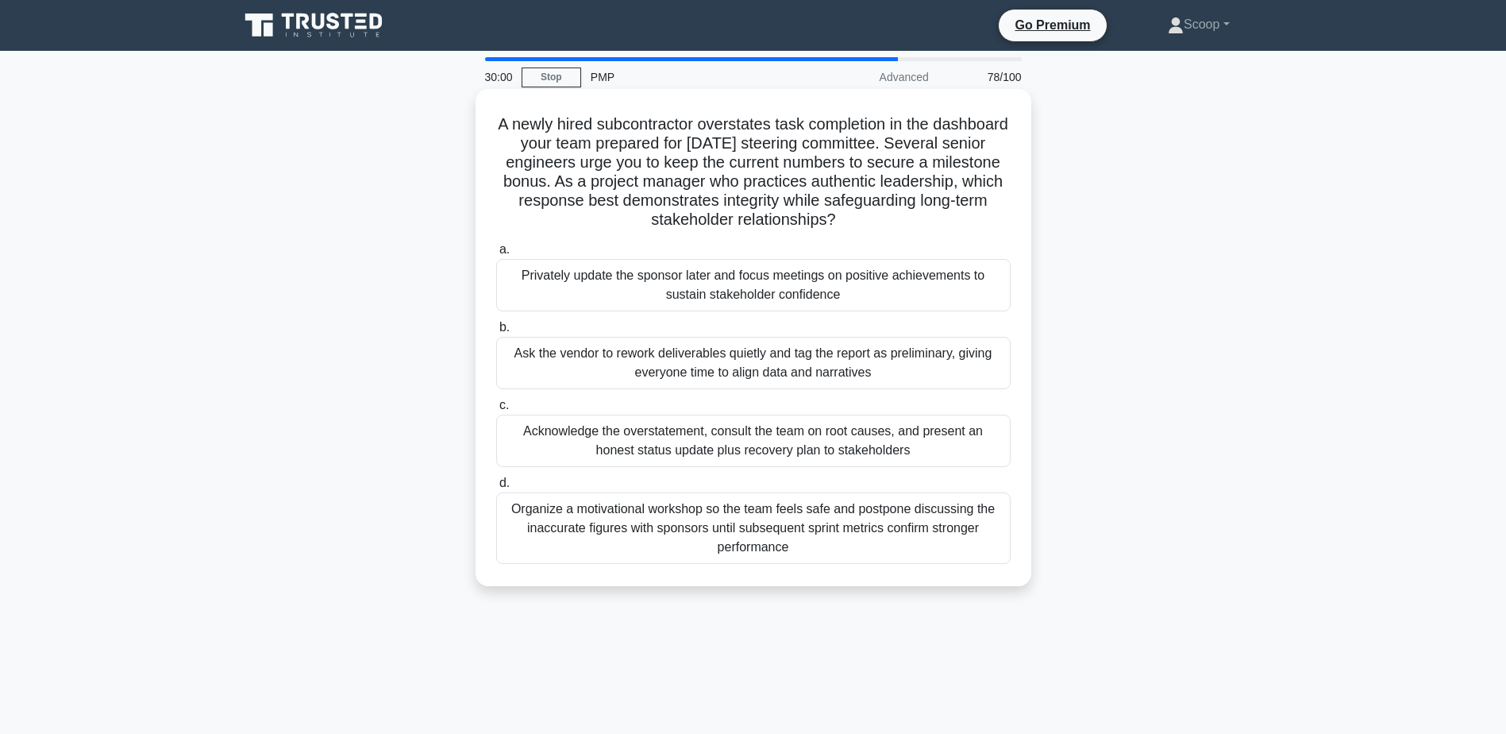
click at [678, 449] on div "Acknowledge the overstatement, consult the team on root causes, and present an …" at bounding box center [753, 440] width 514 height 52
click at [496, 410] on input "c. Acknowledge the overstatement, consult the team on root causes, and present …" at bounding box center [496, 405] width 0 height 10
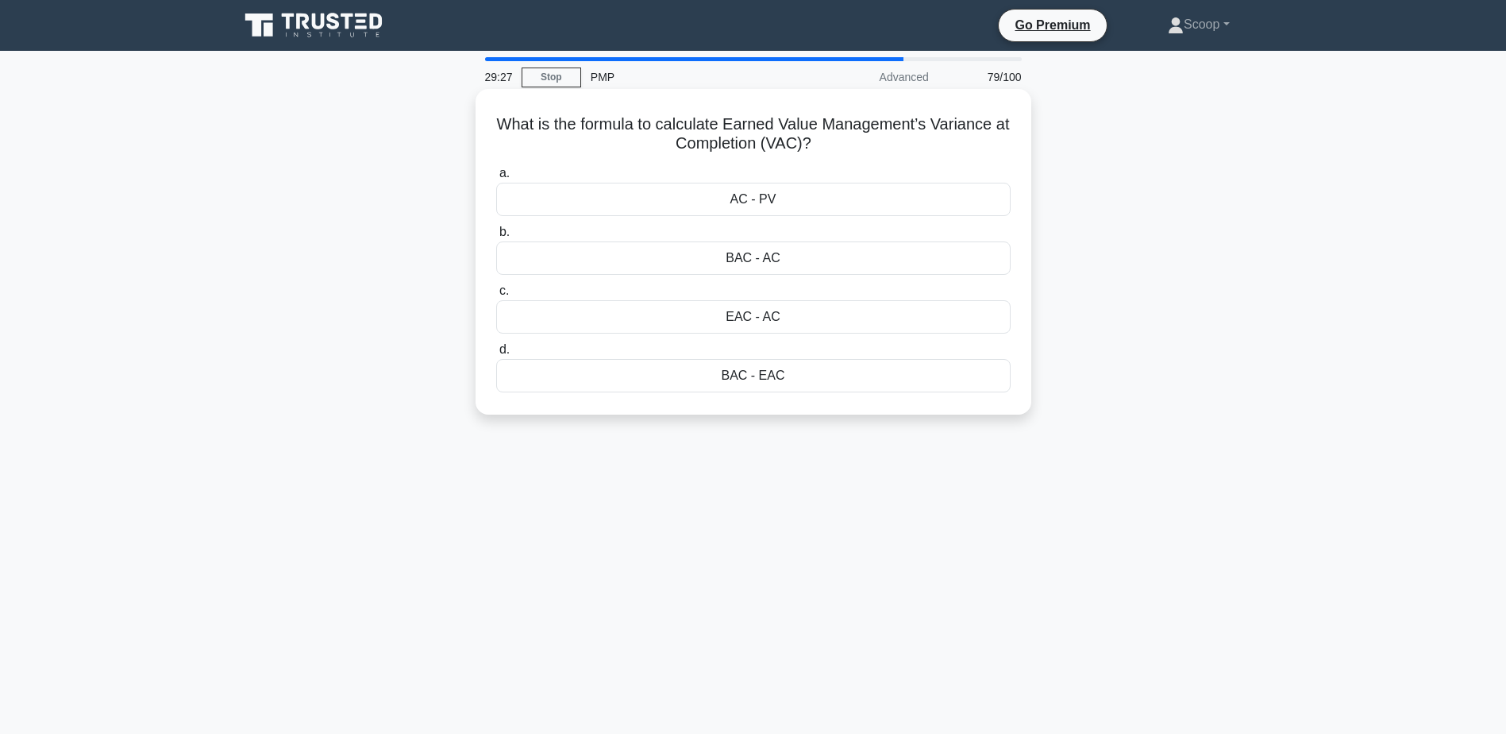
click at [818, 375] on div "BAC - EAC" at bounding box center [753, 375] width 514 height 33
click at [496, 355] on input "d. BAC - EAC" at bounding box center [496, 350] width 0 height 10
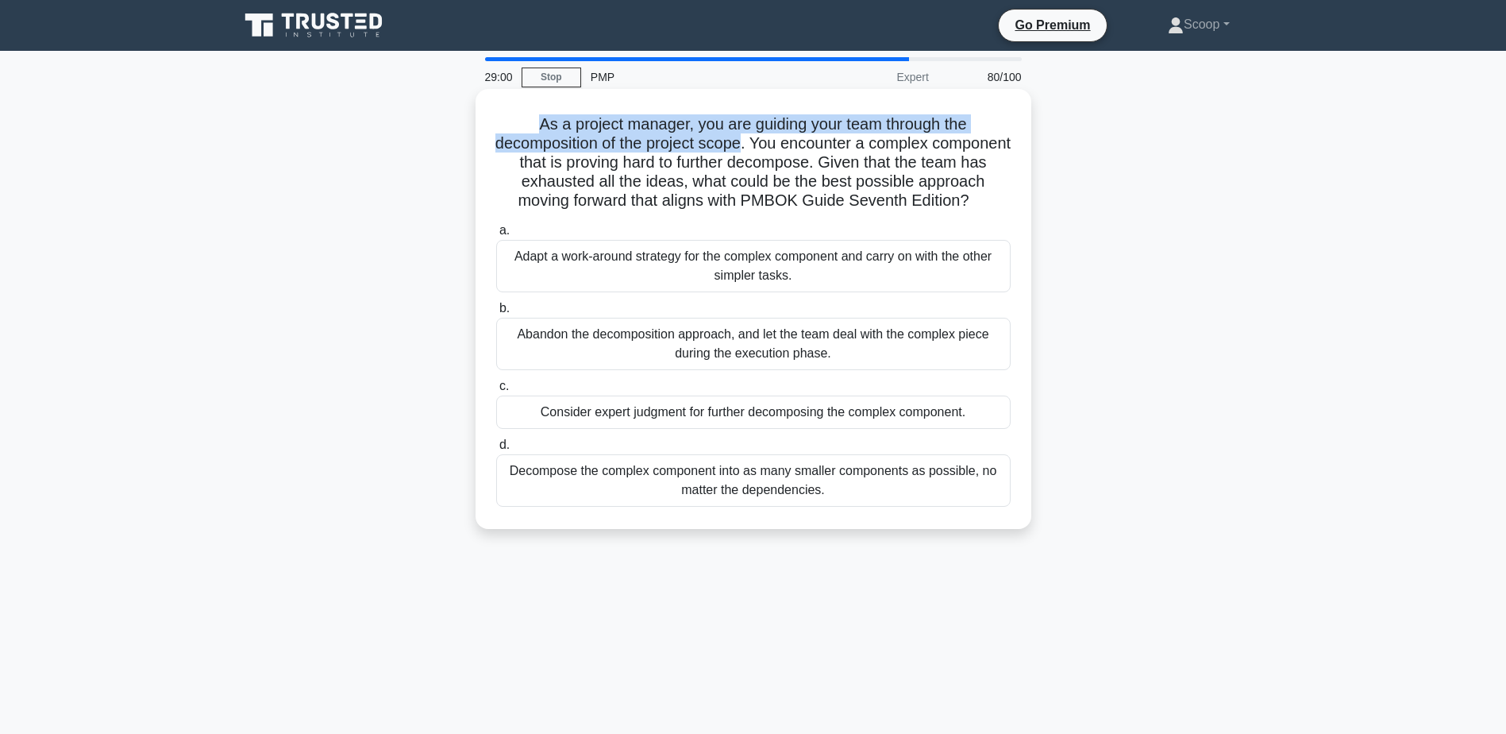
drag, startPoint x: 530, startPoint y: 129, endPoint x: 782, endPoint y: 144, distance: 252.9
click at [782, 144] on h5 "As a project manager, you are guiding your team through the decomposition of th…" at bounding box center [754, 162] width 518 height 97
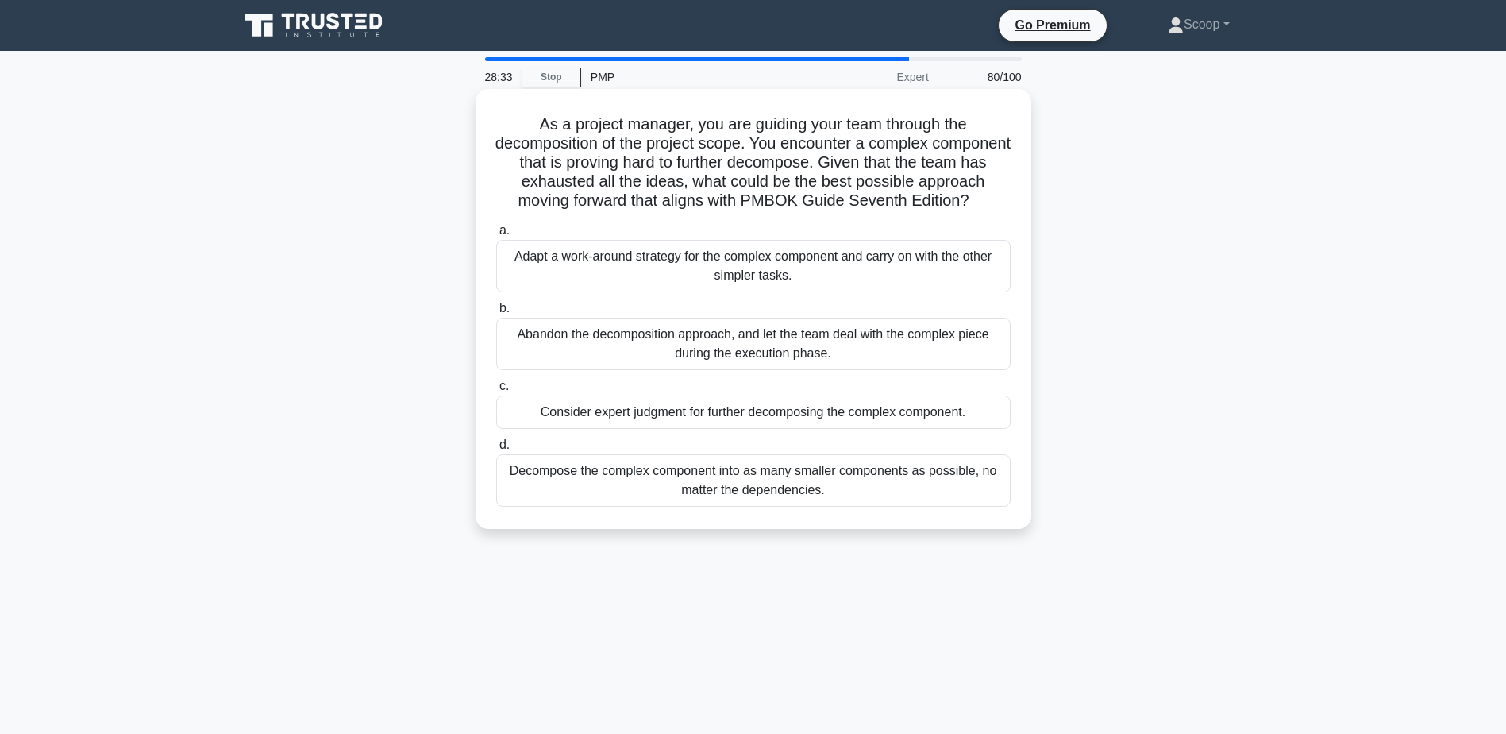
click at [841, 429] on div "Consider expert judgment for further decomposing the complex component." at bounding box center [753, 411] width 514 height 33
click at [496, 391] on input "c. Consider expert judgment for further decomposing the complex component." at bounding box center [496, 386] width 0 height 10
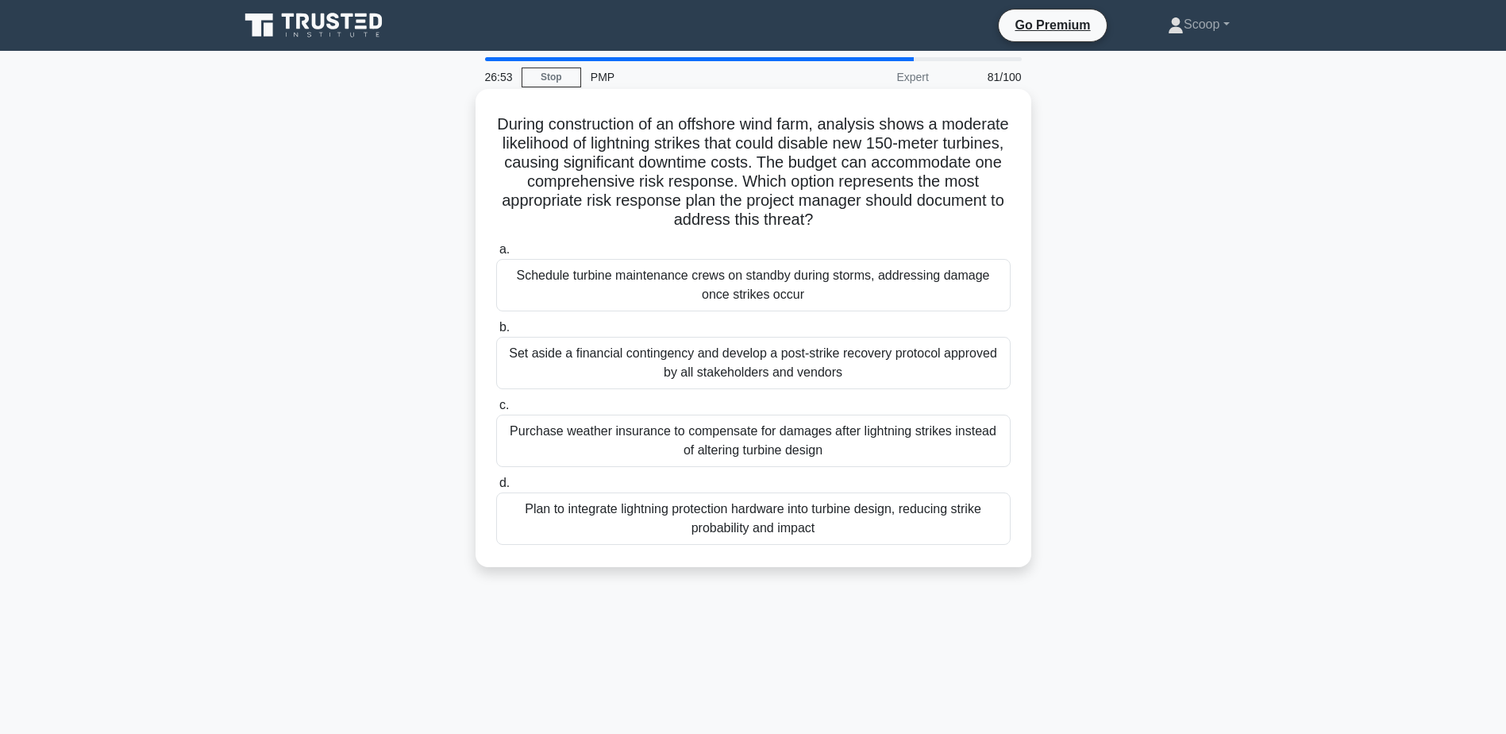
click at [761, 533] on div "Plan to integrate lightning protection hardware into turbine design, reducing s…" at bounding box center [753, 518] width 514 height 52
click at [496, 488] on input "d. Plan to integrate lightning protection hardware into turbine design, reducin…" at bounding box center [496, 483] width 0 height 10
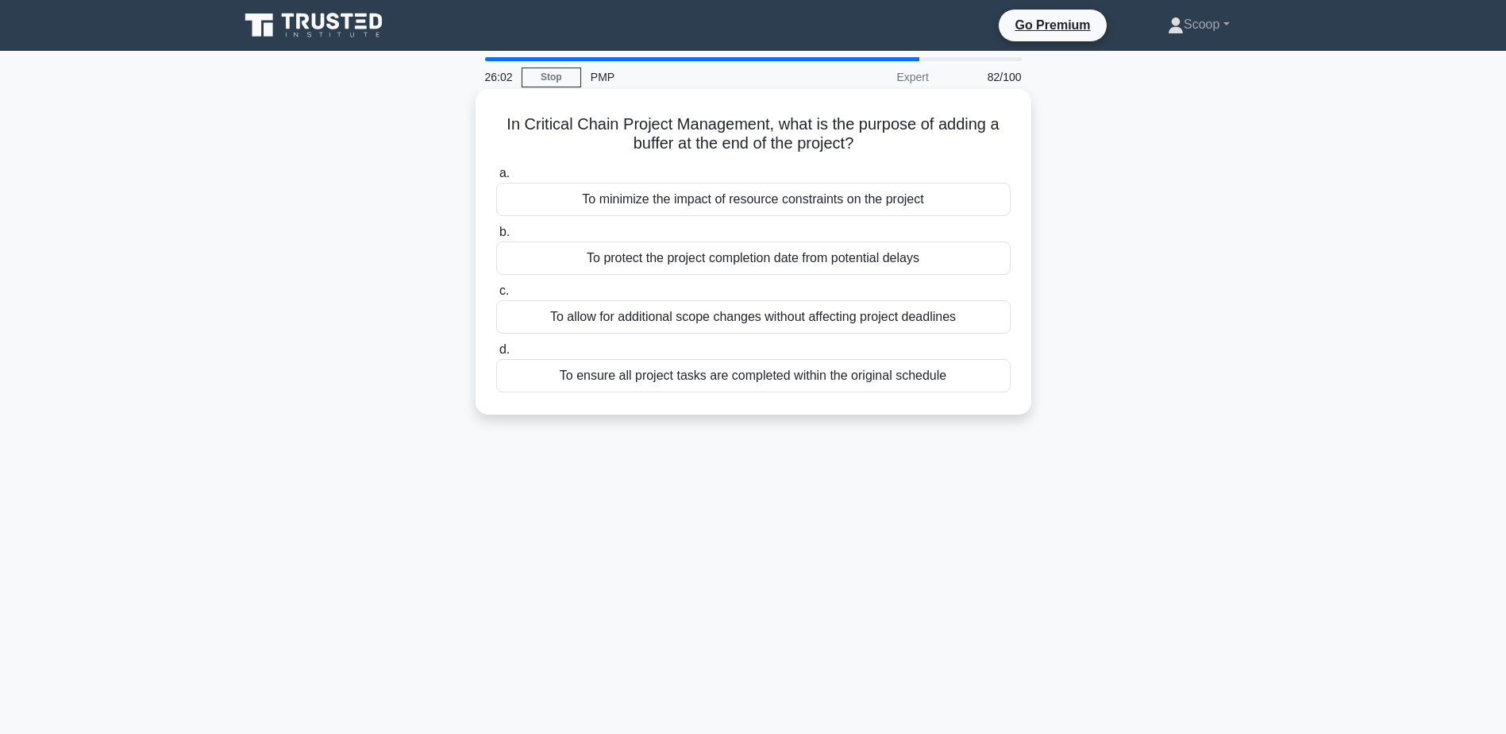
click at [807, 260] on div "To protect the project completion date from potential delays" at bounding box center [753, 257] width 514 height 33
click at [496, 237] on input "b. To protect the project completion date from potential delays" at bounding box center [496, 232] width 0 height 10
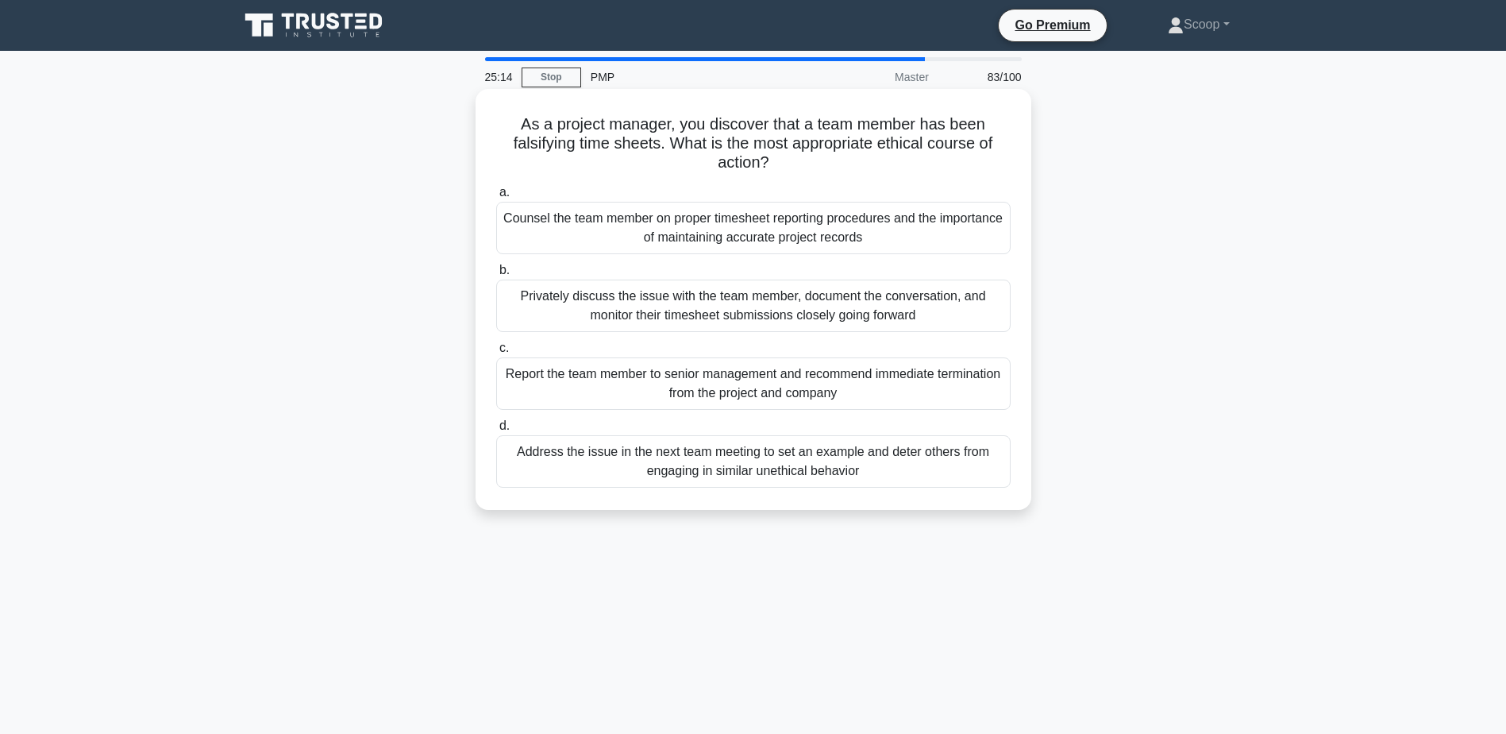
click at [815, 314] on div "Privately discuss the issue with the team member, document the conversation, an…" at bounding box center [753, 305] width 514 height 52
click at [496, 275] on input "b. Privately discuss the issue with the team member, document the conversation,…" at bounding box center [496, 270] width 0 height 10
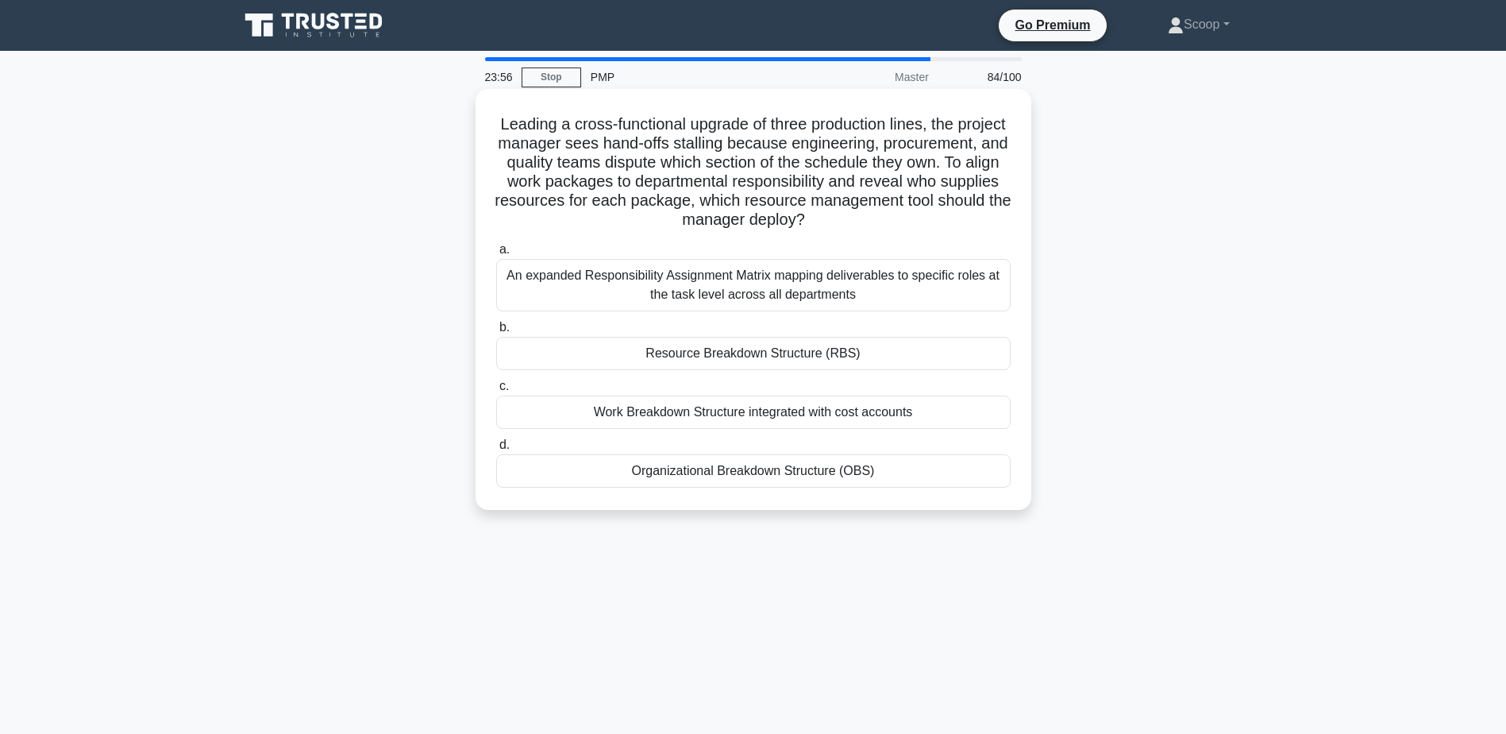
click at [776, 288] on div "An expanded Responsibility Assignment Matrix mapping deliverables to specific r…" at bounding box center [753, 285] width 514 height 52
click at [496, 255] on input "a. An expanded Responsibility Assignment Matrix mapping deliverables to specifi…" at bounding box center [496, 250] width 0 height 10
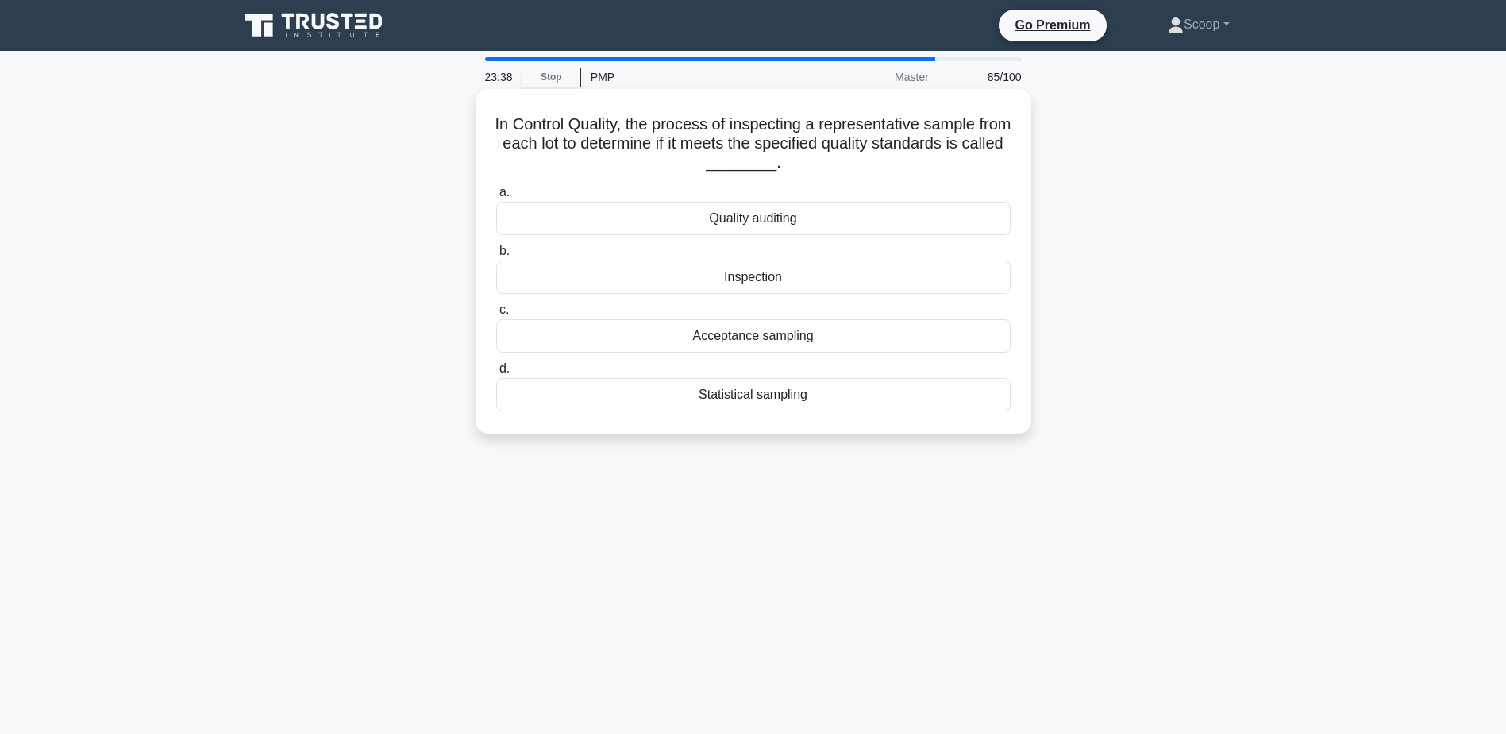
click at [835, 396] on div "Statistical sampling" at bounding box center [753, 394] width 514 height 33
click at [496, 374] on input "d. Statistical sampling" at bounding box center [496, 369] width 0 height 10
click at [797, 338] on div "Quality Control" at bounding box center [753, 335] width 514 height 33
click at [496, 315] on input "c. Quality Control" at bounding box center [496, 310] width 0 height 10
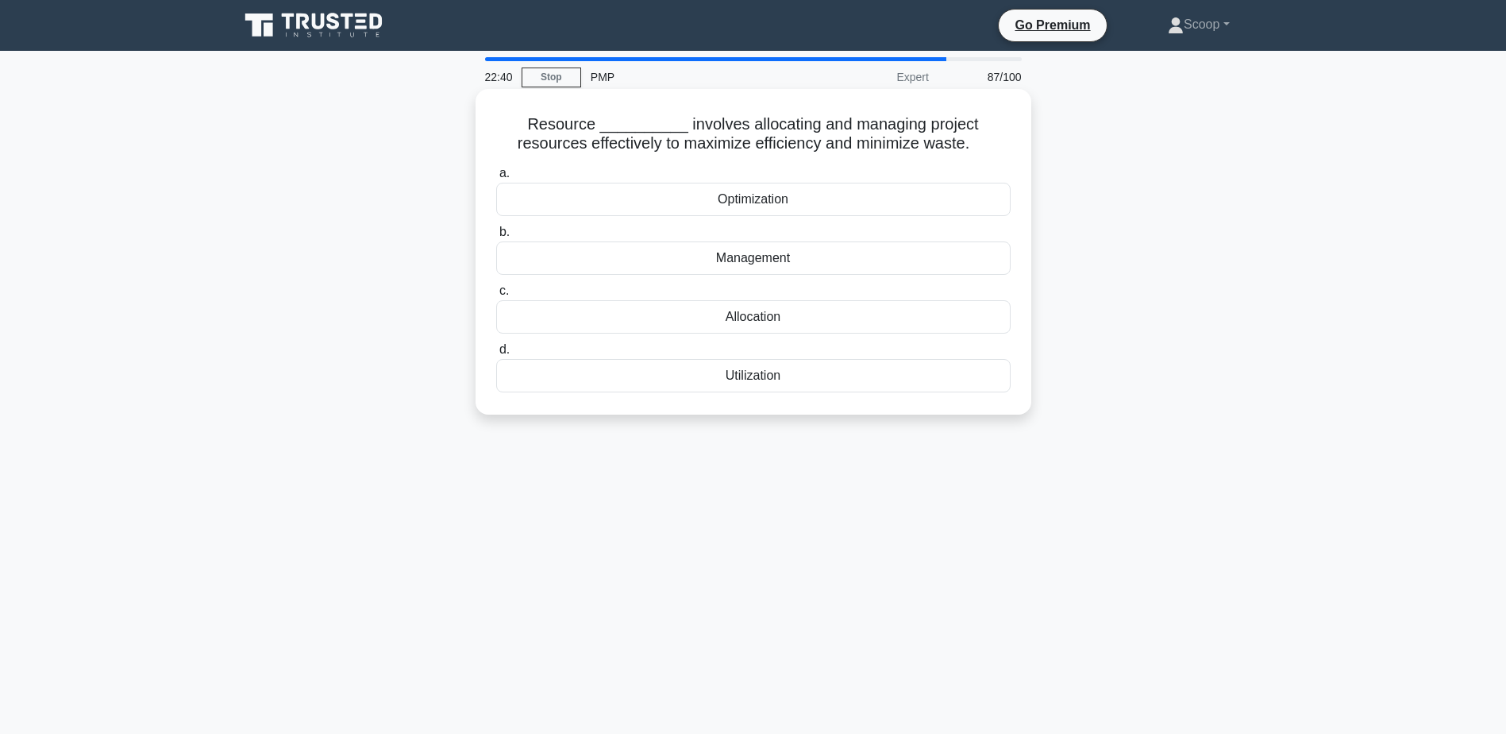
click at [869, 206] on div "Optimization" at bounding box center [753, 199] width 514 height 33
click at [496, 179] on input "a. Optimization" at bounding box center [496, 173] width 0 height 10
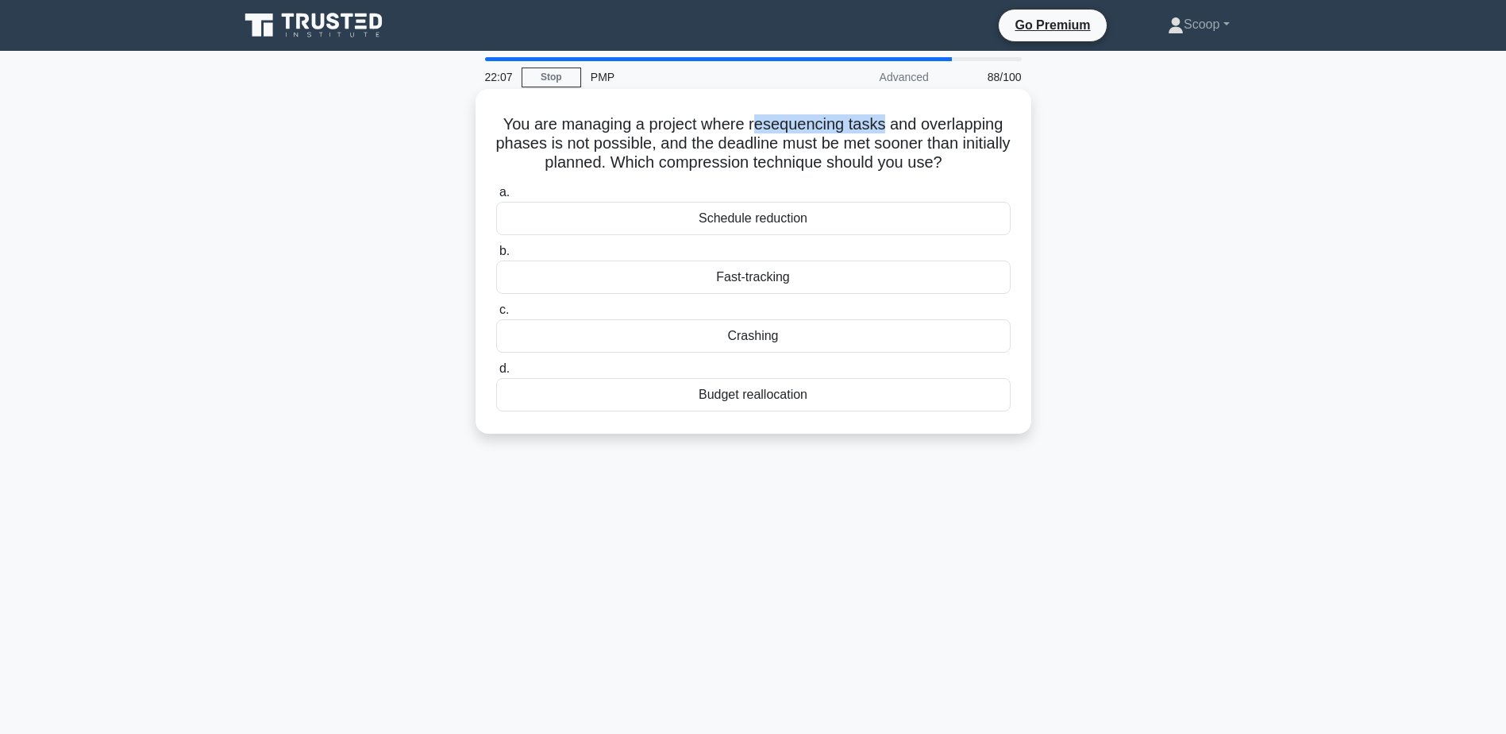
drag, startPoint x: 752, startPoint y: 124, endPoint x: 884, endPoint y: 121, distance: 131.8
click at [884, 121] on h5 "You are managing a project where resequencing tasks and overlapping phases is n…" at bounding box center [754, 143] width 518 height 59
click at [755, 341] on div "Crashing" at bounding box center [753, 335] width 514 height 33
click at [496, 315] on input "c. Crashing" at bounding box center [496, 310] width 0 height 10
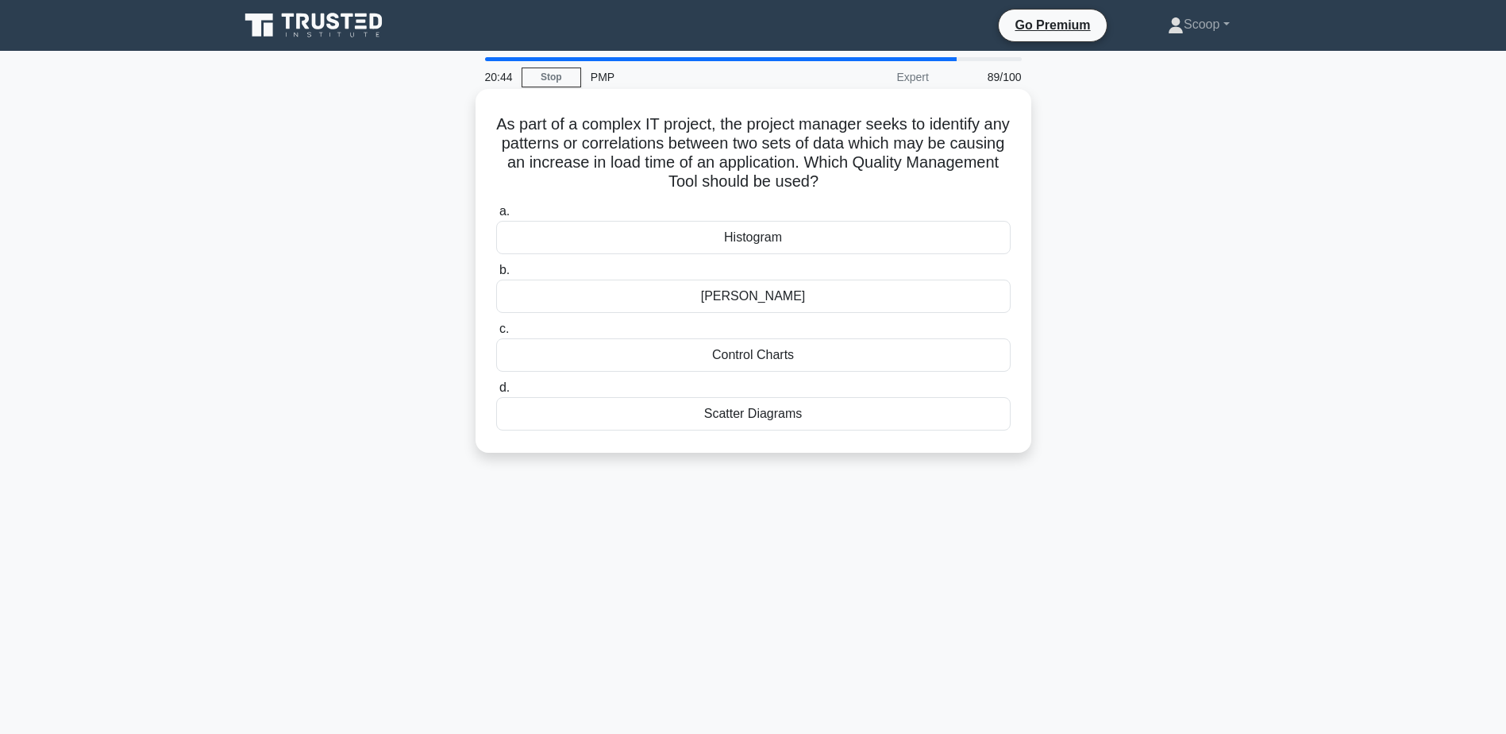
click at [780, 424] on div "Scatter Diagrams" at bounding box center [753, 413] width 514 height 33
click at [496, 393] on input "d. Scatter Diagrams" at bounding box center [496, 388] width 0 height 10
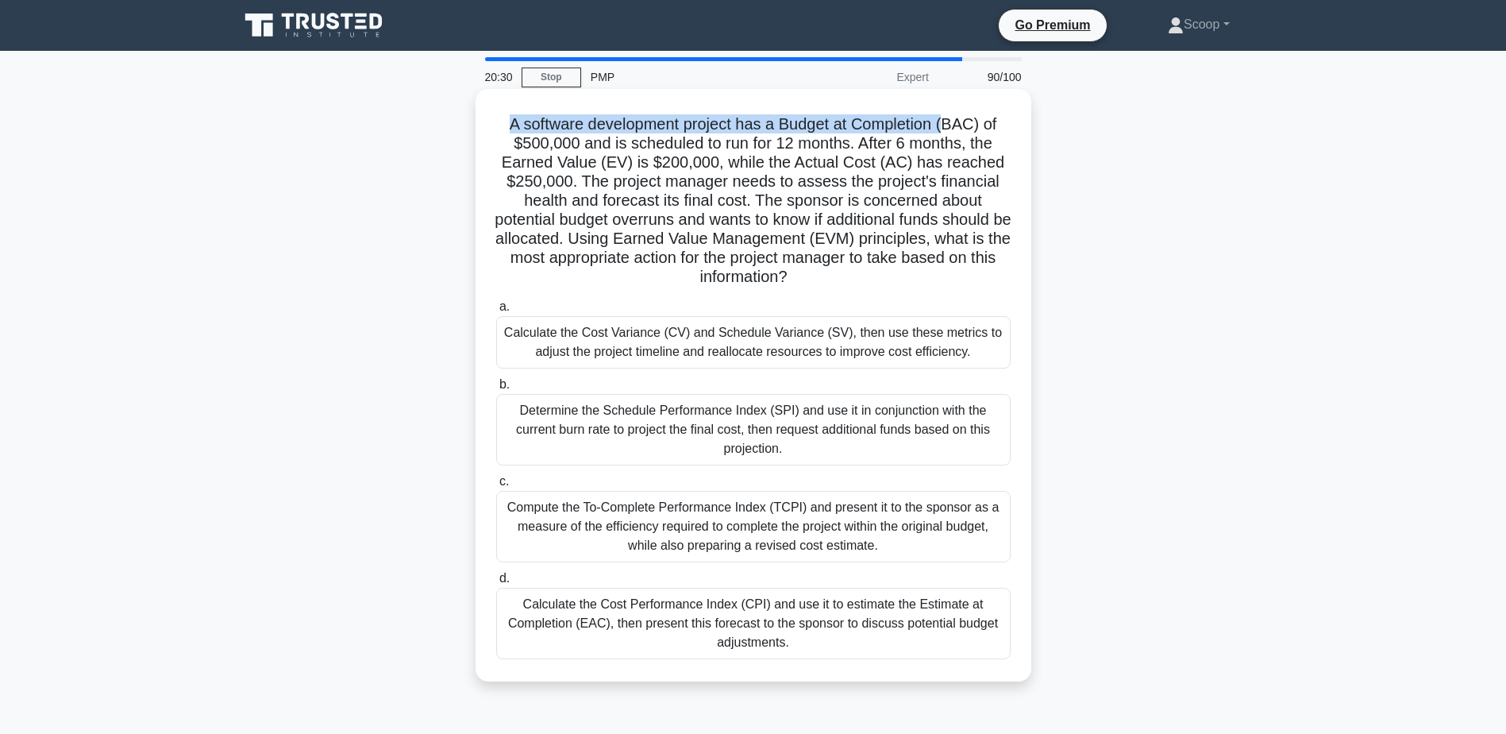
drag, startPoint x: 498, startPoint y: 131, endPoint x: 953, endPoint y: 128, distance: 454.9
click at [953, 128] on h5 "A software development project has a Budget at Completion (BAC) of $500,000 and…" at bounding box center [754, 200] width 518 height 173
click at [626, 160] on h5 "A software development project has a Budget at Completion (BAC) of $500,000 and…" at bounding box center [754, 200] width 518 height 173
click at [834, 532] on div "Compute the To-Complete Performance Index (TCPI) and present it to the sponsor …" at bounding box center [753, 526] width 514 height 71
click at [496, 487] on input "c. Compute the To-Complete Performance Index (TCPI) and present it to the spons…" at bounding box center [496, 481] width 0 height 10
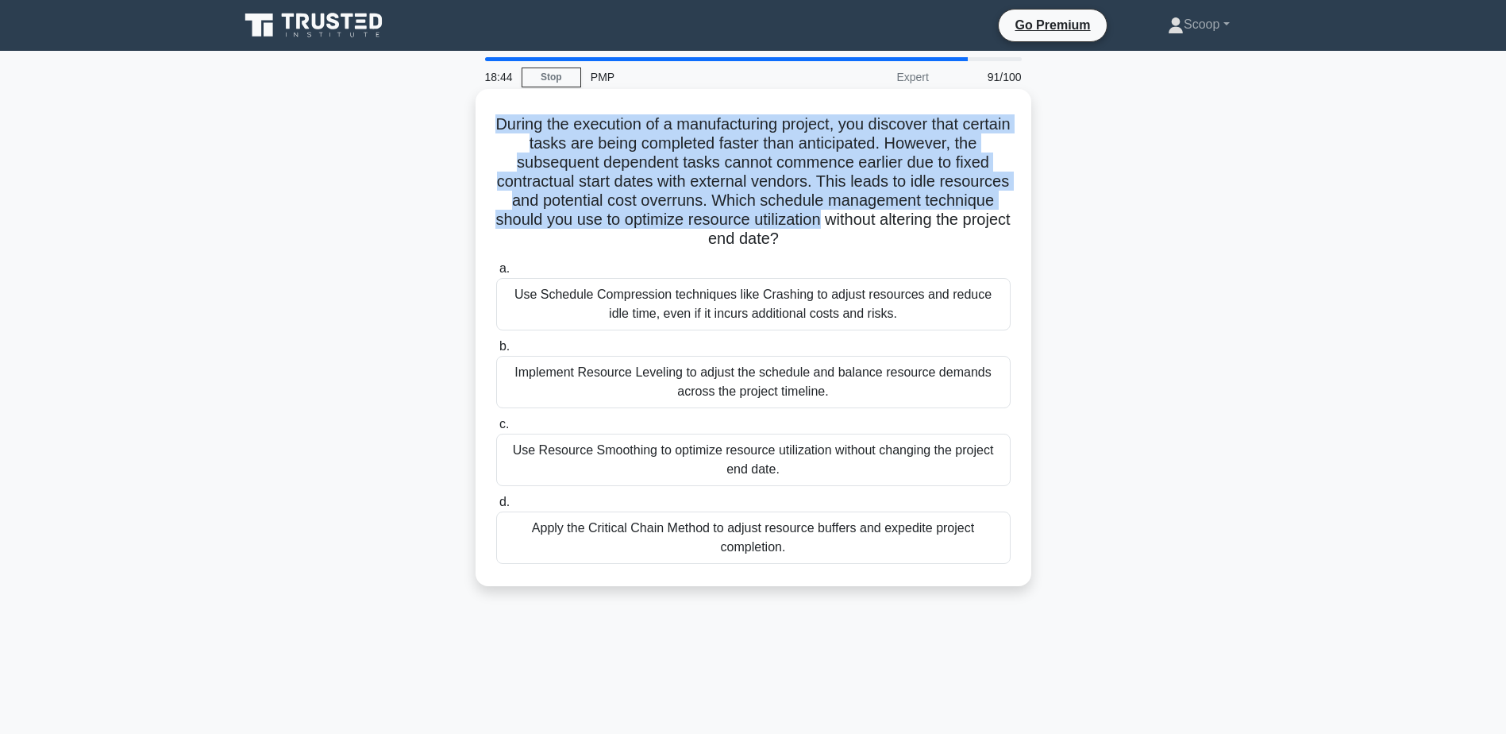
drag, startPoint x: 505, startPoint y: 121, endPoint x: 926, endPoint y: 217, distance: 432.2
click at [926, 217] on h5 "During the execution of a manufacturing project, you discover that certain task…" at bounding box center [754, 181] width 518 height 135
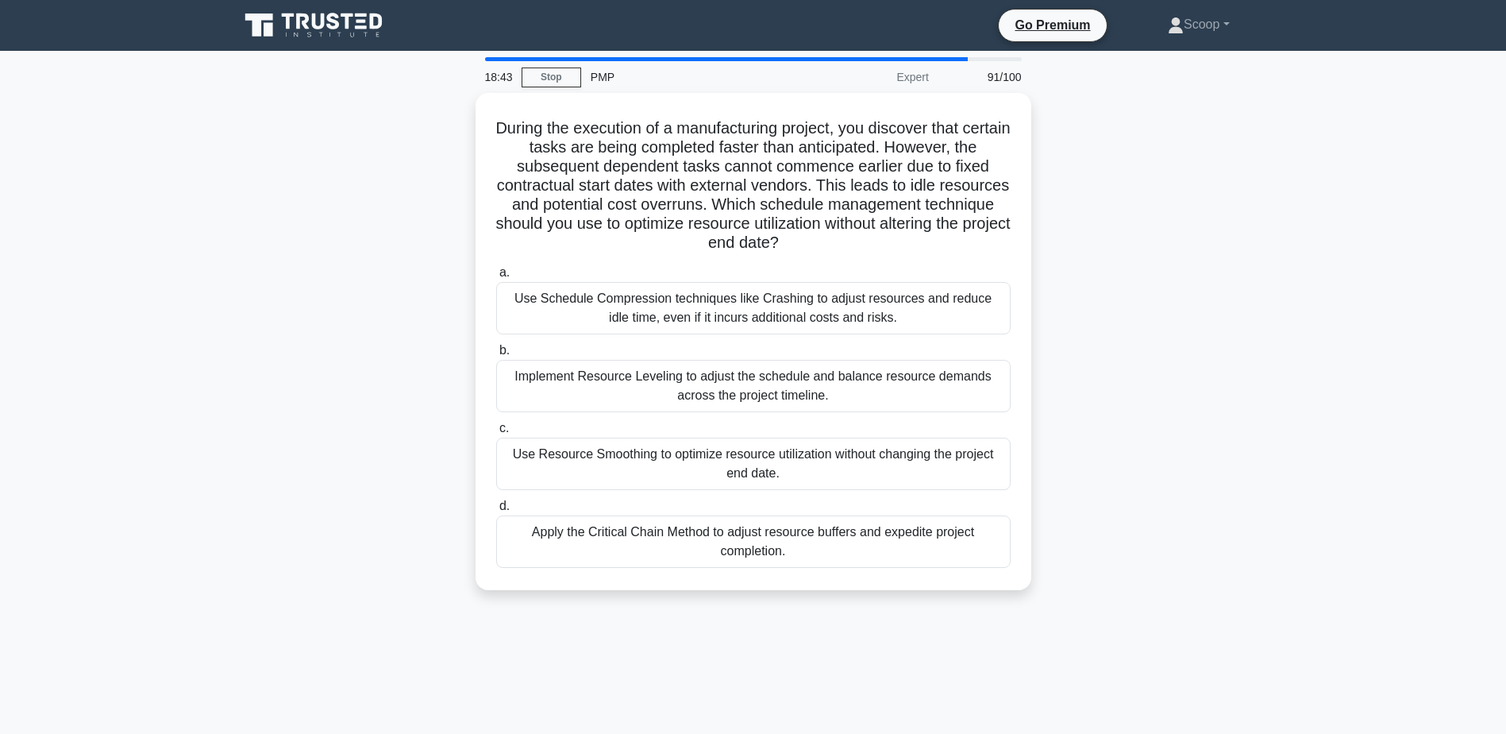
drag, startPoint x: 926, startPoint y: 217, endPoint x: 1286, endPoint y: 407, distance: 407.0
click at [1286, 407] on main "18:43 Stop PMP Expert 91/100 During the execution of a manufacturing project, y…" at bounding box center [753, 454] width 1506 height 807
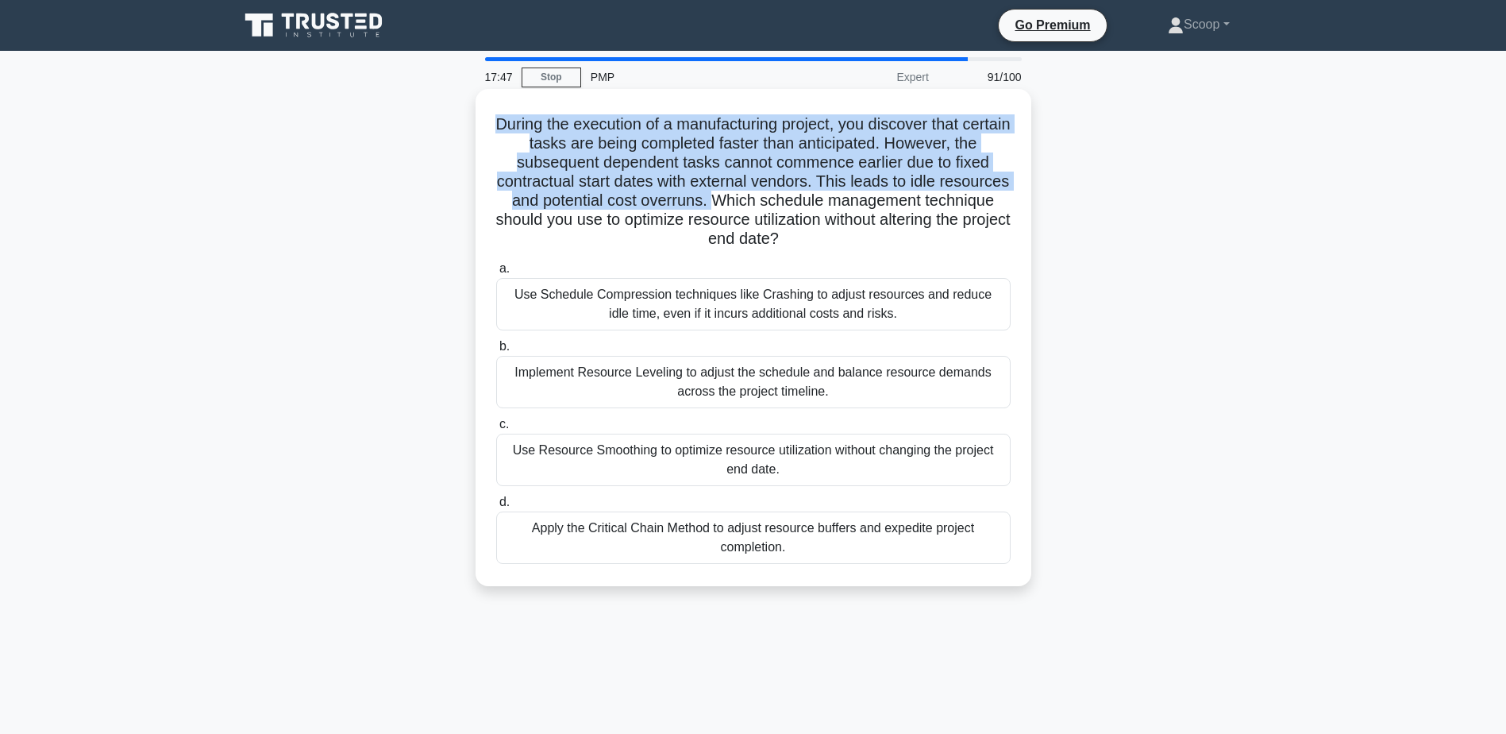
drag, startPoint x: 514, startPoint y: 124, endPoint x: 785, endPoint y: 199, distance: 281.8
click at [785, 199] on h5 "During the execution of a manufacturing project, you discover that certain task…" at bounding box center [754, 181] width 518 height 135
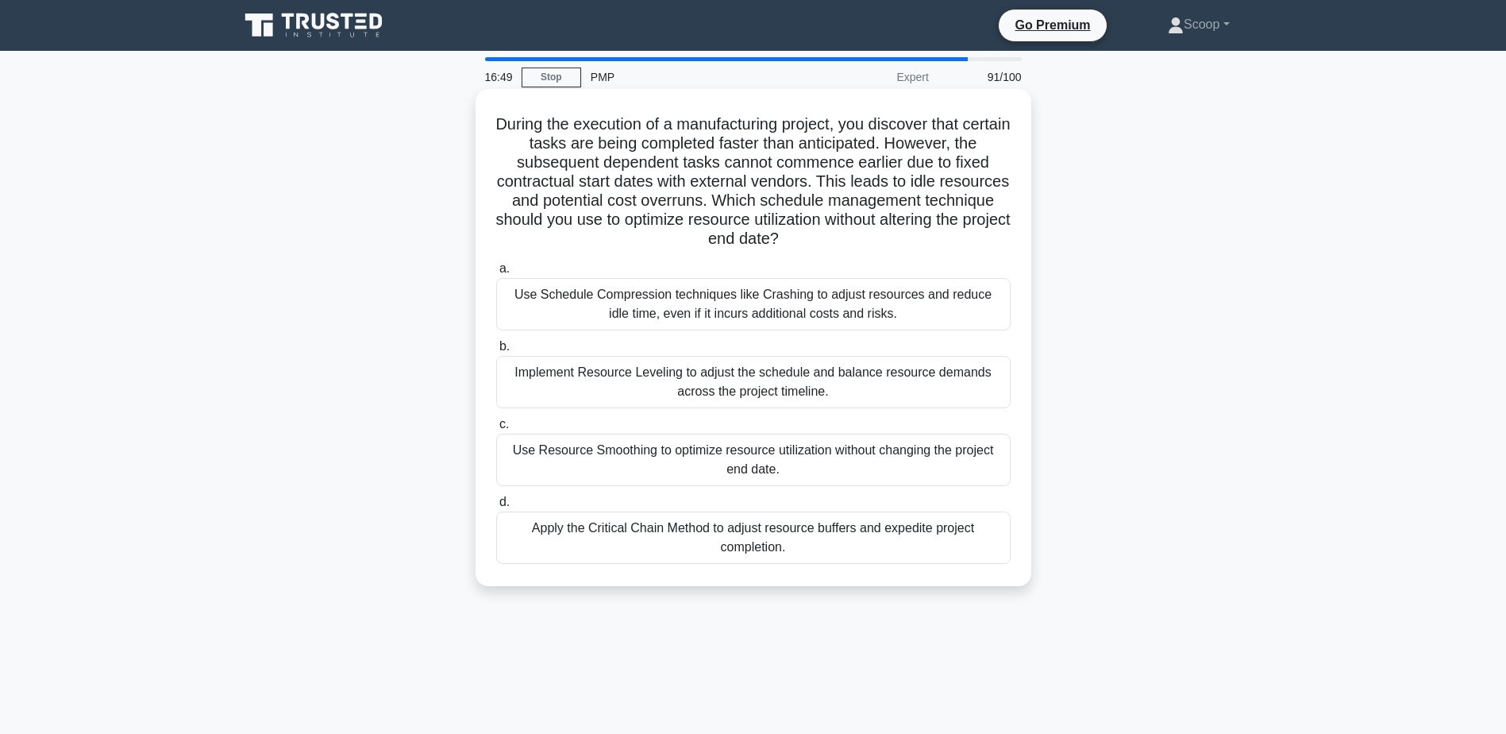
click at [872, 468] on div "Use Resource Smoothing to optimize resource utilization without changing the pr…" at bounding box center [753, 459] width 514 height 52
click at [496, 429] on input "c. Use Resource Smoothing to optimize resource utilization without changing the…" at bounding box center [496, 424] width 0 height 10
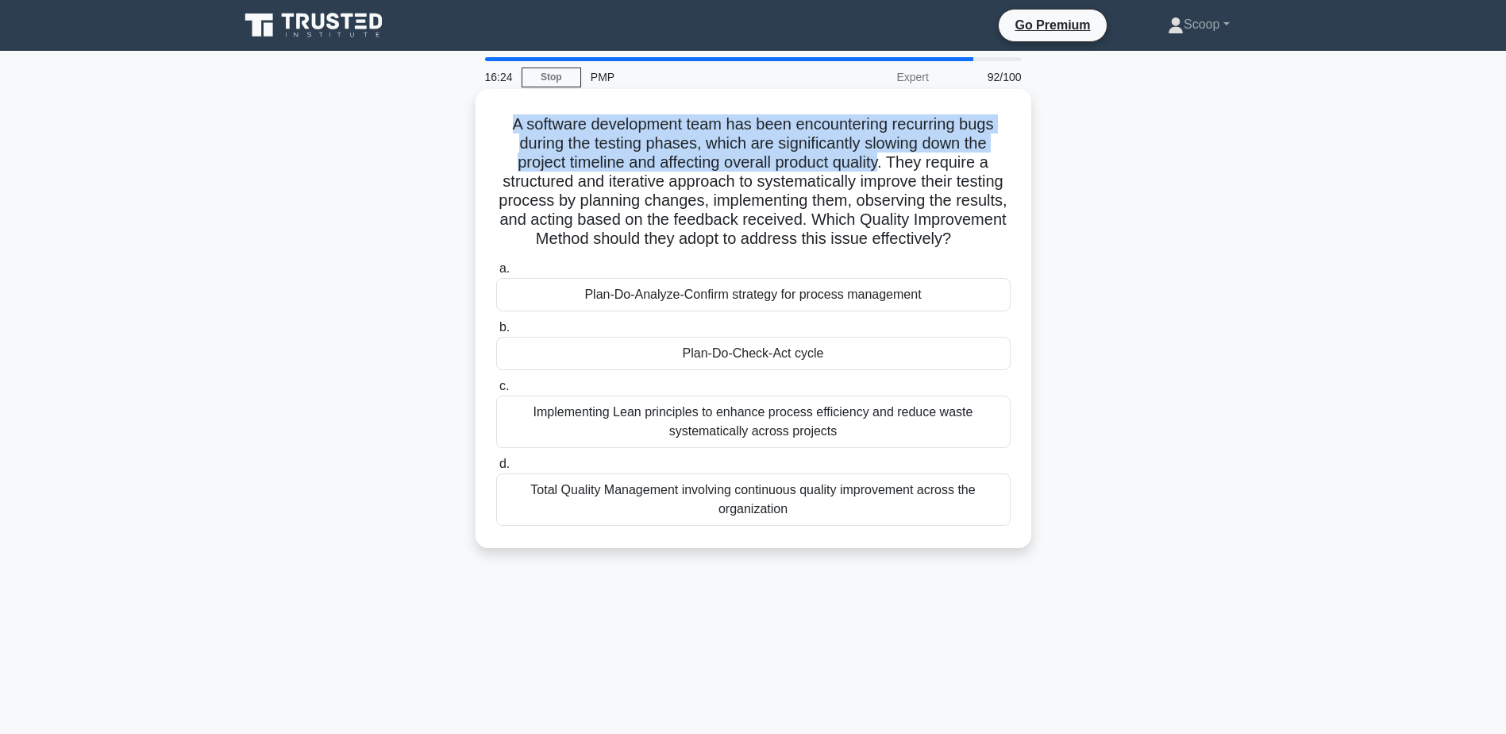
drag, startPoint x: 503, startPoint y: 129, endPoint x: 886, endPoint y: 160, distance: 384.7
click at [886, 160] on h5 "A software development team has been encountering recurring bugs during the tes…" at bounding box center [754, 181] width 518 height 135
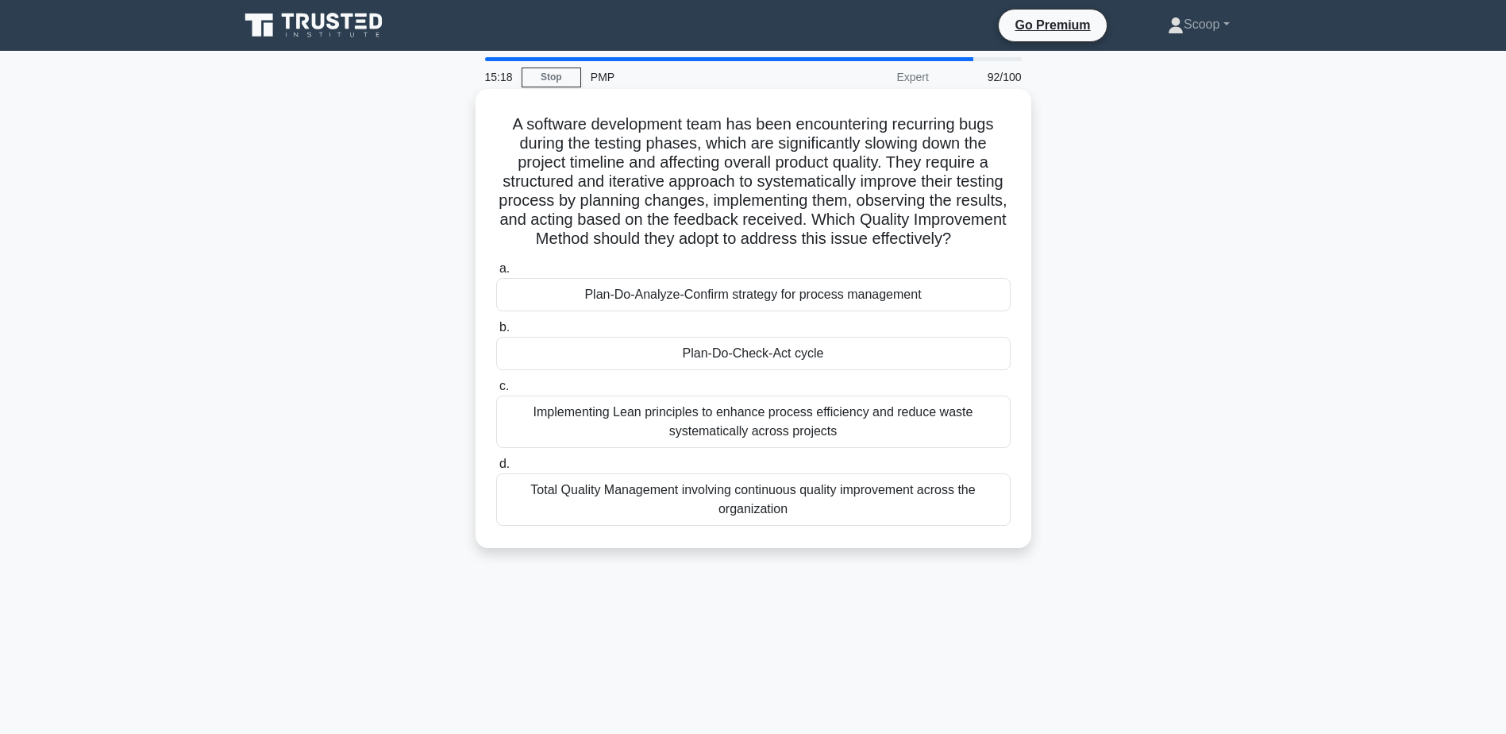
click at [878, 311] on div "Plan-Do-Analyze-Confirm strategy for process management" at bounding box center [753, 294] width 514 height 33
click at [496, 274] on input "a. Plan-Do-Analyze-Confirm strategy for process management" at bounding box center [496, 269] width 0 height 10
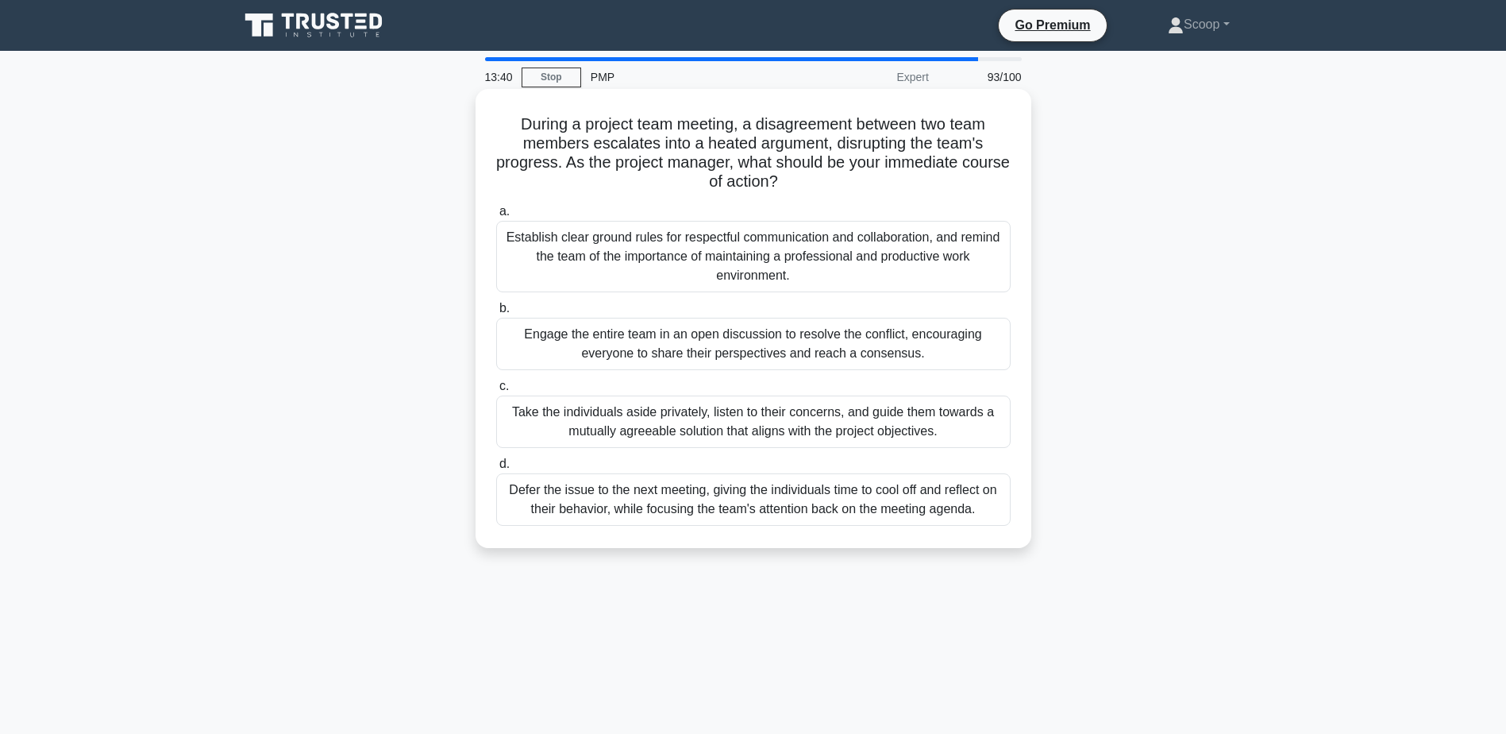
click at [816, 263] on div "Establish clear ground rules for respectful communication and collaboration, an…" at bounding box center [753, 256] width 514 height 71
click at [496, 217] on input "a. Establish clear ground rules for respectful communication and collaboration,…" at bounding box center [496, 211] width 0 height 10
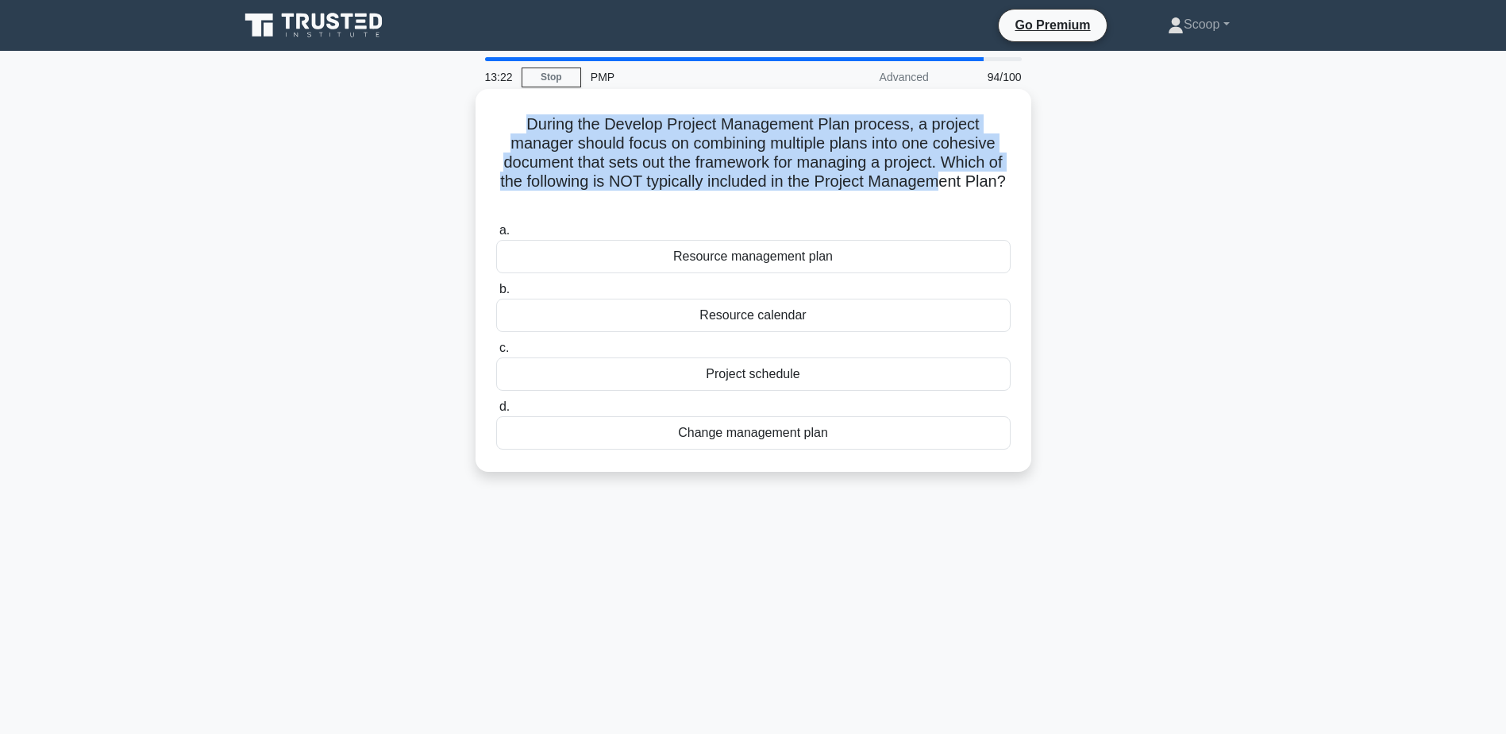
drag, startPoint x: 516, startPoint y: 121, endPoint x: 982, endPoint y: 177, distance: 469.3
click at [982, 177] on h5 "During the Develop Project Management Plan process, a project manager should fo…" at bounding box center [754, 162] width 518 height 97
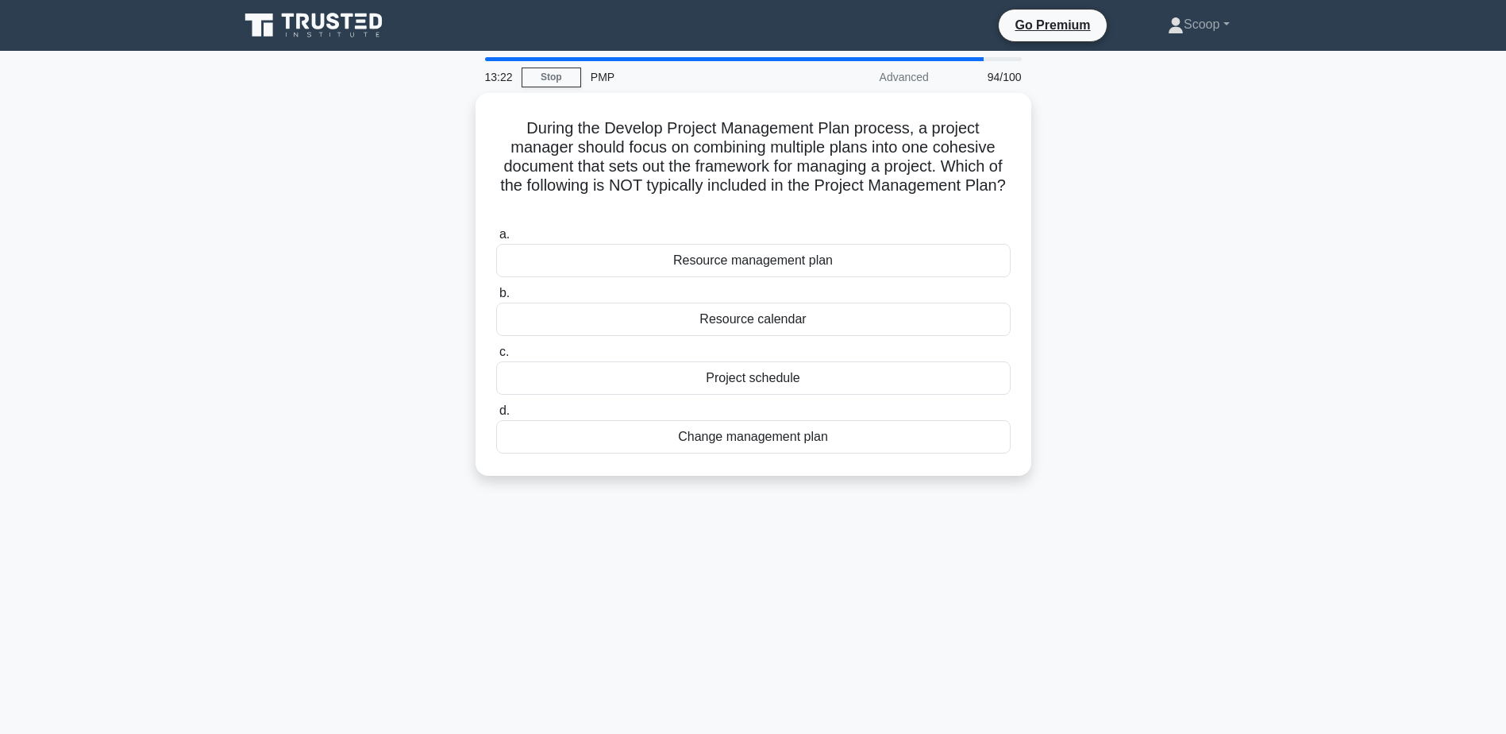
drag, startPoint x: 982, startPoint y: 177, endPoint x: 1219, endPoint y: 241, distance: 245.7
click at [1219, 241] on div "During the Develop Project Management Plan process, a project manager should fo…" at bounding box center [753, 294] width 1048 height 402
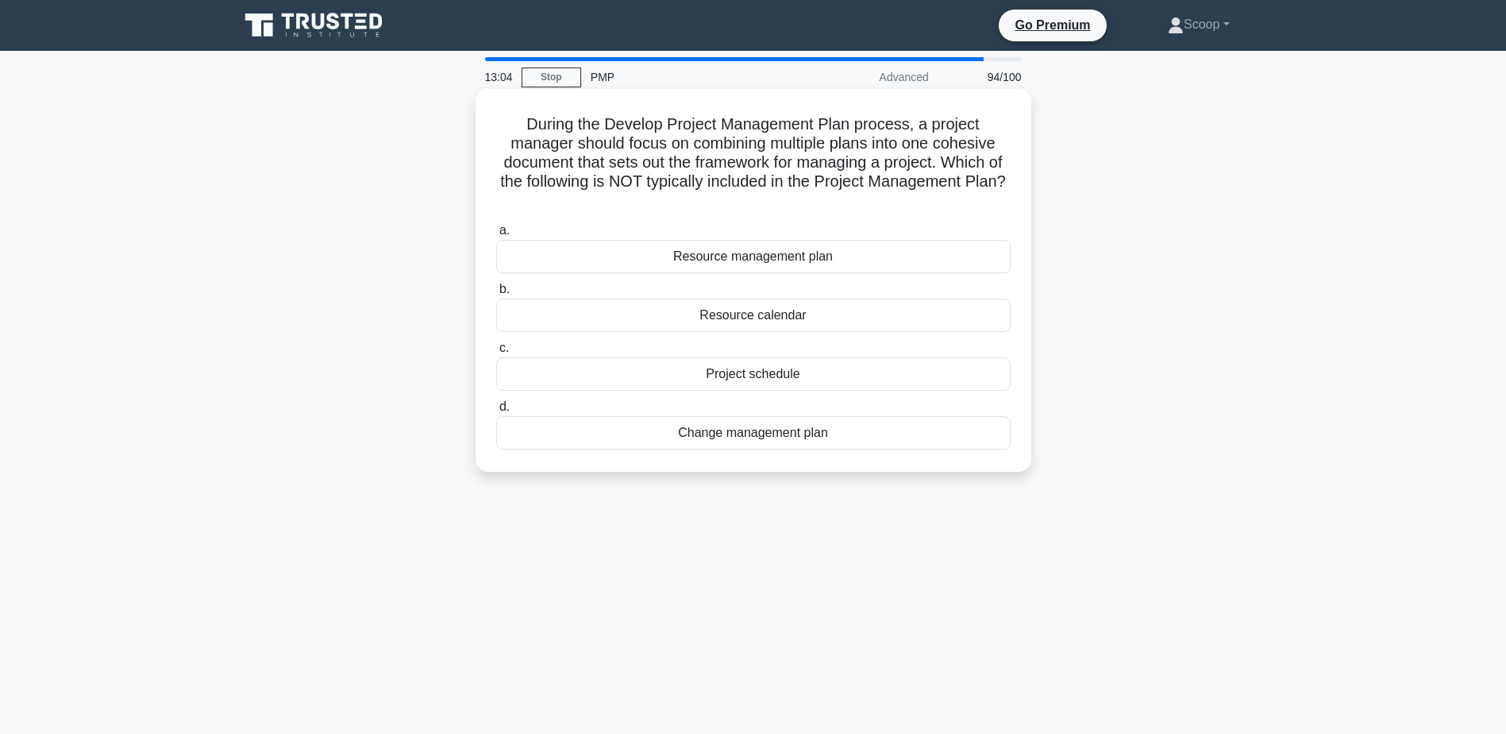
click at [726, 433] on div "Change management plan" at bounding box center [753, 432] width 514 height 33
click at [496, 412] on input "d. Change management plan" at bounding box center [496, 407] width 0 height 10
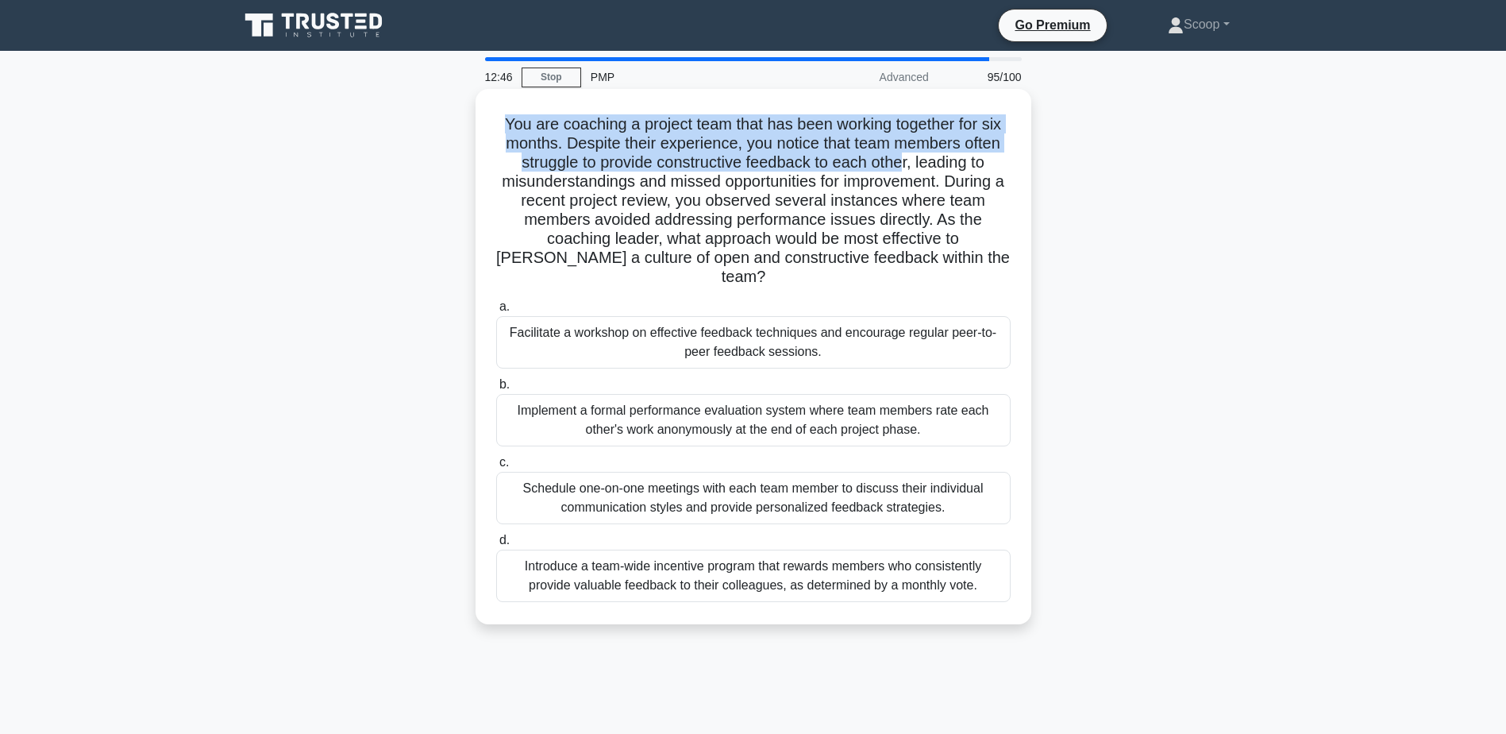
drag, startPoint x: 495, startPoint y: 121, endPoint x: 905, endPoint y: 164, distance: 411.9
click at [905, 164] on h5 "You are coaching a project team that has been working together for six months. …" at bounding box center [754, 200] width 518 height 173
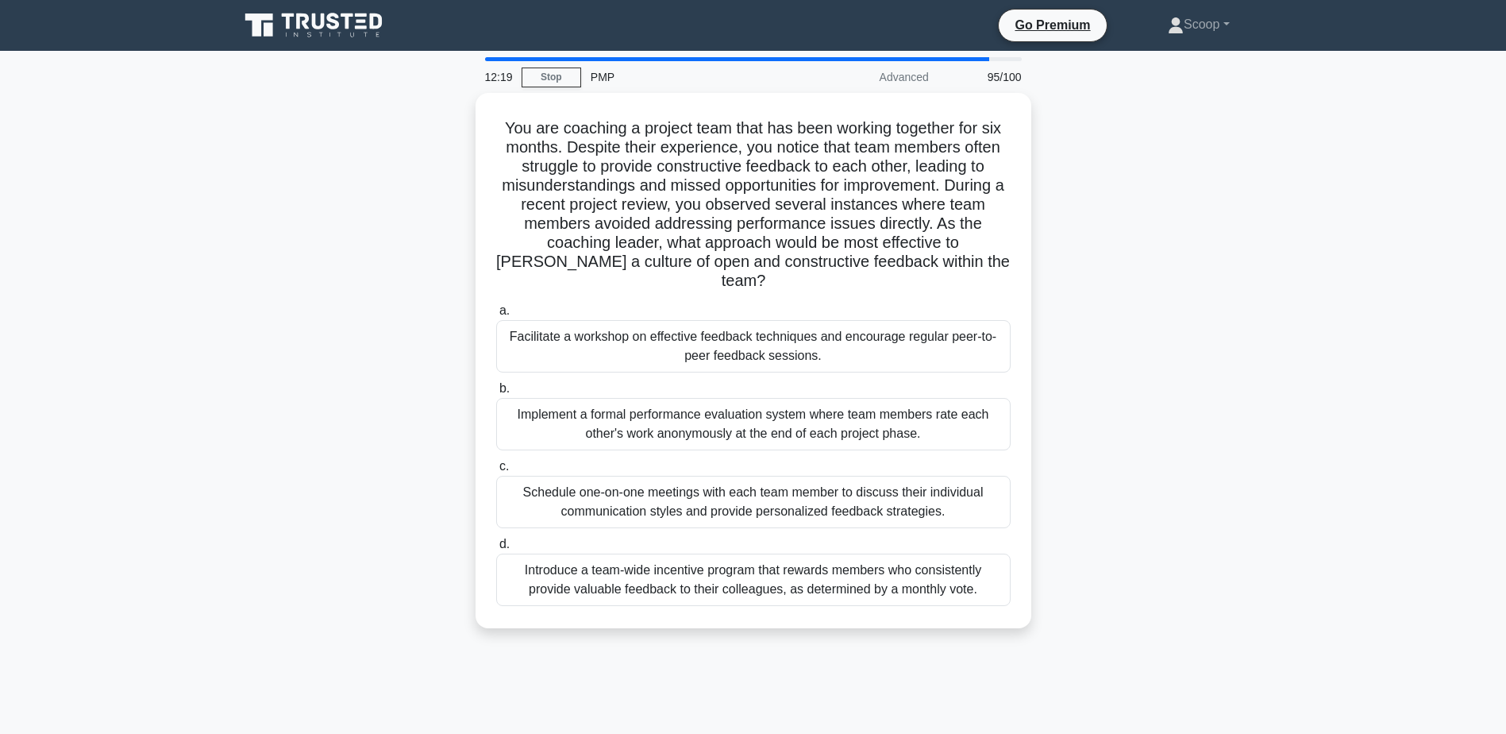
click at [1093, 389] on div "You are coaching a project team that has been working together for six months. …" at bounding box center [753, 370] width 1048 height 554
click at [594, 325] on div "Facilitate a workshop on effective feedback techniques and encourage regular pe…" at bounding box center [753, 342] width 514 height 52
click at [496, 312] on input "a. Facilitate a workshop on effective feedback techniques and encourage regular…" at bounding box center [496, 307] width 0 height 10
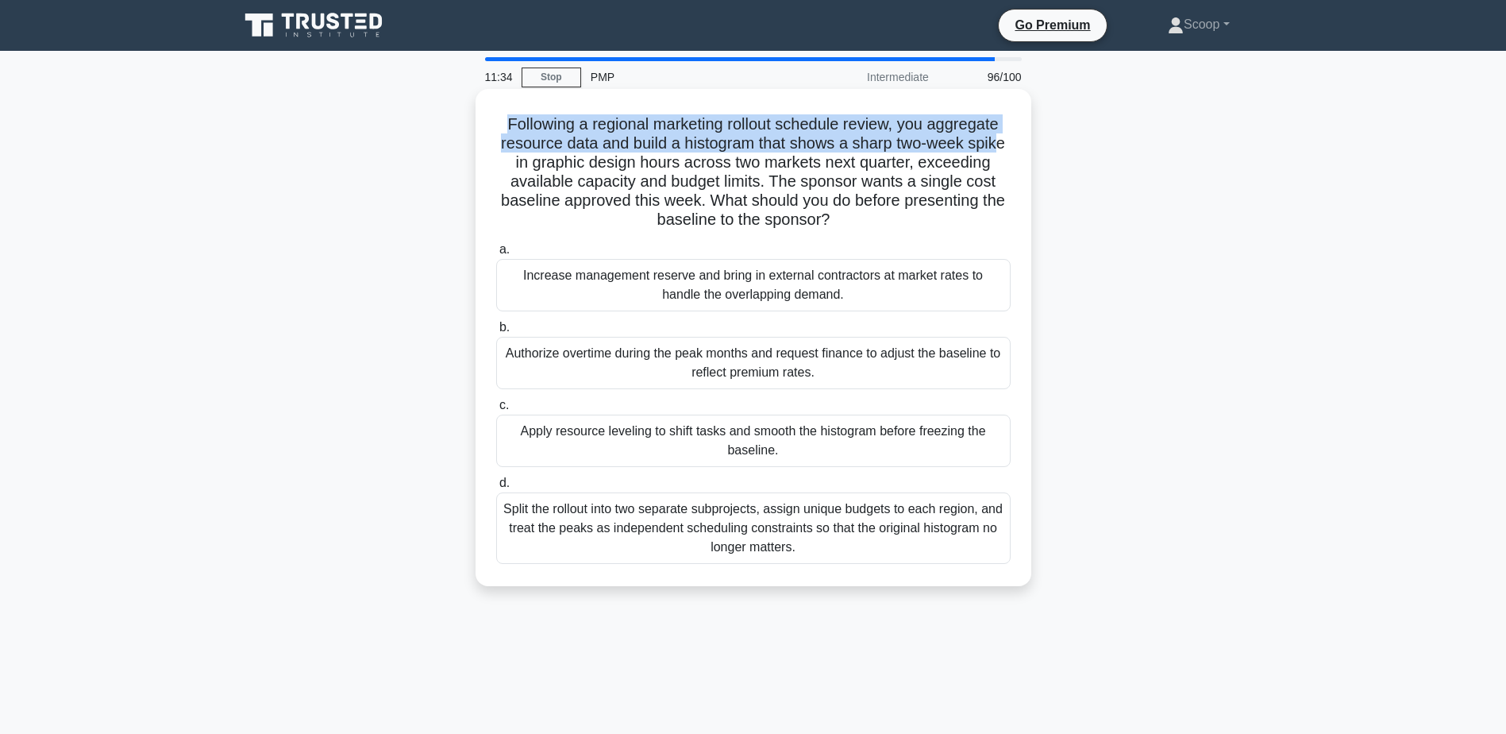
drag, startPoint x: 495, startPoint y: 123, endPoint x: 1004, endPoint y: 150, distance: 510.4
click at [1004, 150] on h5 "Following a regional marketing rollout schedule review, you aggregate resource …" at bounding box center [754, 172] width 518 height 116
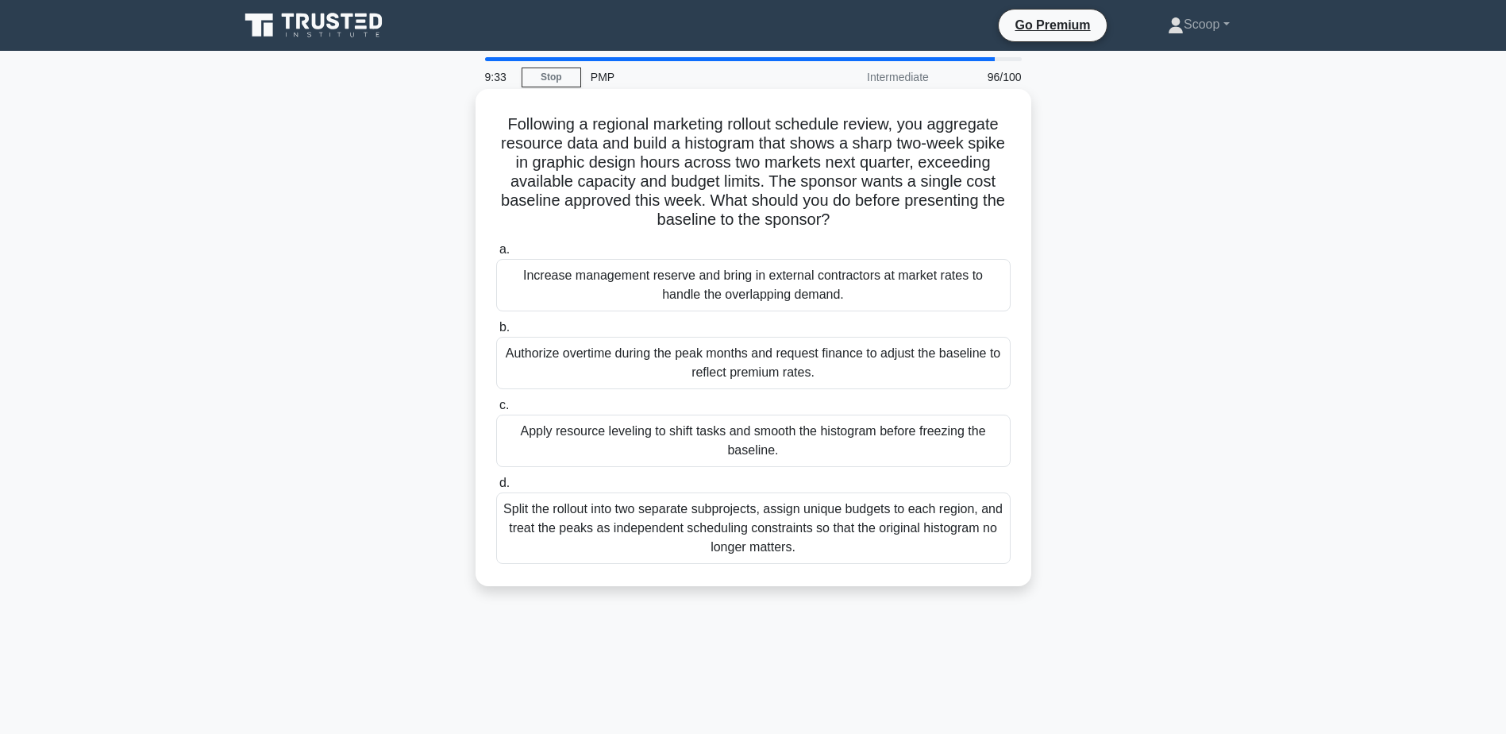
click at [829, 445] on div "Apply resource leveling to shift tasks and smooth the histogram before freezing…" at bounding box center [753, 440] width 514 height 52
click at [496, 410] on input "c. Apply resource leveling to shift tasks and smooth the histogram before freez…" at bounding box center [496, 405] width 0 height 10
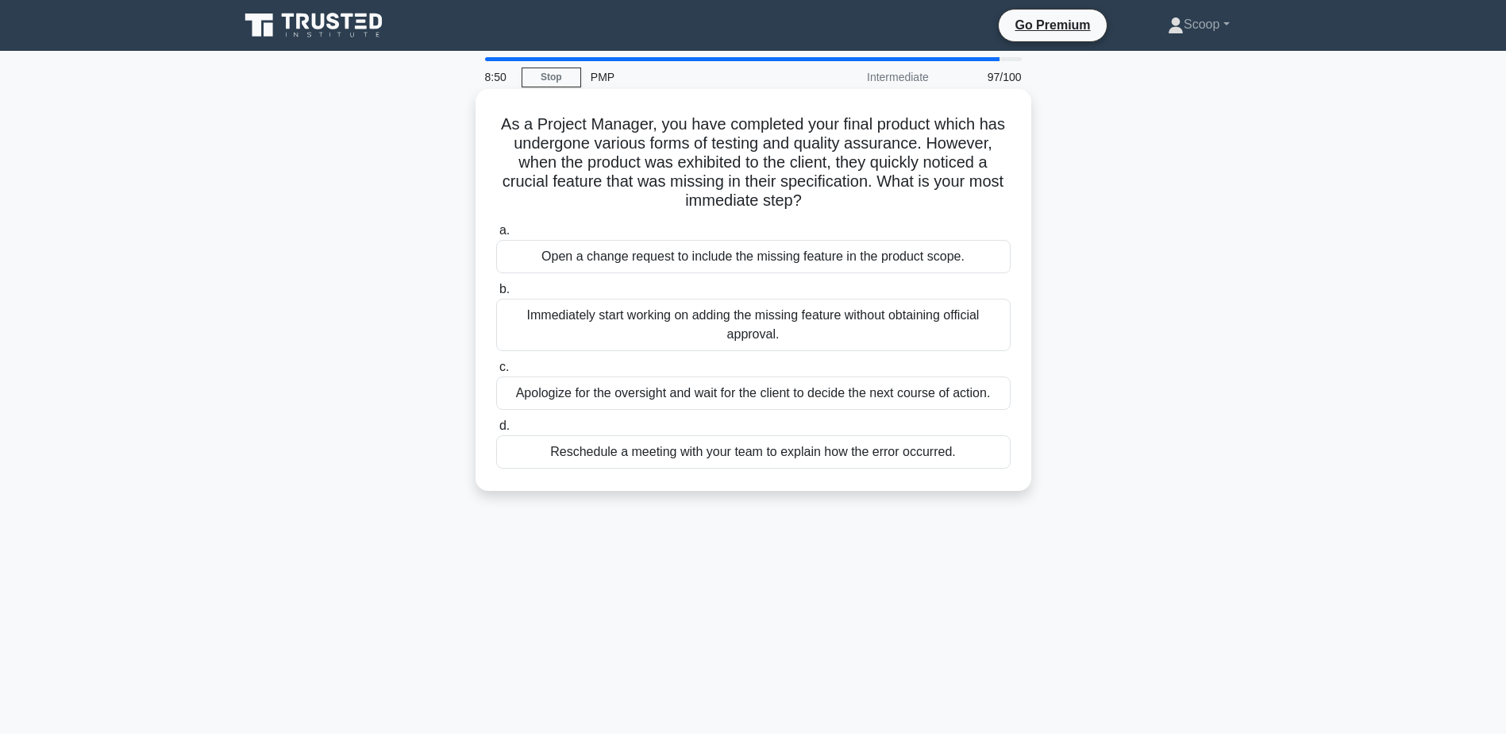
click at [963, 248] on div "Open a change request to include the missing feature in the product scope." at bounding box center [753, 256] width 514 height 33
click at [496, 236] on input "a. Open a change request to include the missing feature in the product scope." at bounding box center [496, 230] width 0 height 10
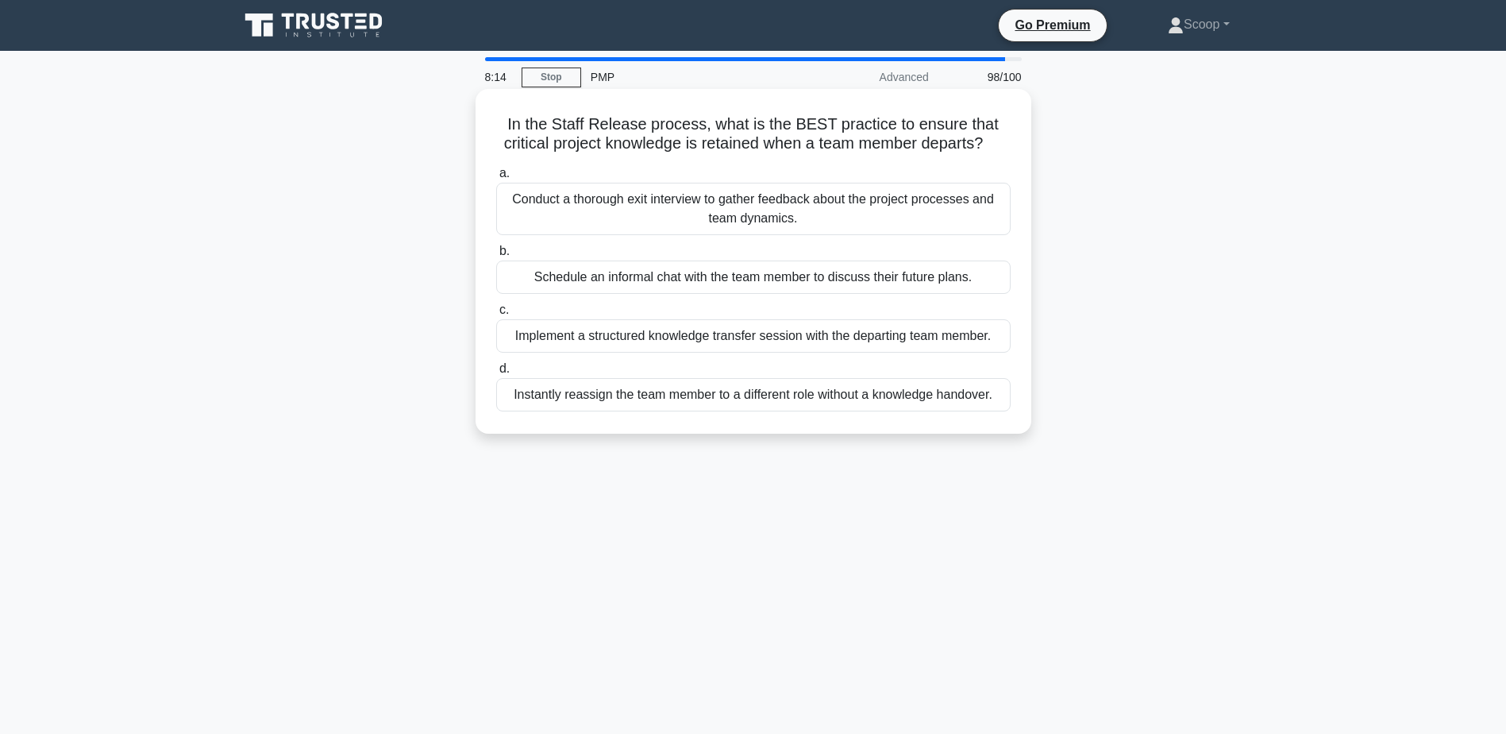
click at [905, 336] on div "Implement a structured knowledge transfer session with the departing team membe…" at bounding box center [753, 335] width 514 height 33
click at [496, 315] on input "c. Implement a structured knowledge transfer session with the departing team me…" at bounding box center [496, 310] width 0 height 10
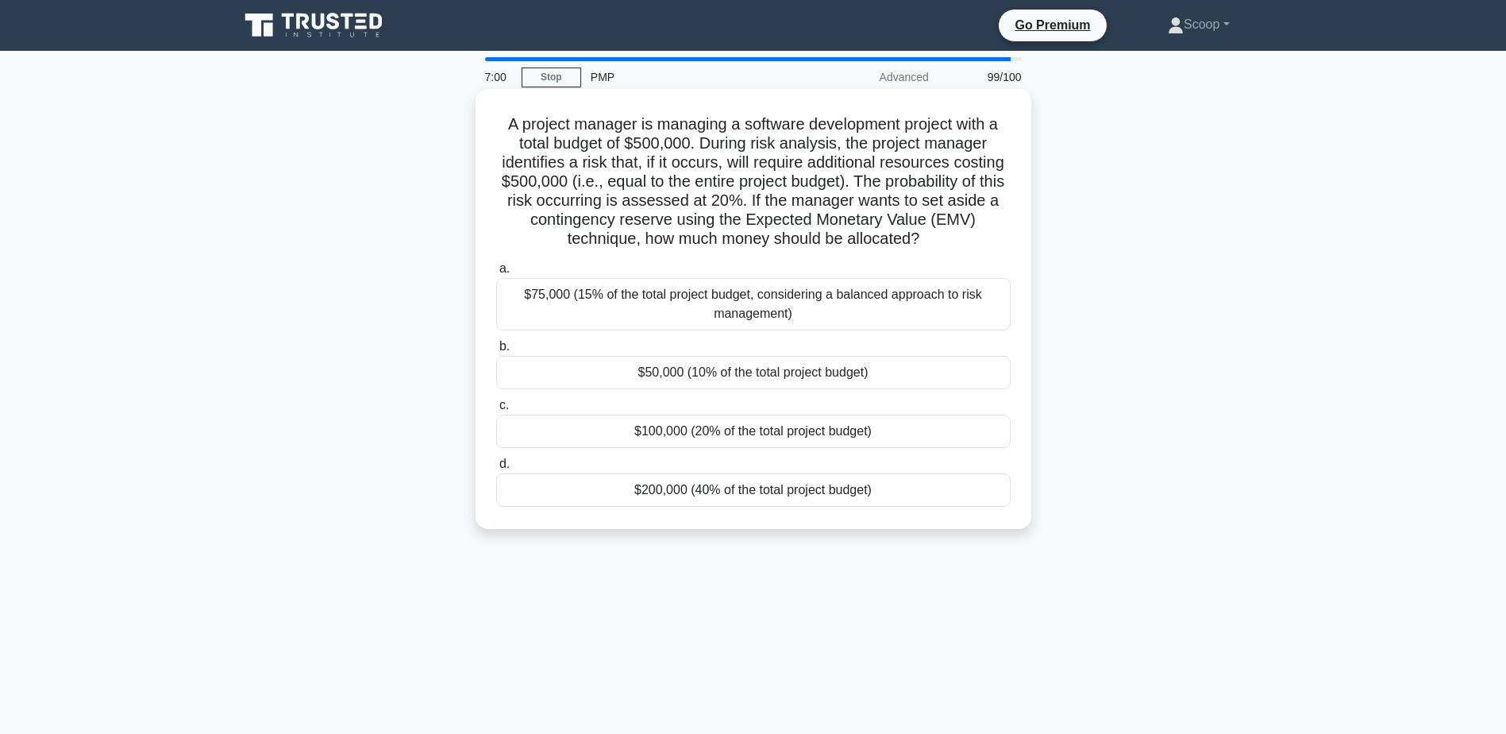
click at [805, 306] on div "$75,000 (15% of the total project budget, considering a balanced approach to ri…" at bounding box center [753, 304] width 514 height 52
click at [496, 274] on input "a. $75,000 (15% of the total project budget, considering a balanced approach to…" at bounding box center [496, 269] width 0 height 10
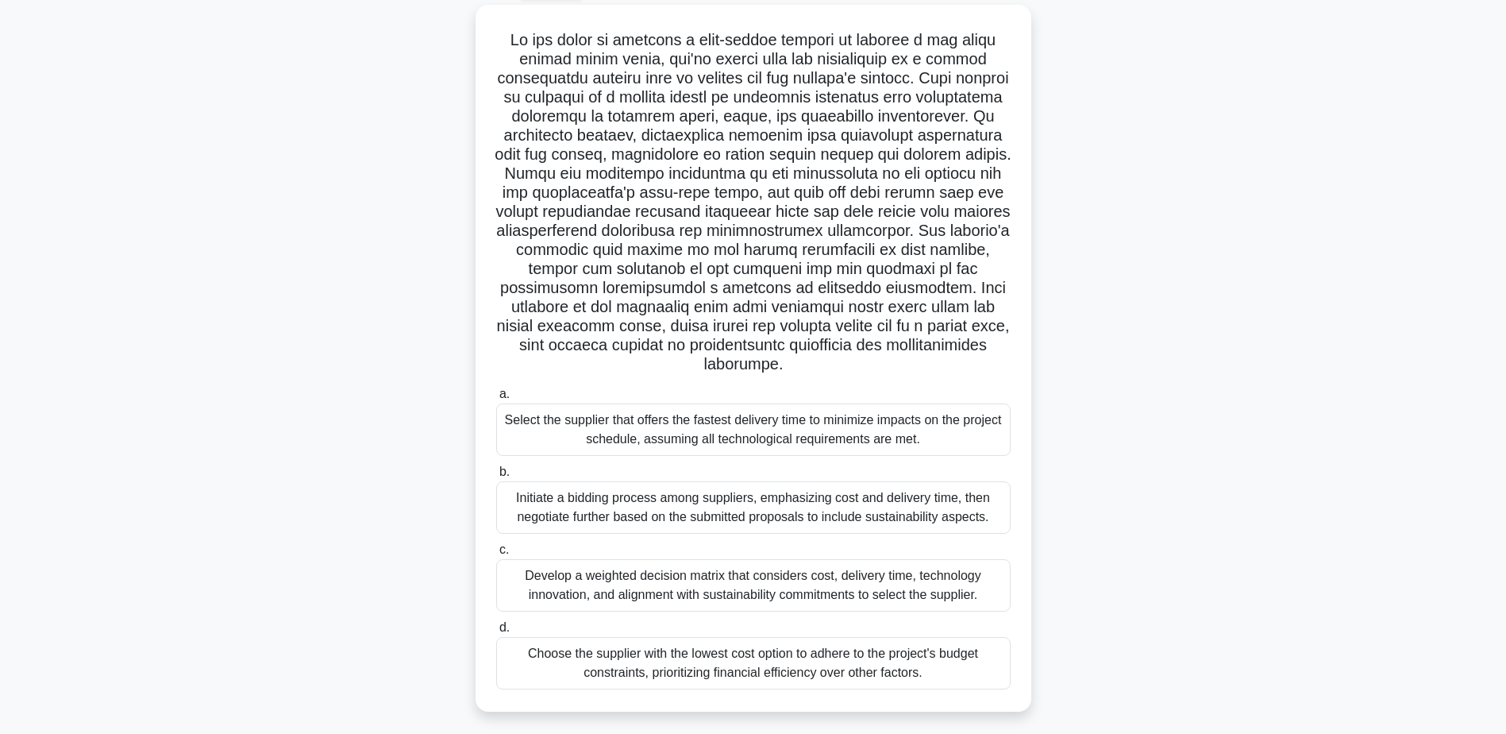
scroll to position [124, 0]
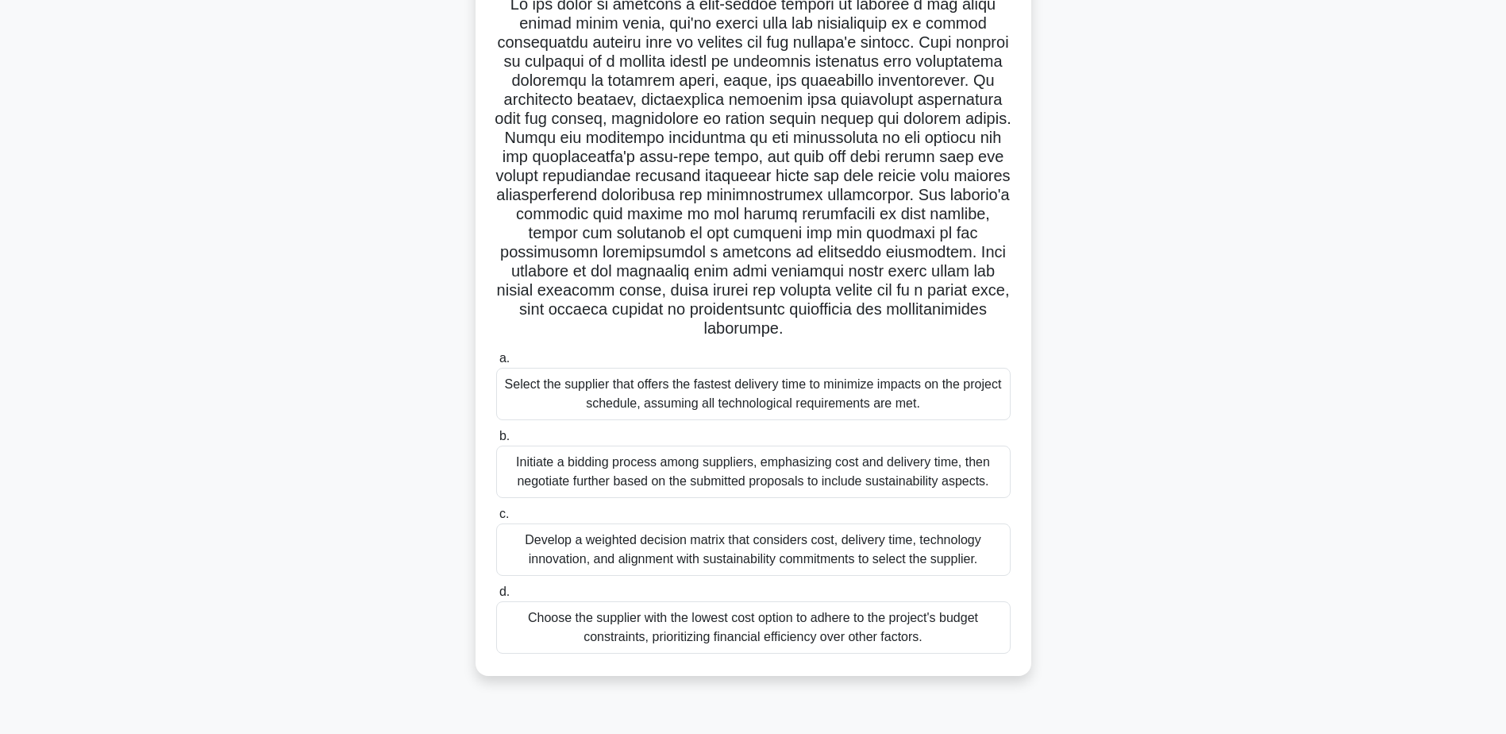
drag, startPoint x: 953, startPoint y: 553, endPoint x: 1068, endPoint y: 539, distance: 115.2
click at [953, 553] on div "Develop a weighted decision matrix that considers cost, delivery time, technolo…" at bounding box center [753, 549] width 514 height 52
click at [496, 519] on input "c. Develop a weighted decision matrix that considers cost, delivery time, techn…" at bounding box center [496, 514] width 0 height 10
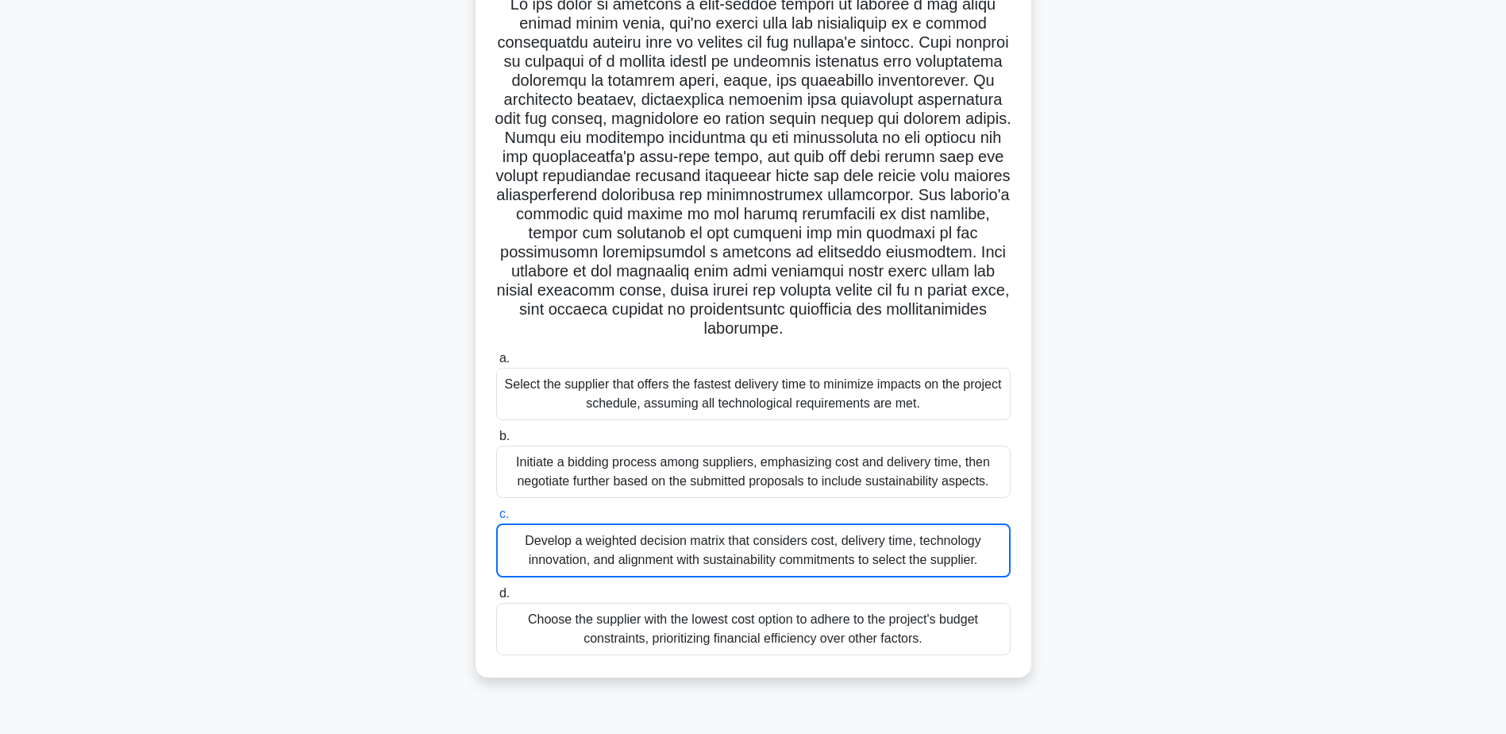
scroll to position [21, 0]
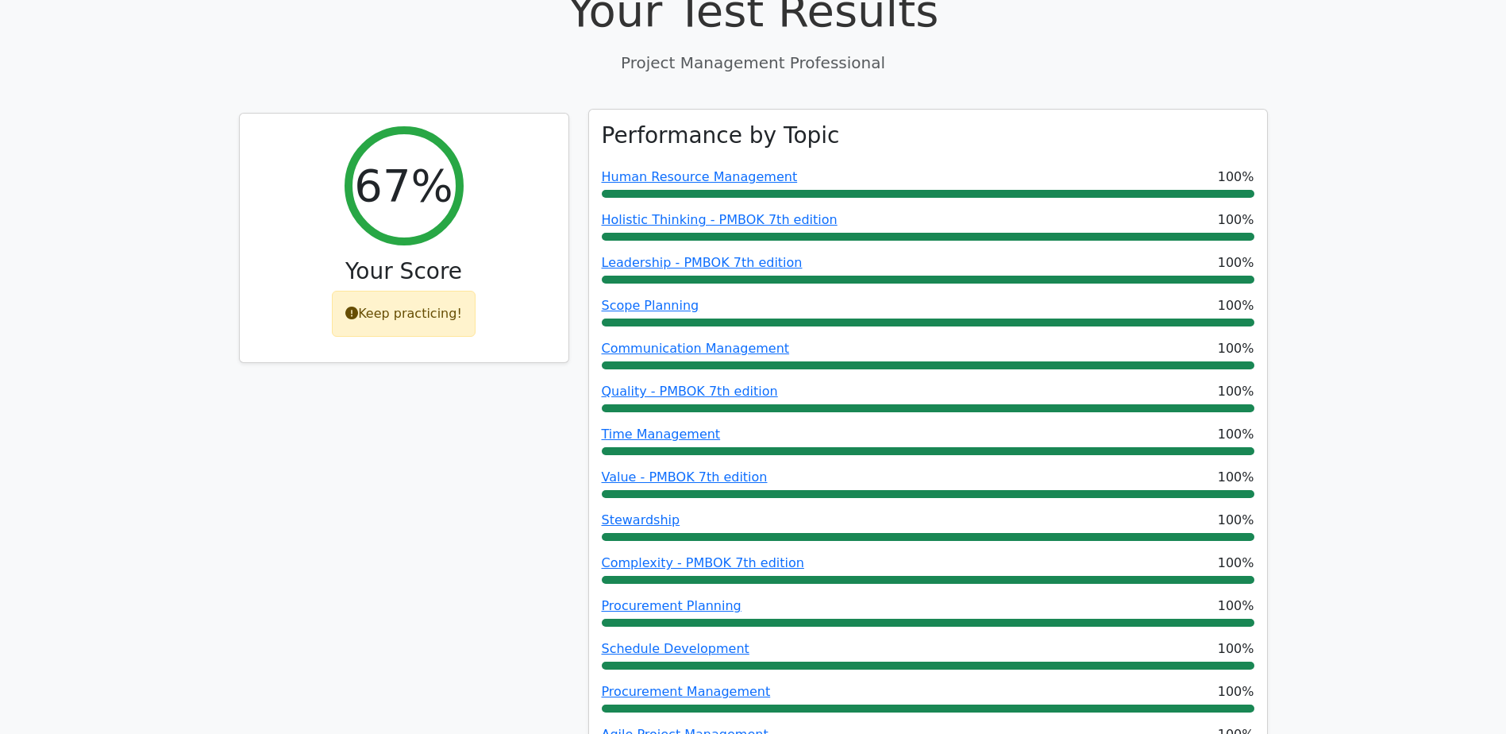
scroll to position [530, 0]
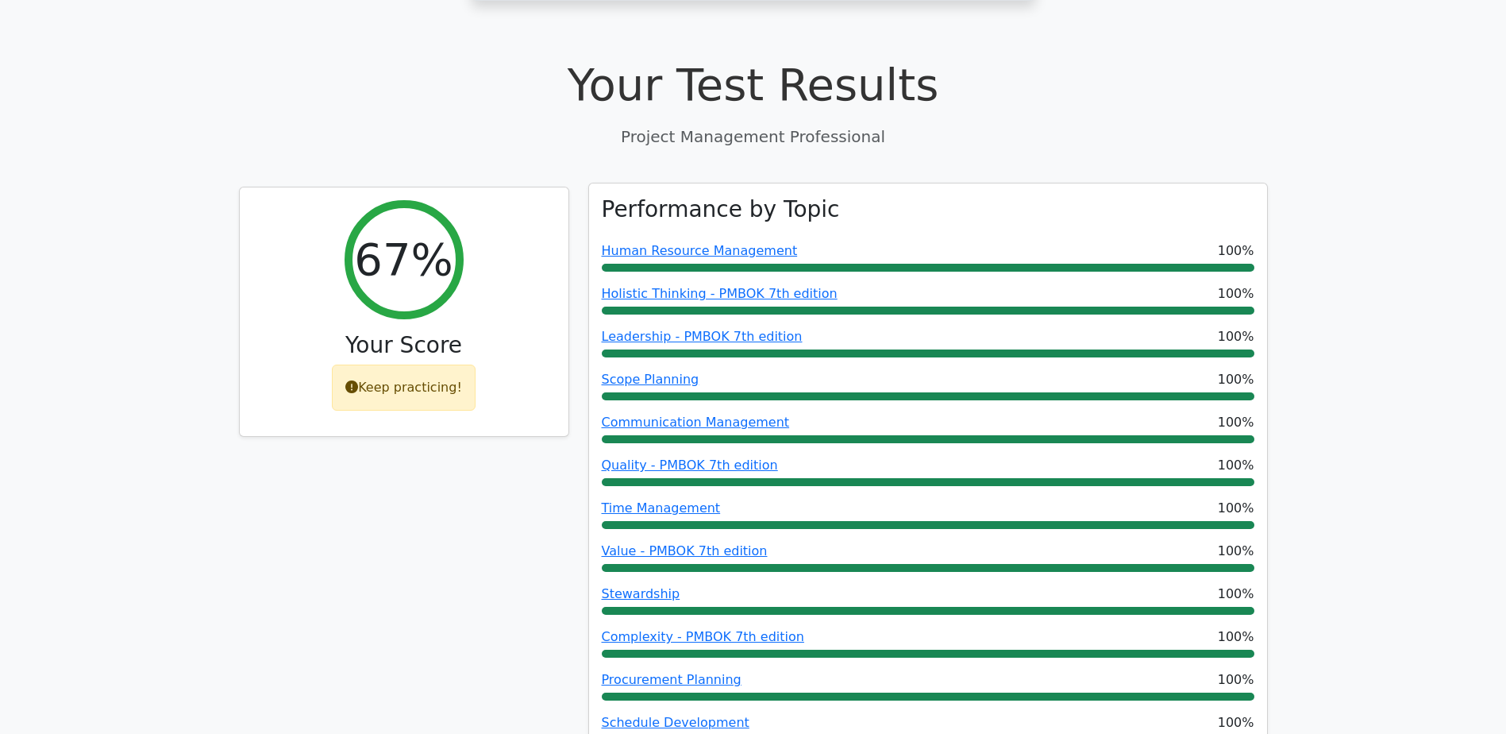
click at [946, 264] on div at bounding box center [928, 268] width 653 height 8
drag, startPoint x: 900, startPoint y: 164, endPoint x: 756, endPoint y: 191, distance: 146.8
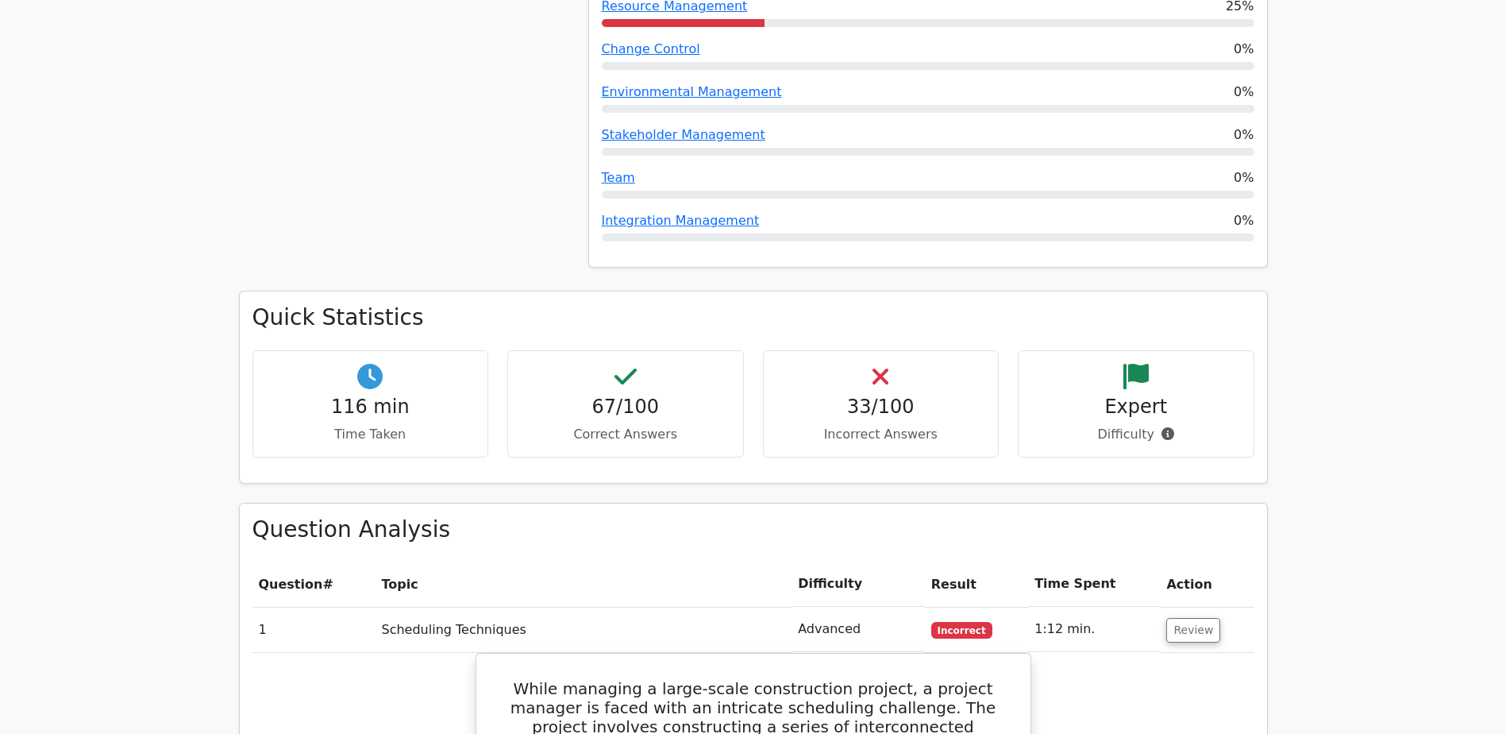
scroll to position [2117, 0]
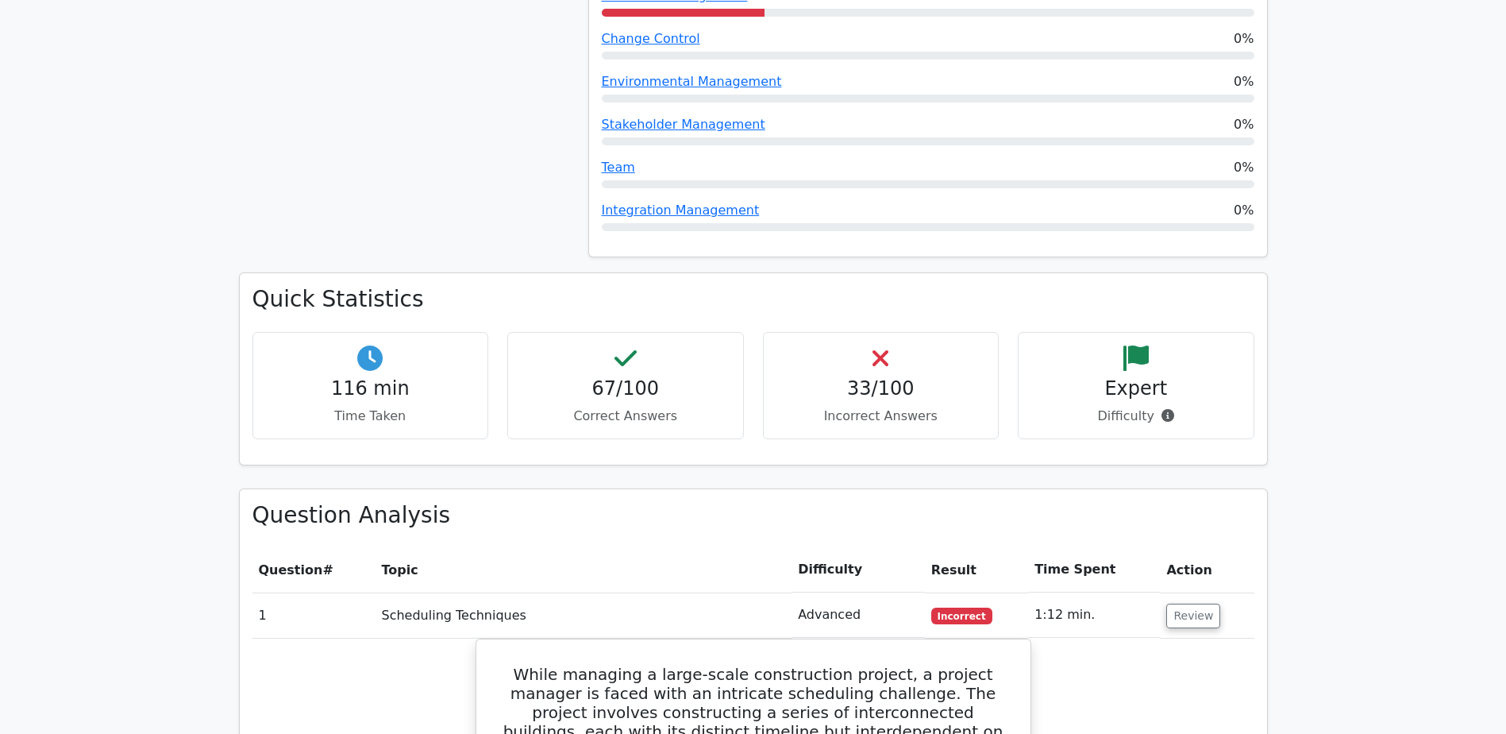
click at [863, 332] on div "33/100 Incorrect Answers" at bounding box center [881, 385] width 237 height 107
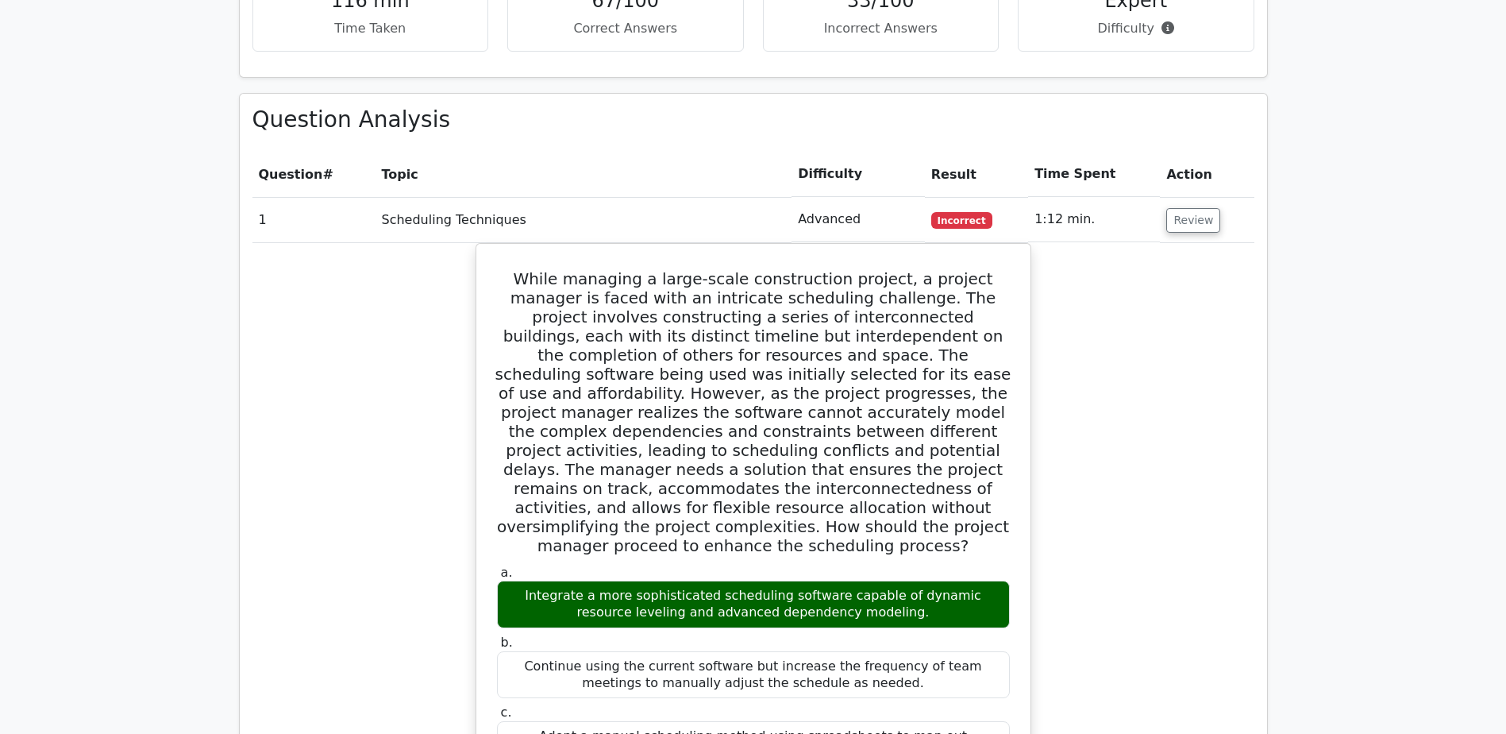
scroll to position [2514, 0]
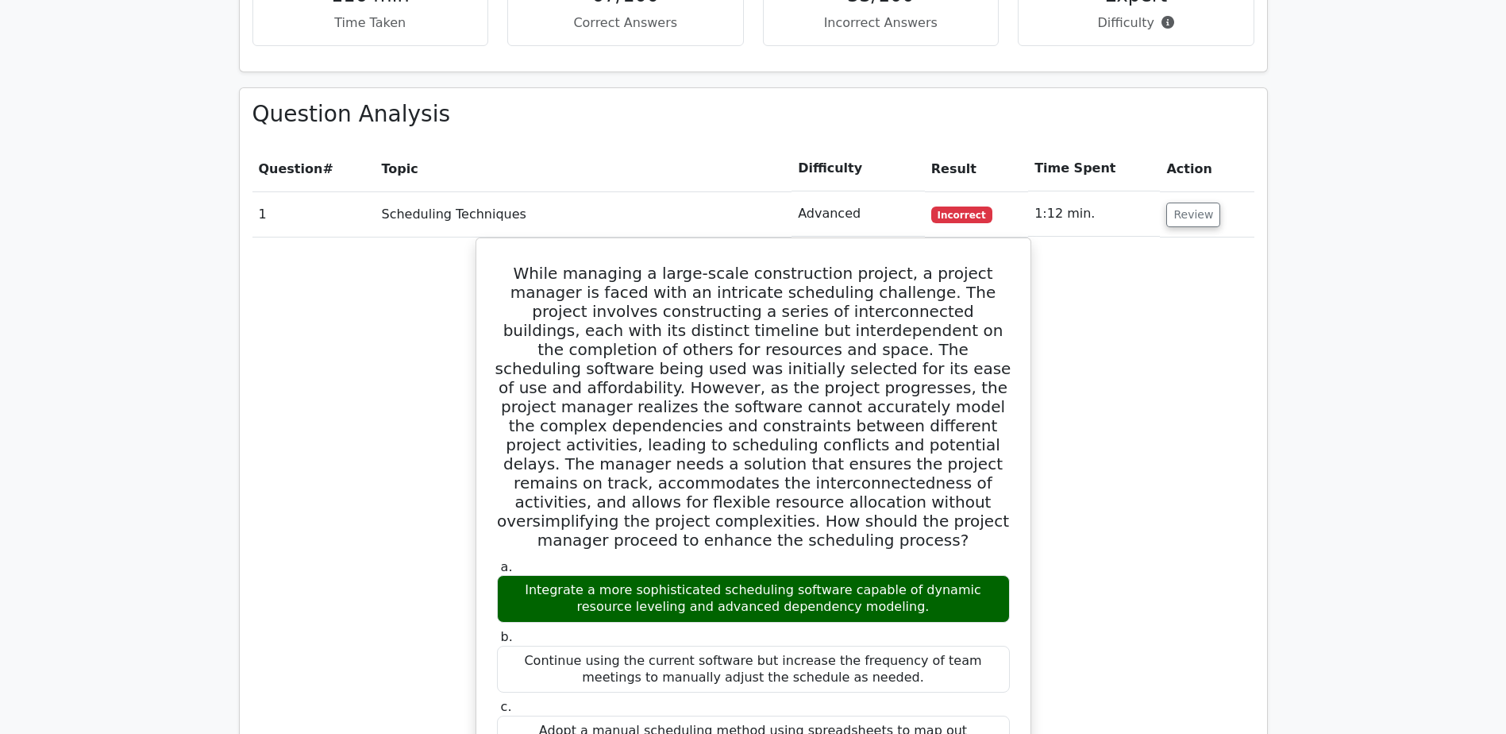
click at [1150, 191] on td "1:12 min." at bounding box center [1094, 213] width 132 height 45
click at [1188, 202] on button "Review" at bounding box center [1193, 214] width 54 height 25
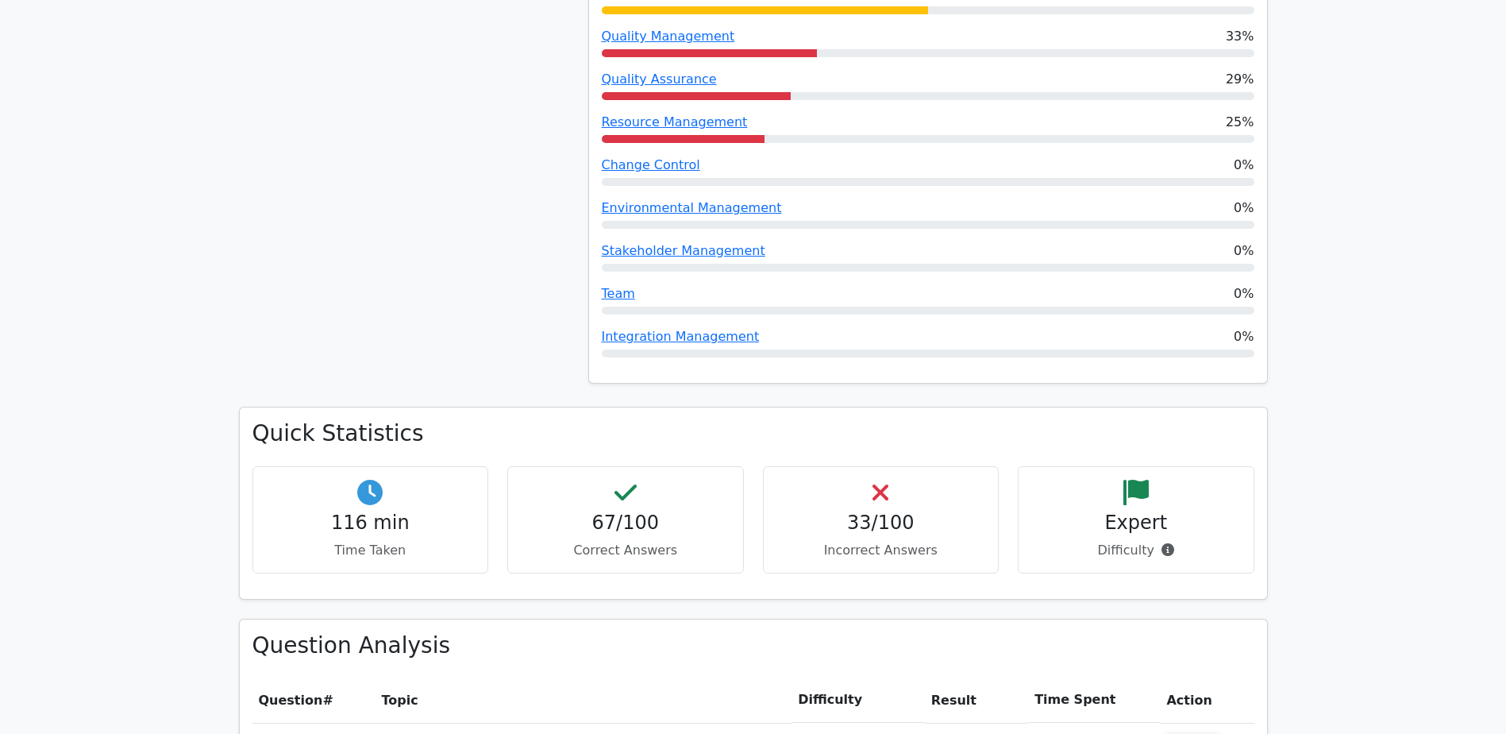
scroll to position [1695, 0]
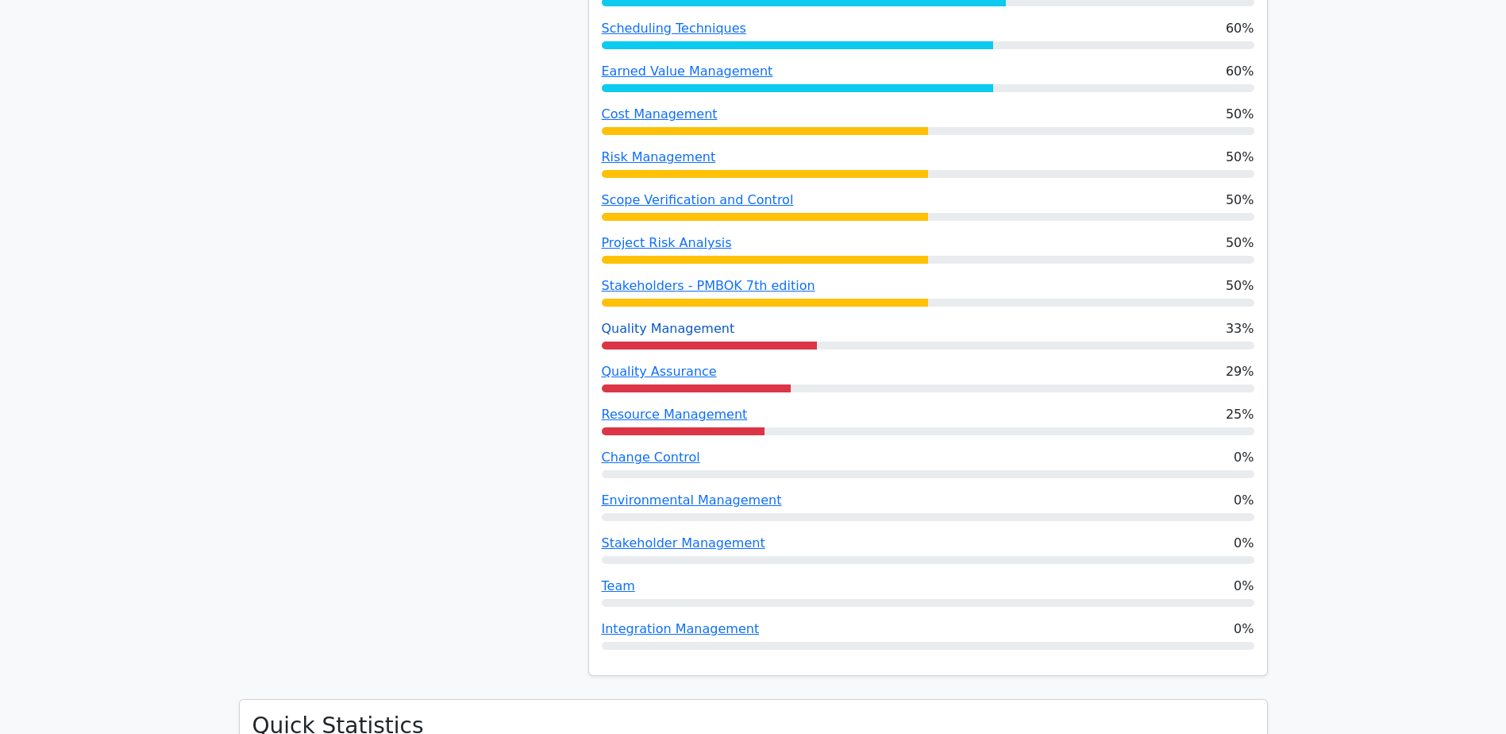
click at [687, 321] on link "Quality Management" at bounding box center [668, 328] width 133 height 15
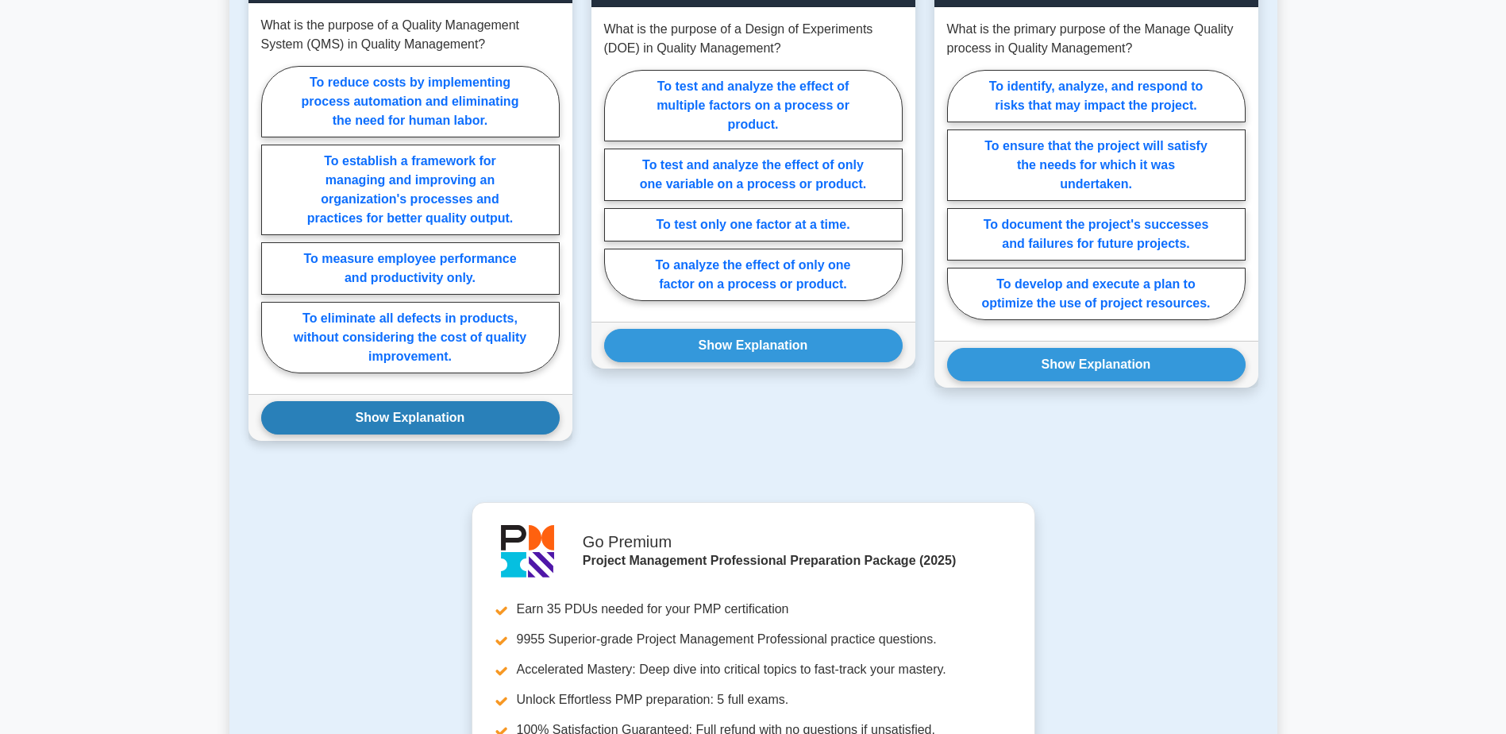
scroll to position [1058, 0]
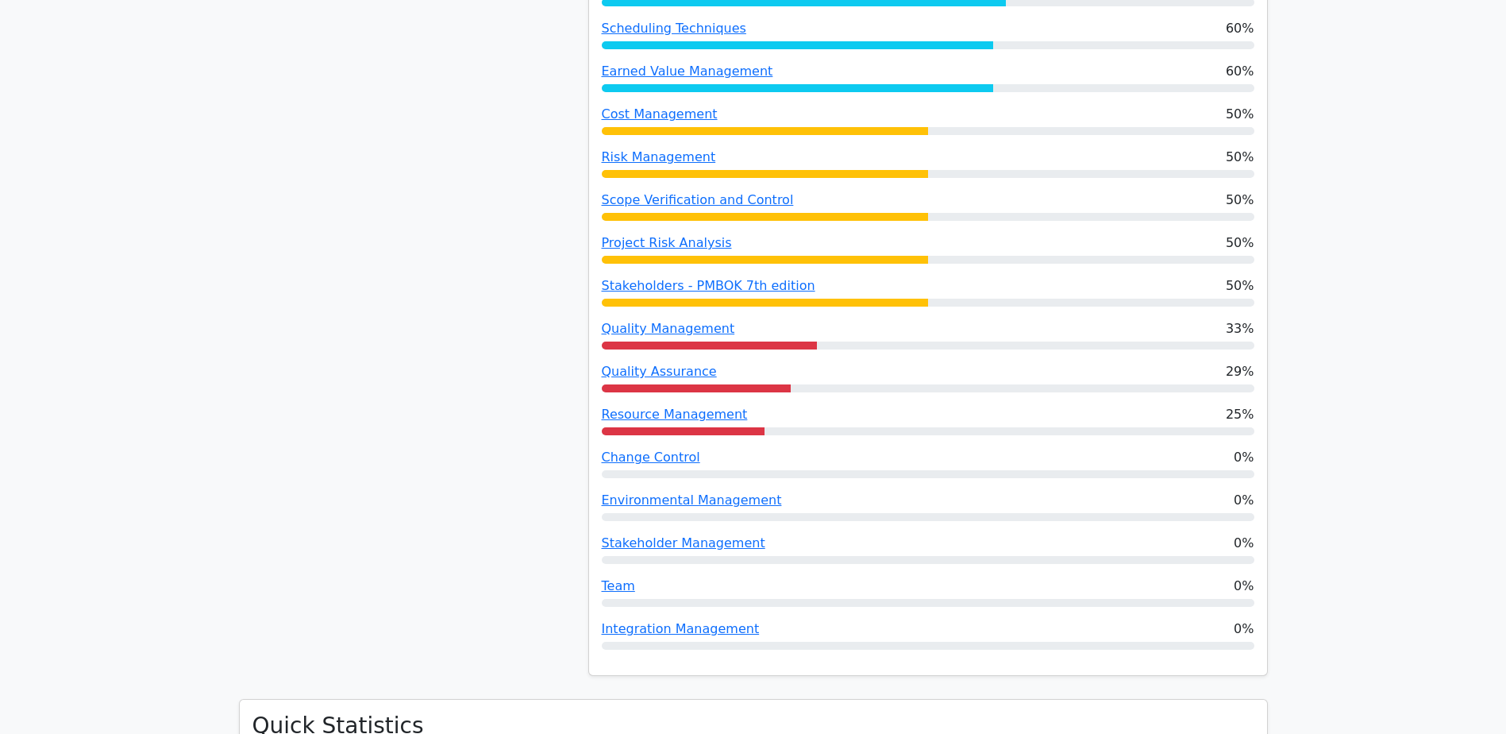
click at [1170, 105] on div "Cost Management 50%" at bounding box center [928, 120] width 653 height 30
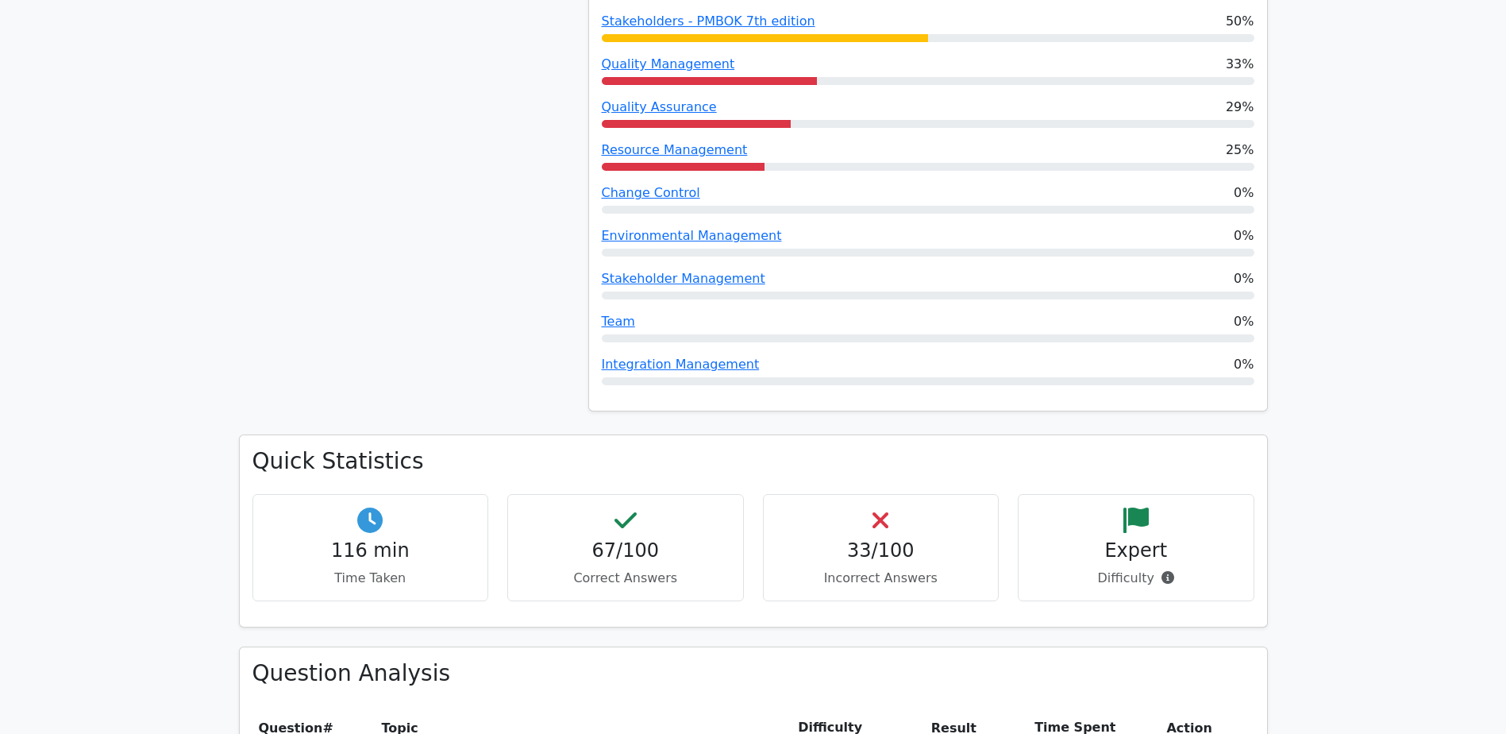
scroll to position [2224, 0]
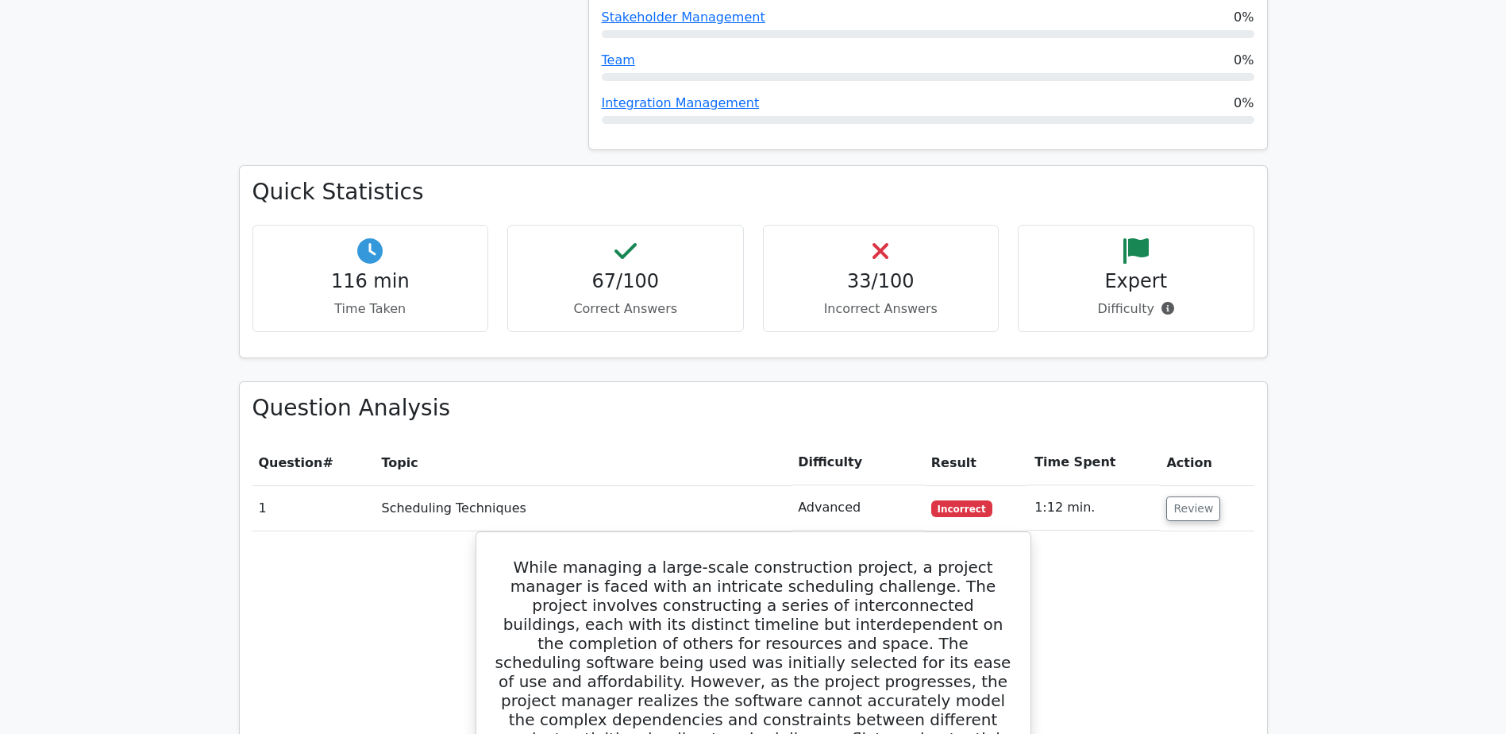
click at [870, 225] on div "33/100 Incorrect Answers" at bounding box center [881, 278] width 237 height 107
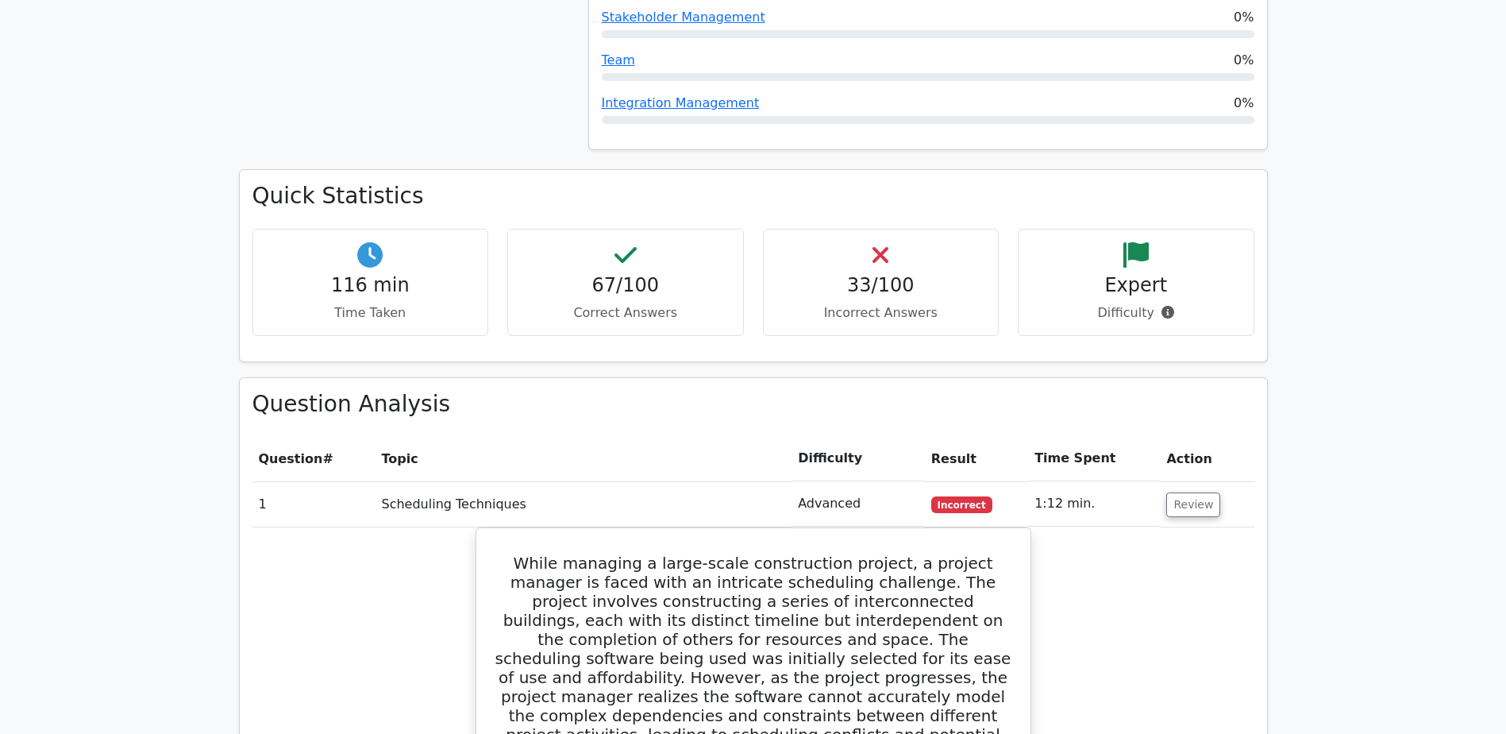
click at [610, 481] on td "Scheduling Techniques" at bounding box center [583, 503] width 417 height 45
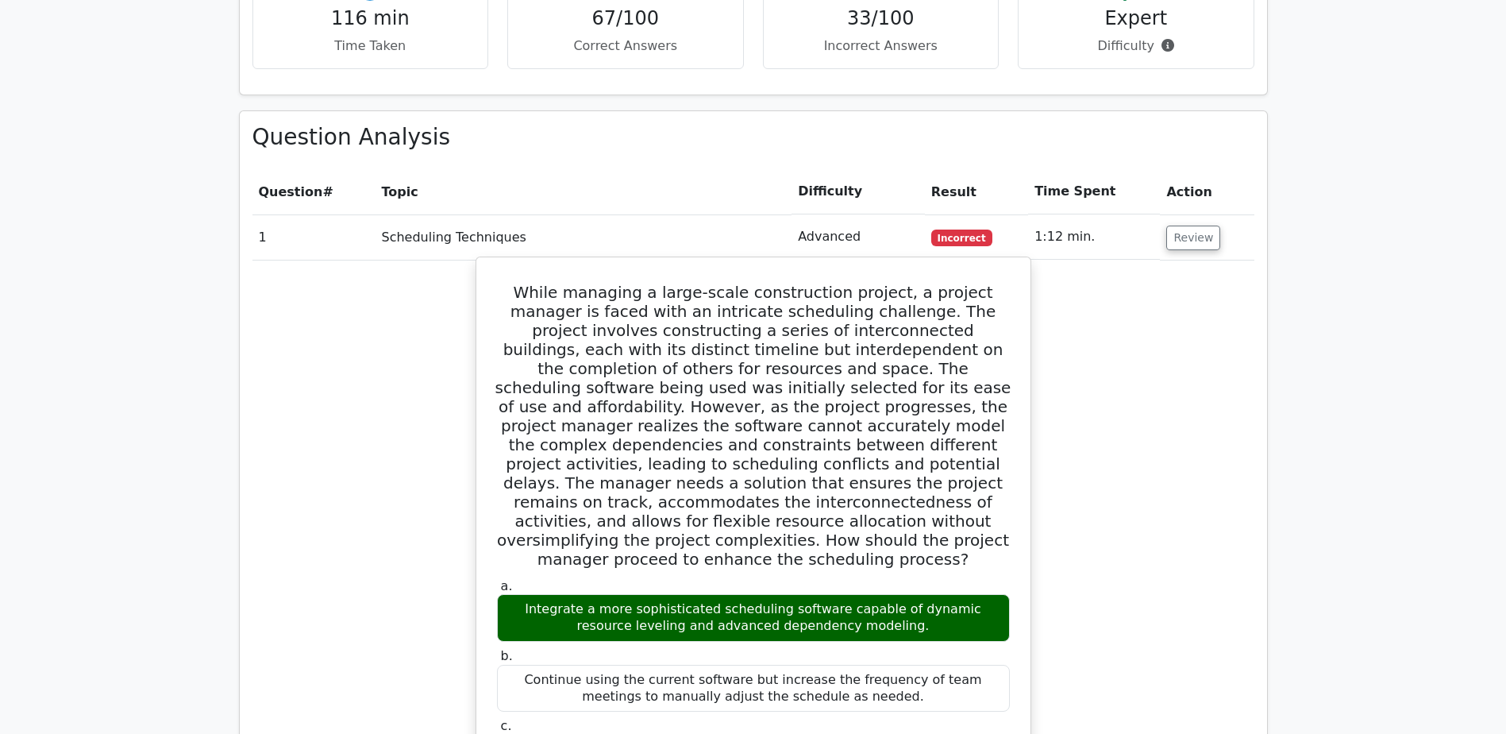
scroll to position [2489, 0]
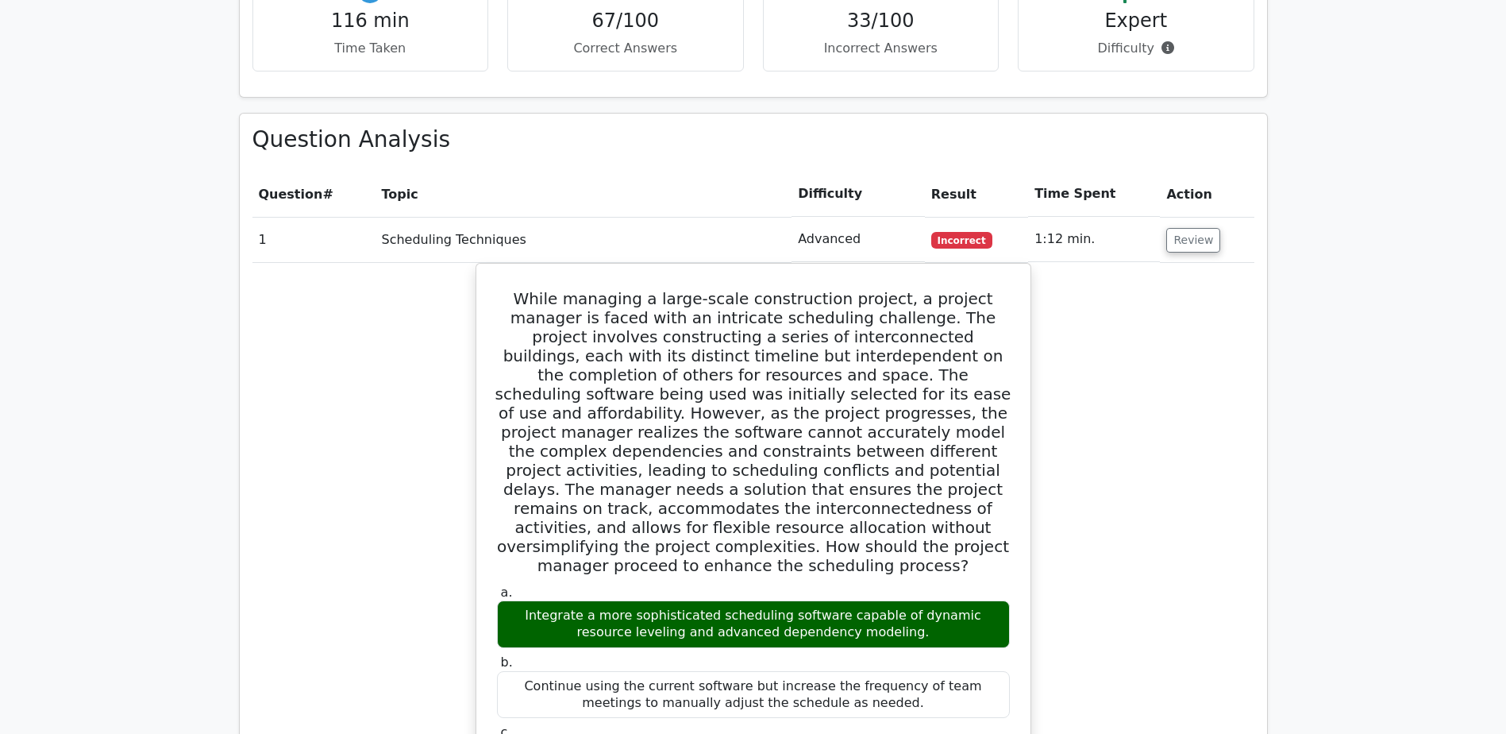
click at [851, 217] on td "Advanced" at bounding box center [857, 239] width 133 height 45
click at [1059, 217] on td "1:12 min." at bounding box center [1094, 239] width 132 height 45
click at [256, 217] on td "1" at bounding box center [313, 239] width 123 height 45
click at [264, 217] on td "1" at bounding box center [313, 239] width 123 height 45
click at [1153, 217] on td "1:12 min." at bounding box center [1094, 239] width 132 height 45
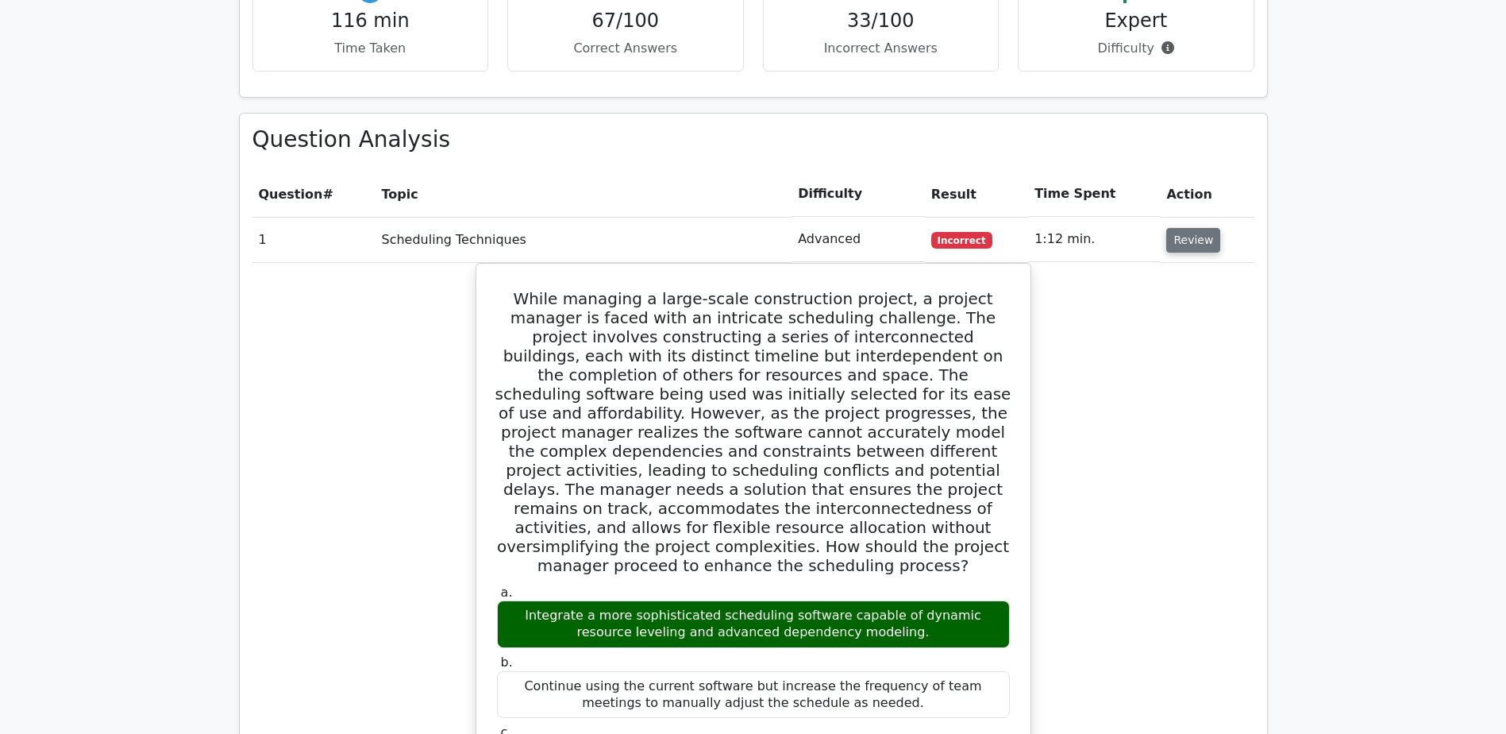
click at [1169, 228] on button "Review" at bounding box center [1193, 240] width 54 height 25
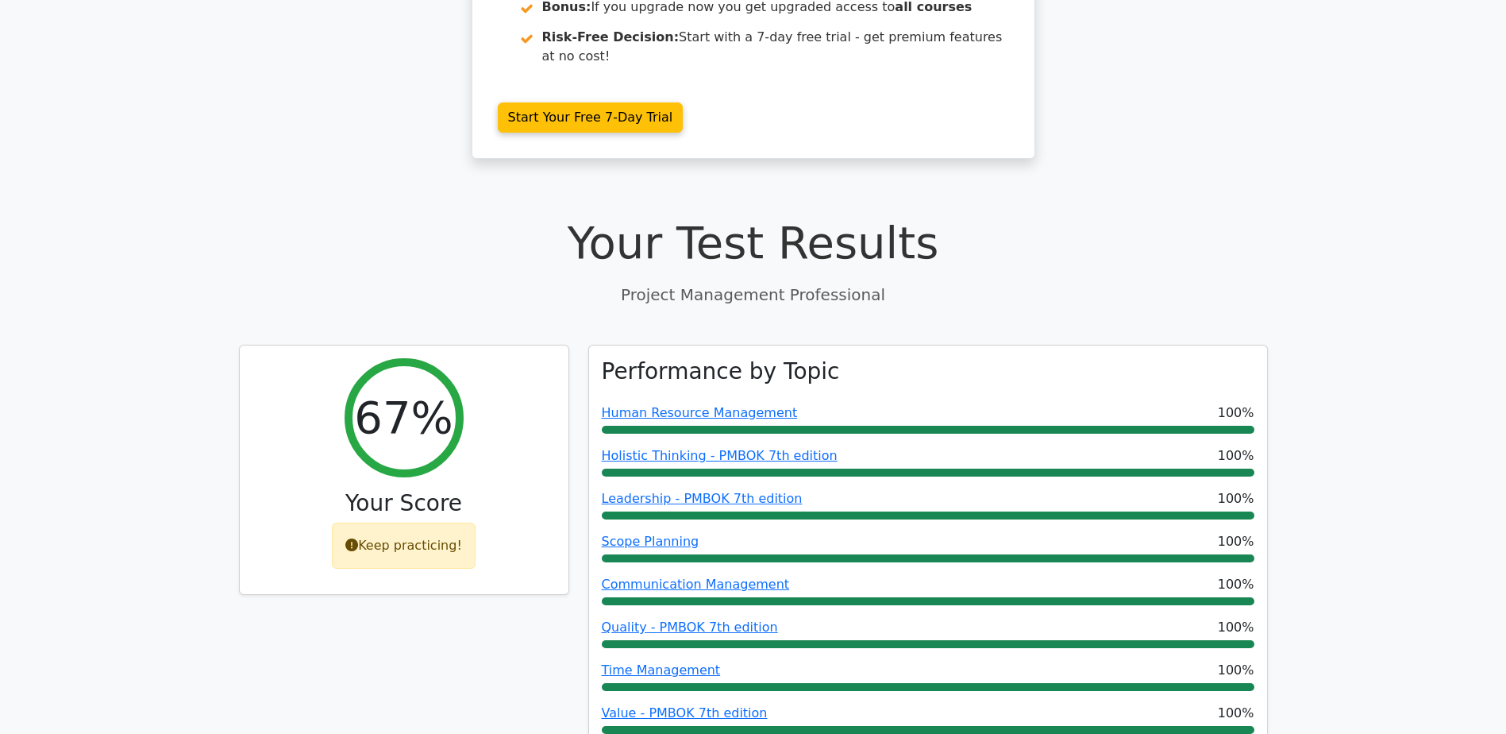
scroll to position [0, 0]
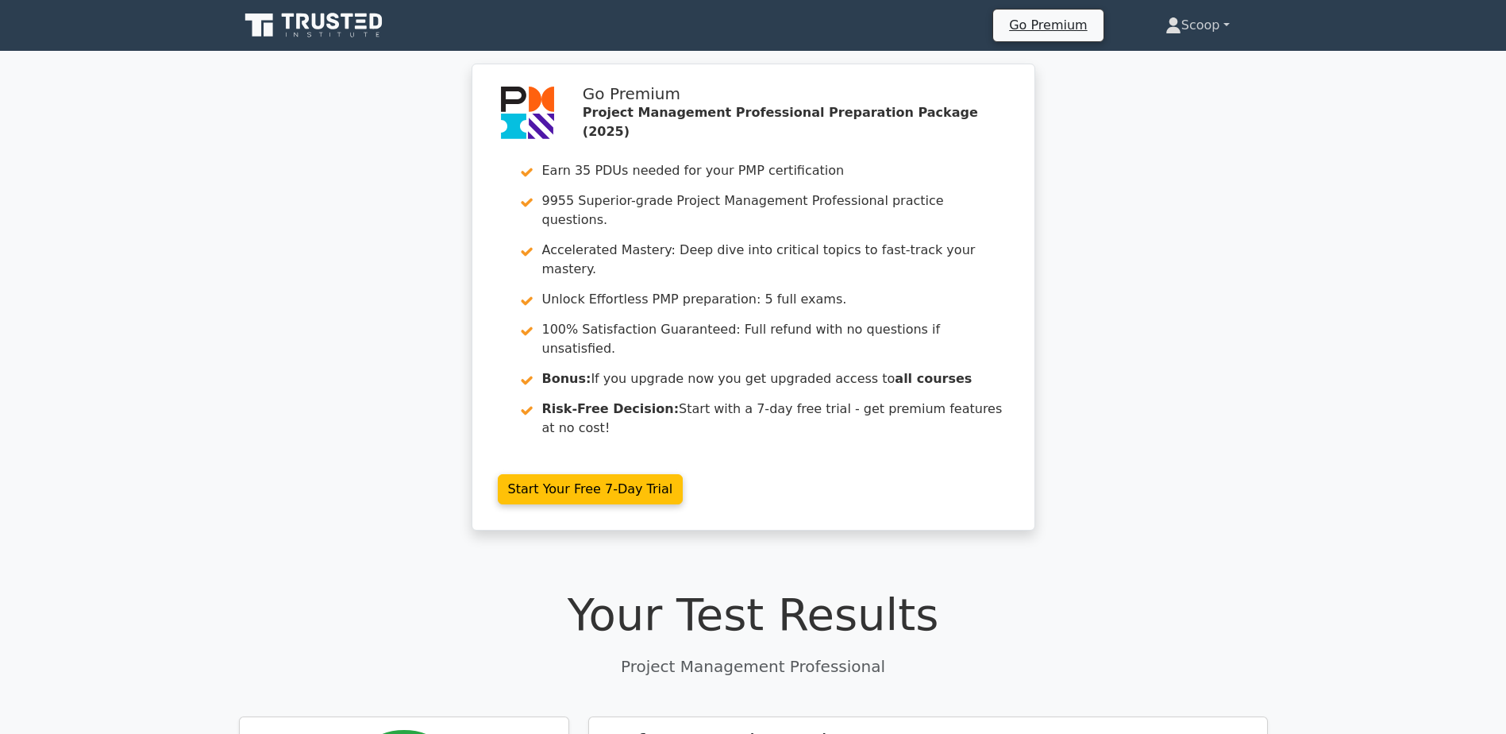
click at [1218, 17] on link "Scoop" at bounding box center [1197, 26] width 141 height 32
click at [1175, 86] on link "Settings" at bounding box center [1190, 87] width 125 height 25
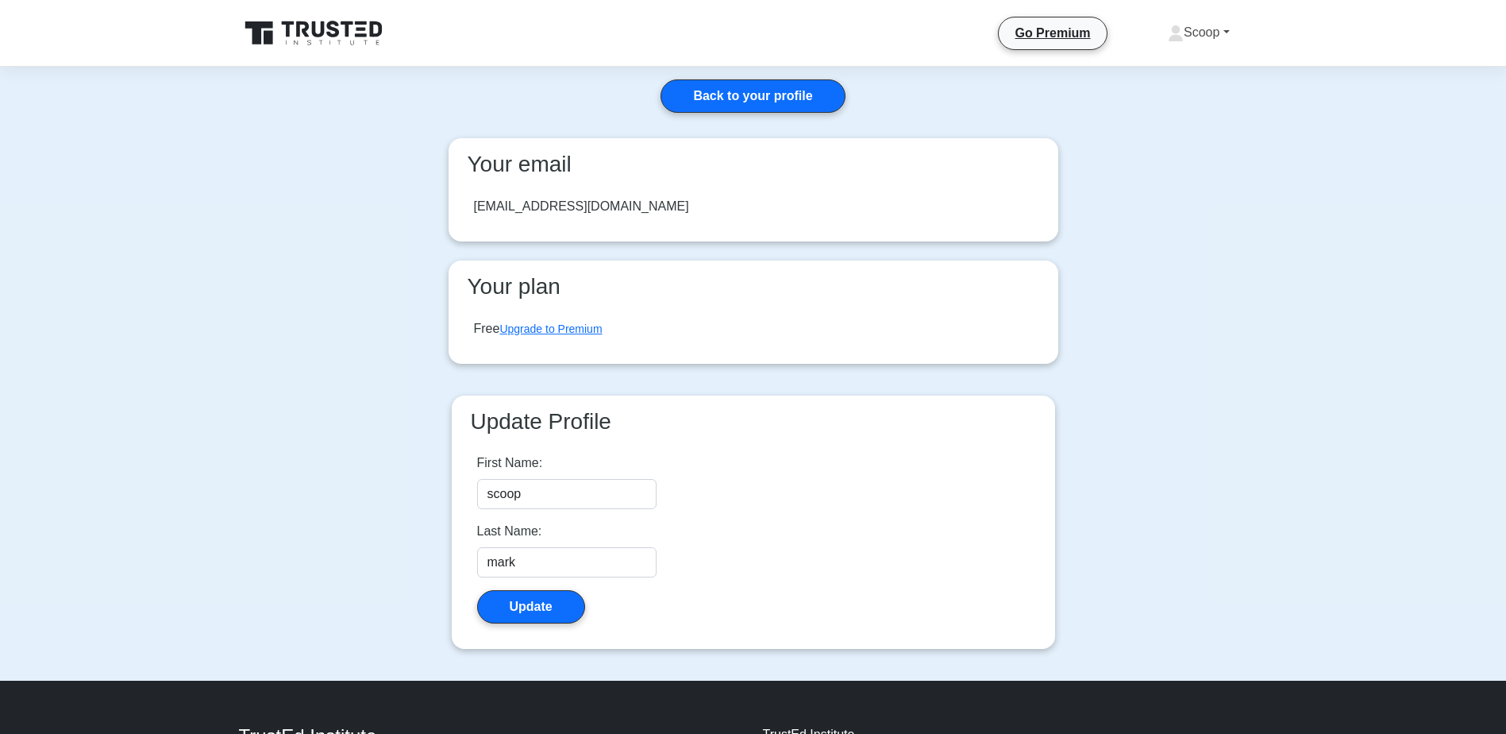
click at [1189, 37] on link "Scoop" at bounding box center [1198, 33] width 137 height 32
click at [1201, 71] on link "Profile" at bounding box center [1192, 69] width 125 height 25
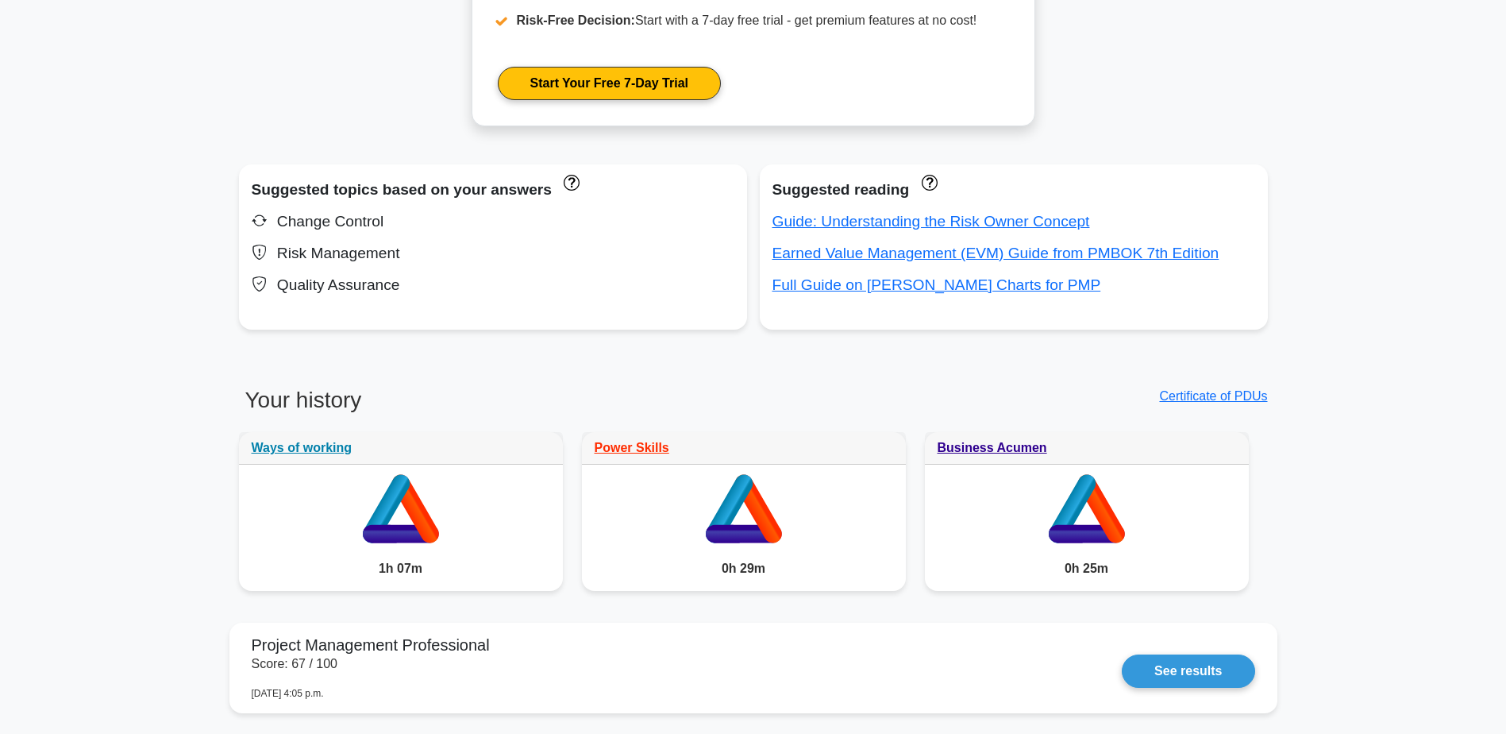
scroll to position [926, 0]
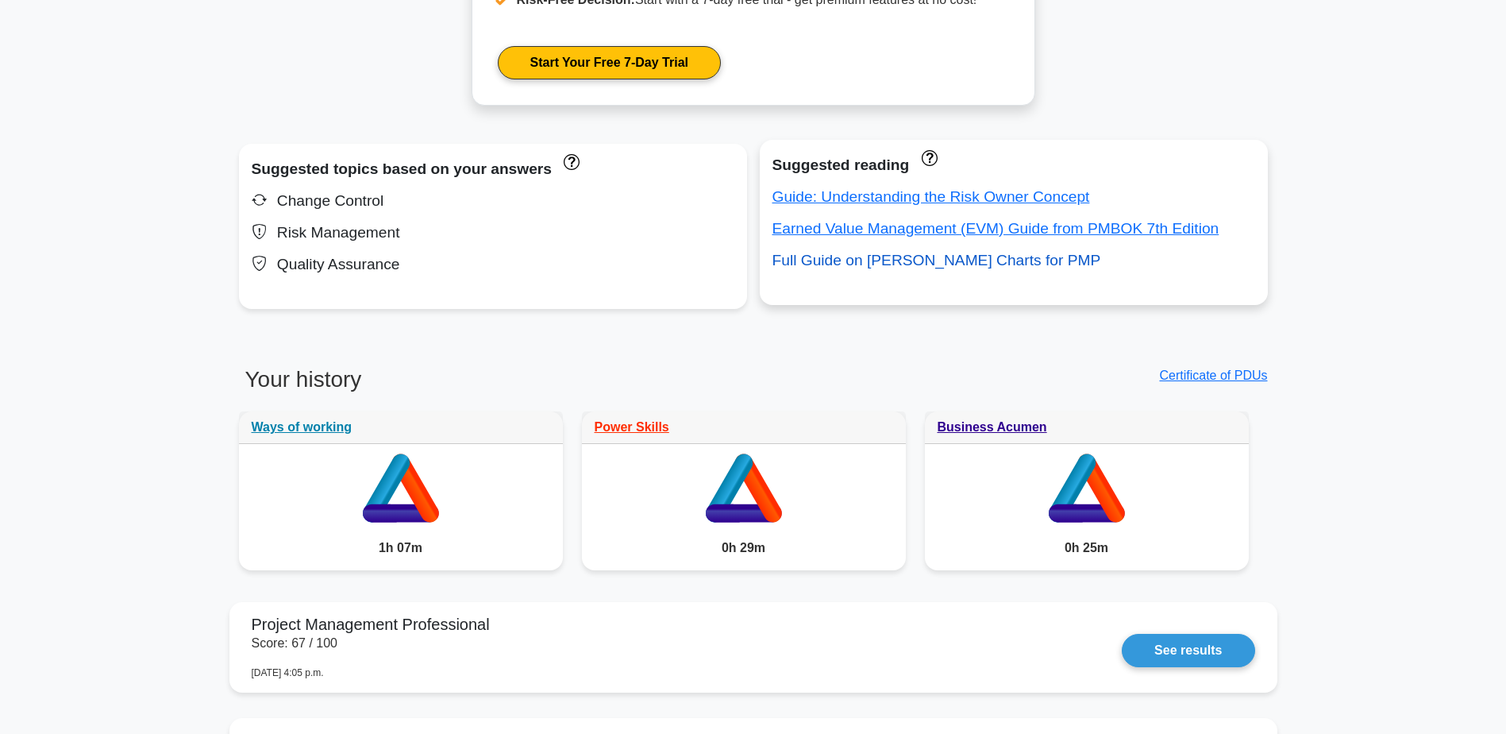
click at [843, 262] on link "Full Guide on Gantt Charts for PMP" at bounding box center [936, 260] width 329 height 17
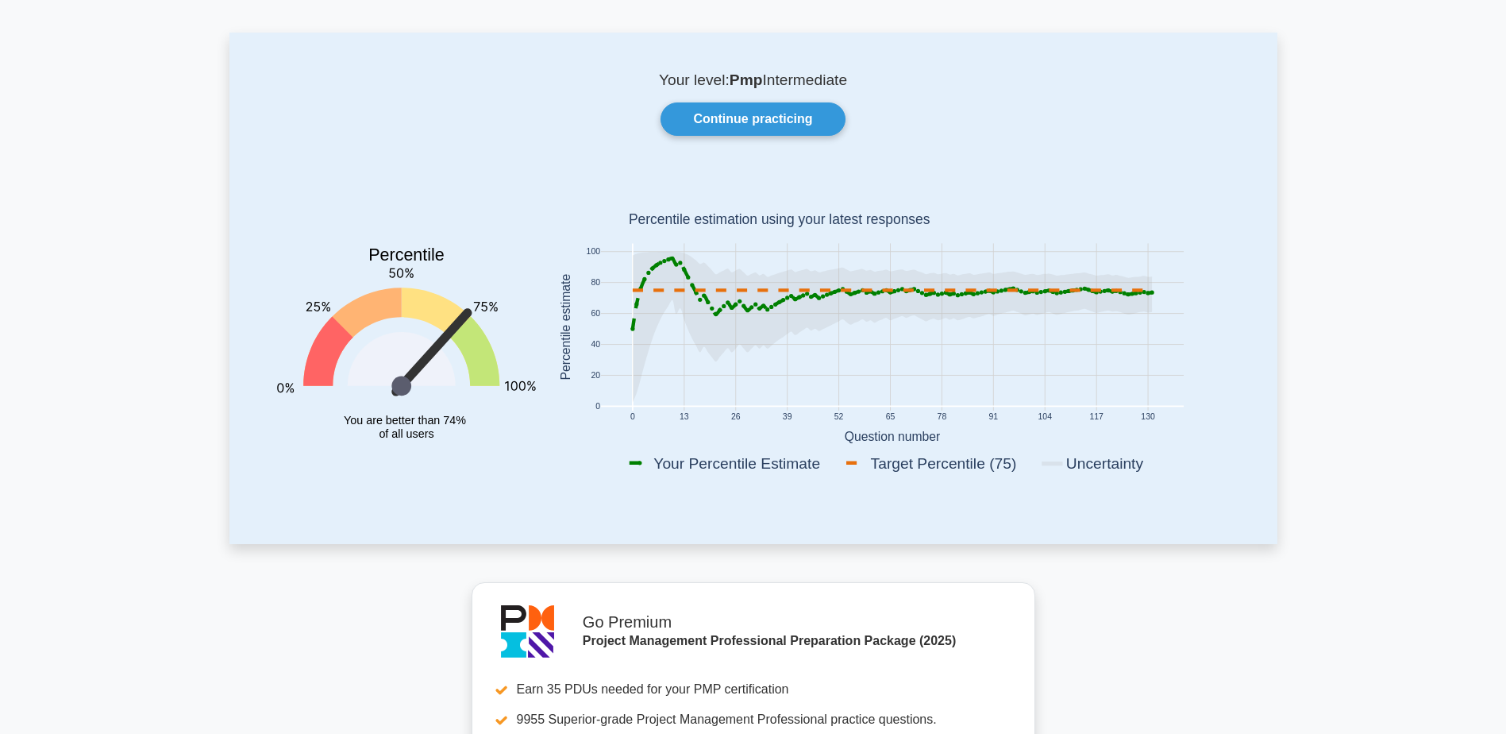
scroll to position [0, 0]
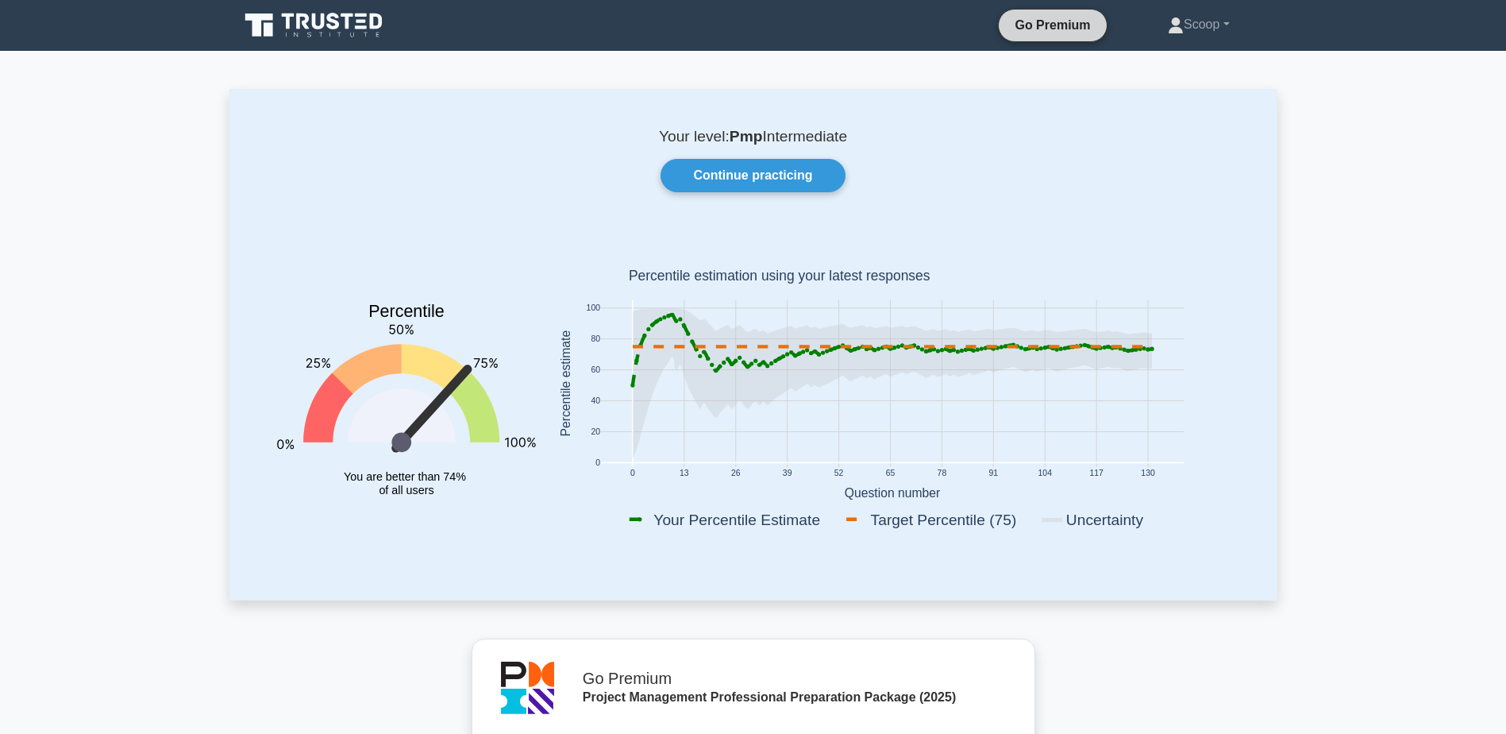
click at [1057, 25] on link "Go Premium" at bounding box center [1052, 25] width 94 height 20
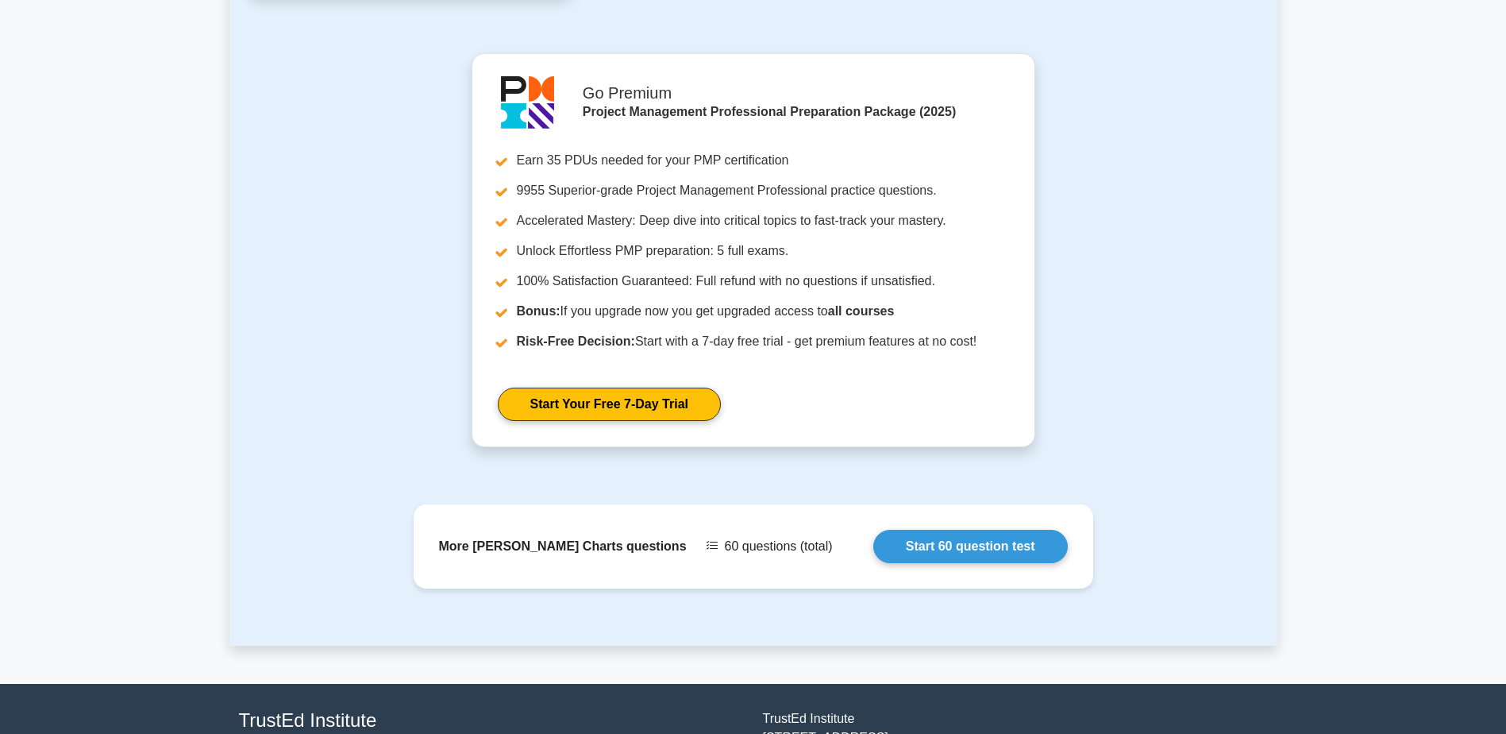
scroll to position [1747, 0]
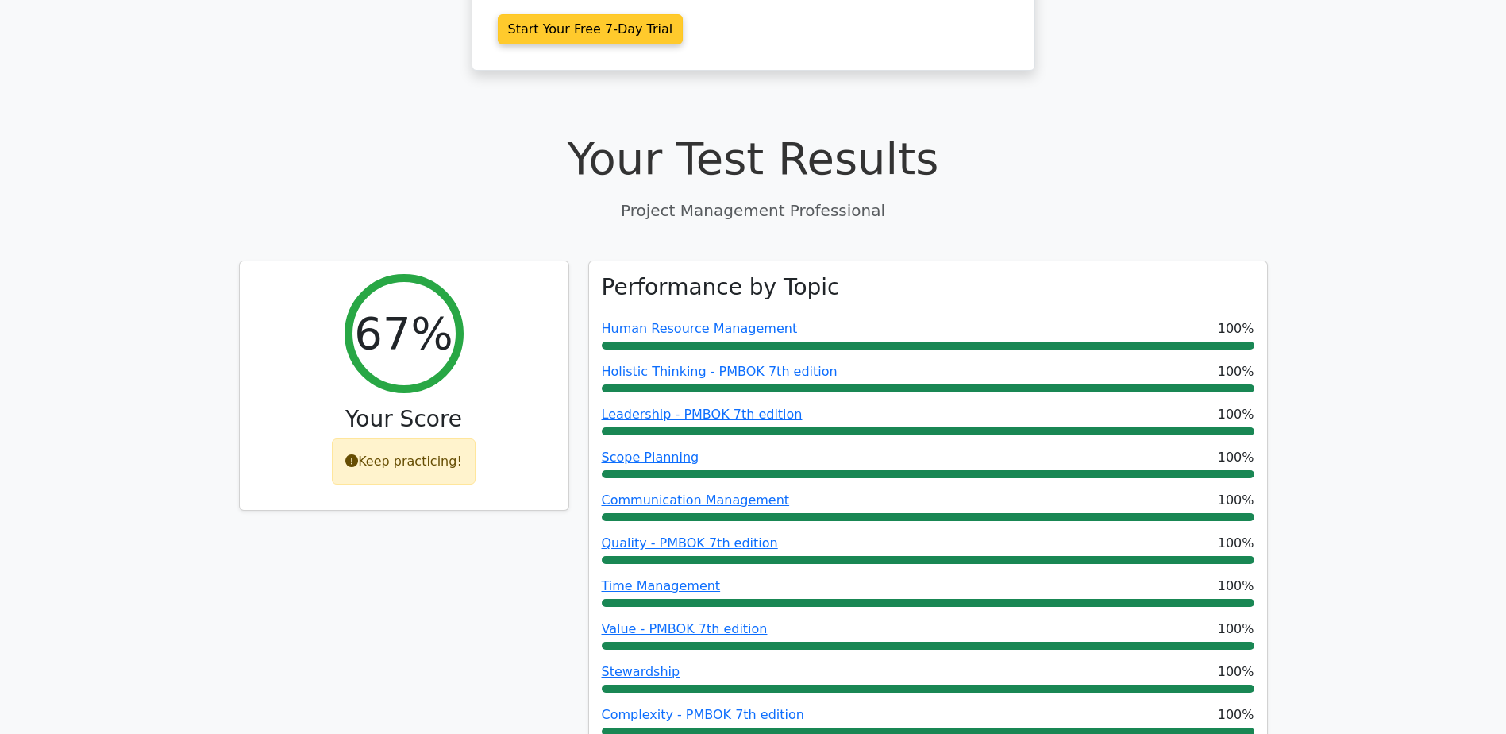
scroll to position [530, 0]
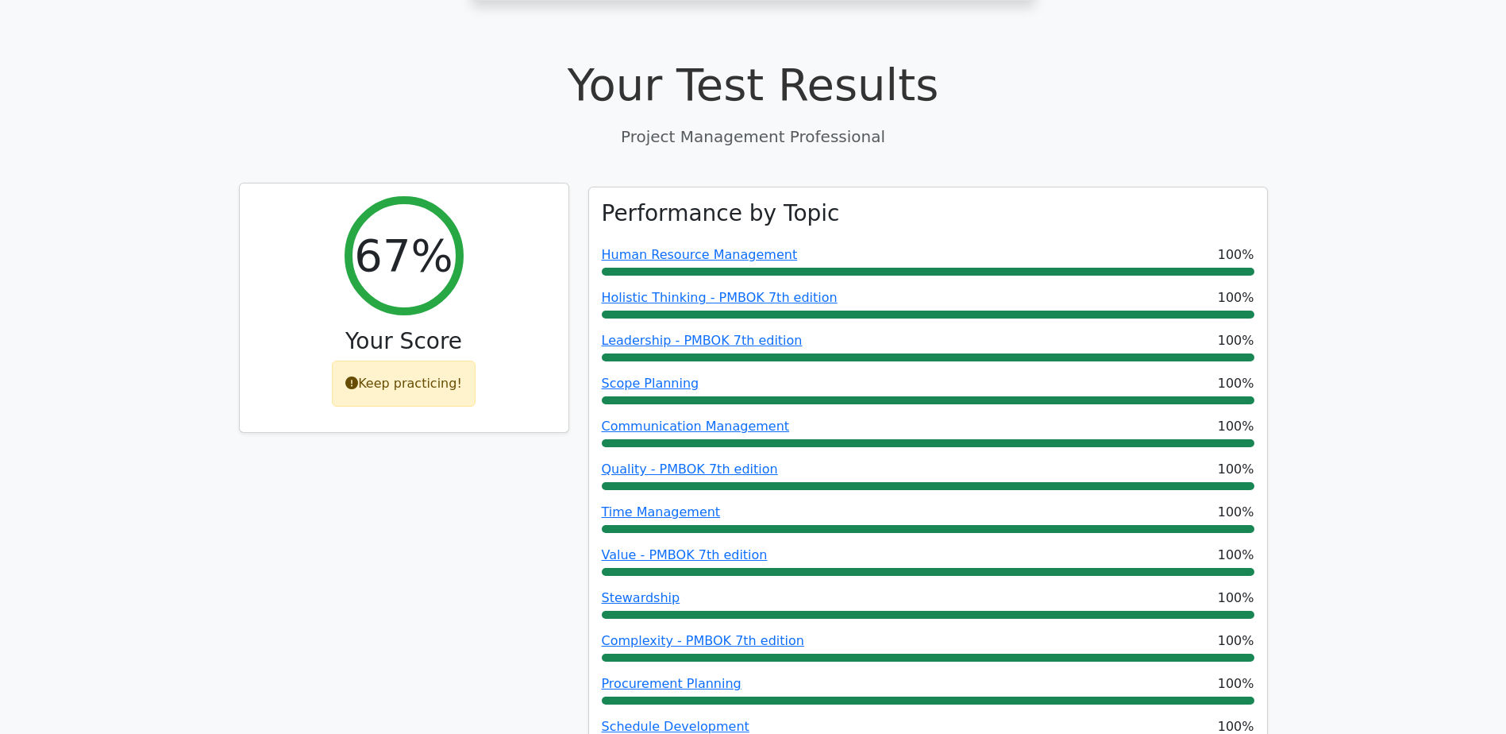
click at [393, 360] on div "Keep practicing!" at bounding box center [404, 383] width 144 height 46
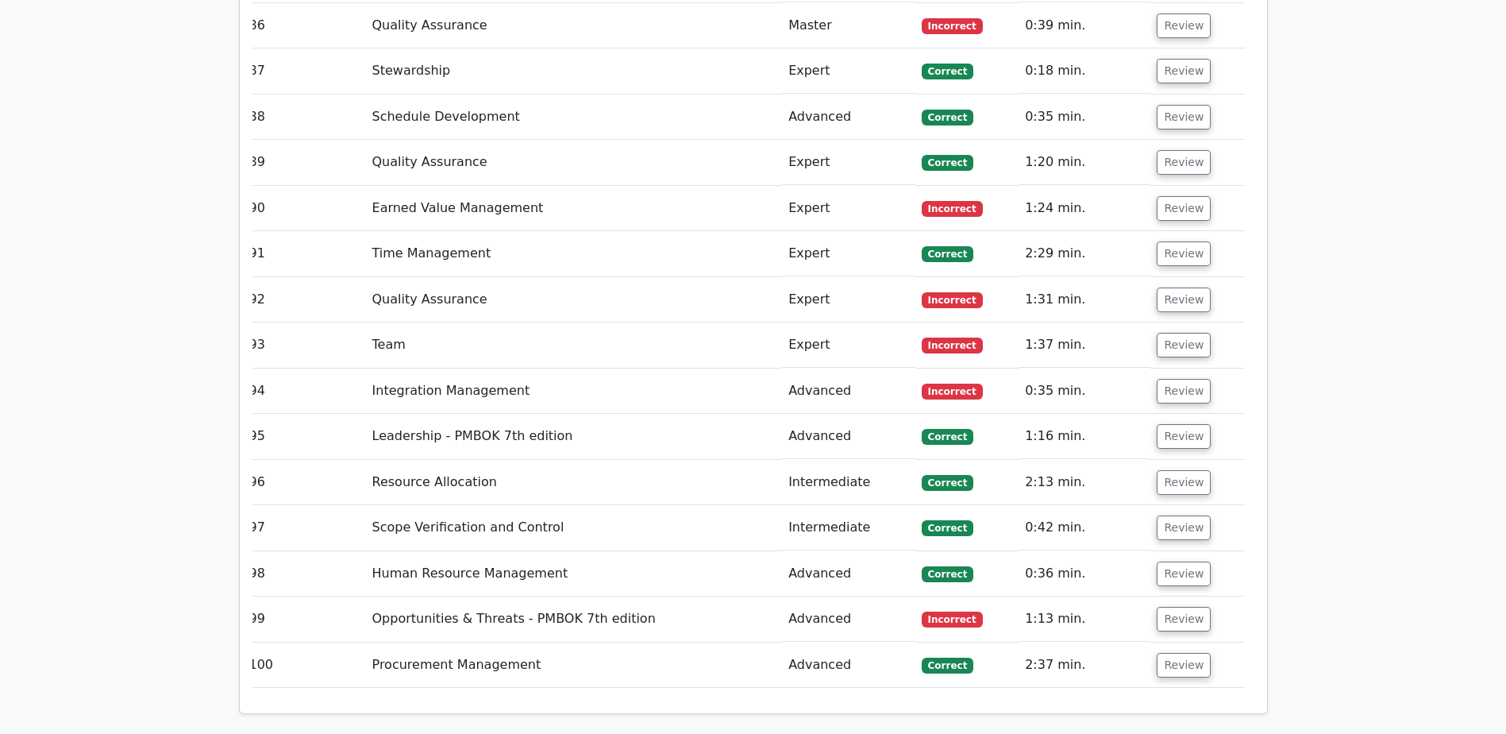
scroll to position [0, 0]
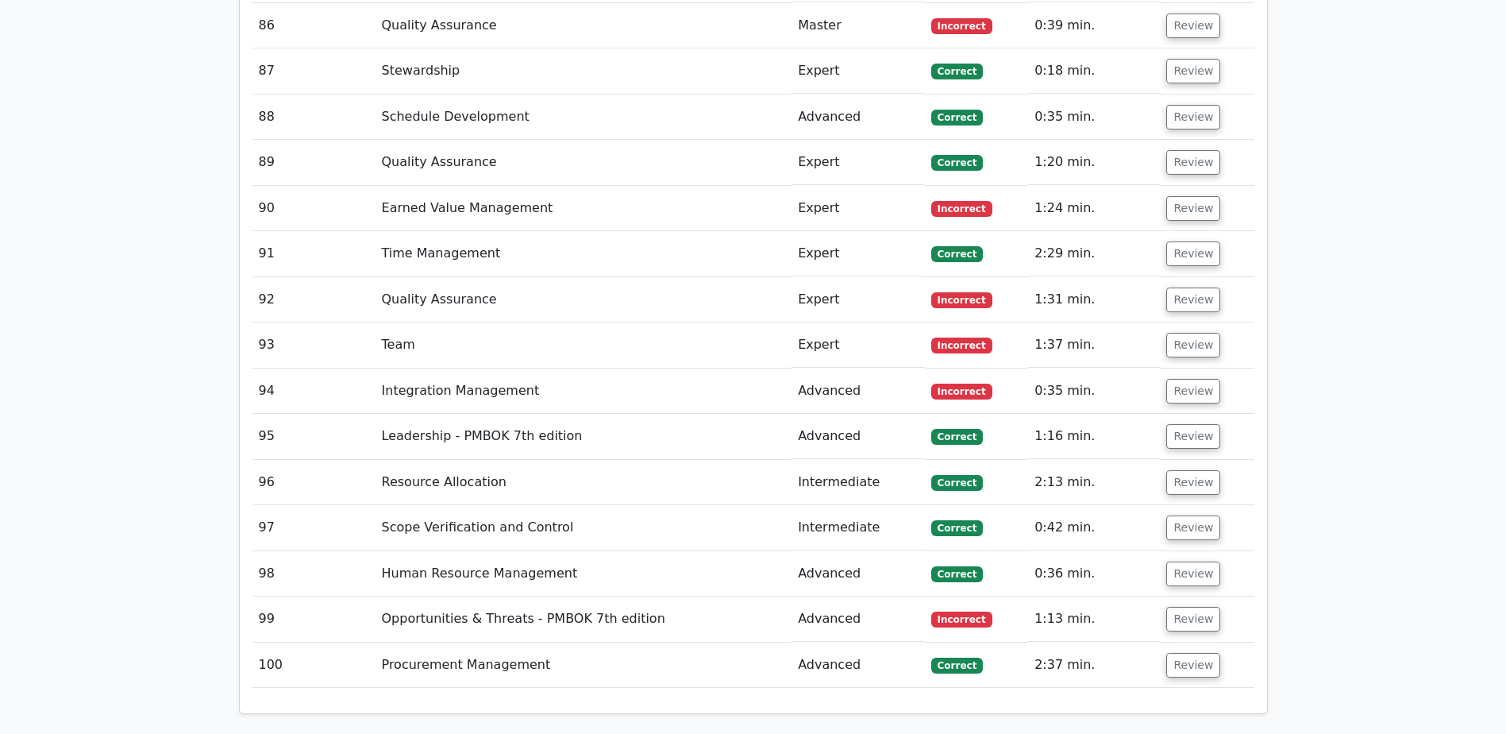
click at [561, 596] on td "Opportunities & Threats - PMBOK 7th edition" at bounding box center [583, 618] width 417 height 45
click at [1199, 607] on button "Review" at bounding box center [1193, 619] width 54 height 25
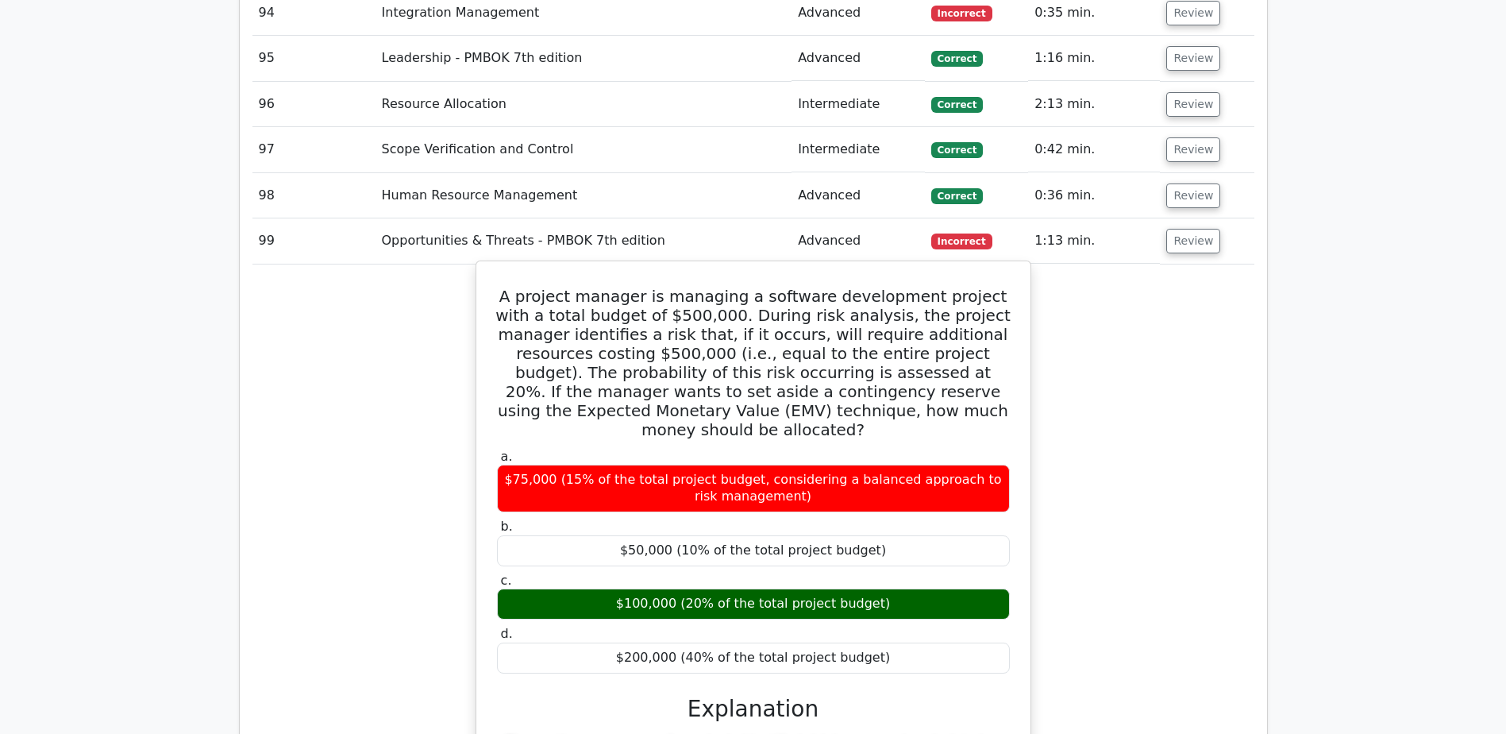
scroll to position [8071, 0]
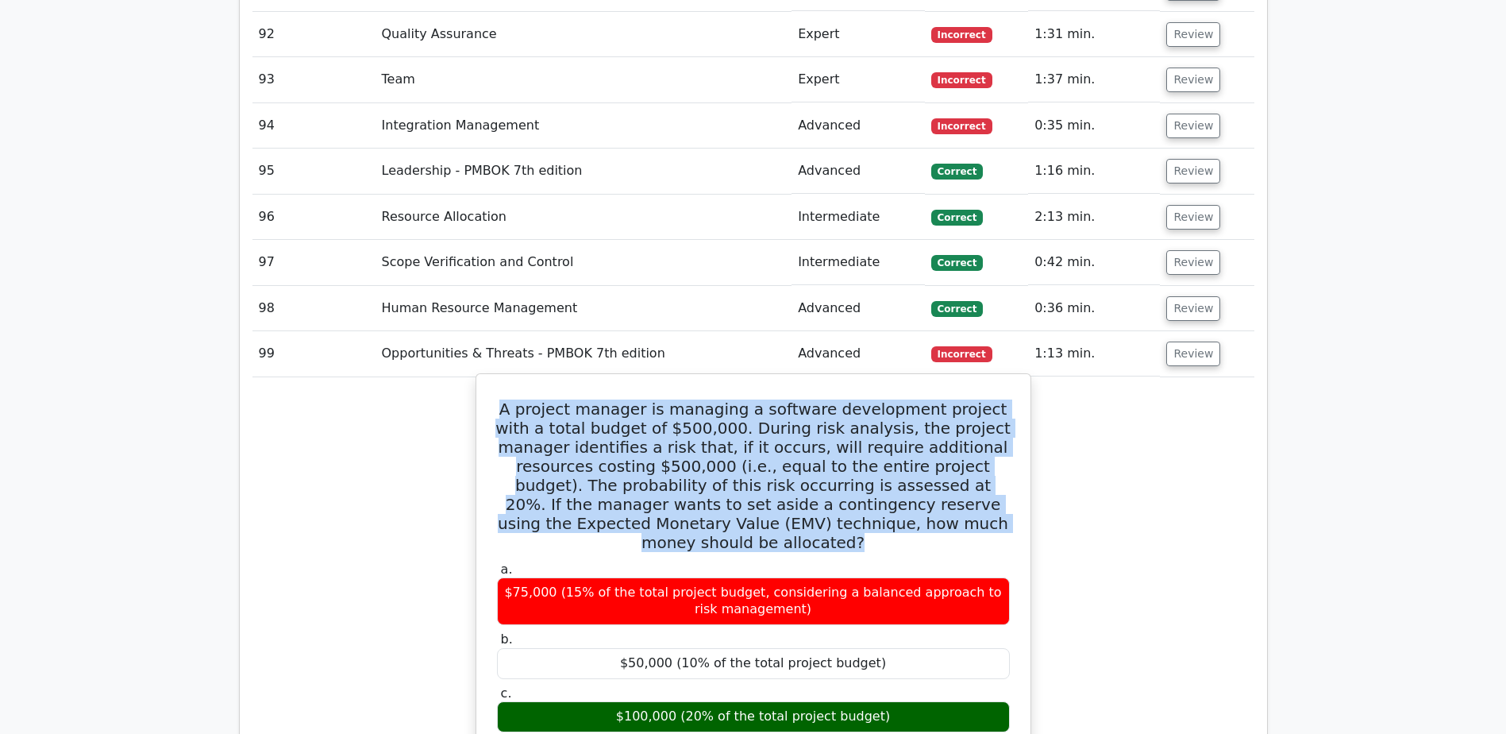
drag, startPoint x: 483, startPoint y: 257, endPoint x: 1006, endPoint y: 371, distance: 534.6
click at [1006, 380] on div "A project manager is managing a software development project with a total budge…" at bounding box center [753, 731] width 541 height 703
copy h5 "A project manager is managing a software development project with a total budge…"
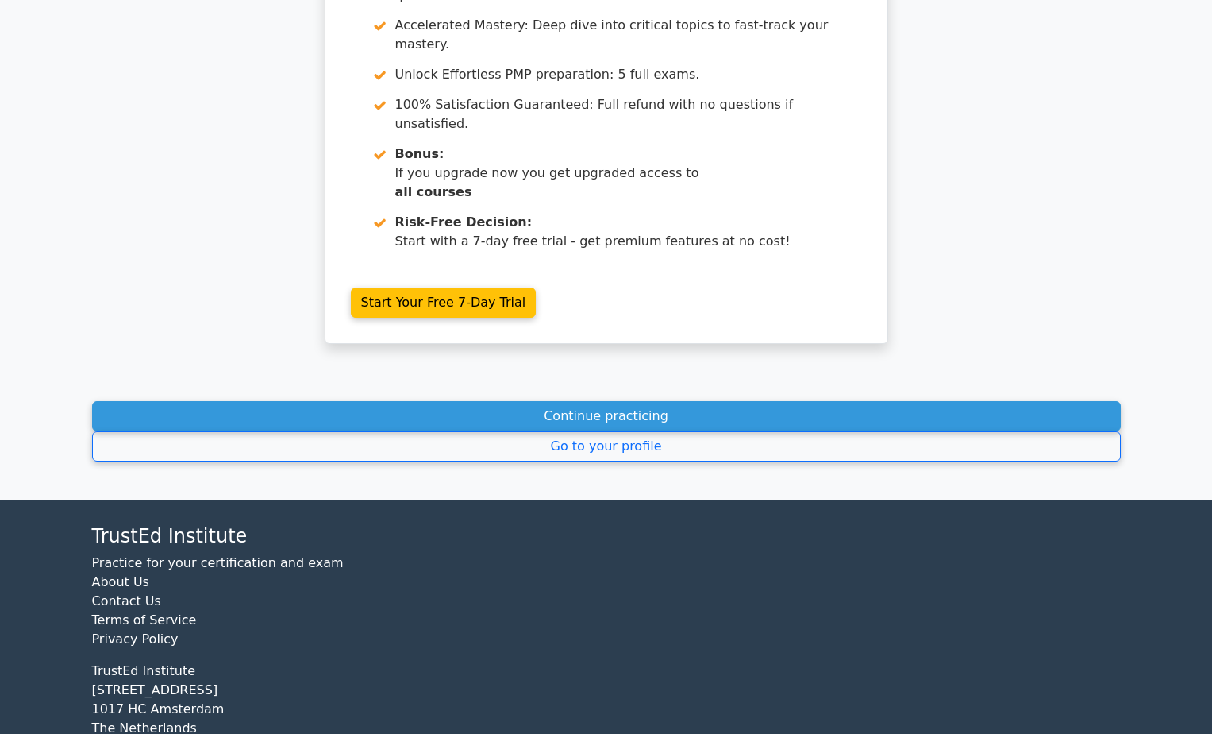
scroll to position [31115, 0]
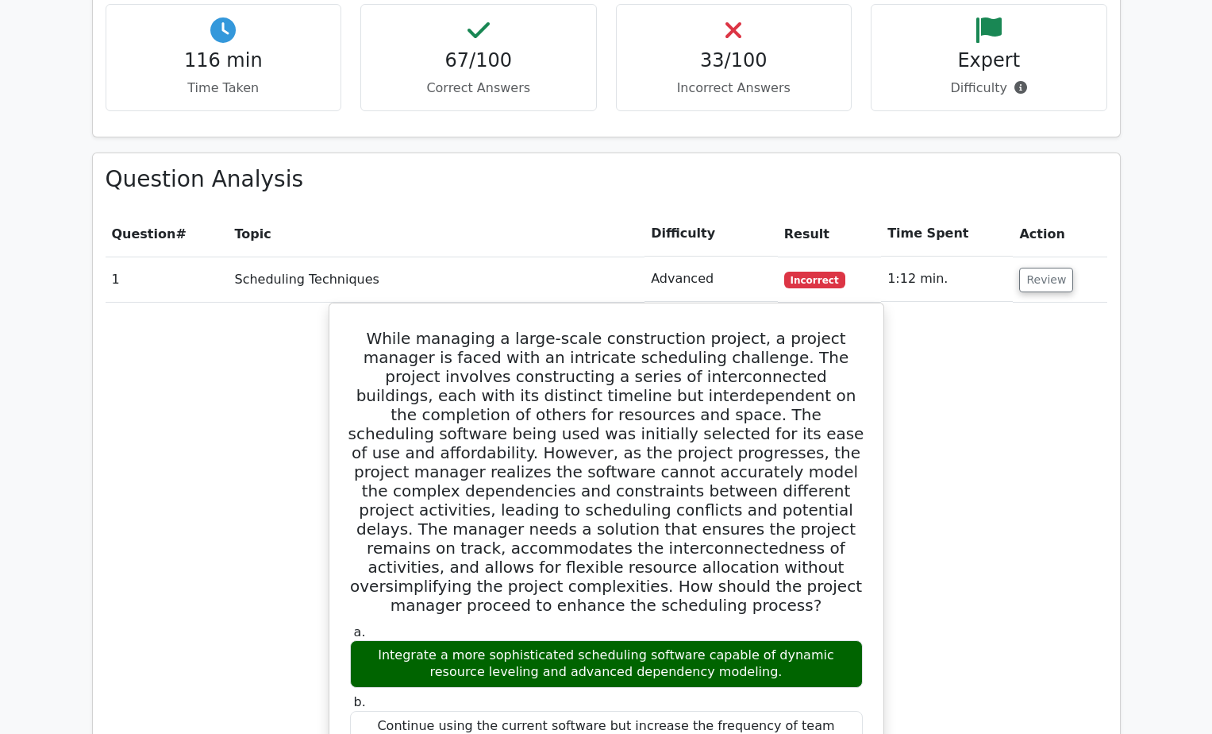
scroll to position [2249, 0]
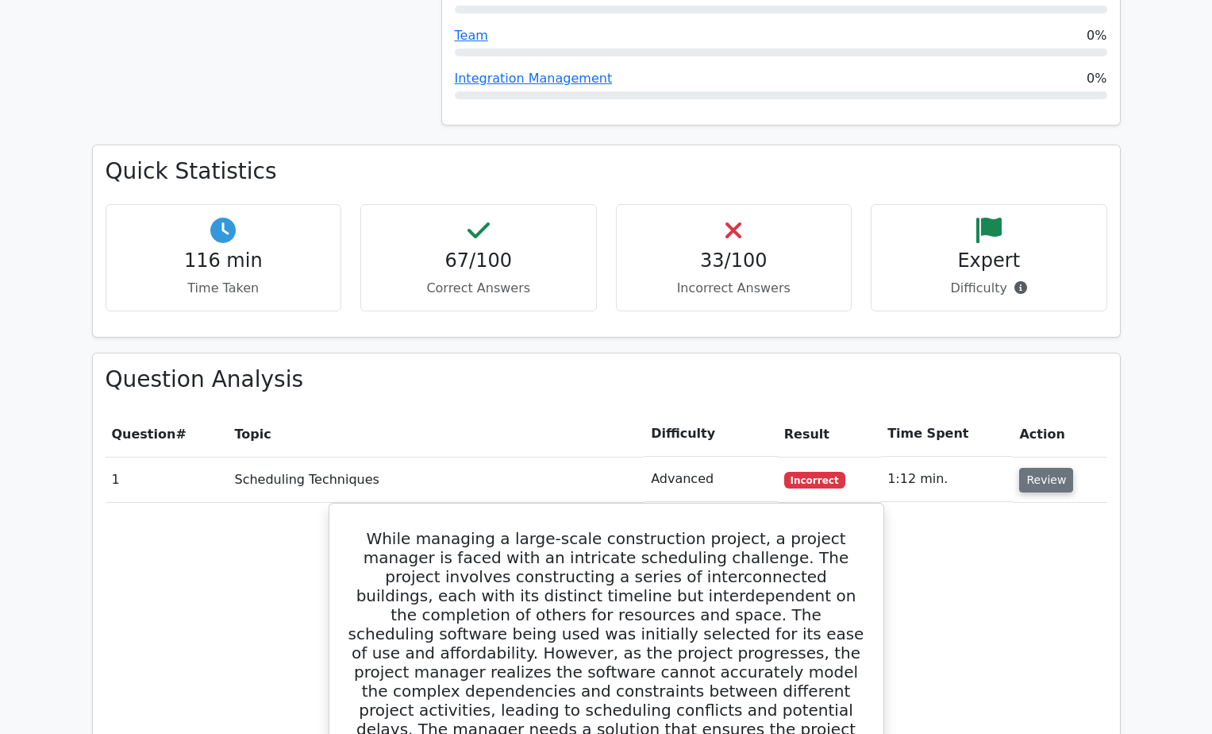
click at [1050, 468] on button "Review" at bounding box center [1046, 480] width 54 height 25
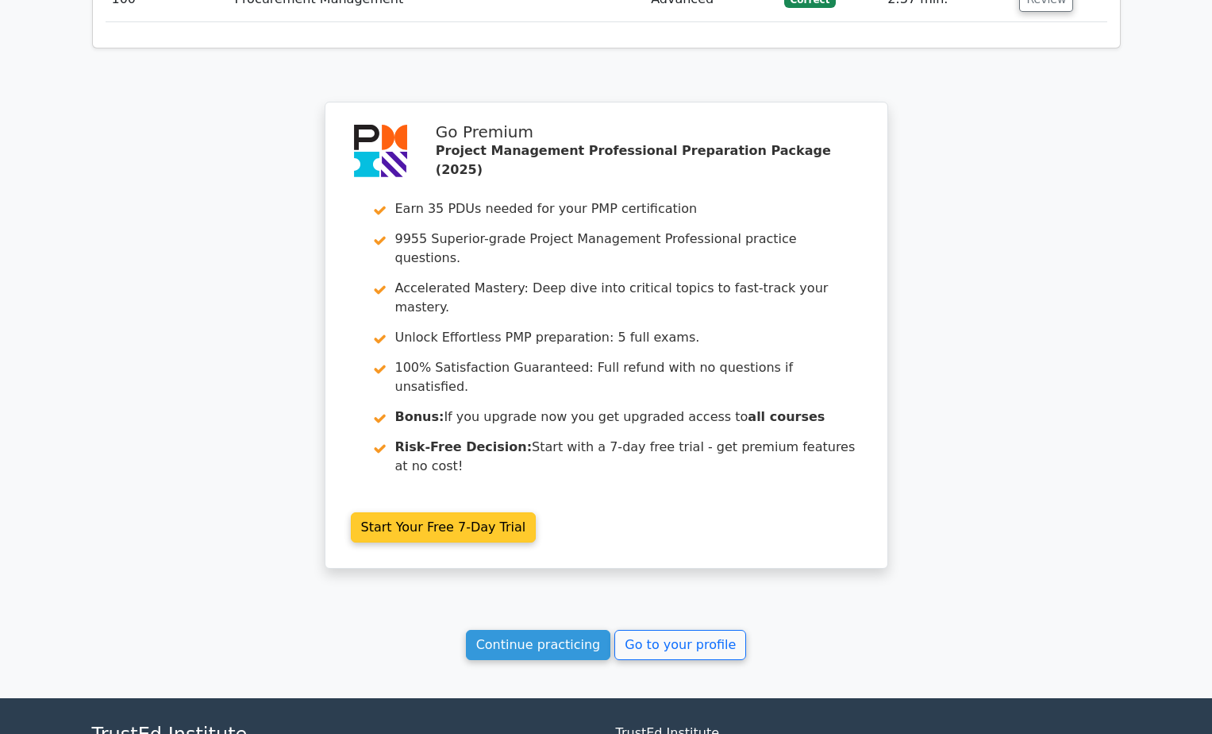
scroll to position [6722, 0]
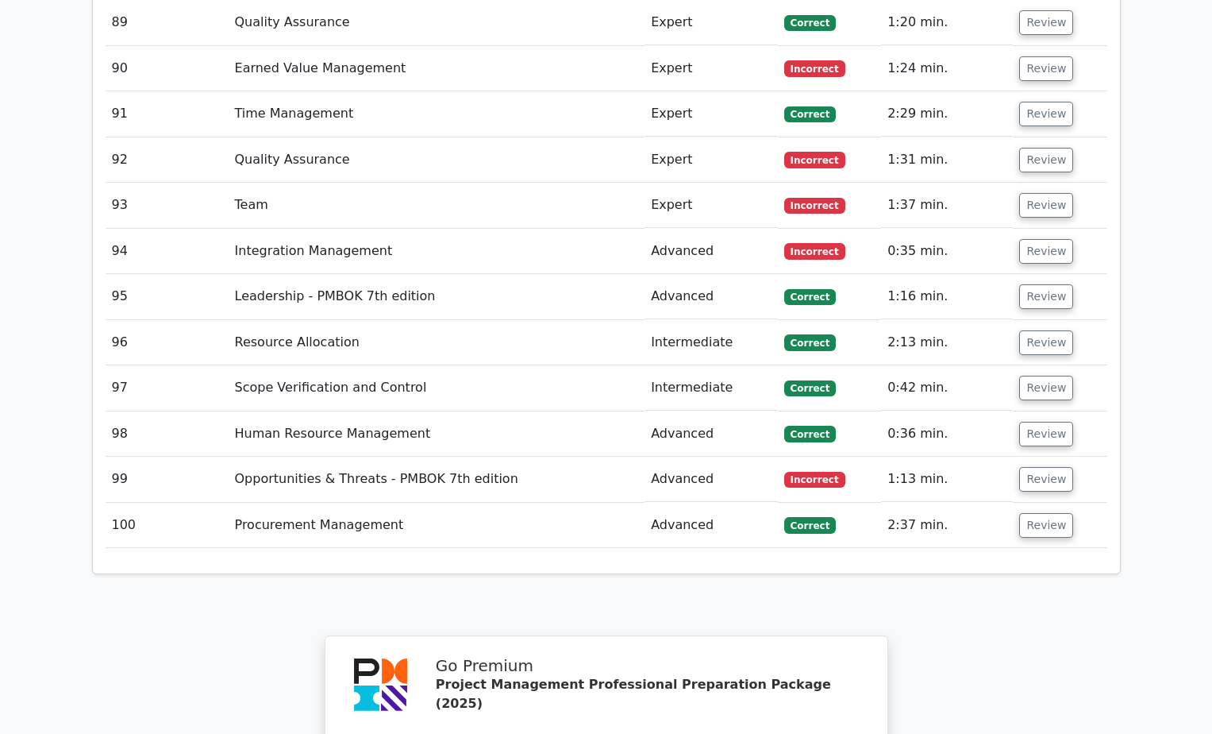
click at [1046, 456] on td "Review" at bounding box center [1060, 478] width 94 height 45
click at [1044, 467] on button "Review" at bounding box center [1046, 479] width 54 height 25
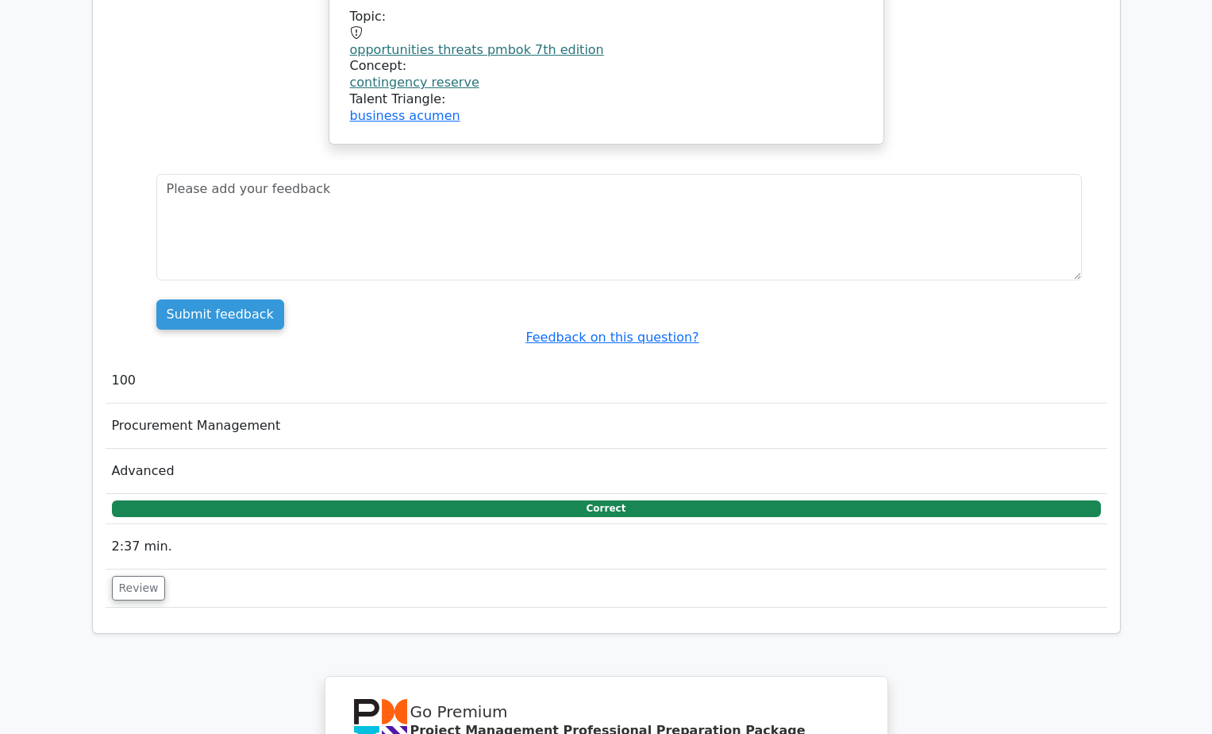
scroll to position [30911, 0]
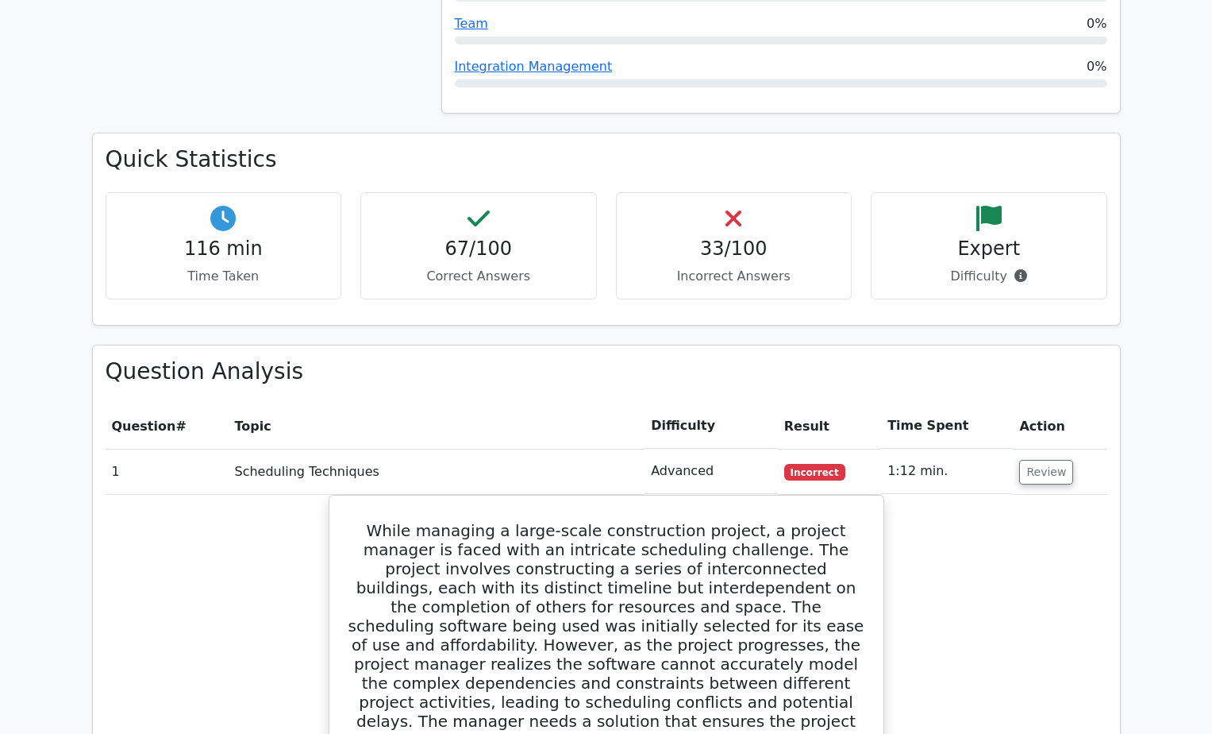
scroll to position [2249, 0]
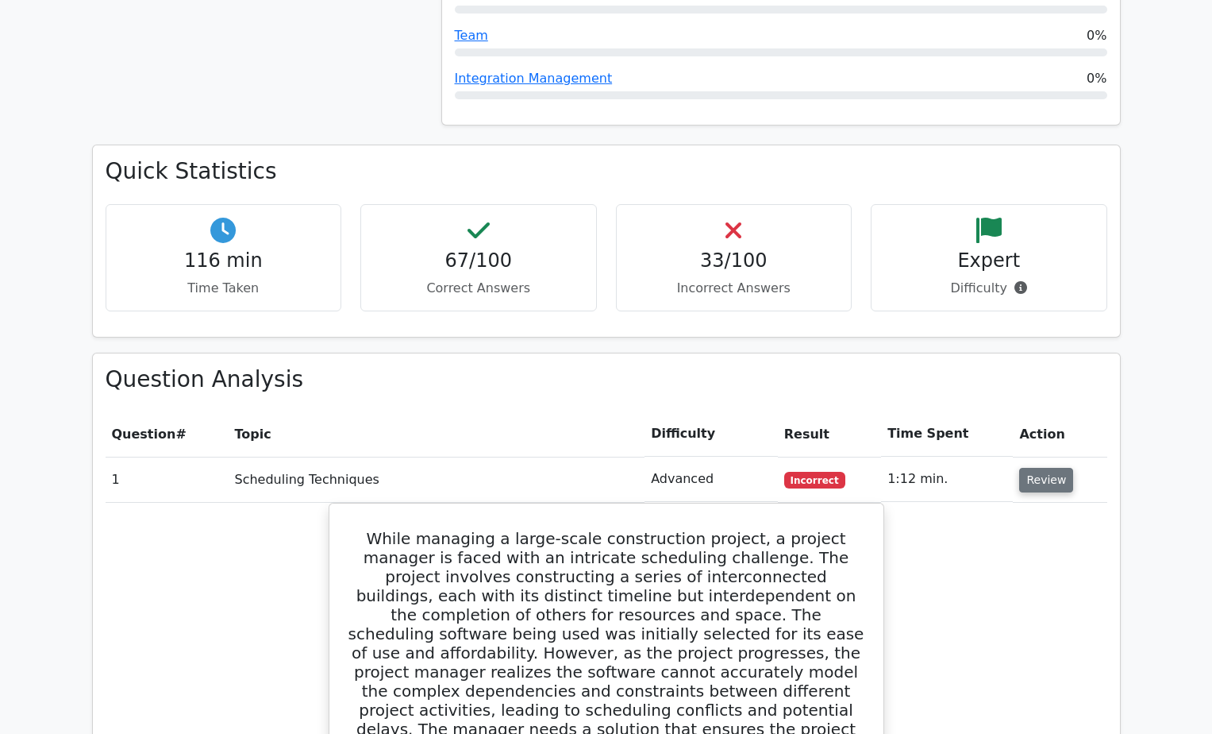
click at [1042, 468] on button "Review" at bounding box center [1046, 480] width 54 height 25
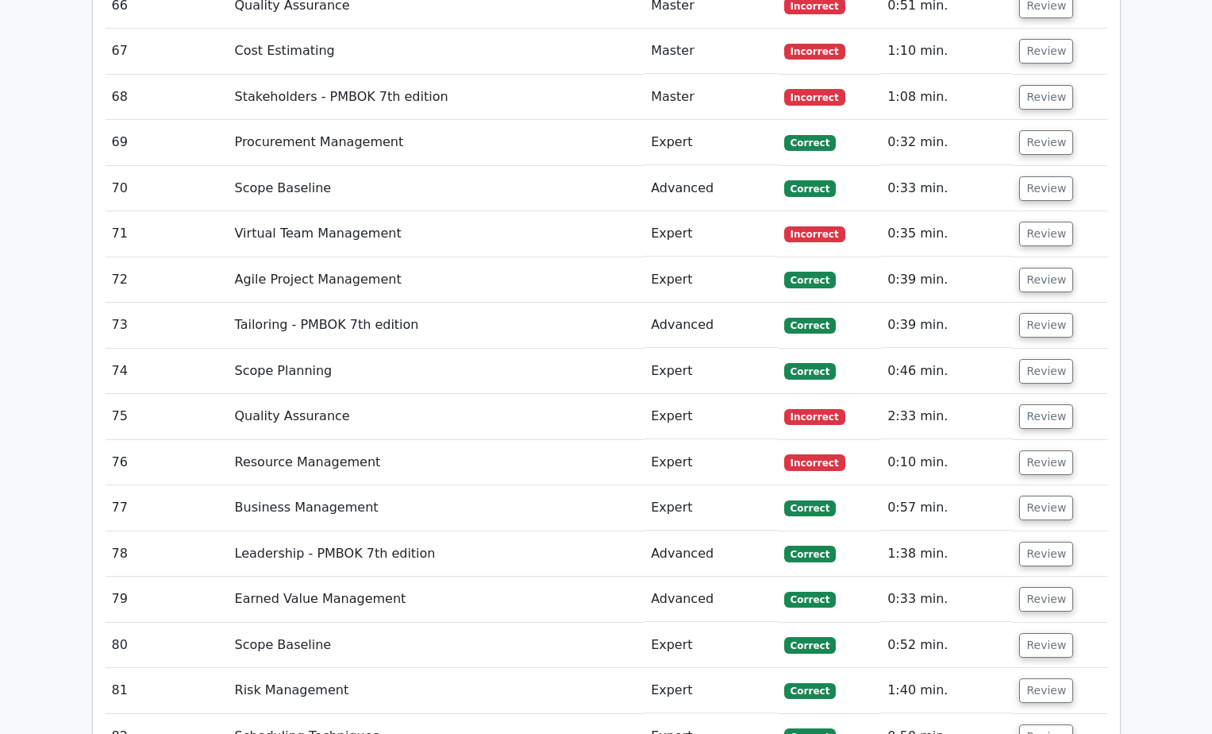
scroll to position [6748, 0]
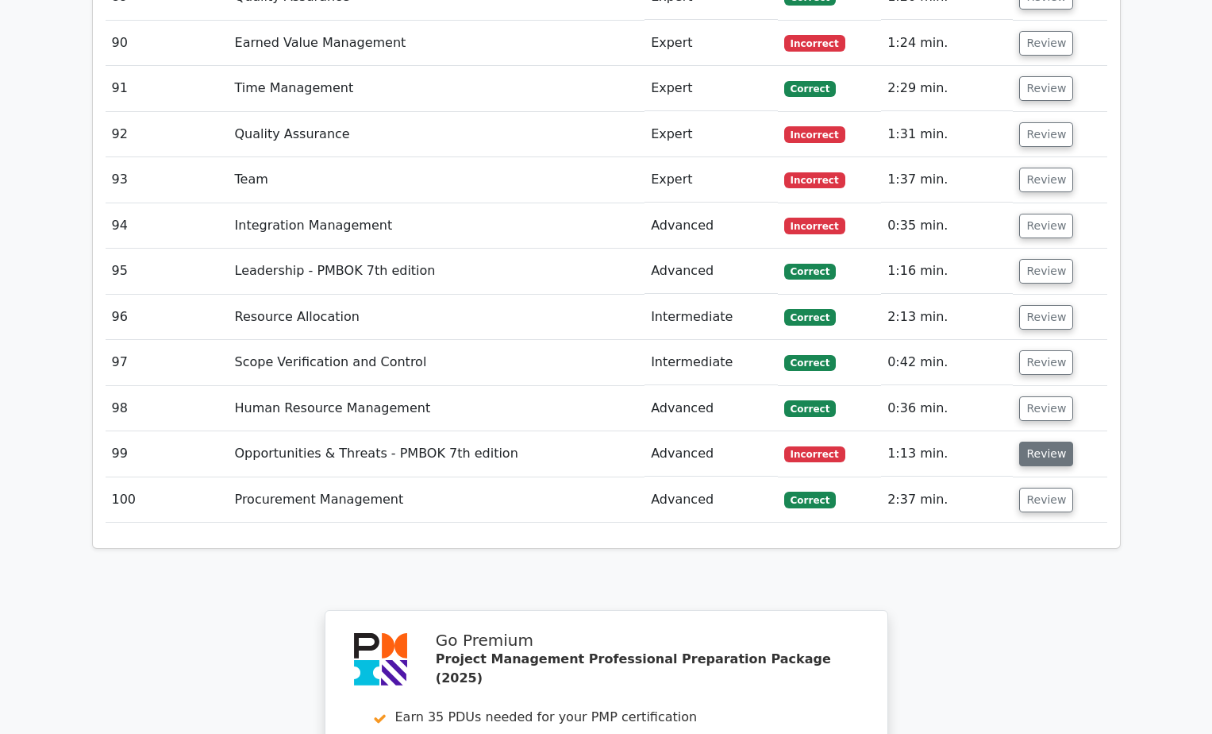
click at [1058, 441] on button "Review" at bounding box center [1046, 453] width 54 height 25
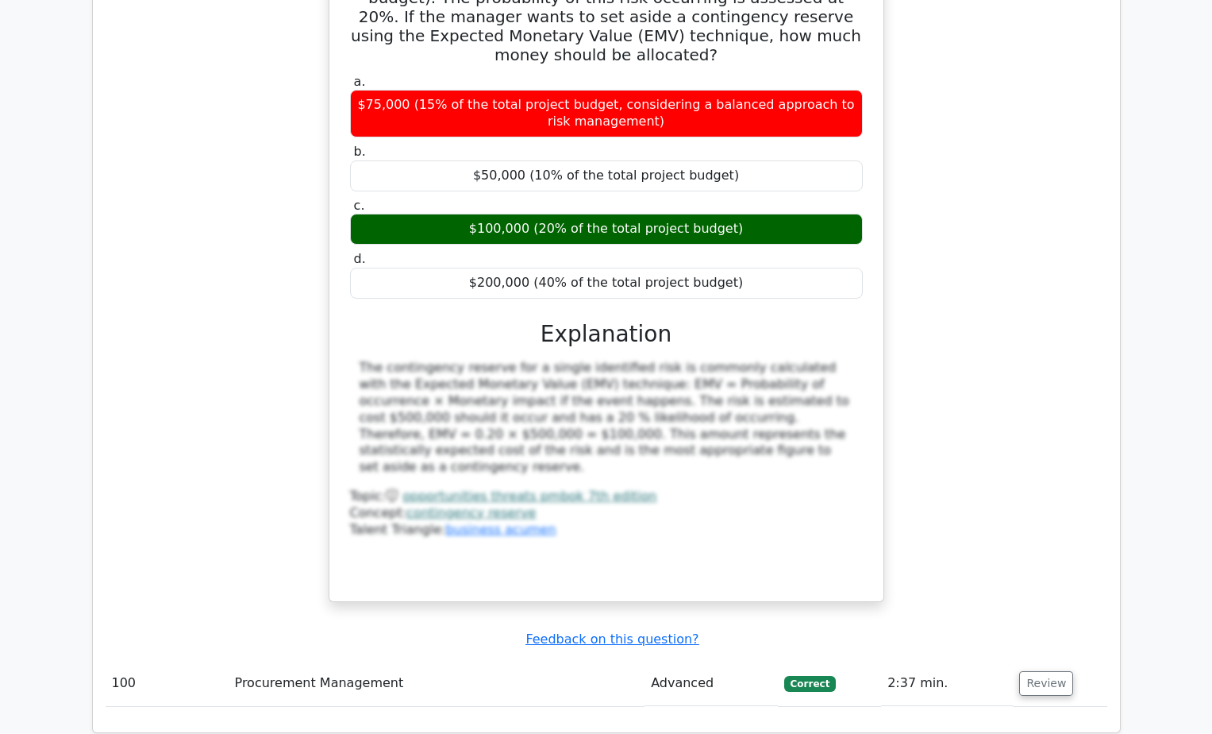
scroll to position [7338, 0]
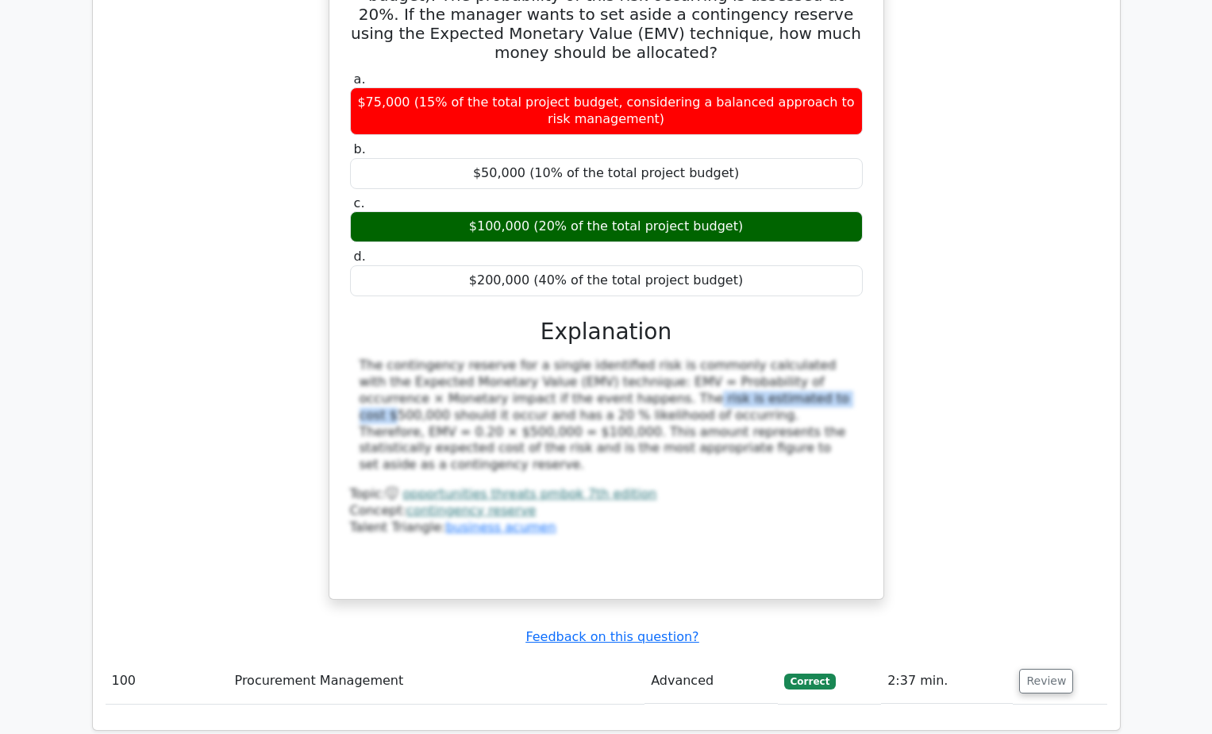
drag, startPoint x: 501, startPoint y: 295, endPoint x: 650, endPoint y: 304, distance: 149.5
click at [650, 357] on div "The contingency reserve for a single identified risk is commonly calculated wit…" at bounding box center [607, 415] width 494 height 116
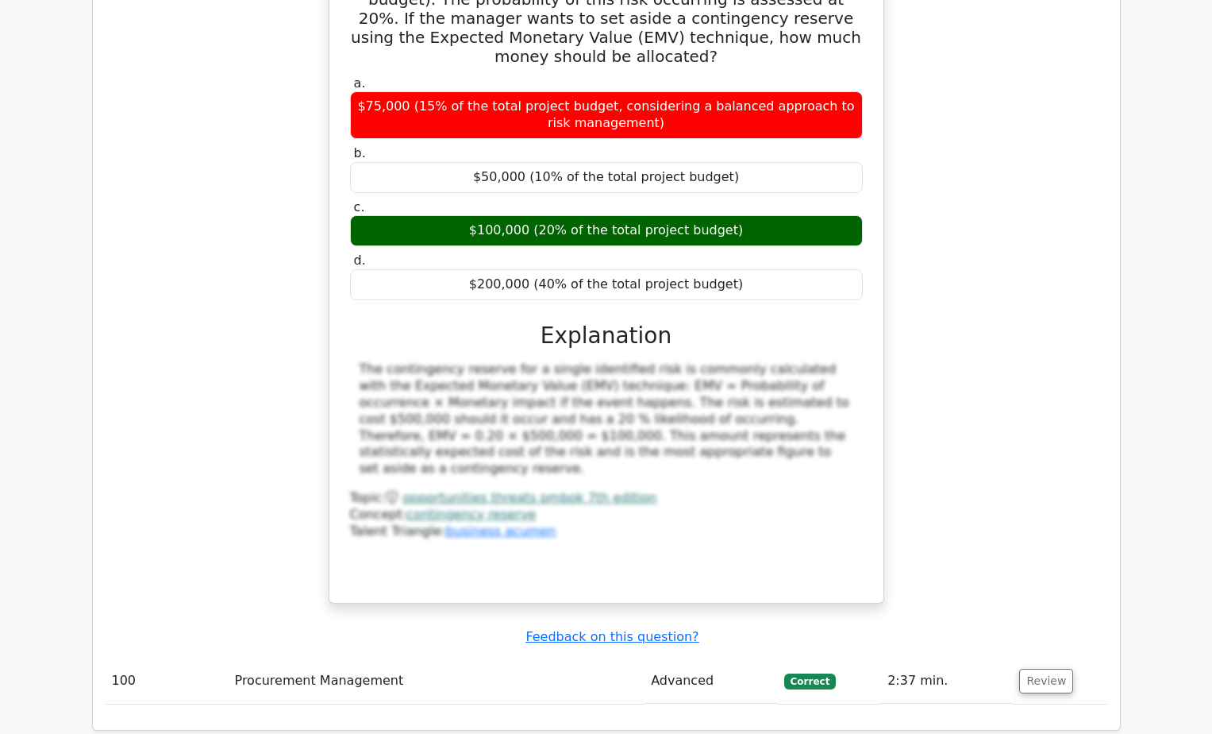
click at [969, 290] on div "A project manager is managing a software development project with a total budge…" at bounding box center [607, 255] width 1002 height 736
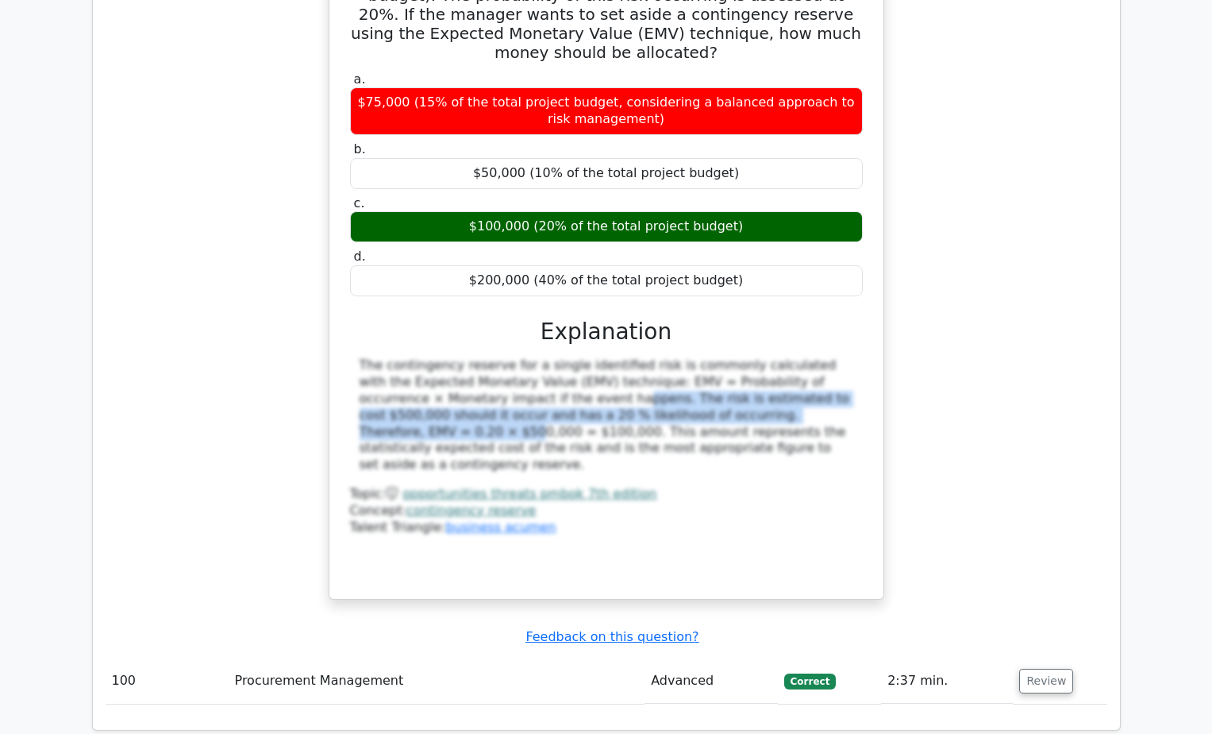
drag, startPoint x: 452, startPoint y: 298, endPoint x: 672, endPoint y: 322, distance: 222.1
click at [672, 357] on div "The contingency reserve for a single identified risk is commonly calculated wit…" at bounding box center [607, 415] width 494 height 116
copy div "t if the event happens. The risk is estimated to cost $500,000 should it occur …"
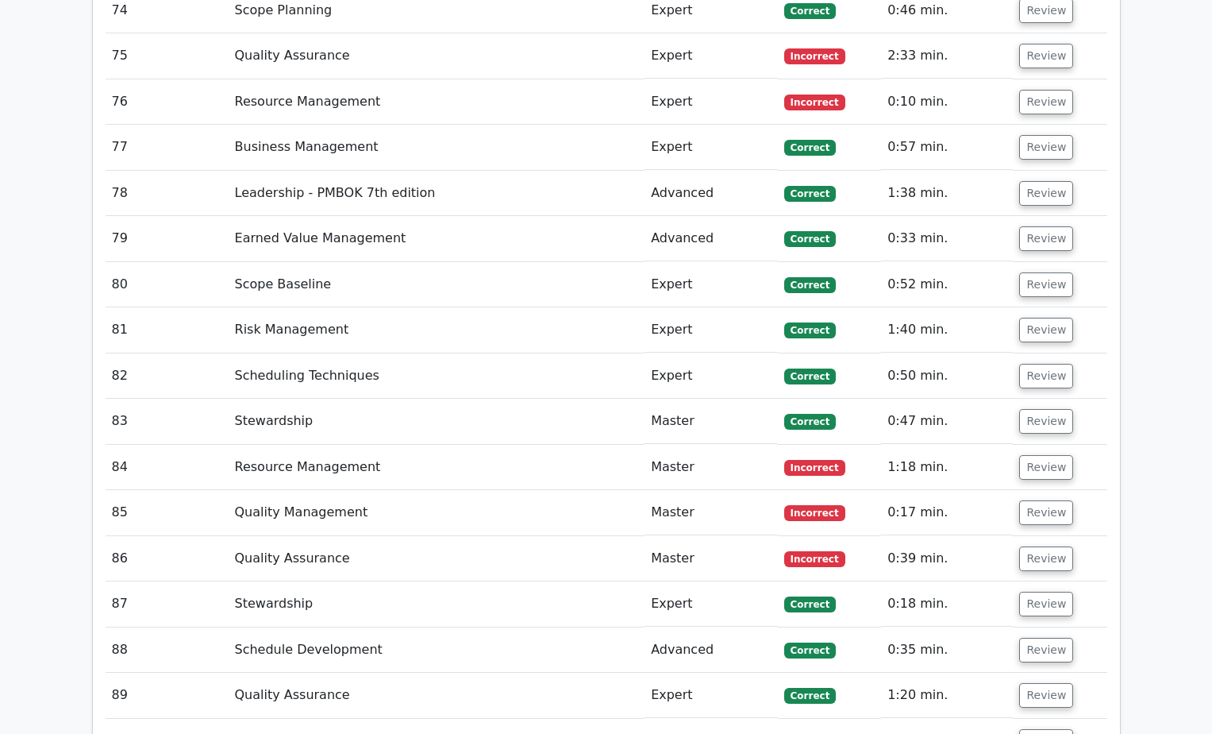
scroll to position [8071, 0]
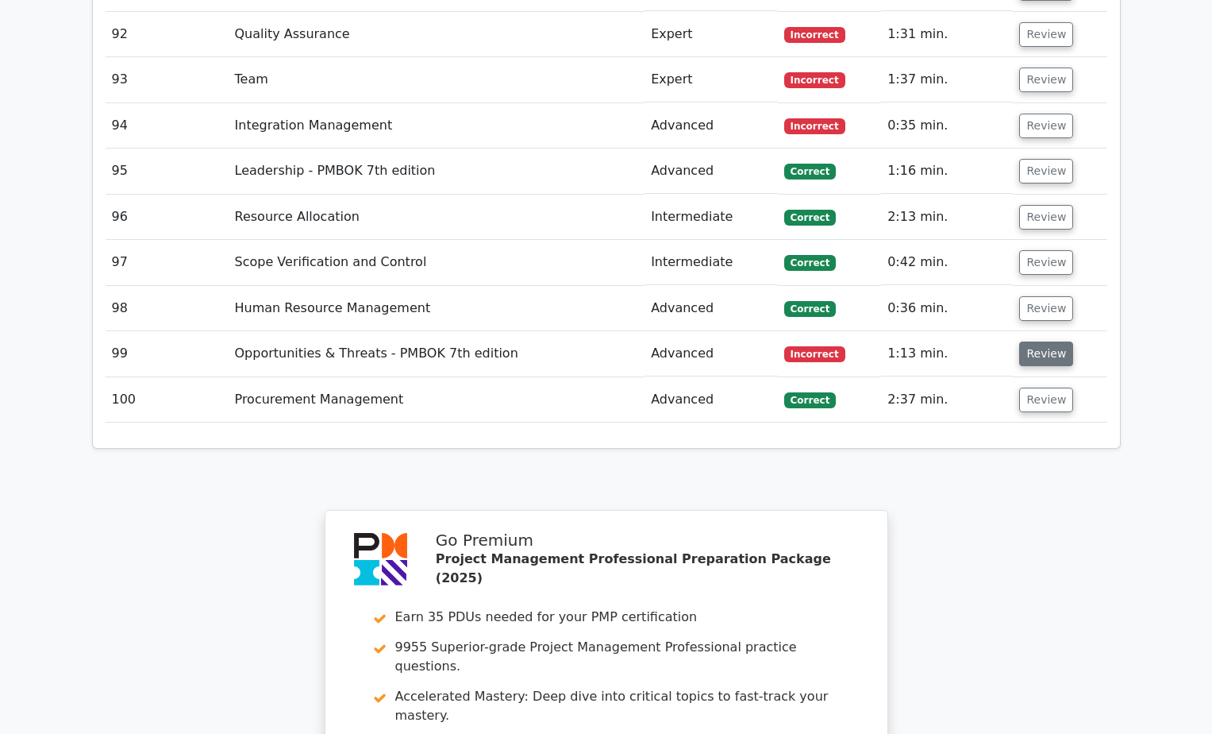
click at [1025, 341] on button "Review" at bounding box center [1046, 353] width 54 height 25
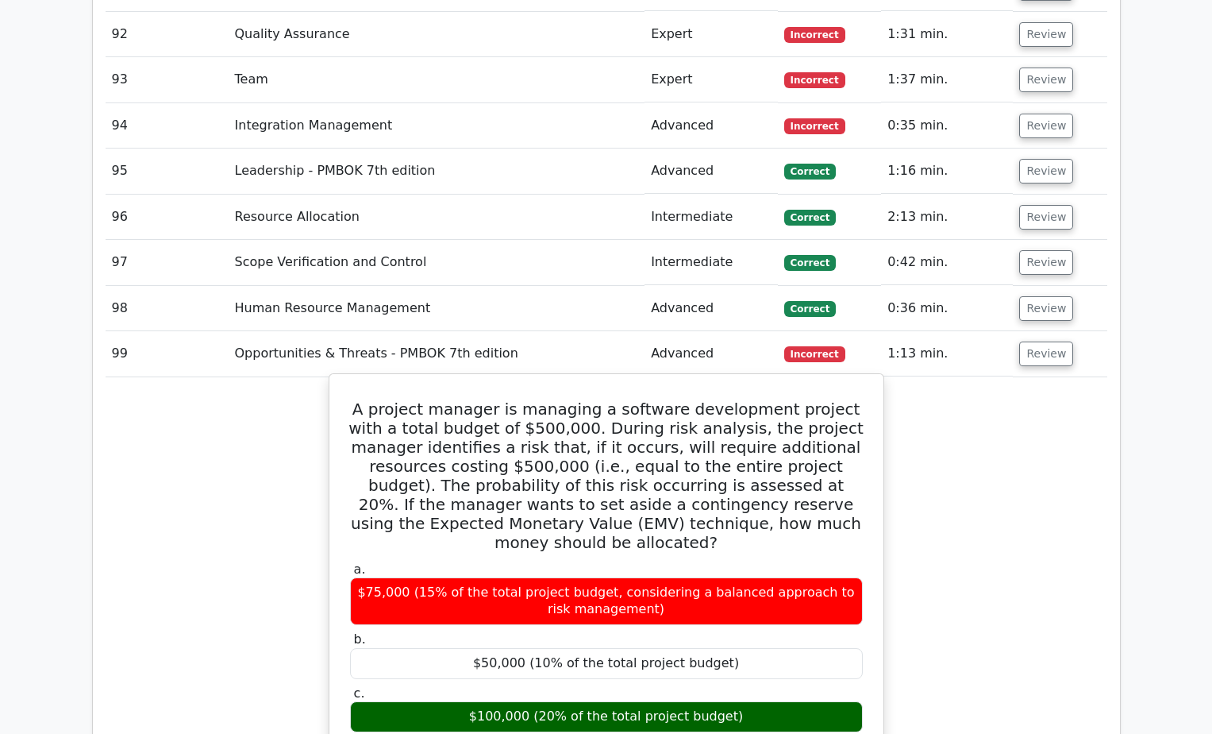
scroll to position [8468, 0]
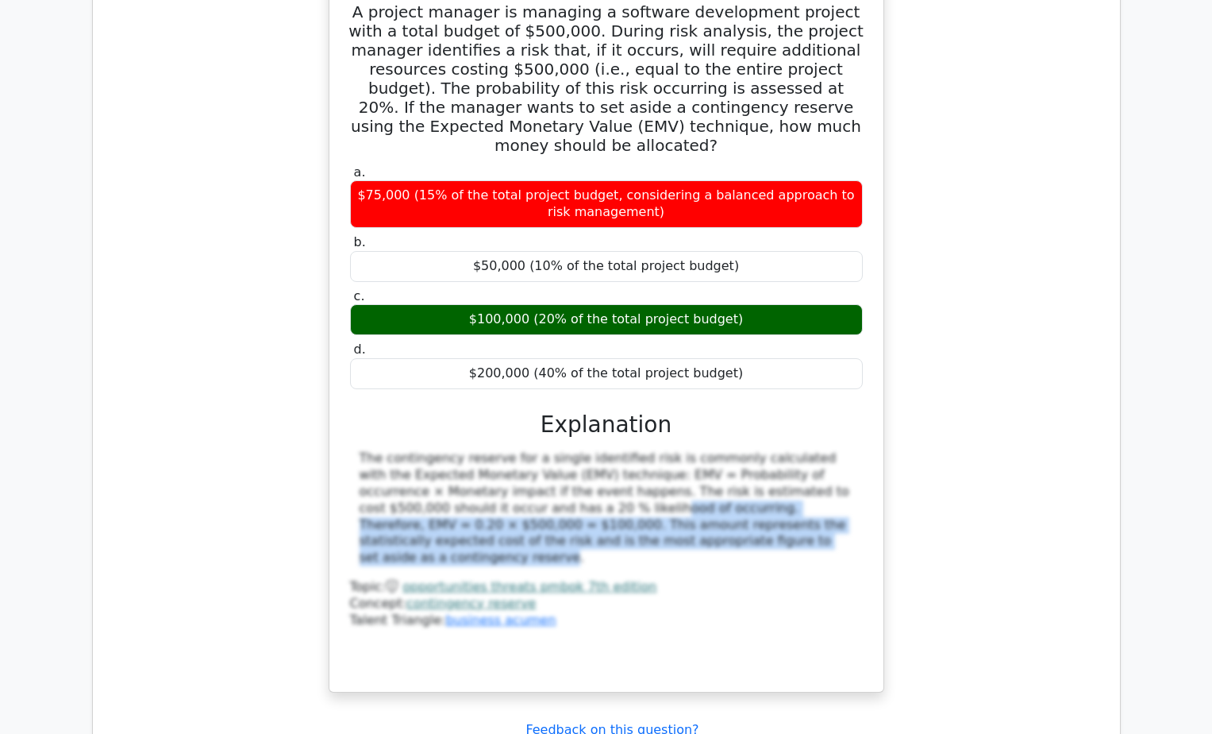
drag, startPoint x: 426, startPoint y: 349, endPoint x: 603, endPoint y: 378, distance: 179.5
click at [603, 450] on div "The contingency reserve for a single identified risk is commonly calculated wit…" at bounding box center [607, 508] width 494 height 116
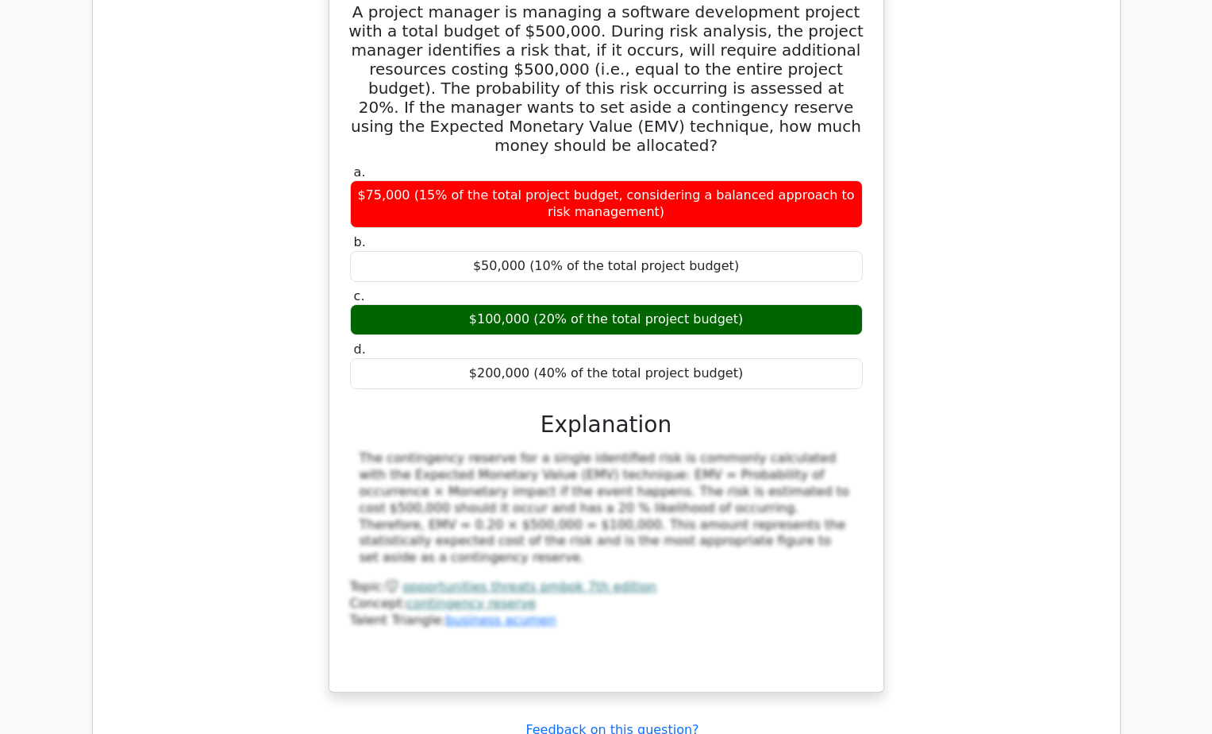
drag, startPoint x: 603, startPoint y: 378, endPoint x: 750, endPoint y: 421, distance: 153.8
click at [750, 595] on div "Concept: contingency reserve" at bounding box center [606, 603] width 513 height 17
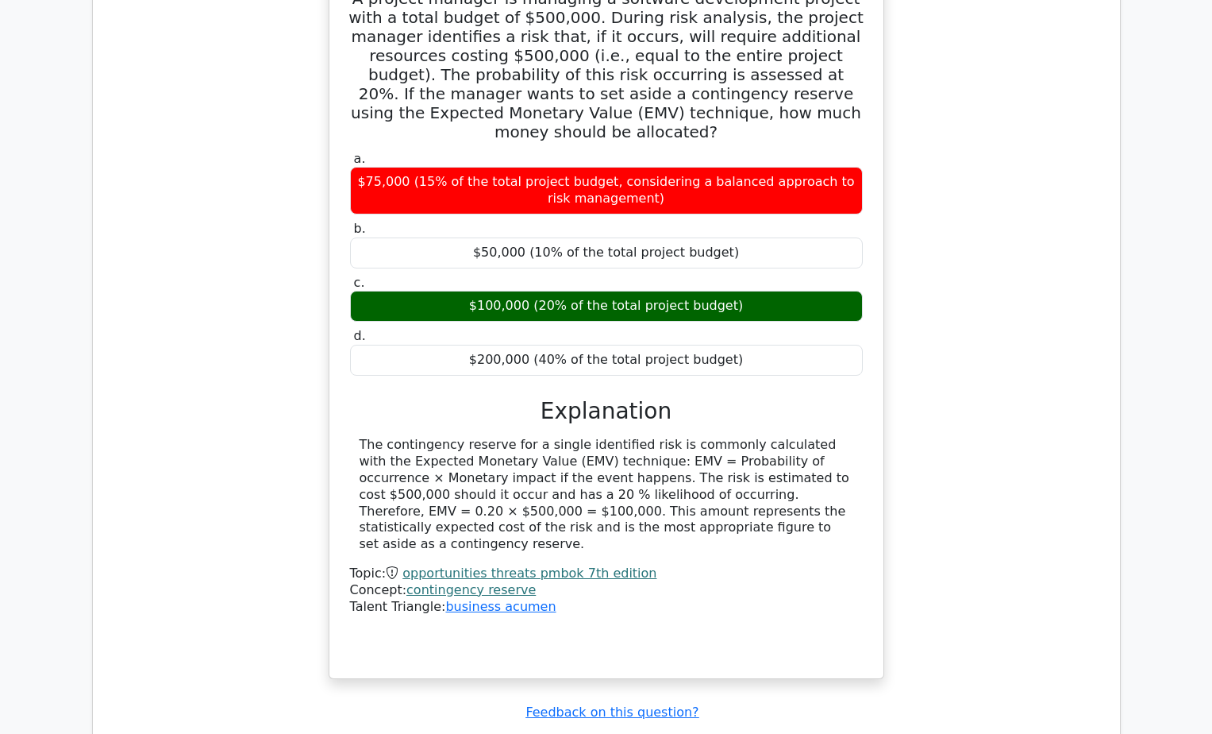
scroll to position [8374, 0]
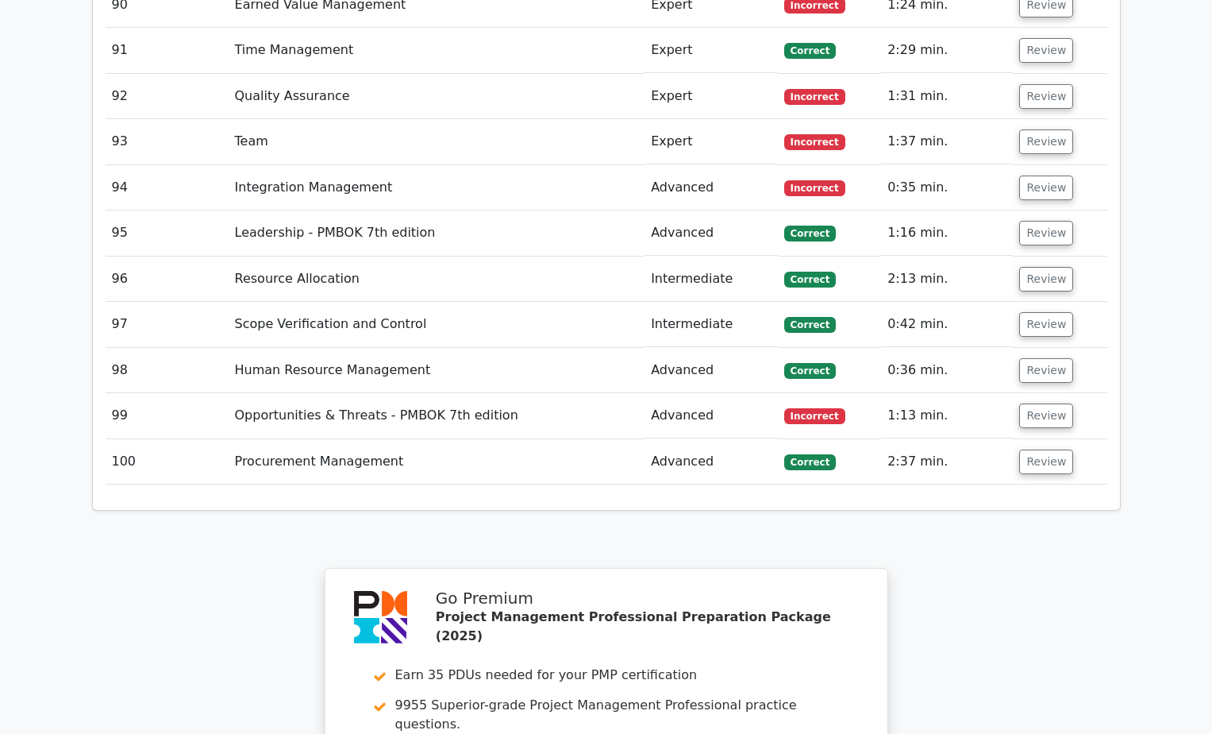
scroll to position [7845, 0]
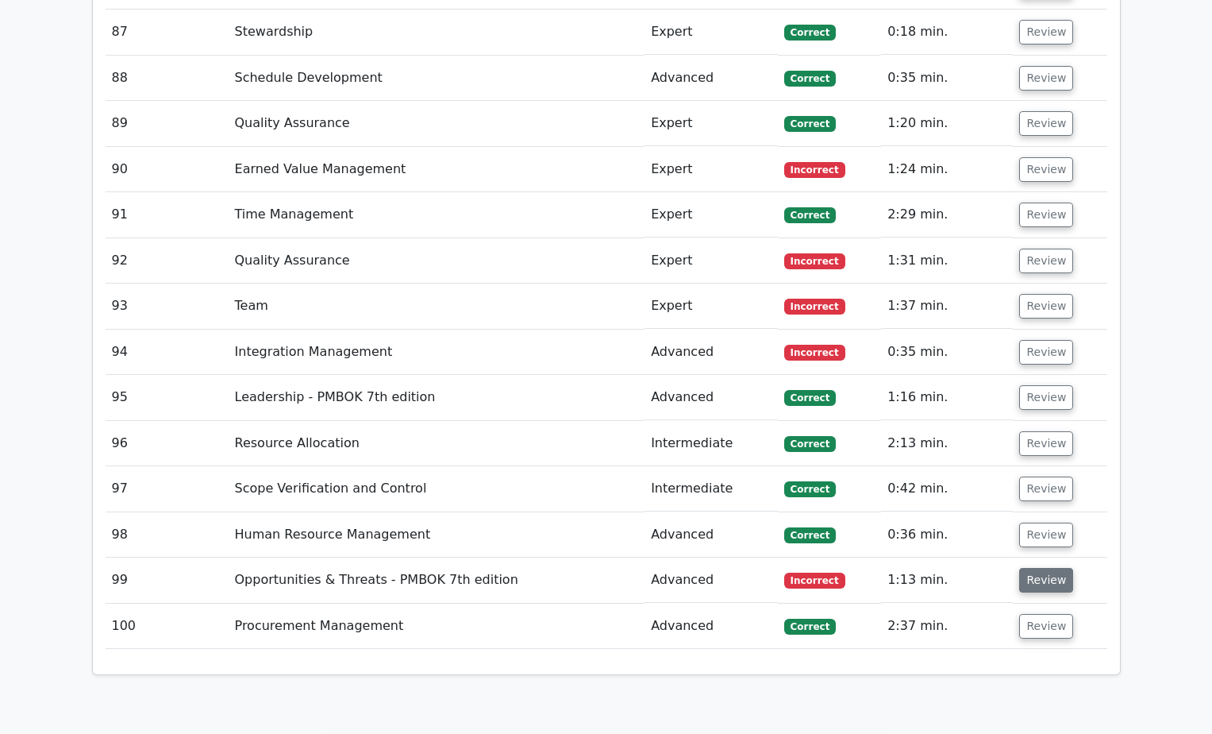
click at [1038, 568] on button "Review" at bounding box center [1046, 580] width 54 height 25
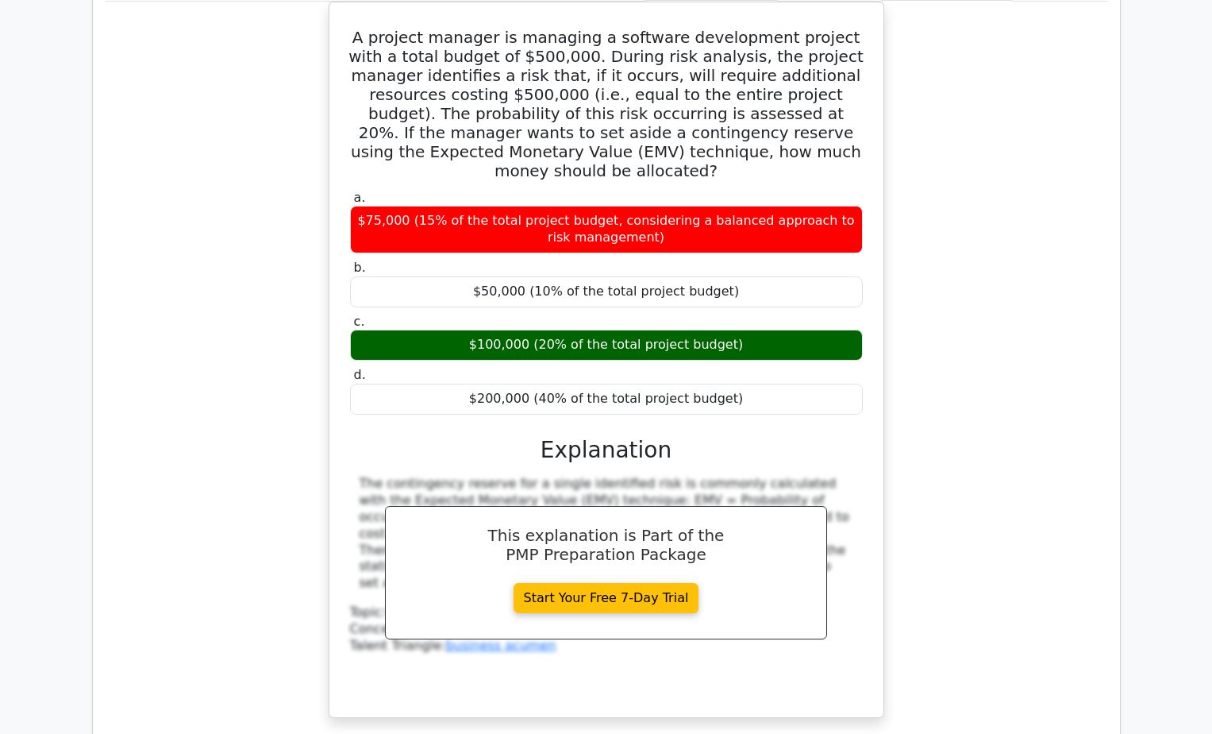
scroll to position [8507, 0]
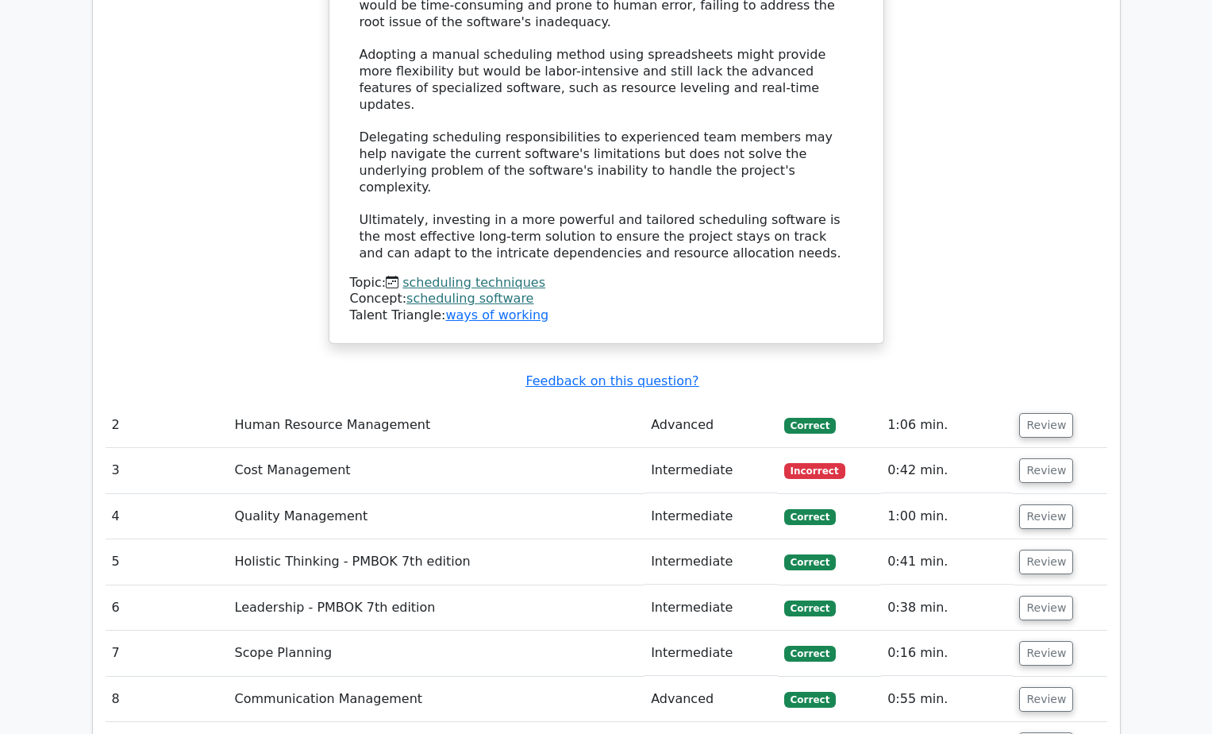
scroll to position [4102, 0]
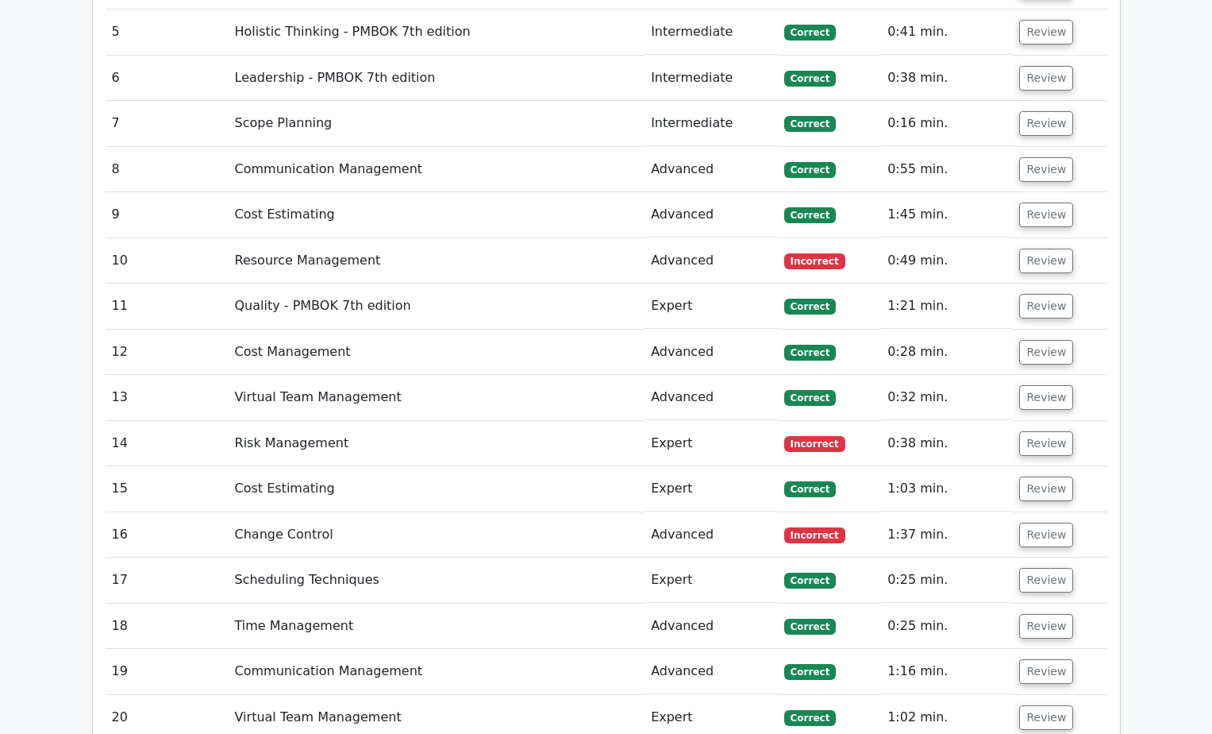
click at [657, 512] on td "Advanced" at bounding box center [711, 534] width 133 height 45
click at [1058, 522] on button "Review" at bounding box center [1046, 534] width 54 height 25
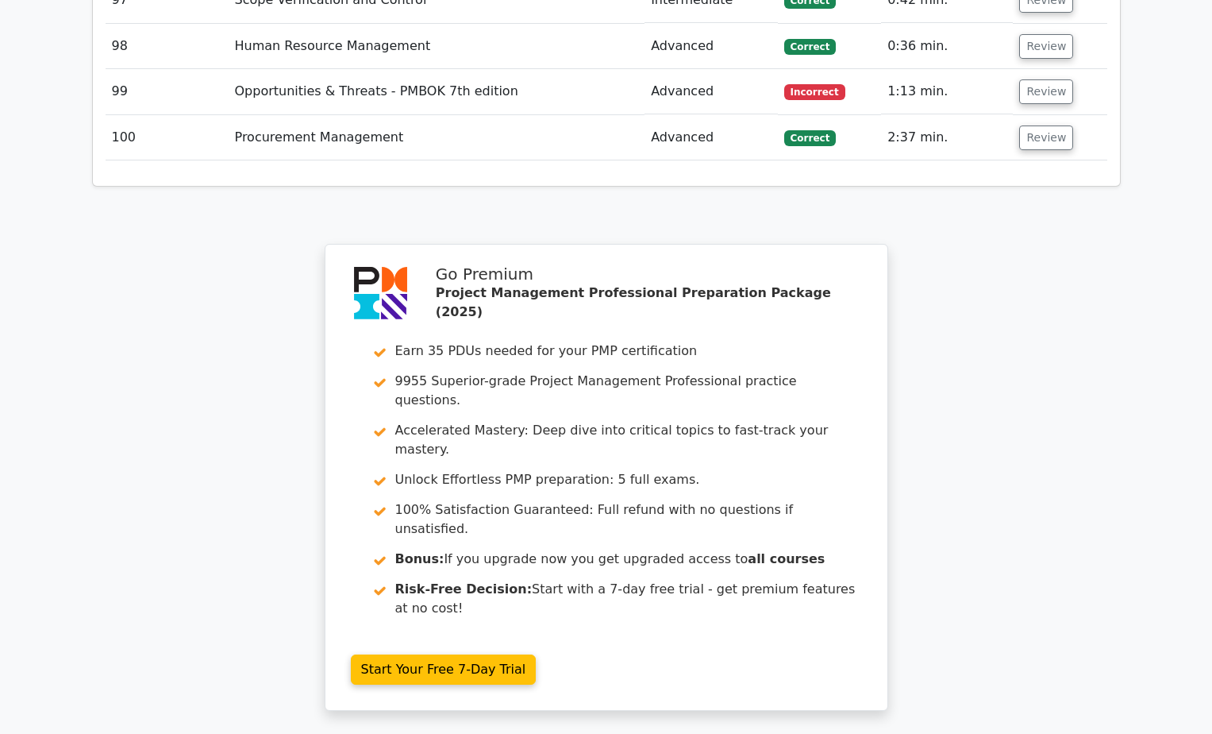
scroll to position [8732, 0]
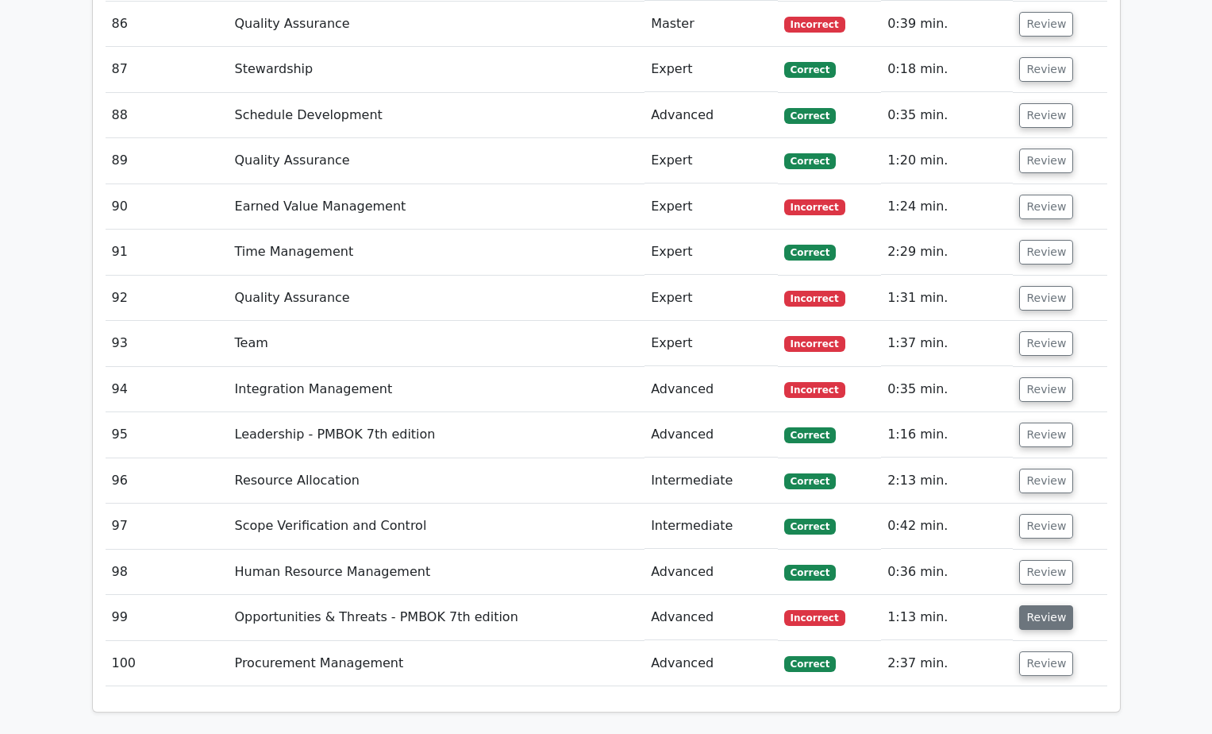
click at [1029, 605] on button "Review" at bounding box center [1046, 617] width 54 height 25
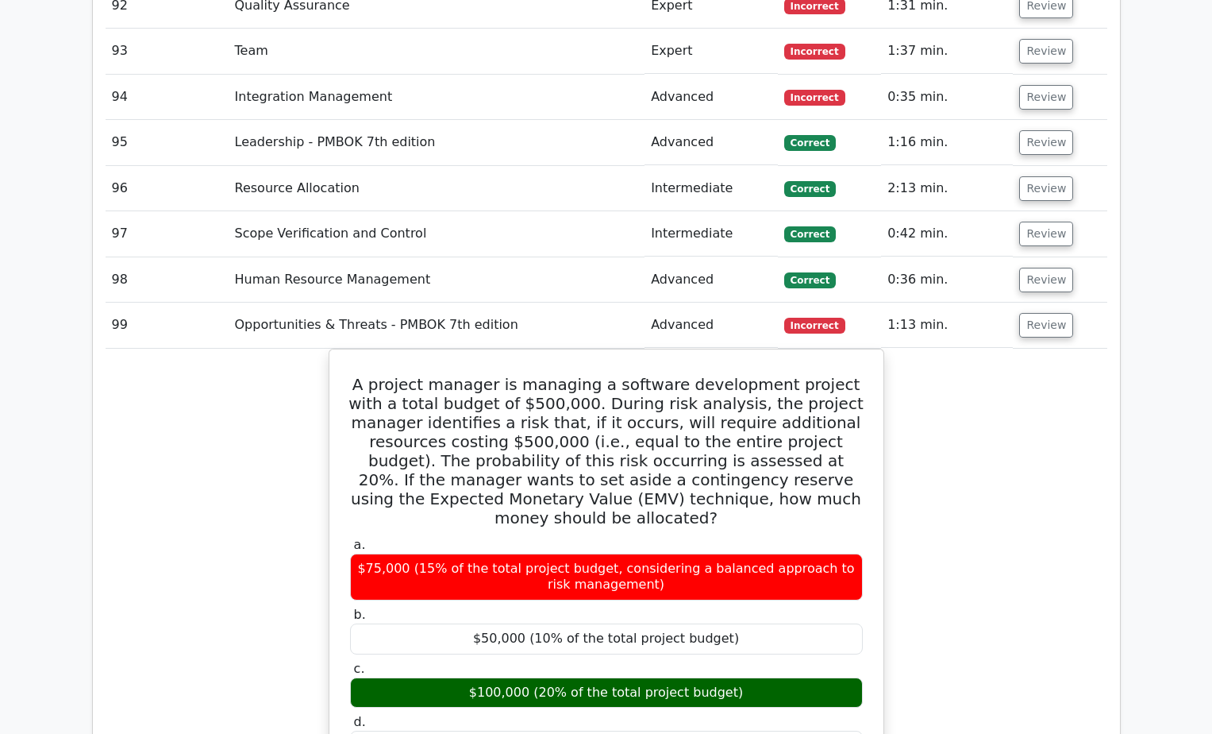
scroll to position [9434, 0]
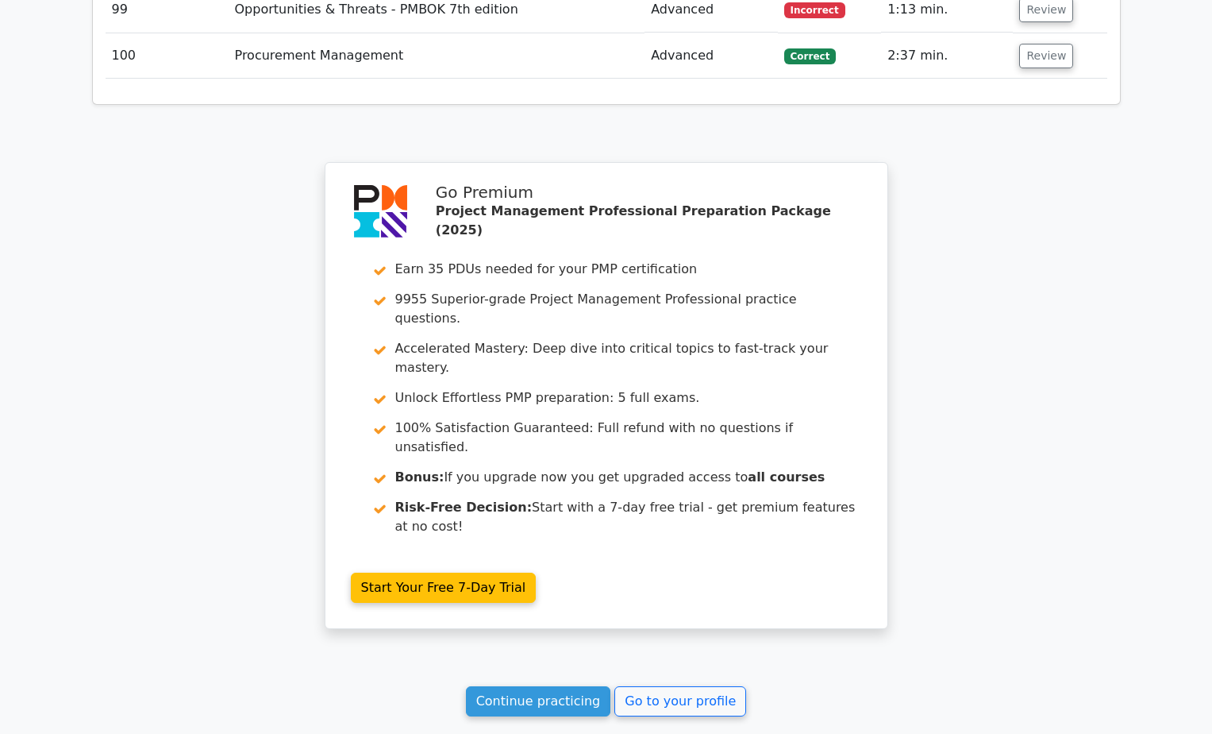
scroll to position [8022, 0]
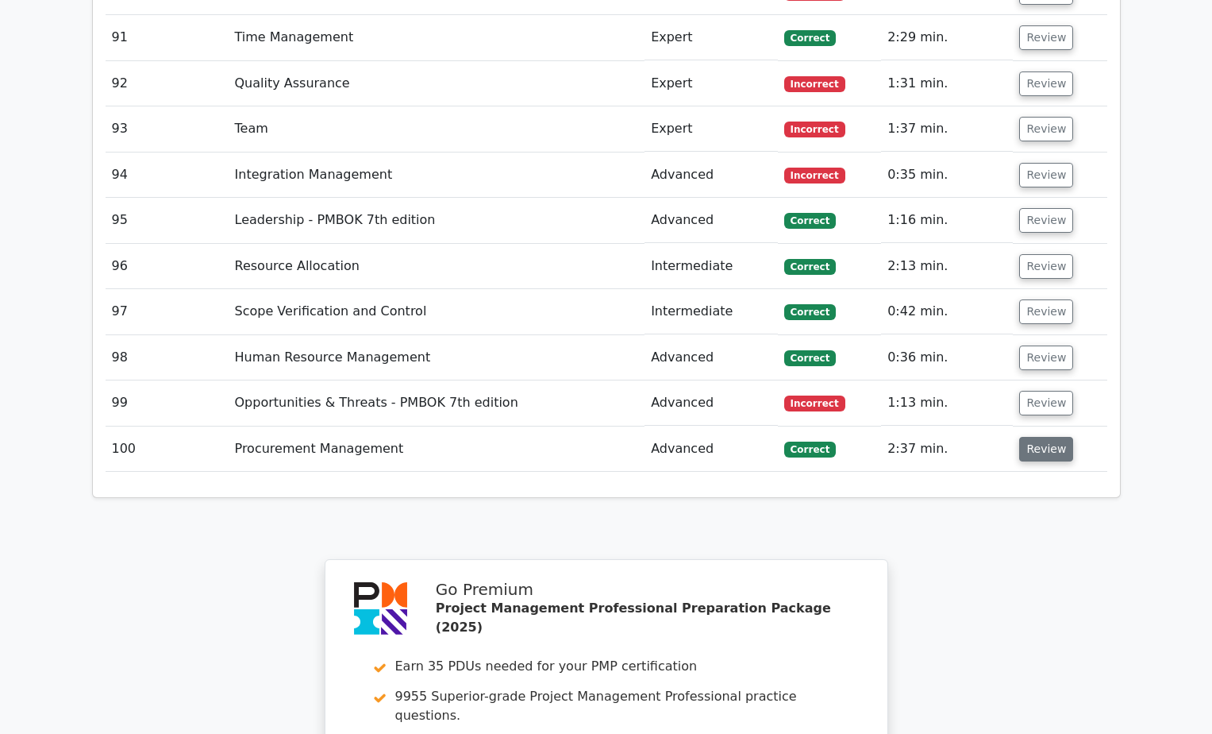
click at [1044, 437] on button "Review" at bounding box center [1046, 449] width 54 height 25
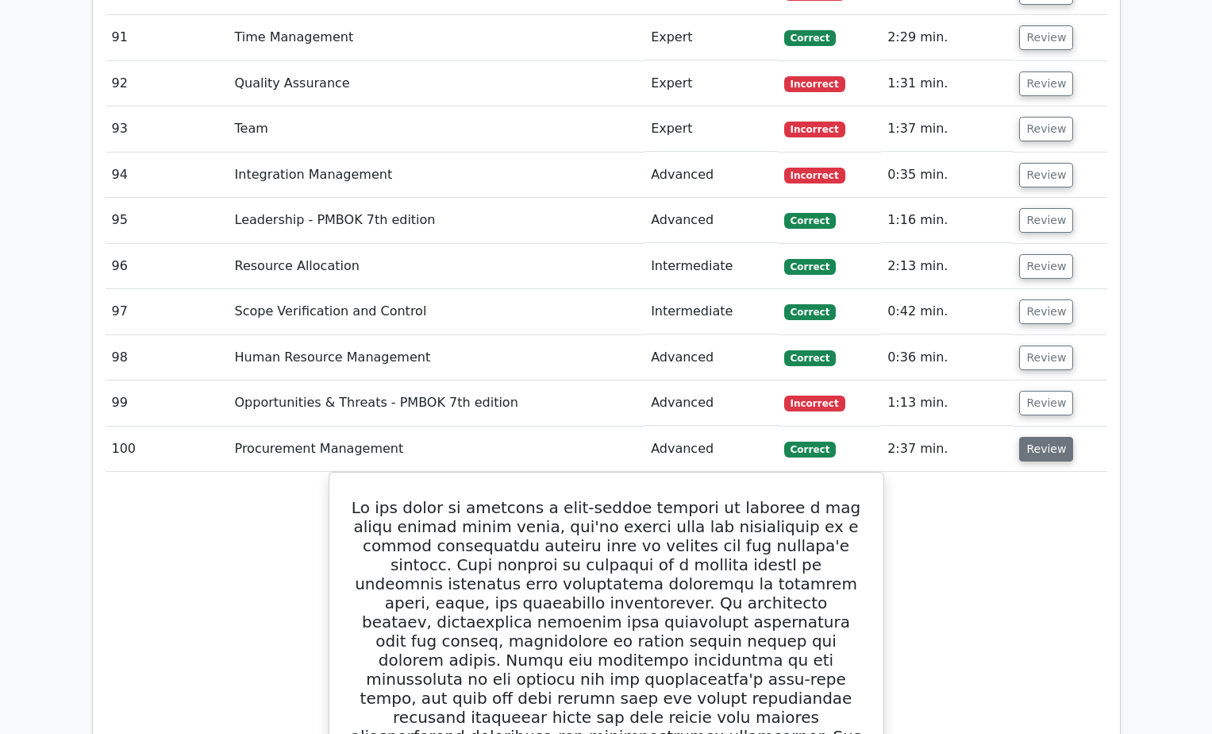
click at [1044, 437] on button "Review" at bounding box center [1046, 449] width 54 height 25
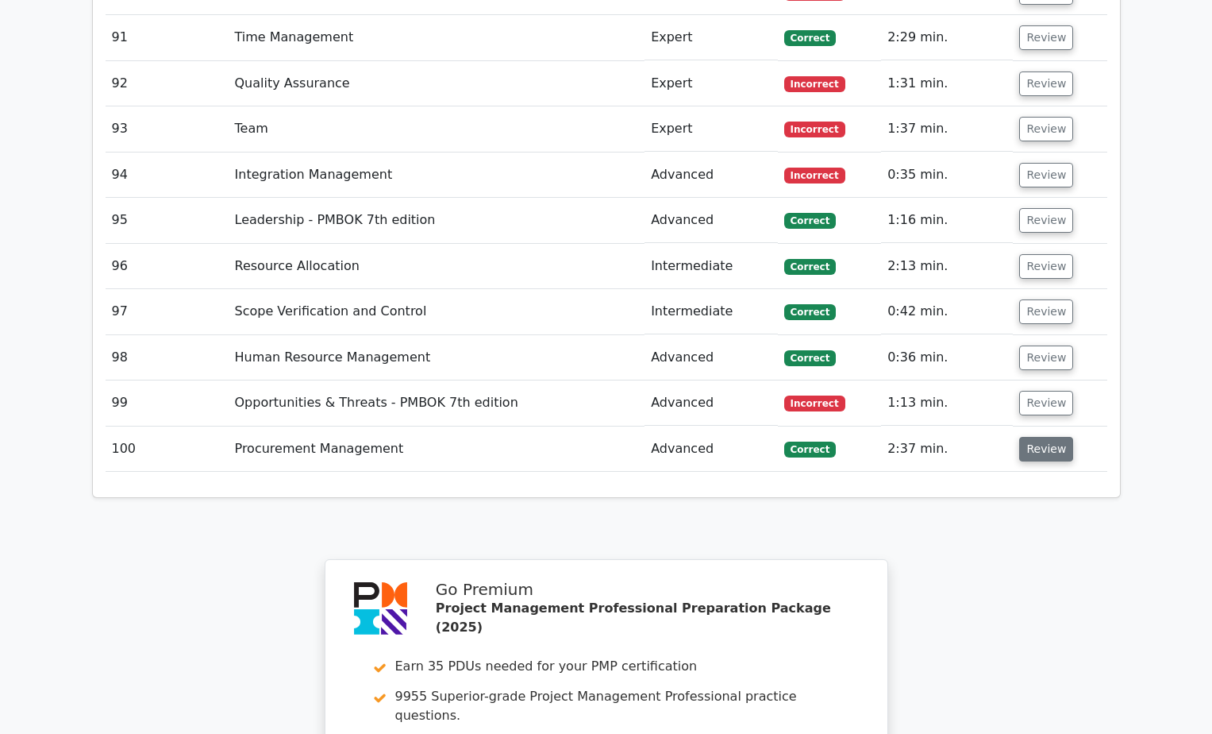
click at [1045, 437] on button "Review" at bounding box center [1046, 449] width 54 height 25
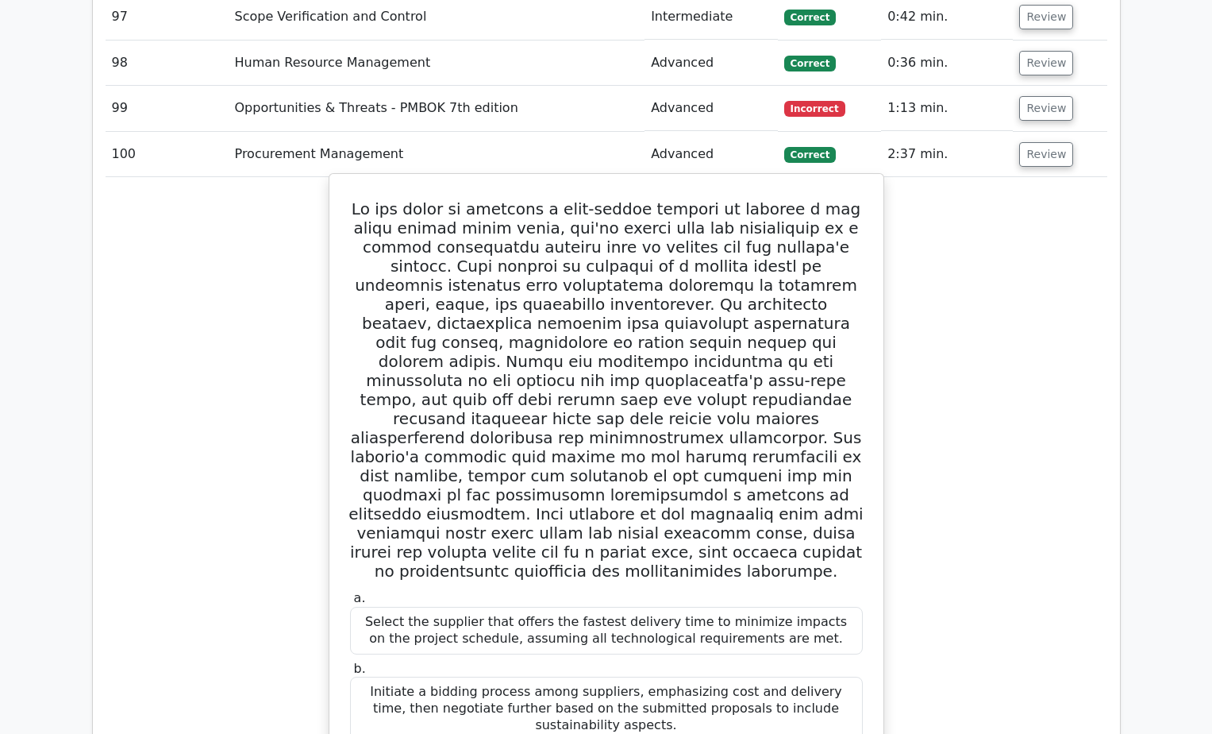
scroll to position [8155, 0]
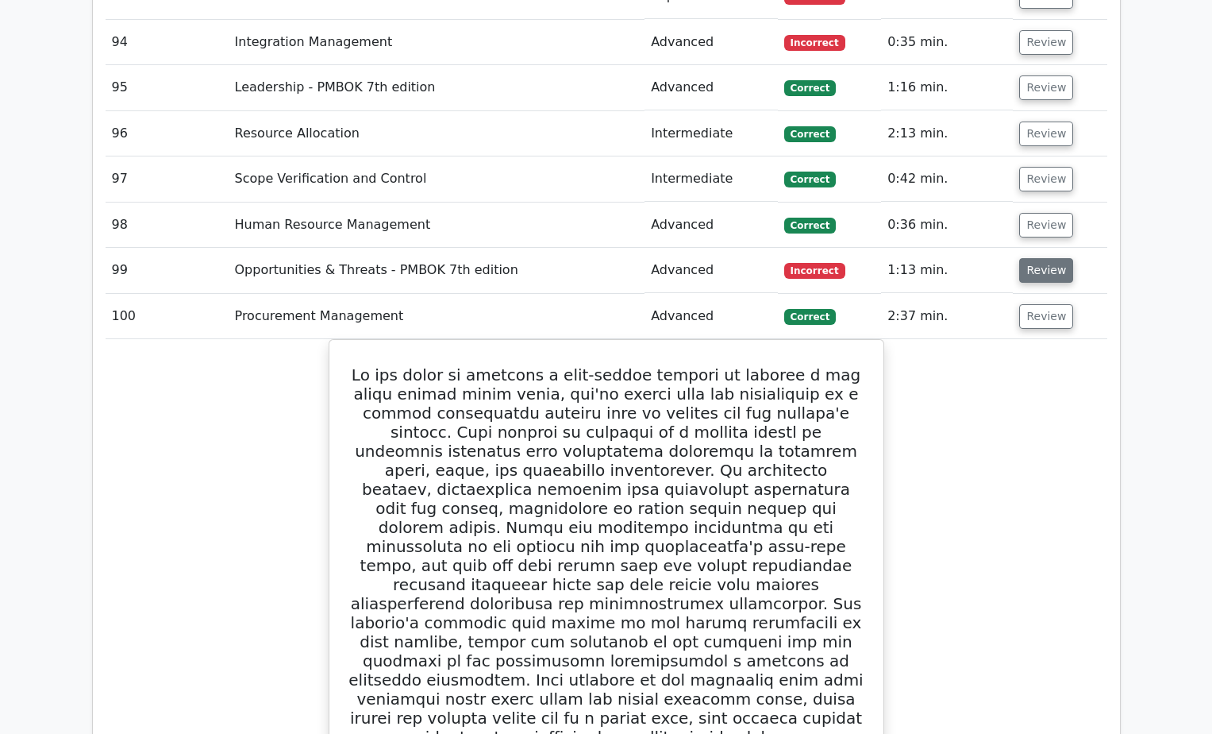
click at [1042, 258] on button "Review" at bounding box center [1046, 270] width 54 height 25
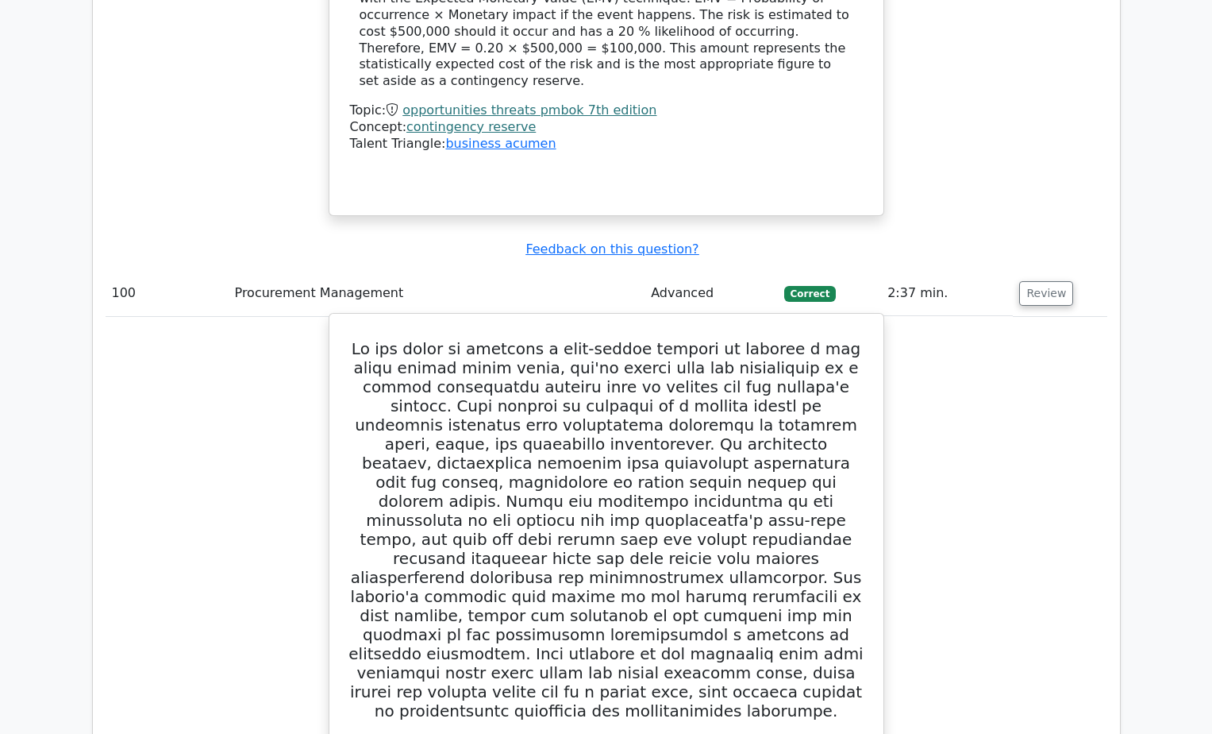
scroll to position [8419, 0]
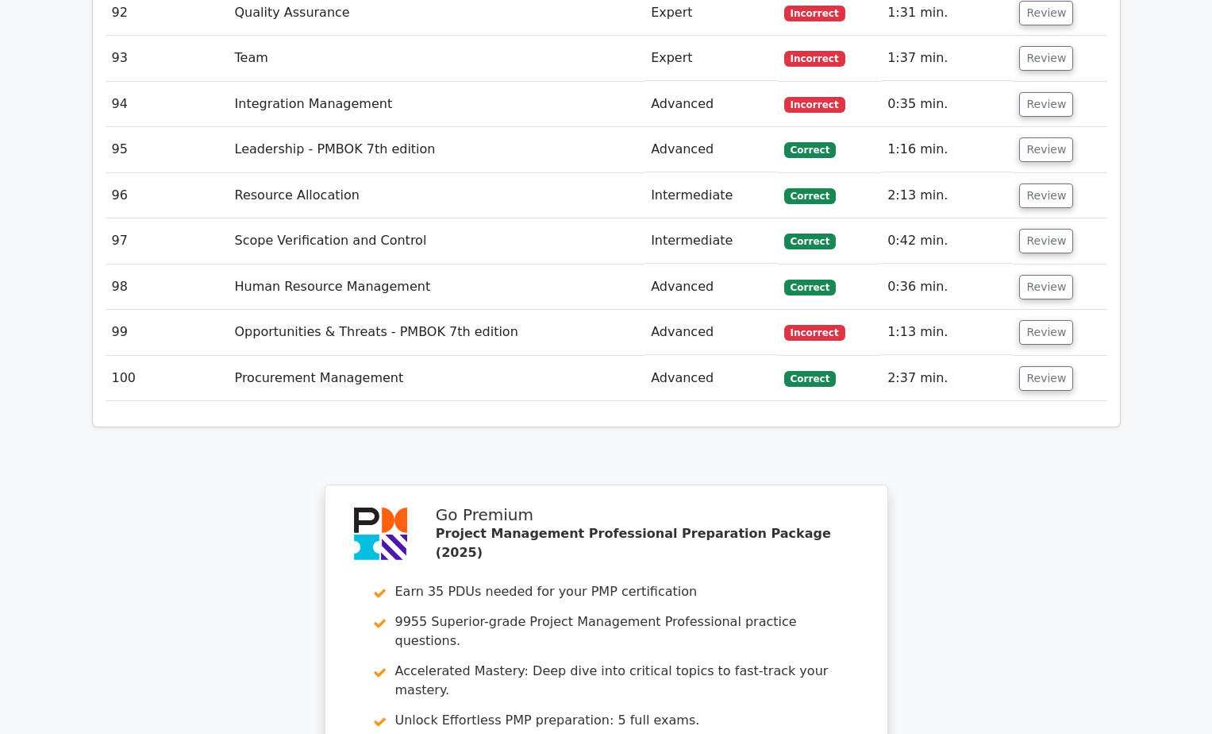
scroll to position [7889, 0]
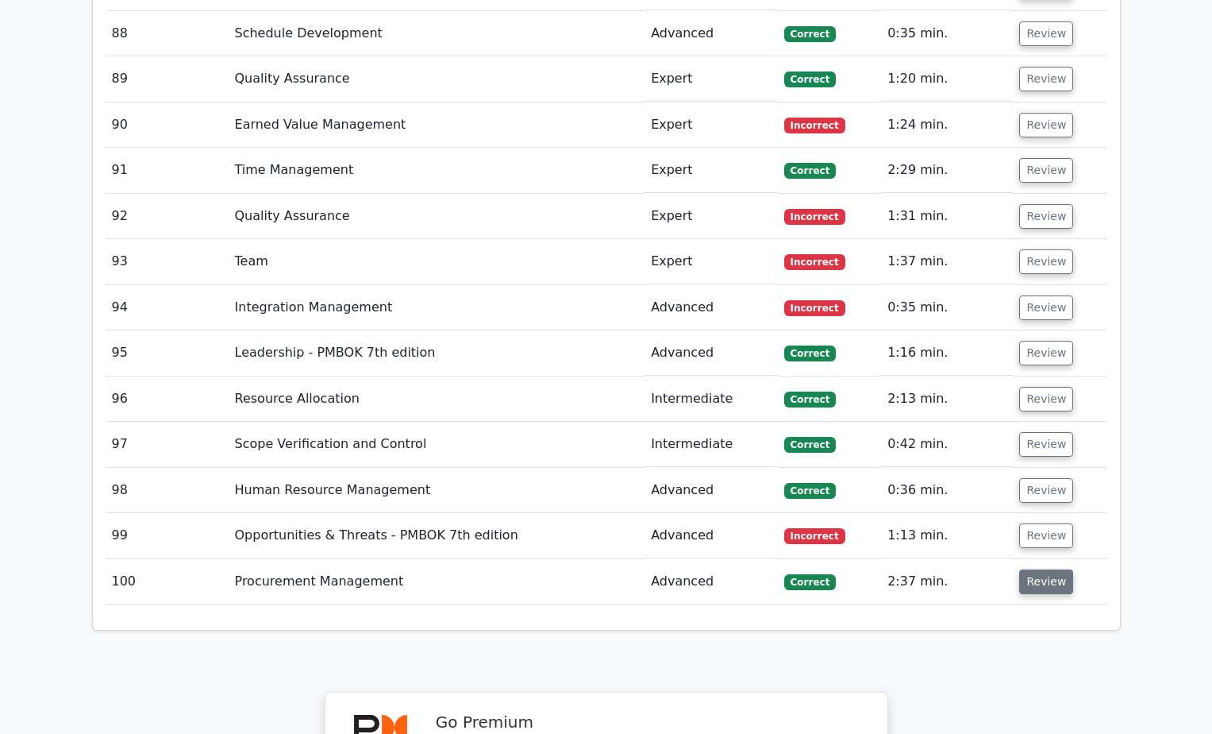
click at [1057, 569] on button "Review" at bounding box center [1046, 581] width 54 height 25
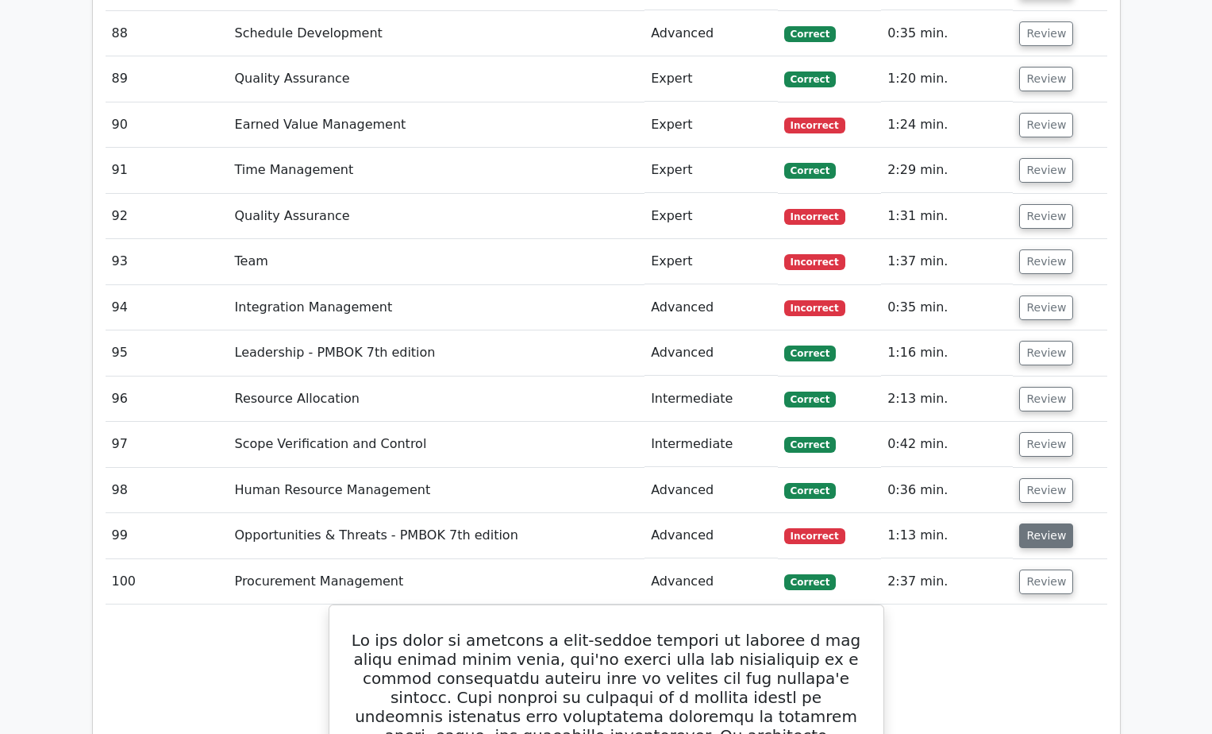
click at [1048, 523] on button "Review" at bounding box center [1046, 535] width 54 height 25
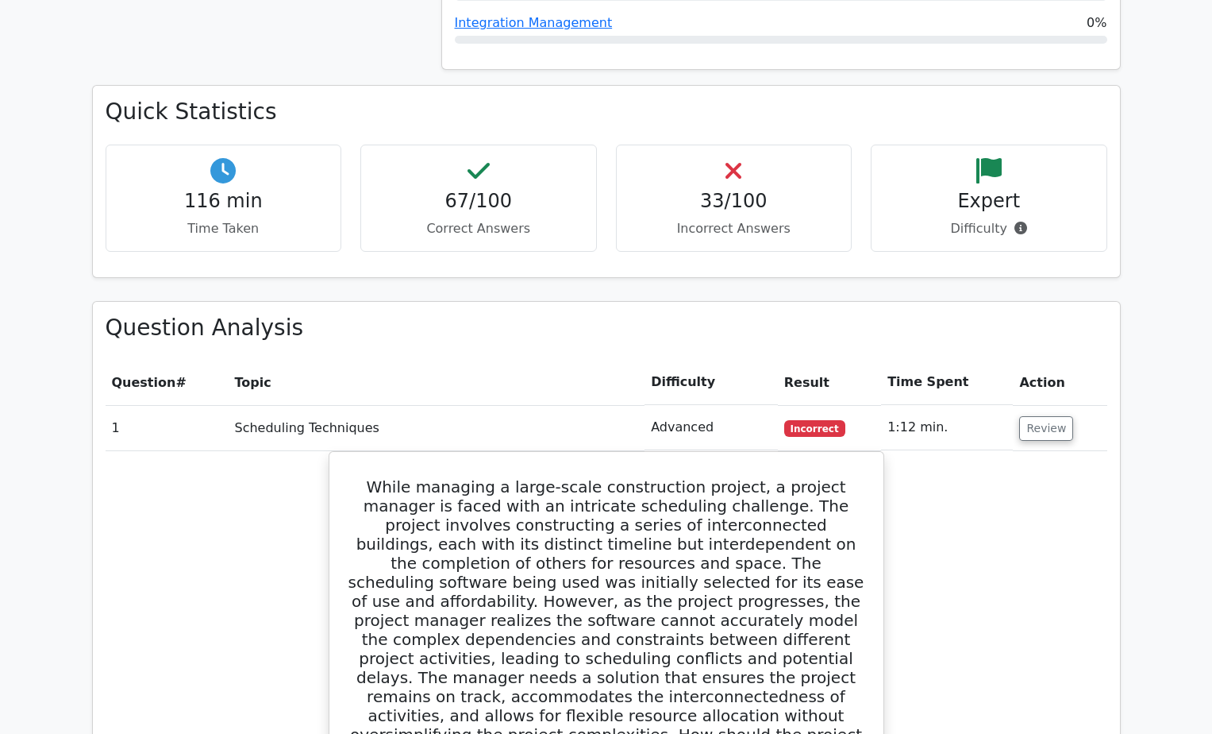
scroll to position [2465, 0]
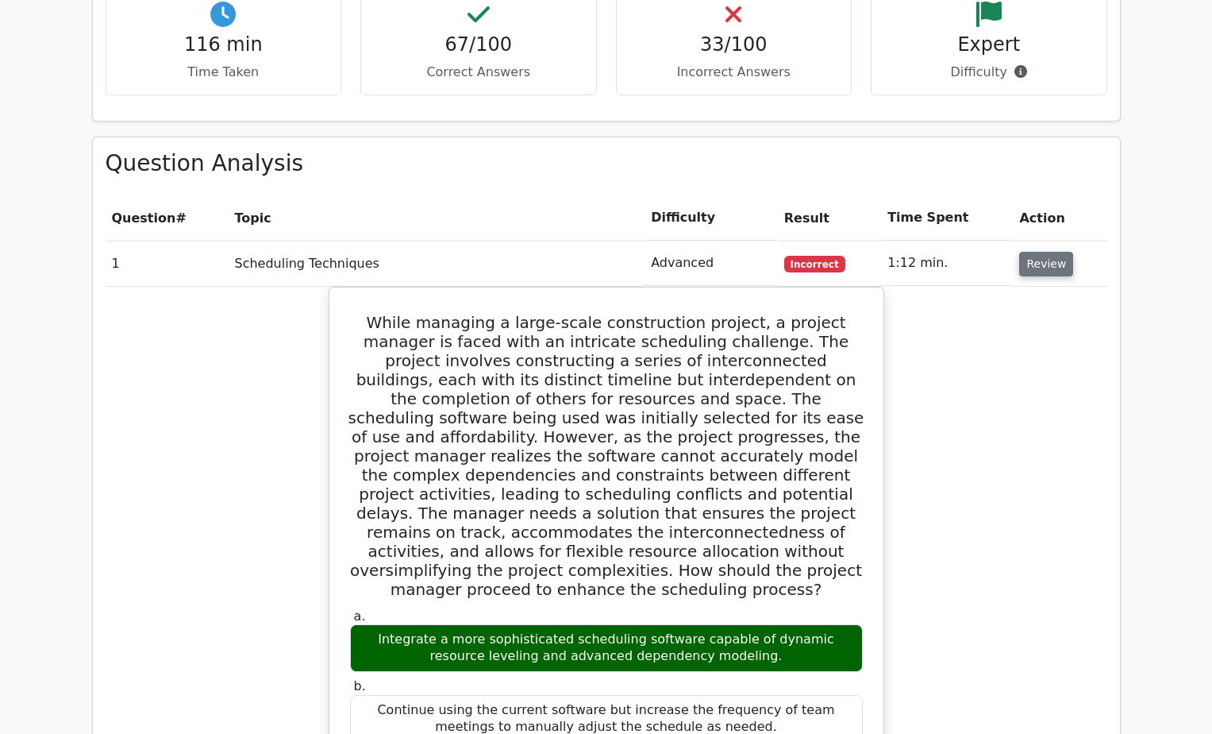
click at [1040, 252] on button "Review" at bounding box center [1046, 264] width 54 height 25
click at [1042, 252] on button "Review" at bounding box center [1046, 264] width 54 height 25
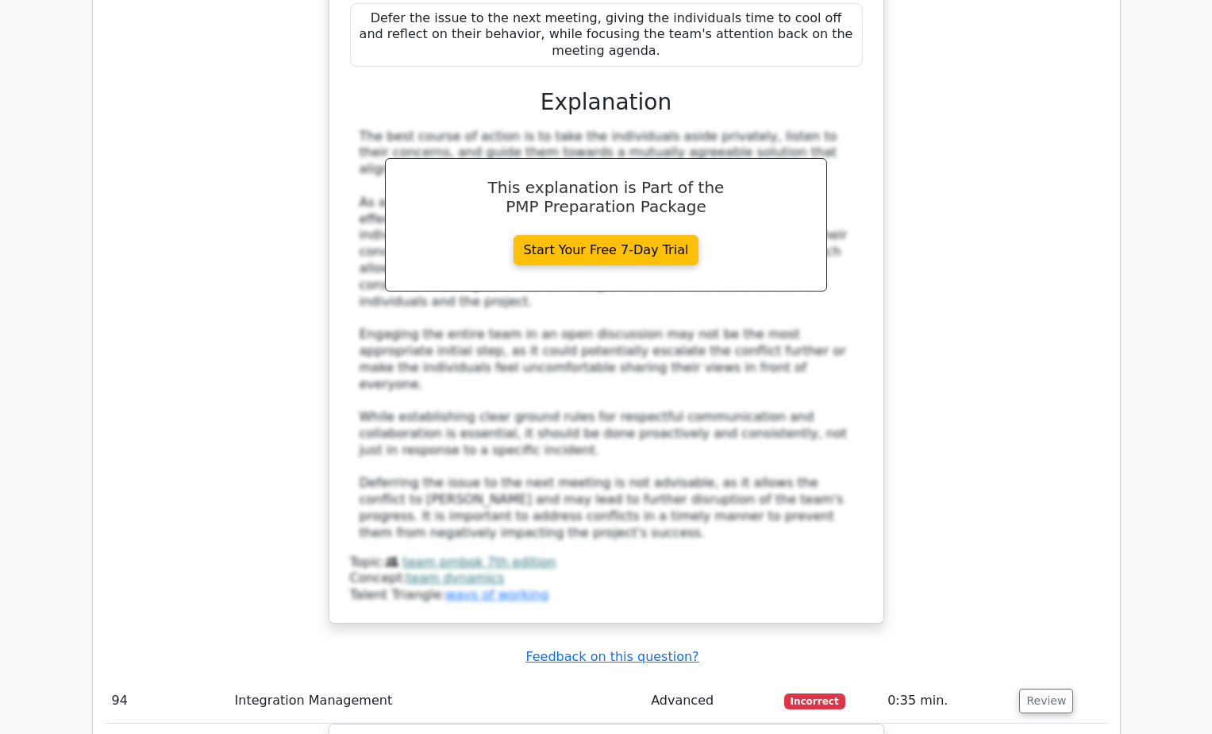
scroll to position [86023, 0]
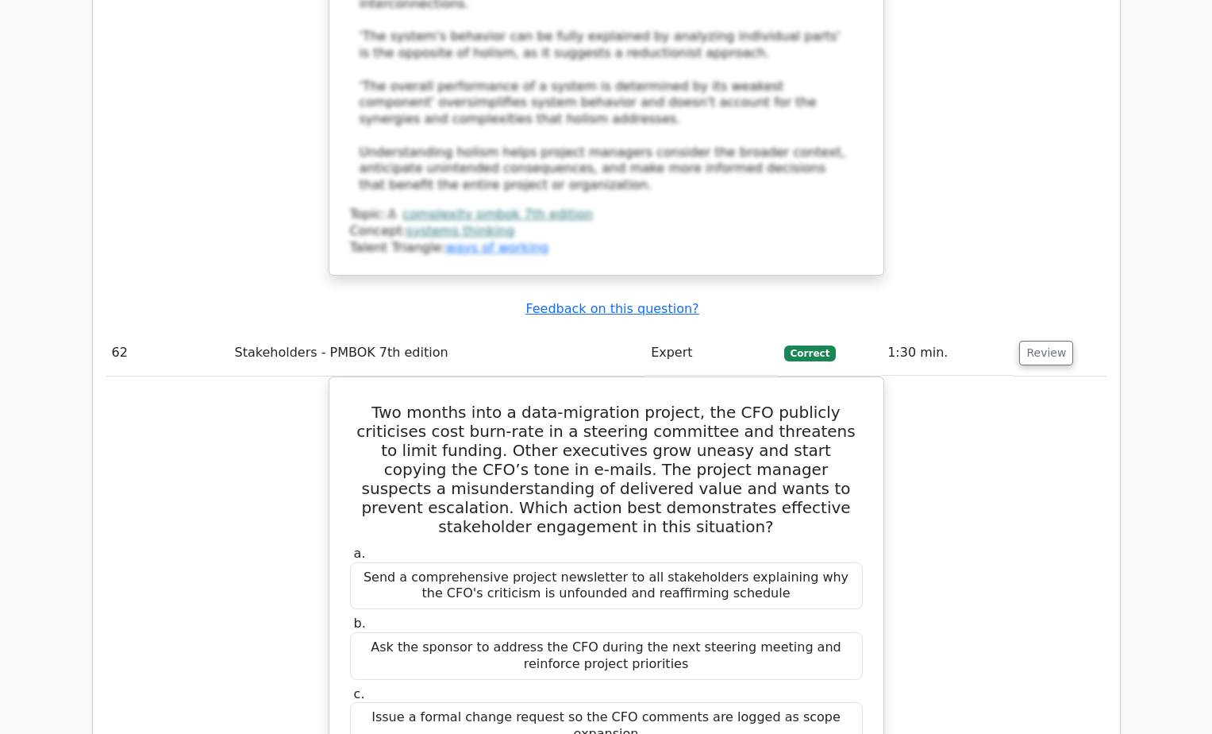
scroll to position [57095, 0]
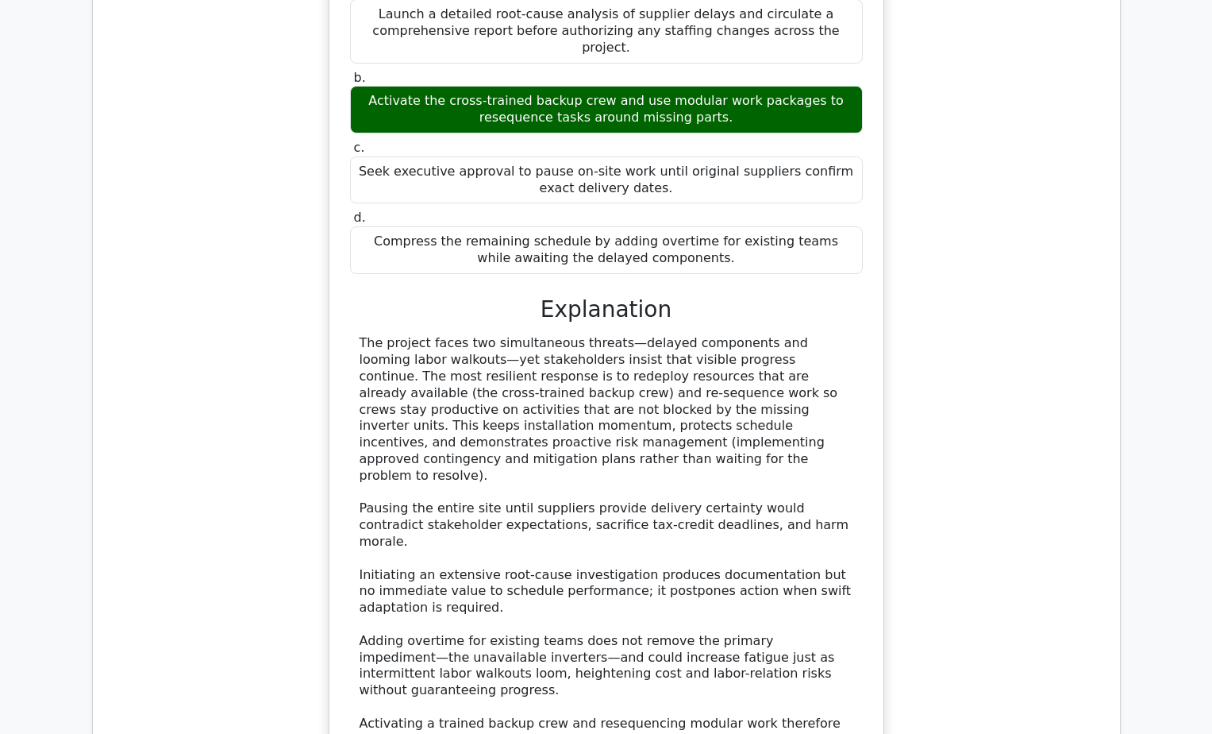
scroll to position [37574, 0]
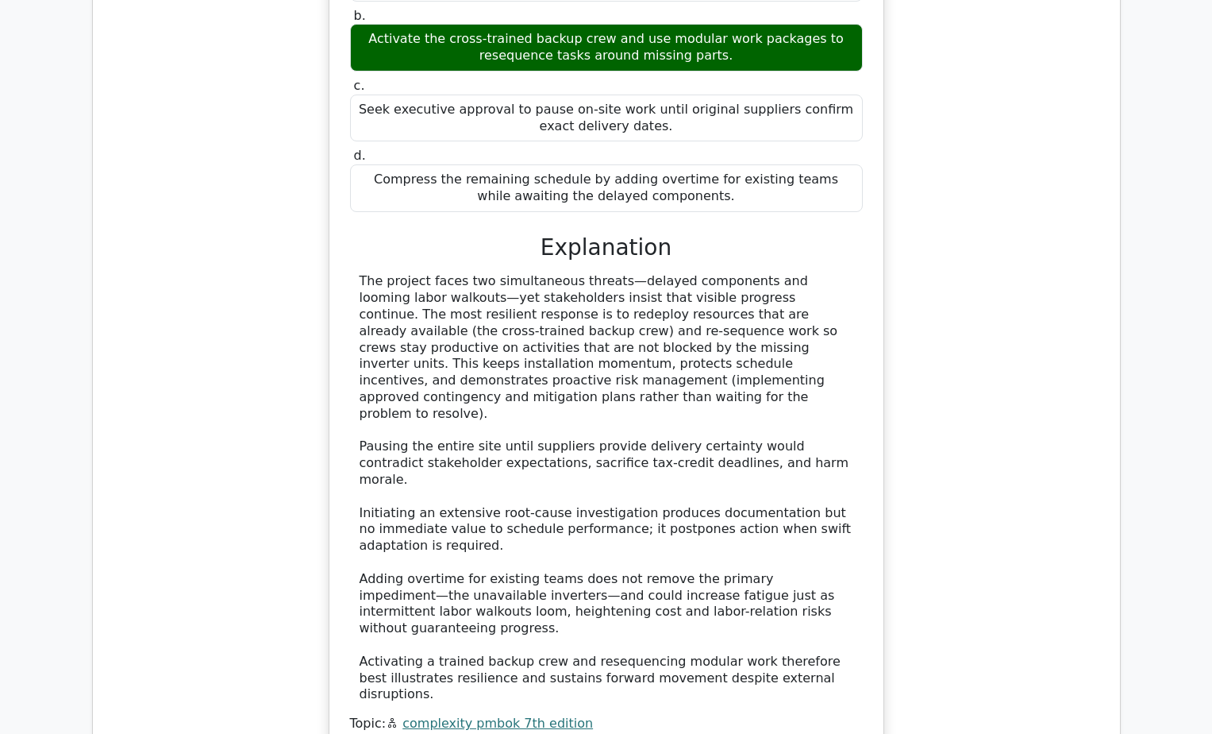
drag, startPoint x: 1211, startPoint y: 318, endPoint x: 1215, endPoint y: 449, distance: 131.0
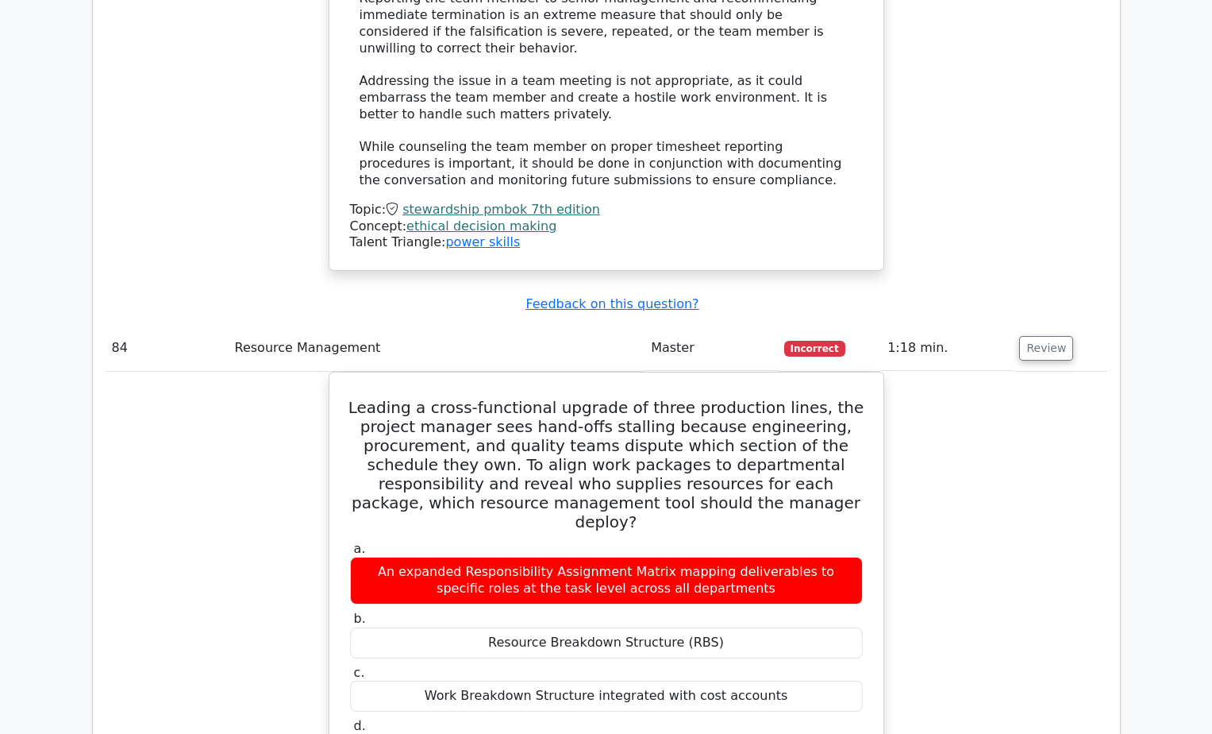
scroll to position [75457, 0]
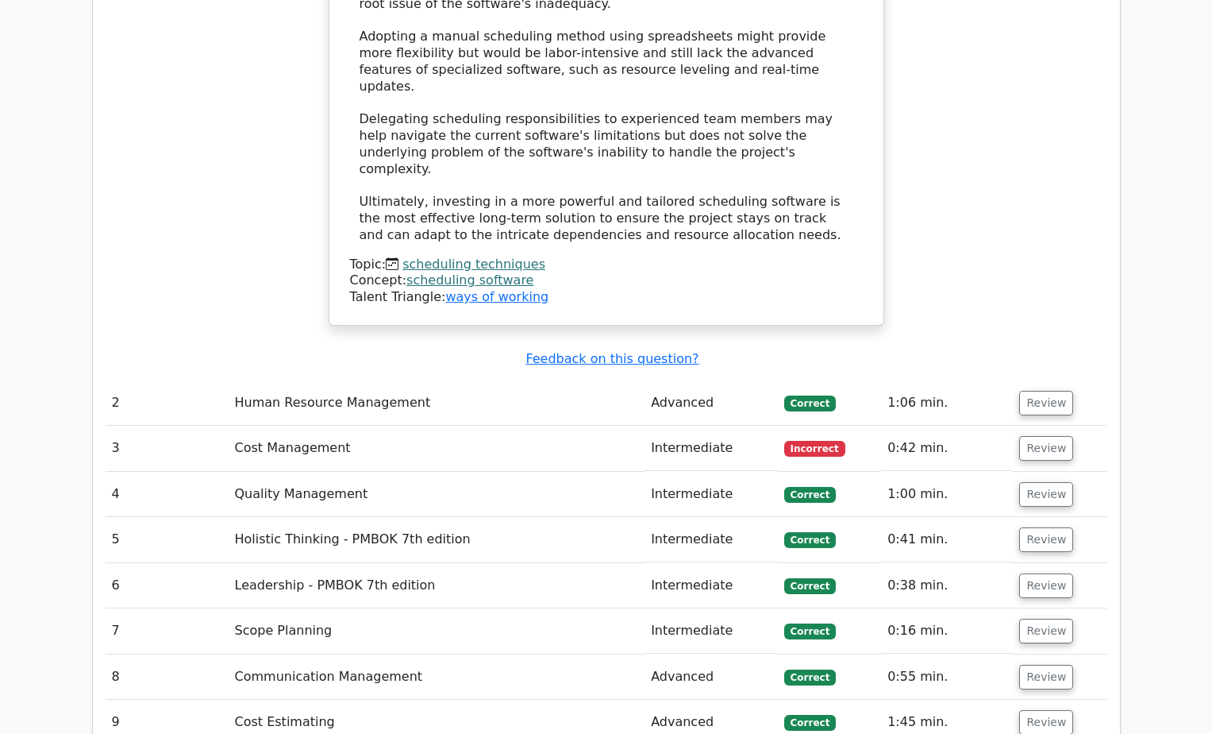
scroll to position [3969, 0]
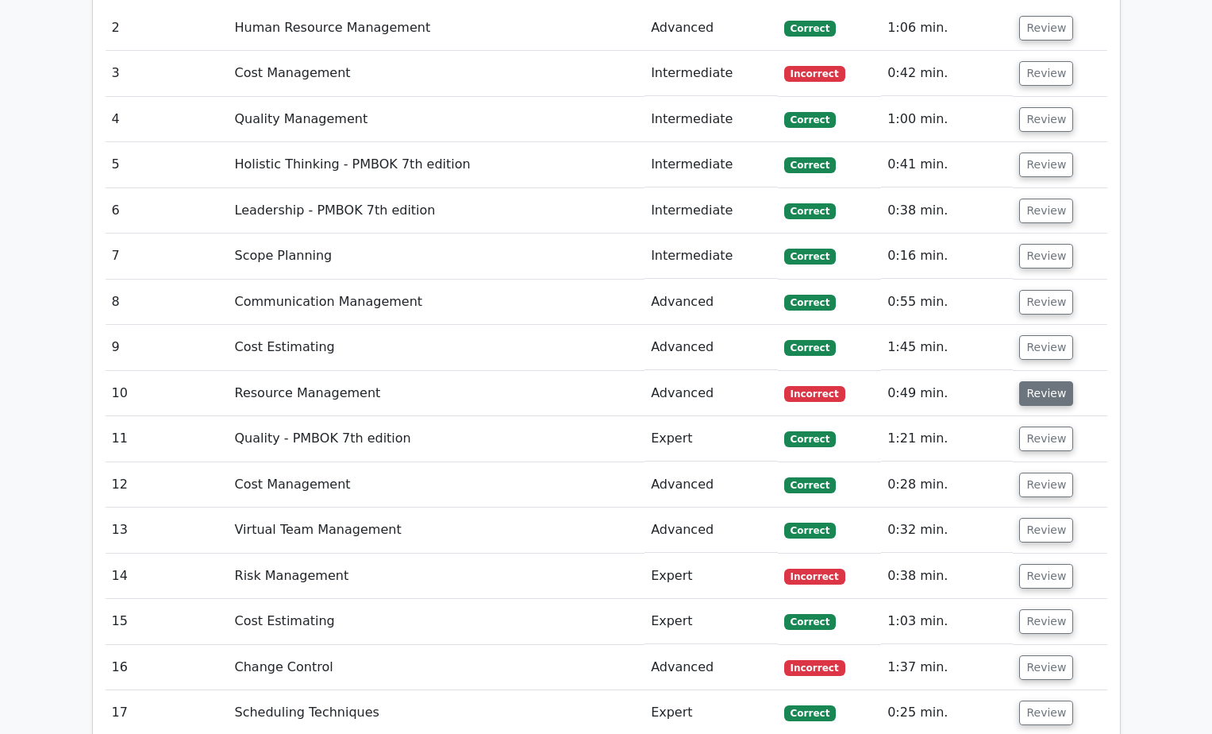
click at [1041, 381] on button "Review" at bounding box center [1046, 393] width 54 height 25
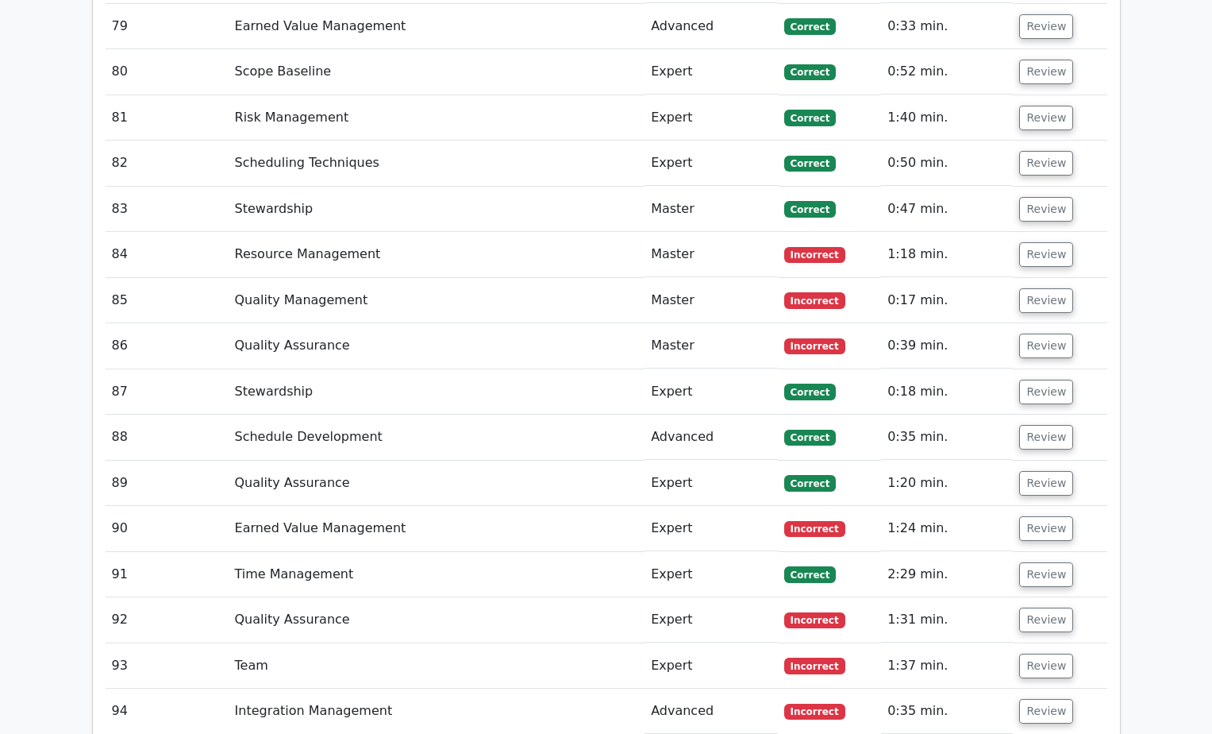
scroll to position [8600, 0]
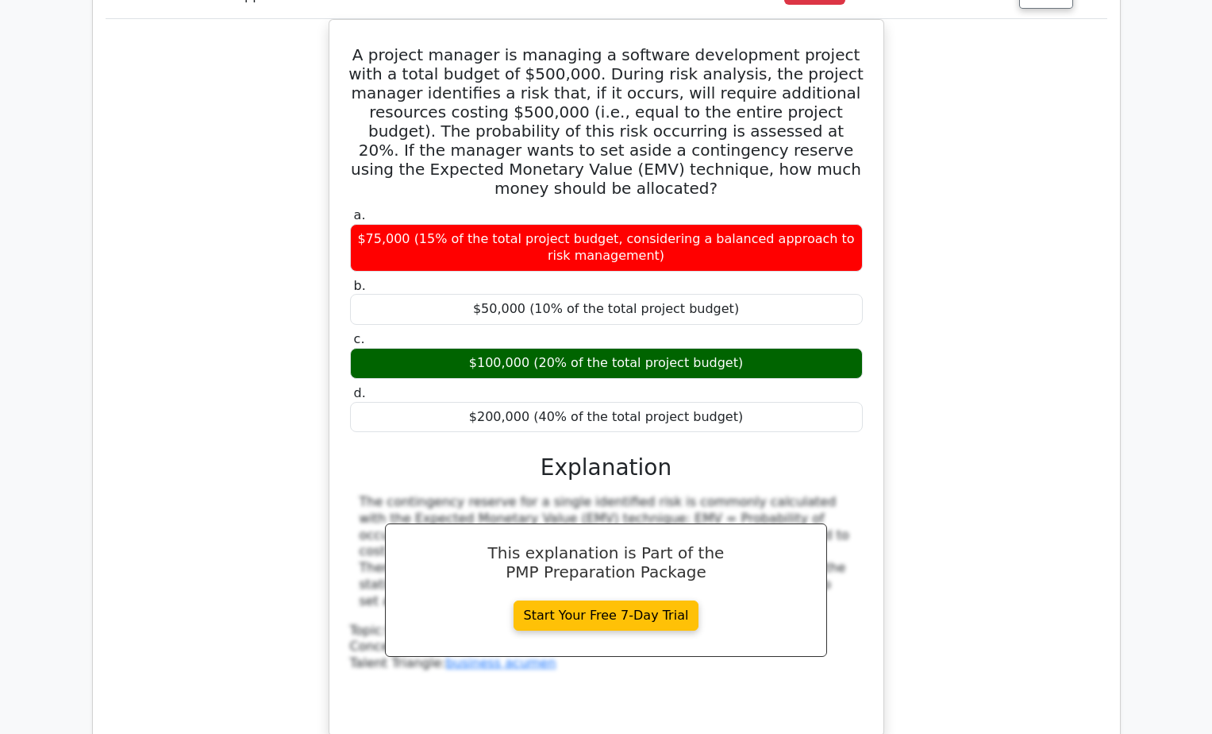
scroll to position [9394, 0]
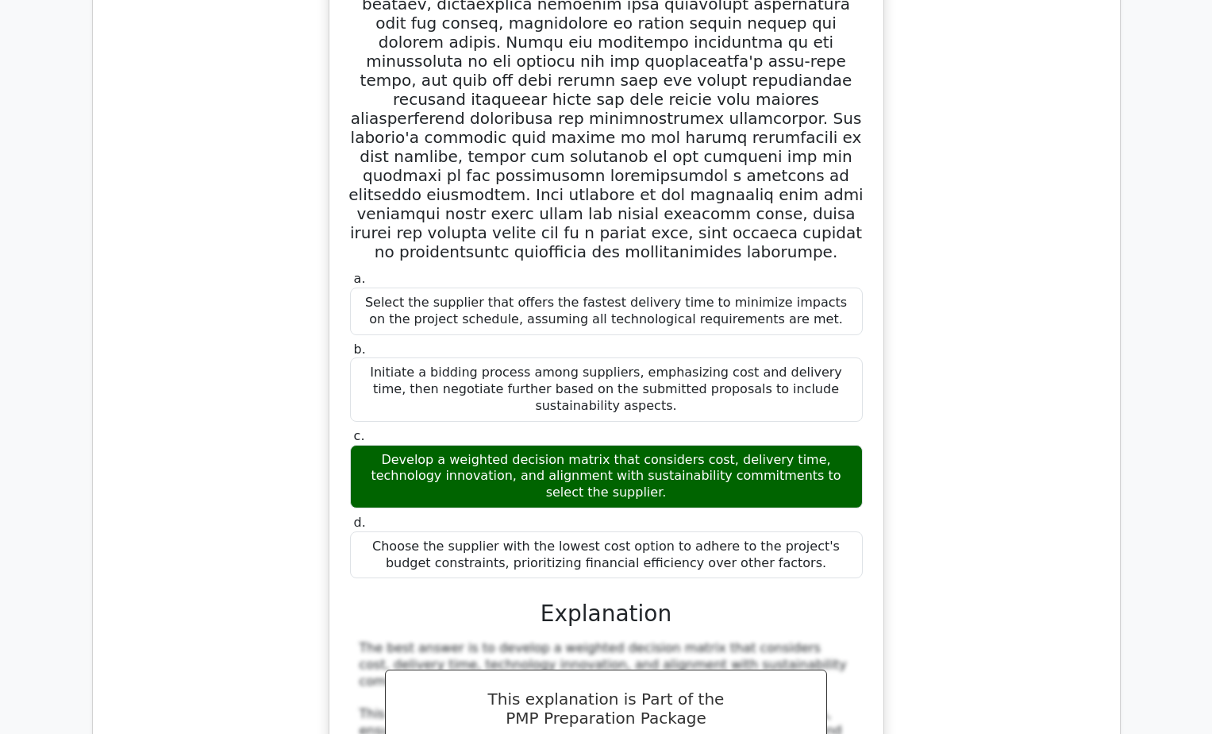
scroll to position [10453, 0]
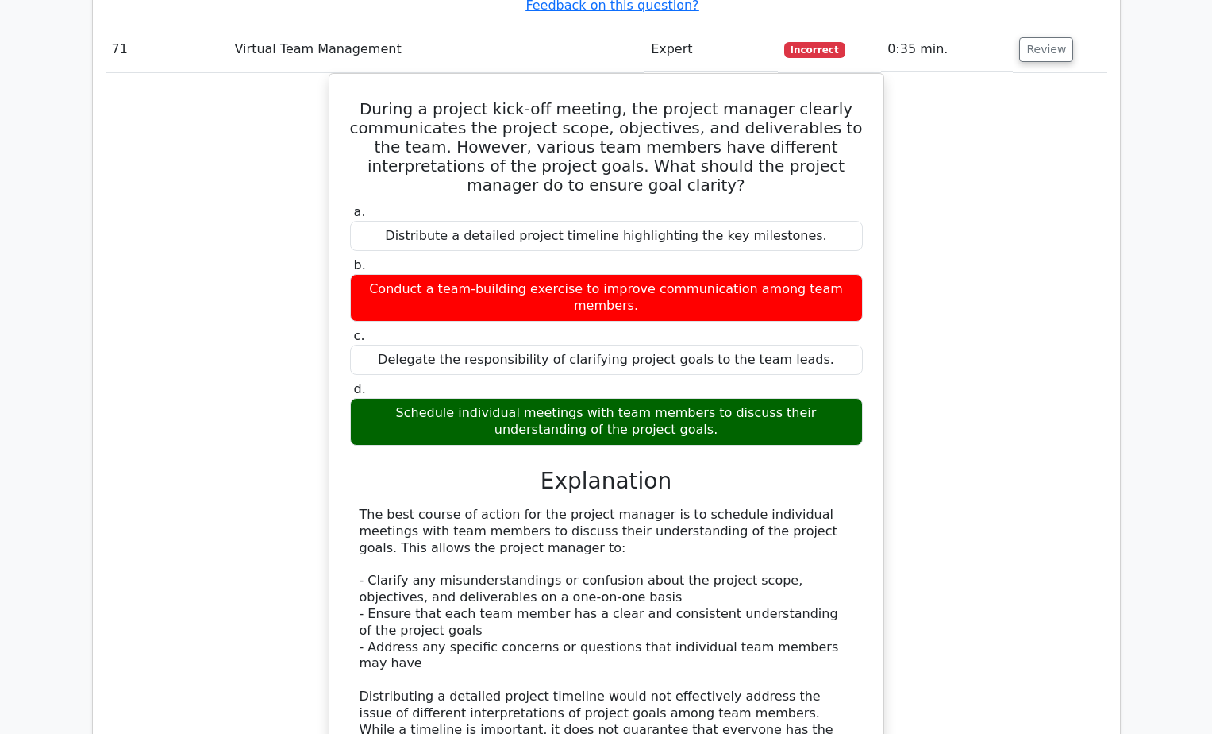
scroll to position [63964, 0]
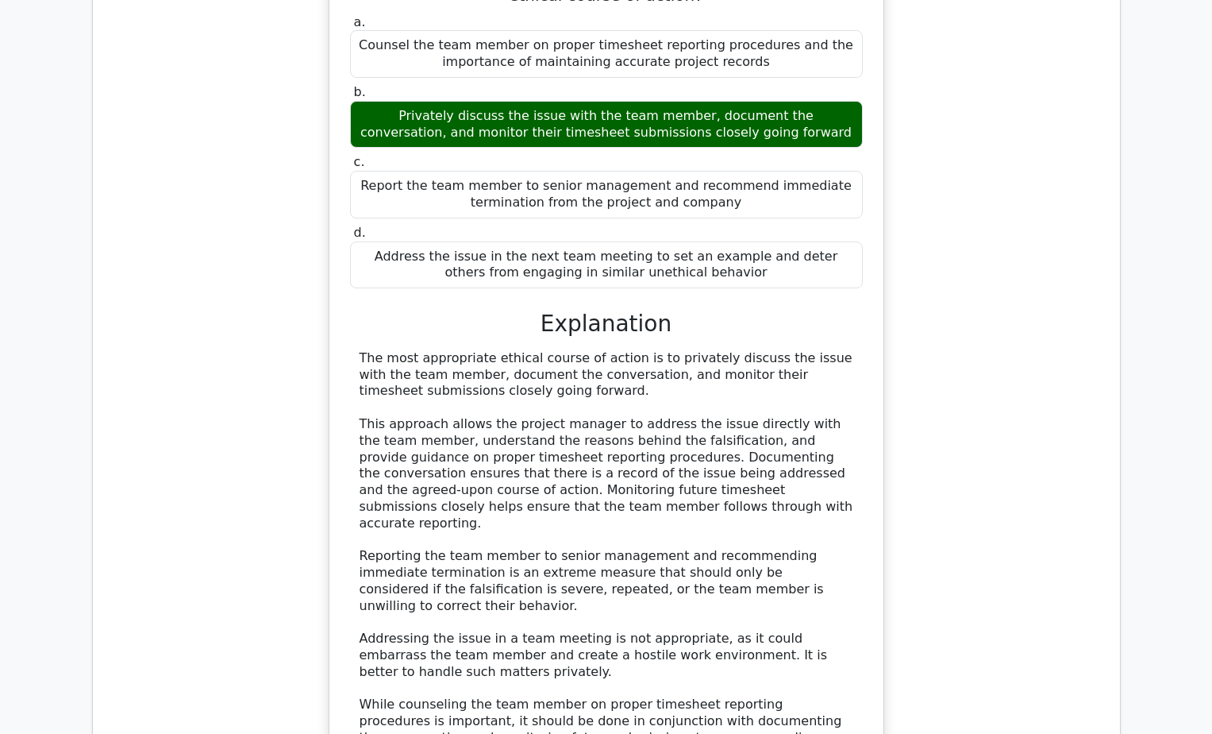
scroll to position [76004, 0]
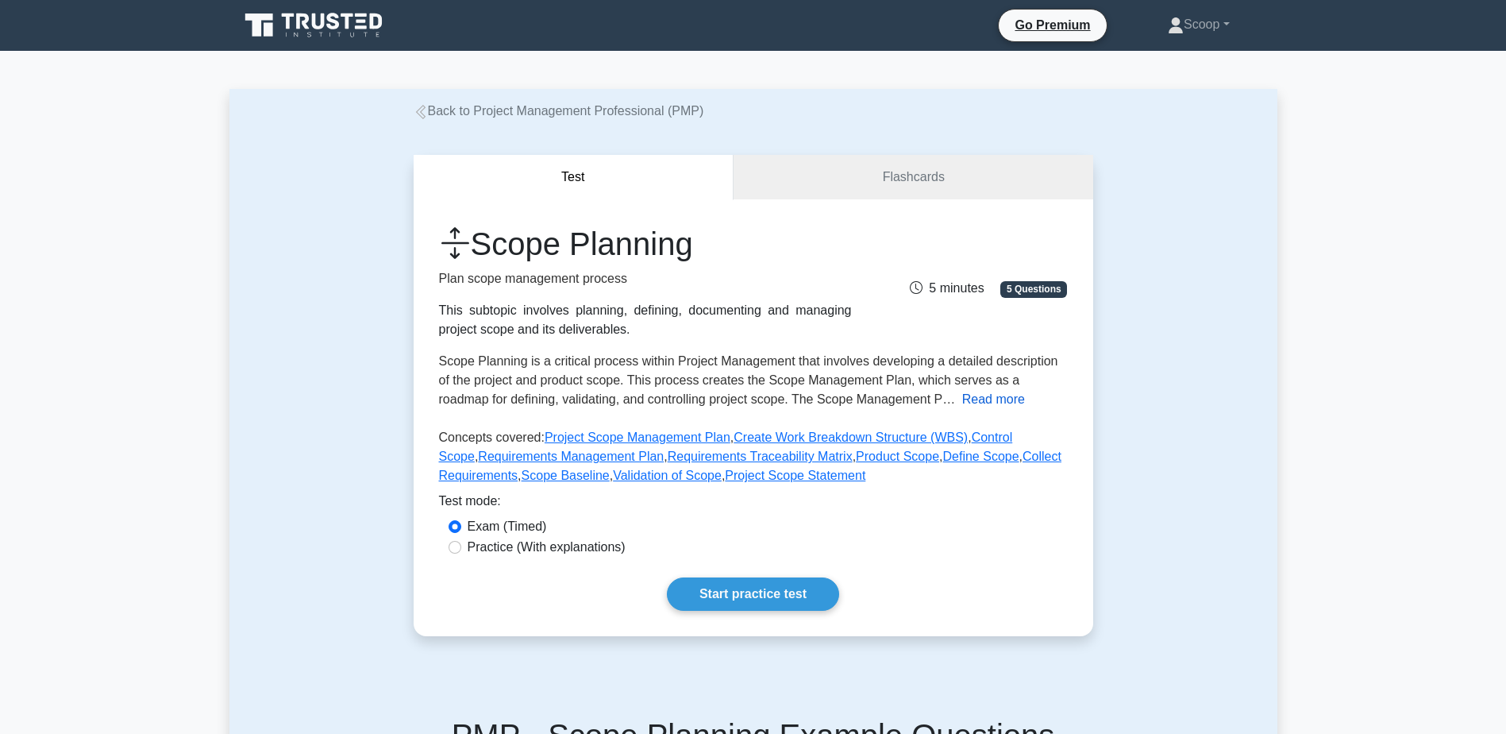
click at [962, 403] on button "Read more" at bounding box center [993, 399] width 63 height 19
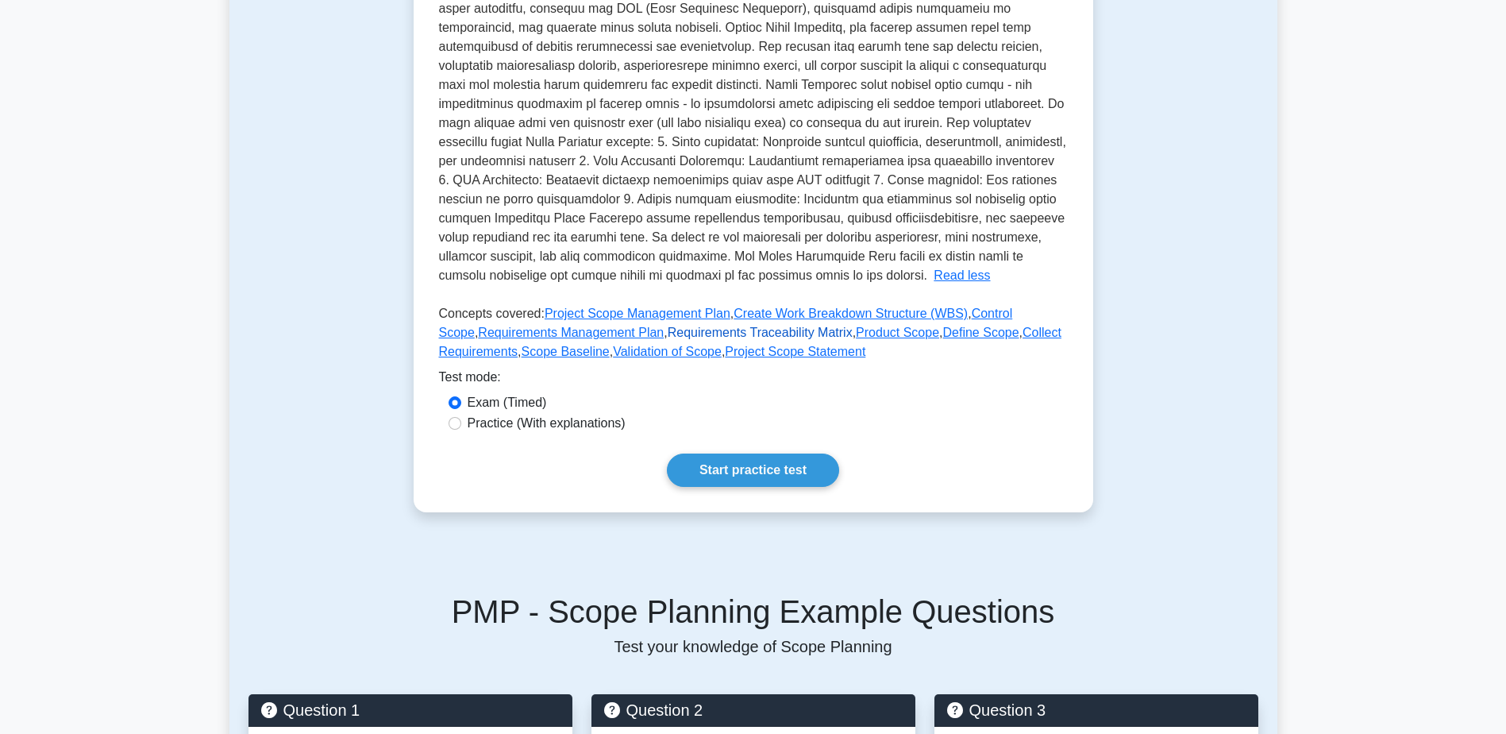
scroll to position [926, 0]
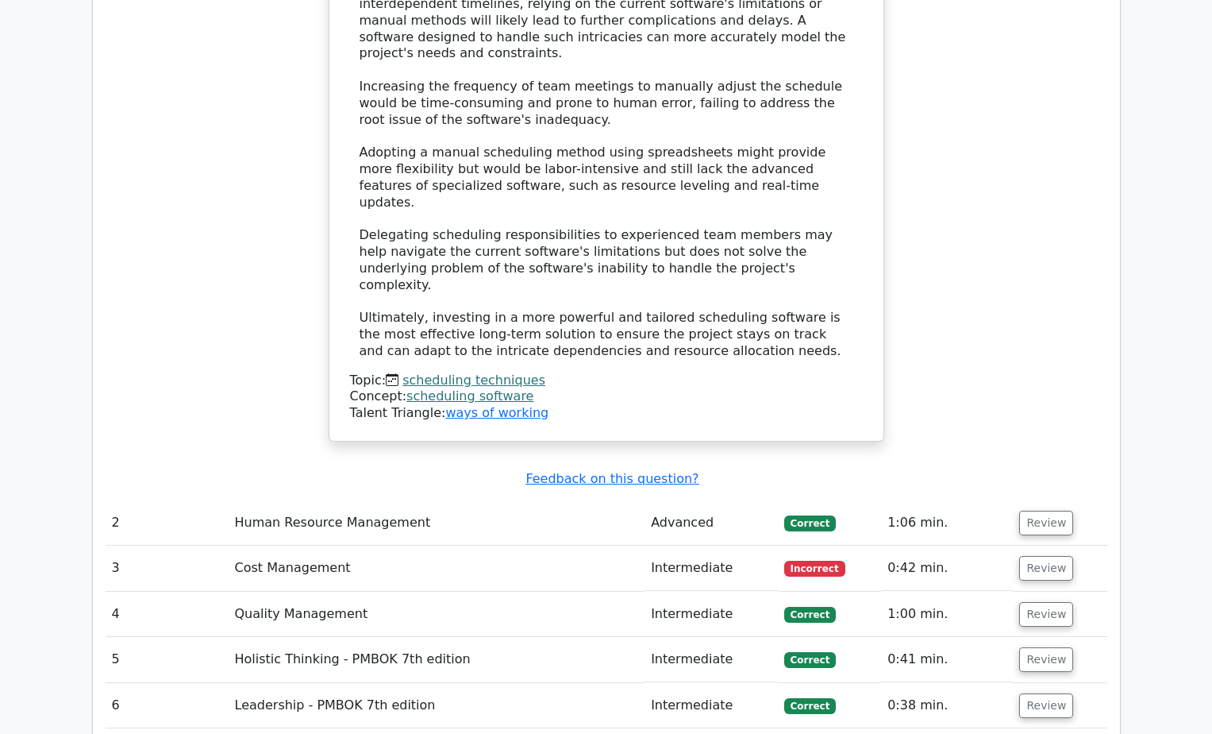
scroll to position [3656, 0]
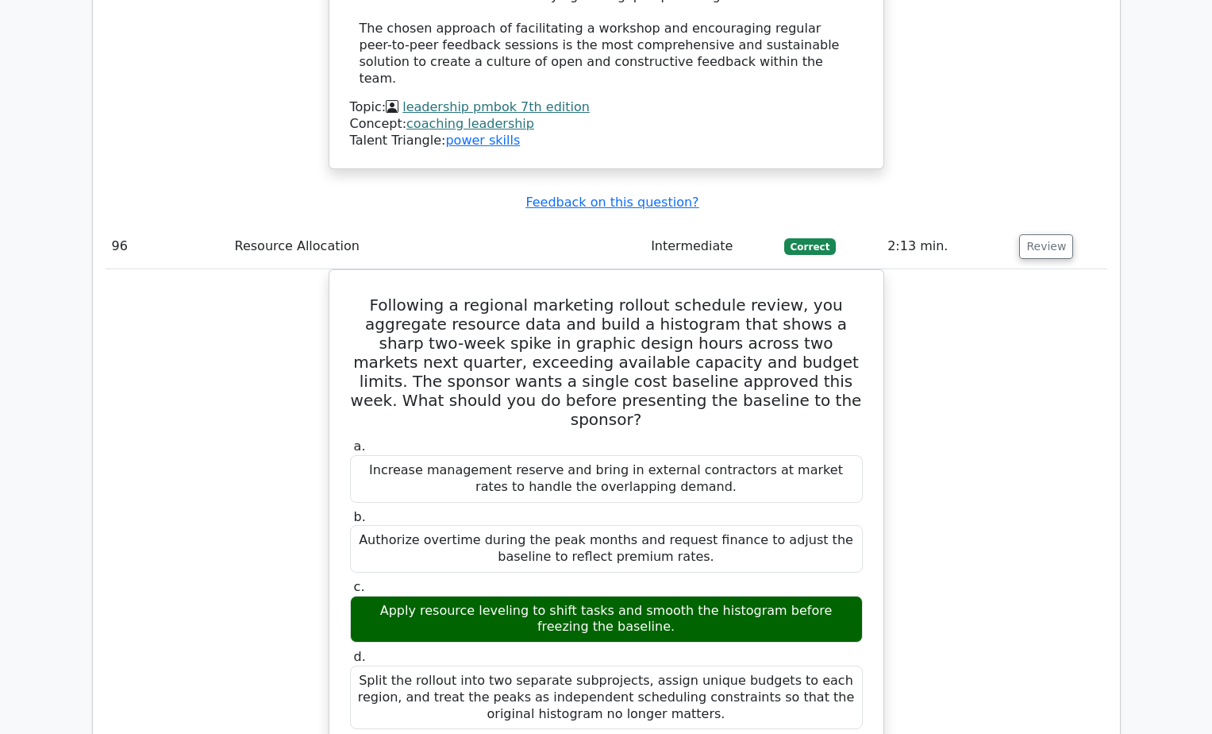
scroll to position [88574, 0]
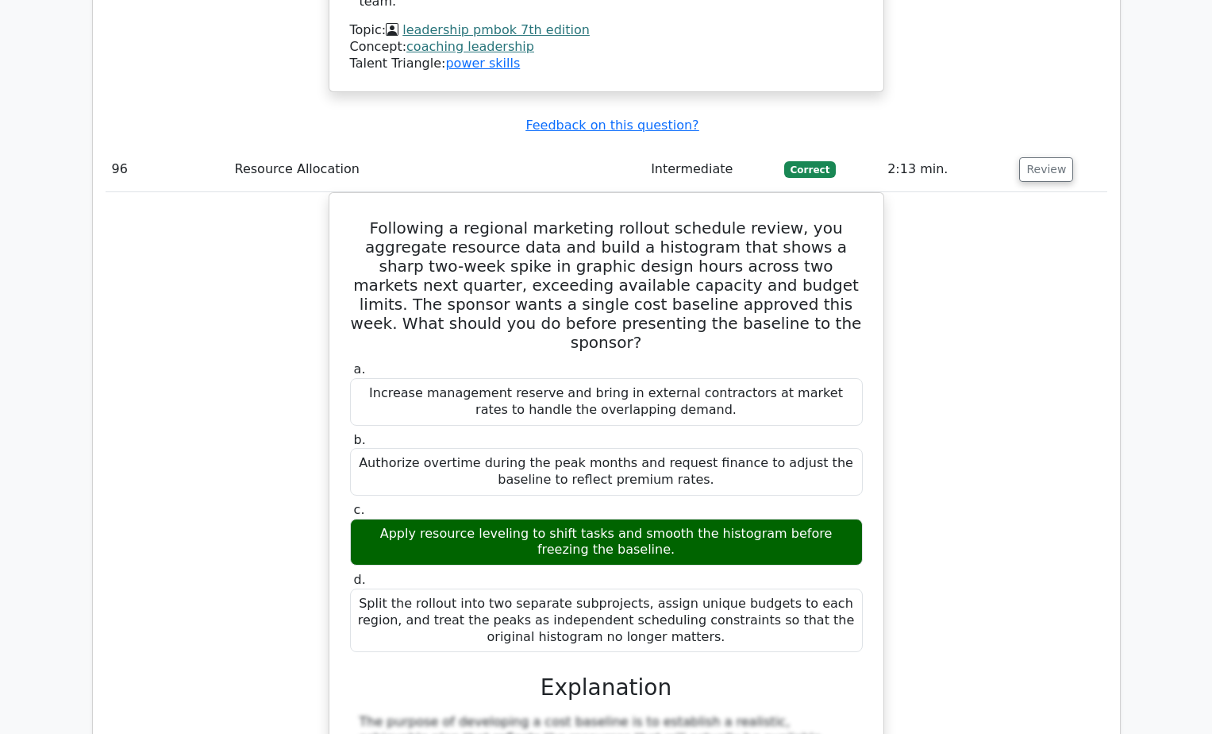
scroll to position [87780, 0]
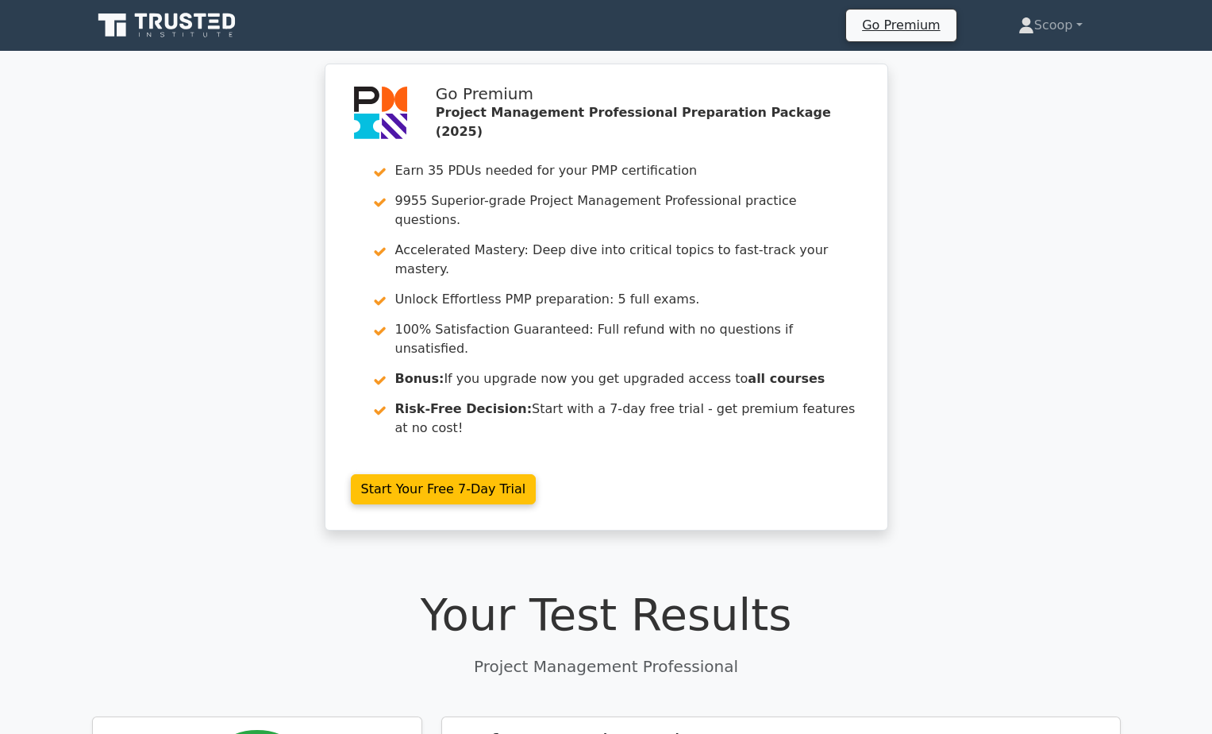
click at [171, 23] on icon at bounding box center [168, 25] width 152 height 30
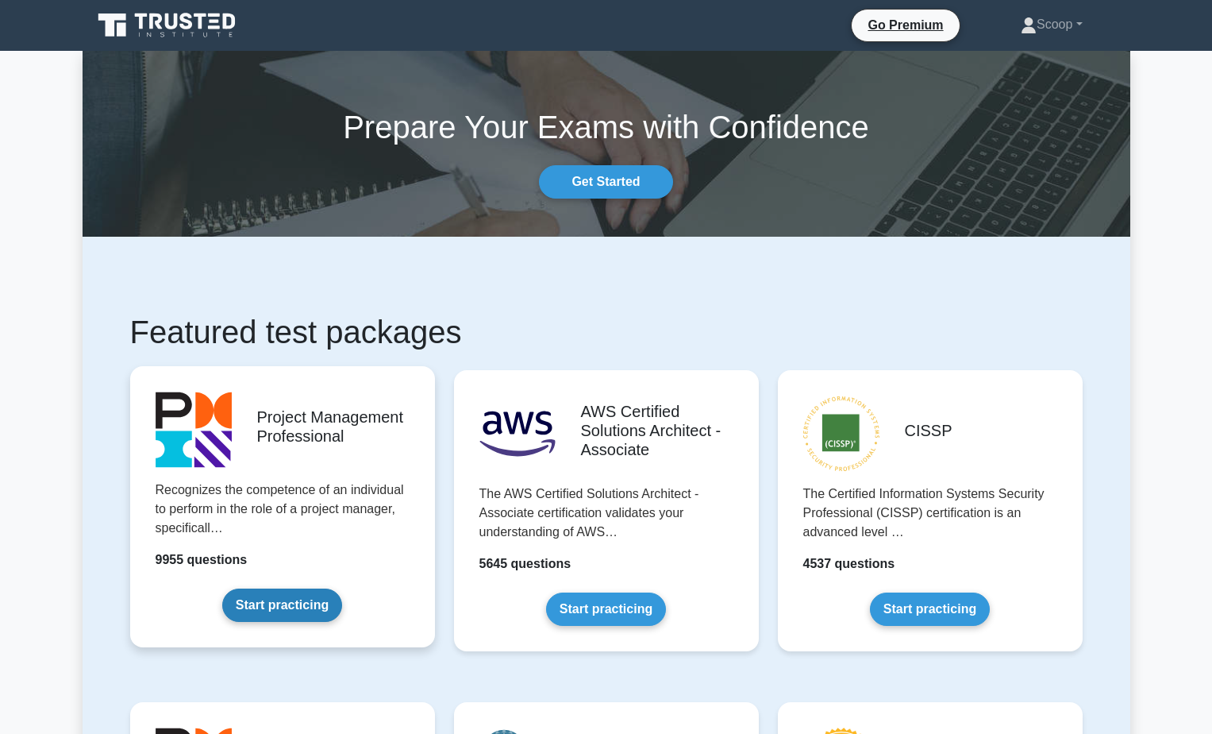
click at [291, 603] on link "Start practicing" at bounding box center [282, 604] width 120 height 33
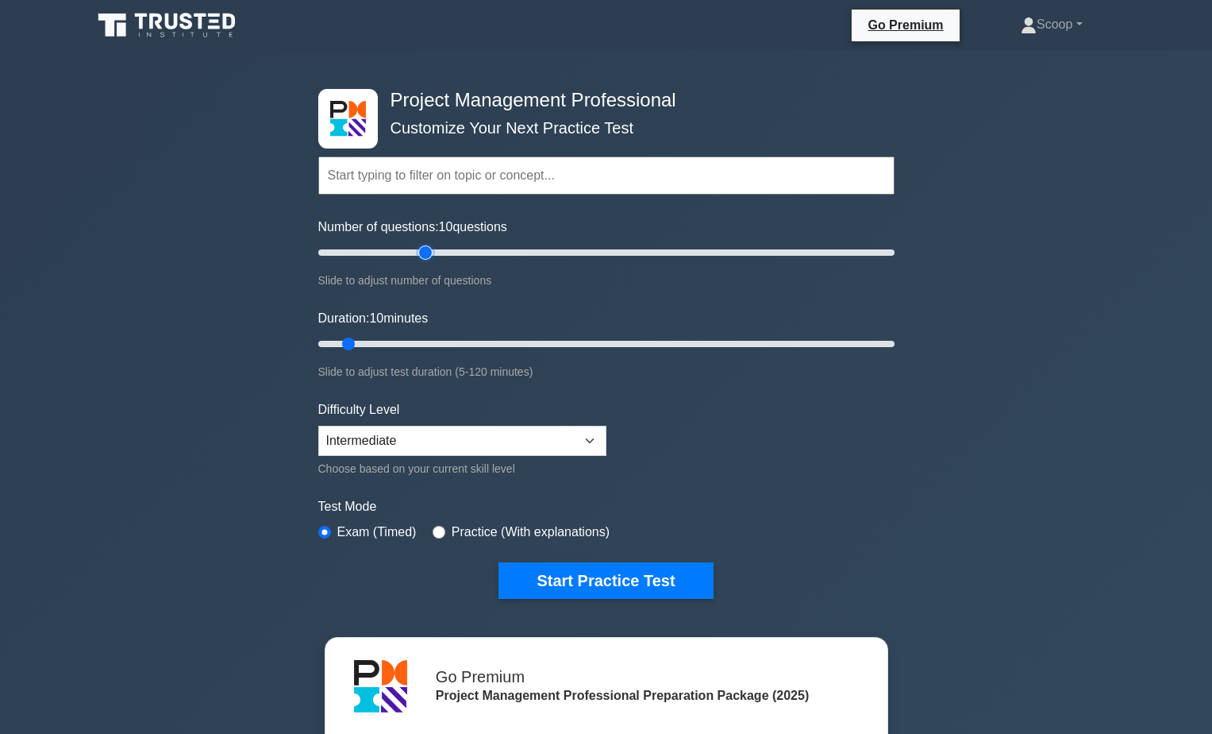
drag, startPoint x: 478, startPoint y: 254, endPoint x: 431, endPoint y: 245, distance: 47.8
click at [431, 245] on input "Number of questions: 10 questions" at bounding box center [606, 252] width 576 height 19
drag, startPoint x: 426, startPoint y: 248, endPoint x: 942, endPoint y: 276, distance: 517.6
type input "200"
click at [895, 262] on input "Number of questions: 200 questions" at bounding box center [606, 252] width 576 height 19
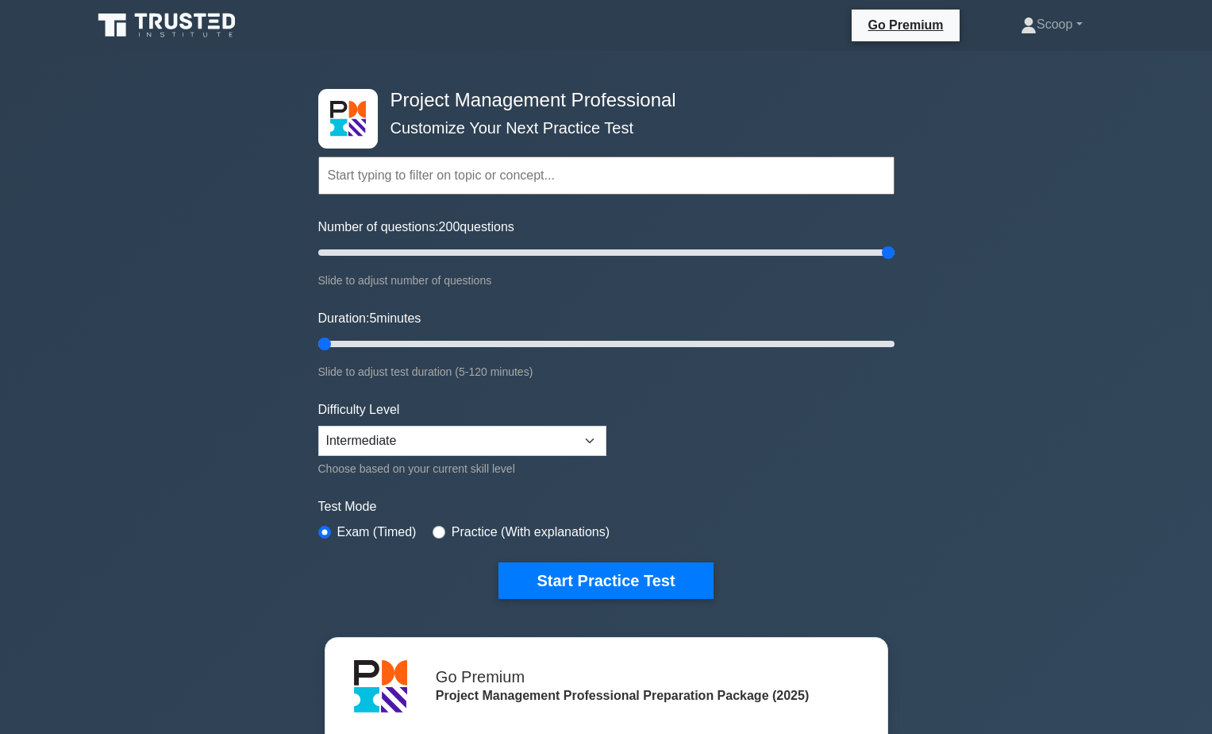
drag, startPoint x: 345, startPoint y: 340, endPoint x: 139, endPoint y: 323, distance: 207.1
type input "5"
click at [318, 334] on input "Duration: 5 minutes" at bounding box center [606, 343] width 576 height 19
type input "1000"
click at [631, 583] on button "Start Practice Test" at bounding box center [606, 580] width 214 height 37
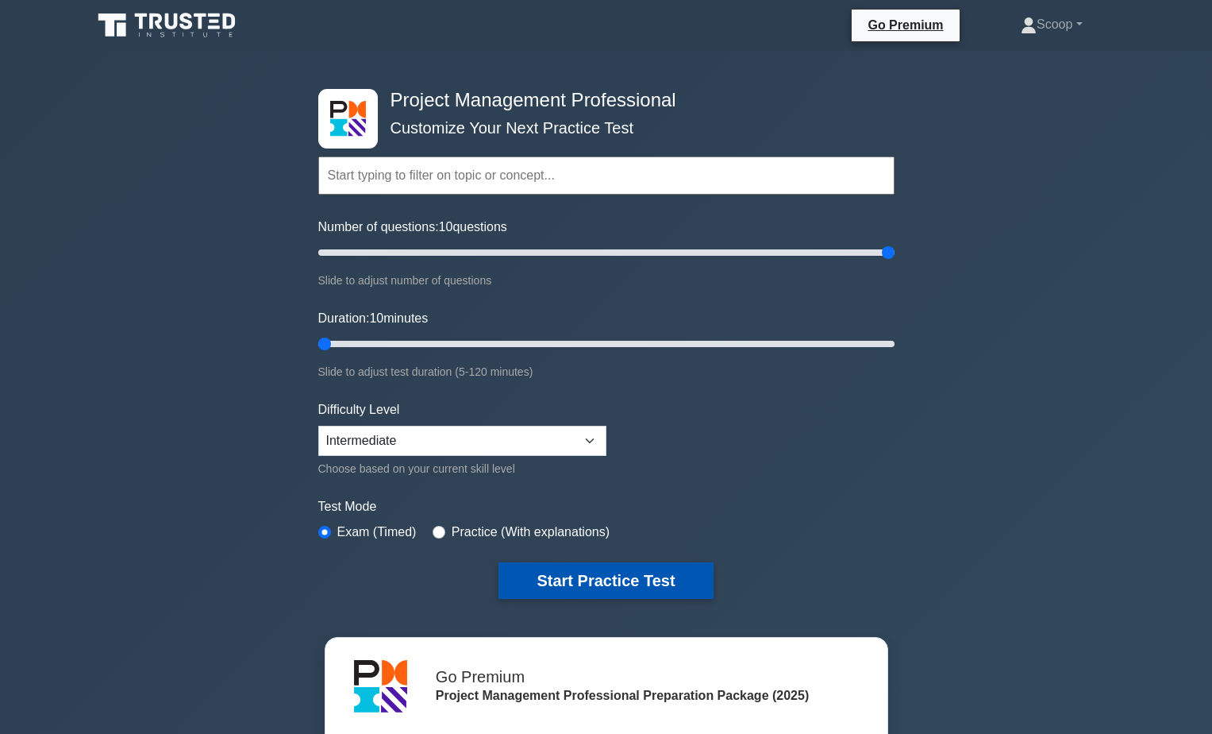
click at [573, 572] on button "Start Practice Test" at bounding box center [606, 580] width 214 height 37
drag, startPoint x: 894, startPoint y: 251, endPoint x: 55, endPoint y: 266, distance: 839.2
type input "5"
click at [318, 262] on input "Number of questions: 5 questions" at bounding box center [606, 252] width 576 height 19
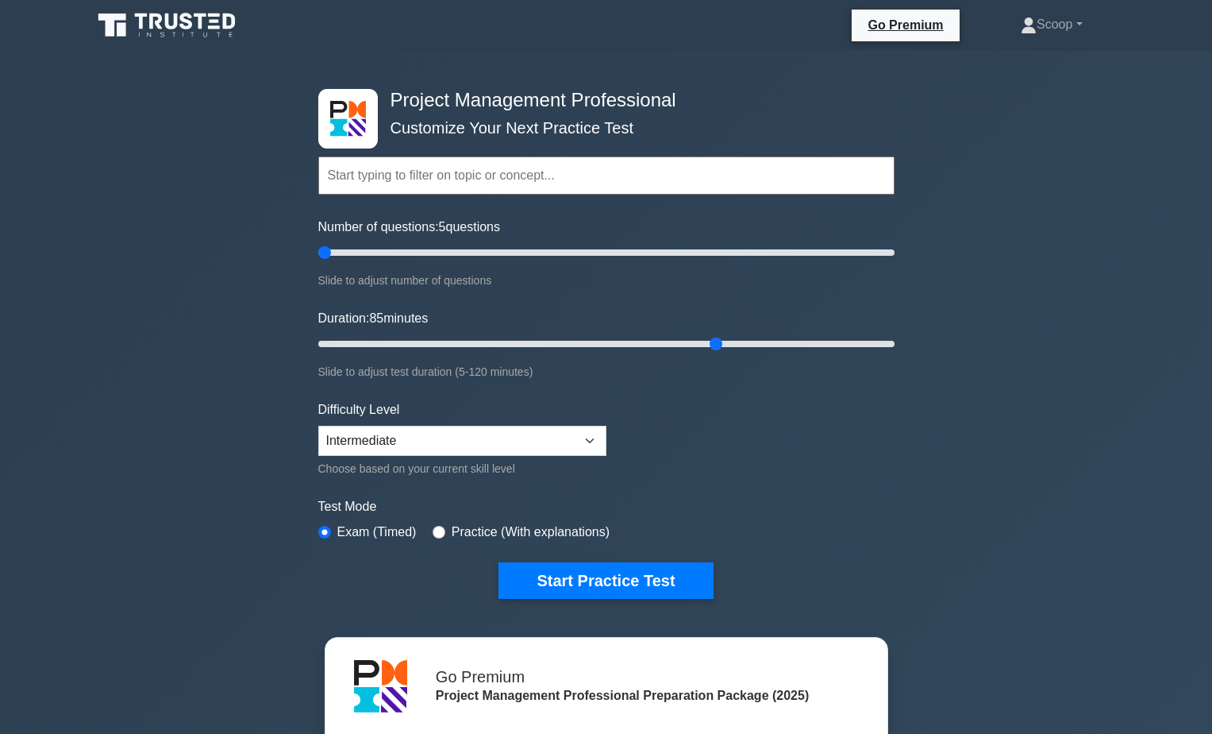
drag, startPoint x: 331, startPoint y: 343, endPoint x: 722, endPoint y: 331, distance: 391.6
type input "85"
click at [722, 334] on input "Duration: 85 minutes" at bounding box center [606, 343] width 576 height 19
type input "230"
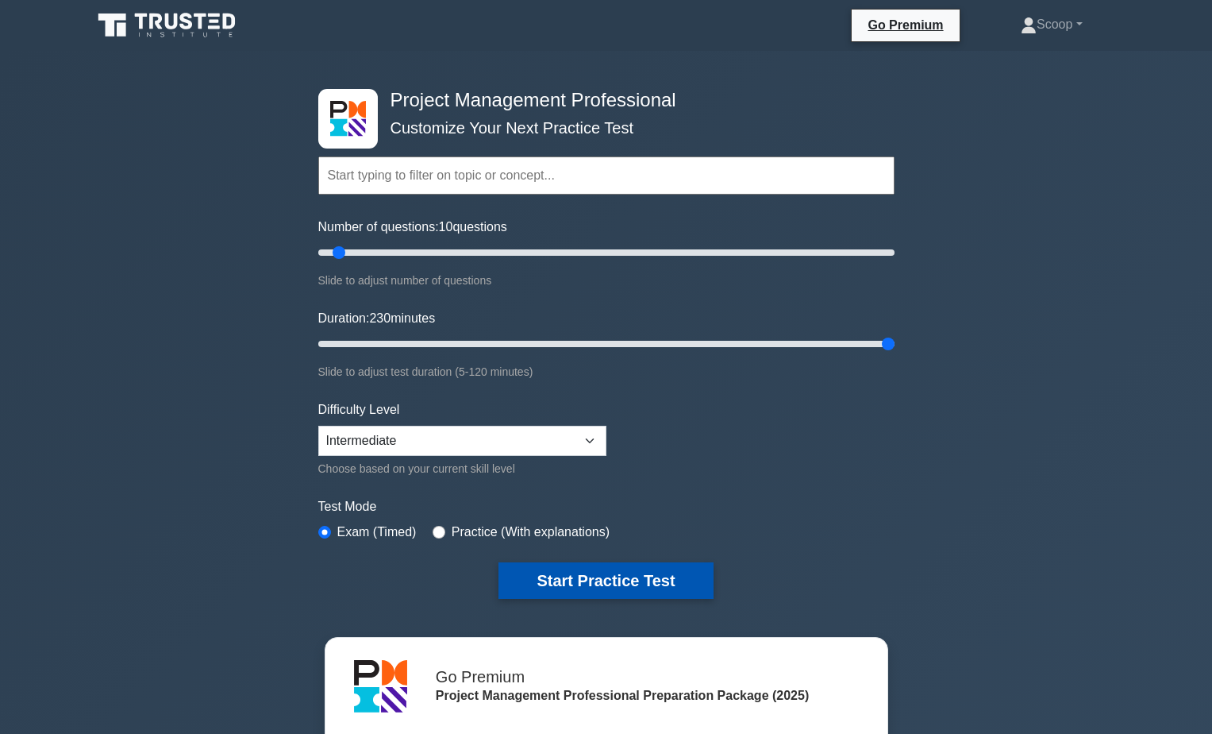
click at [626, 586] on button "Start Practice Test" at bounding box center [606, 580] width 214 height 37
type input "1000"
type input "230"
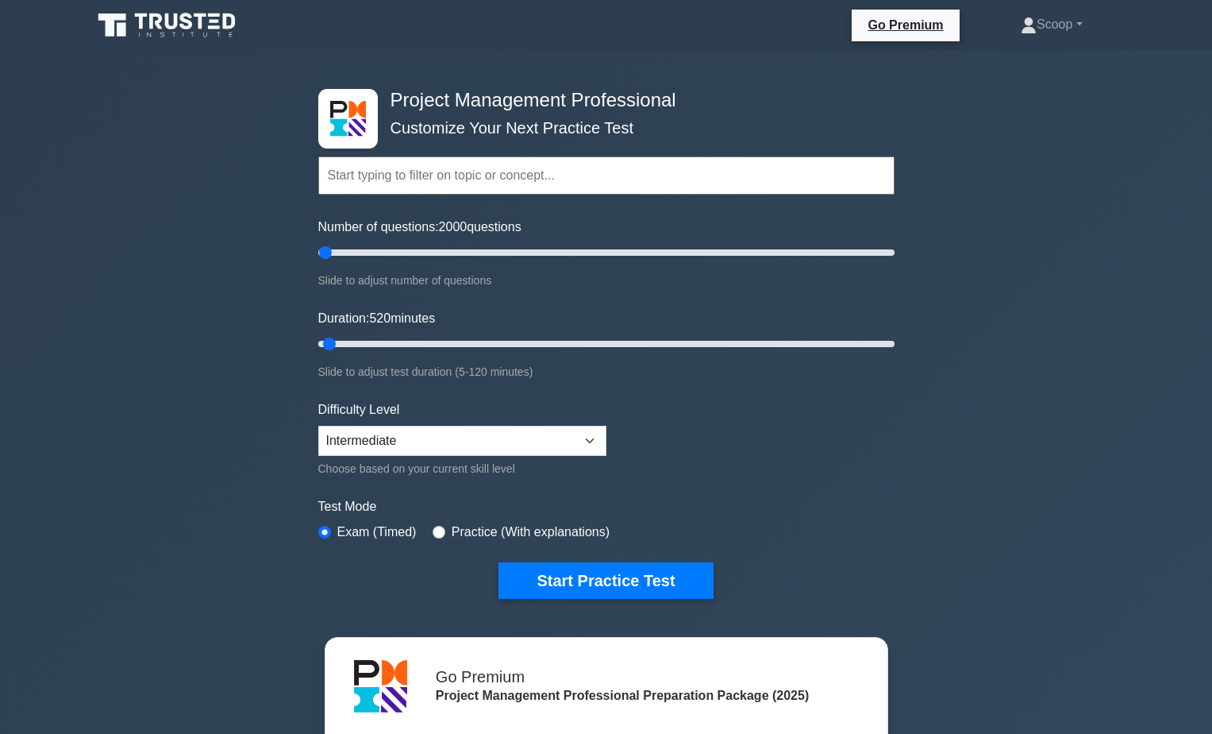
type input "2000"
type input "520"
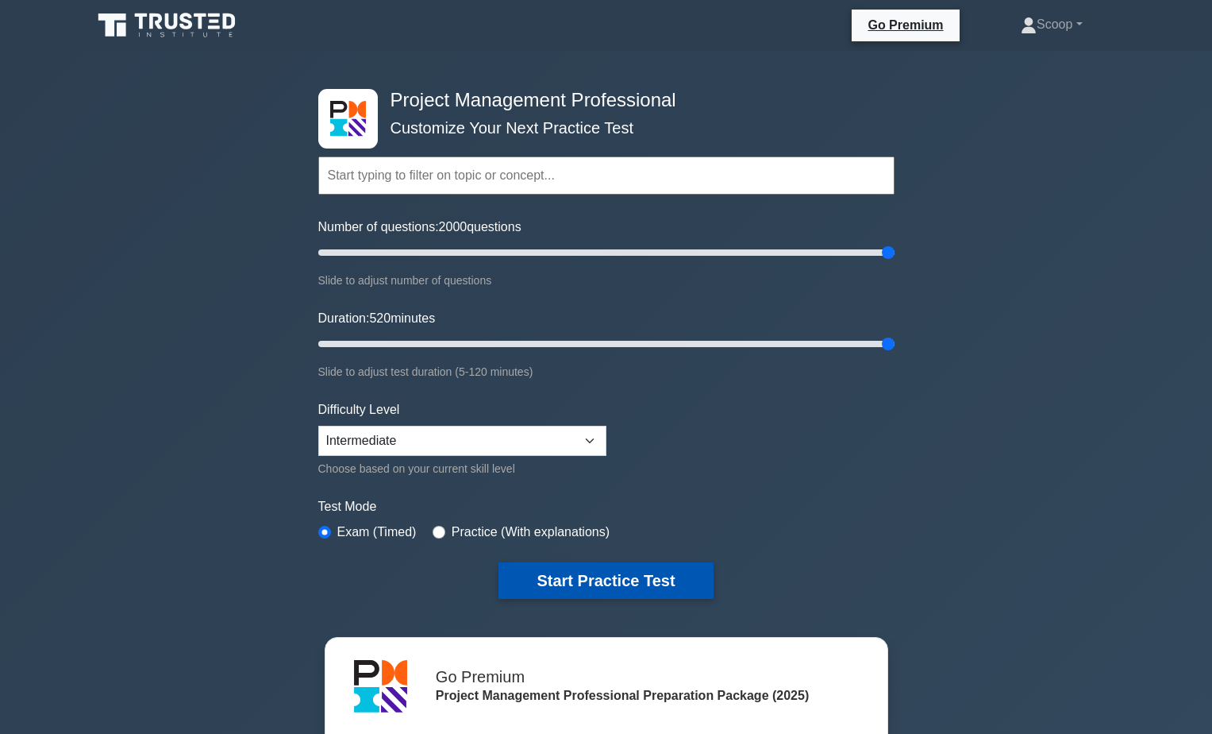
click at [560, 564] on button "Start Practice Test" at bounding box center [606, 580] width 214 height 37
click at [1053, 23] on link "Scoop" at bounding box center [1051, 25] width 137 height 32
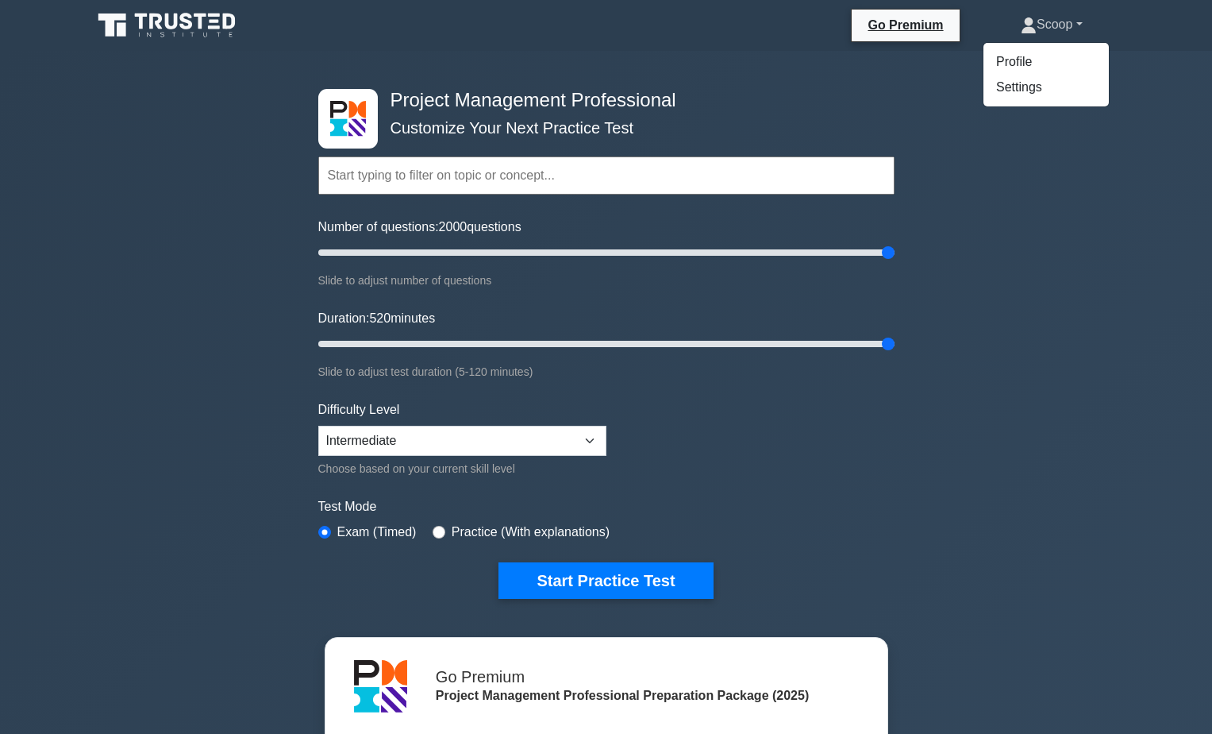
click at [1057, 17] on link "Scoop" at bounding box center [1051, 25] width 137 height 32
click at [1024, 22] on icon at bounding box center [1029, 25] width 16 height 16
click at [1017, 64] on link "Profile" at bounding box center [1046, 61] width 125 height 25
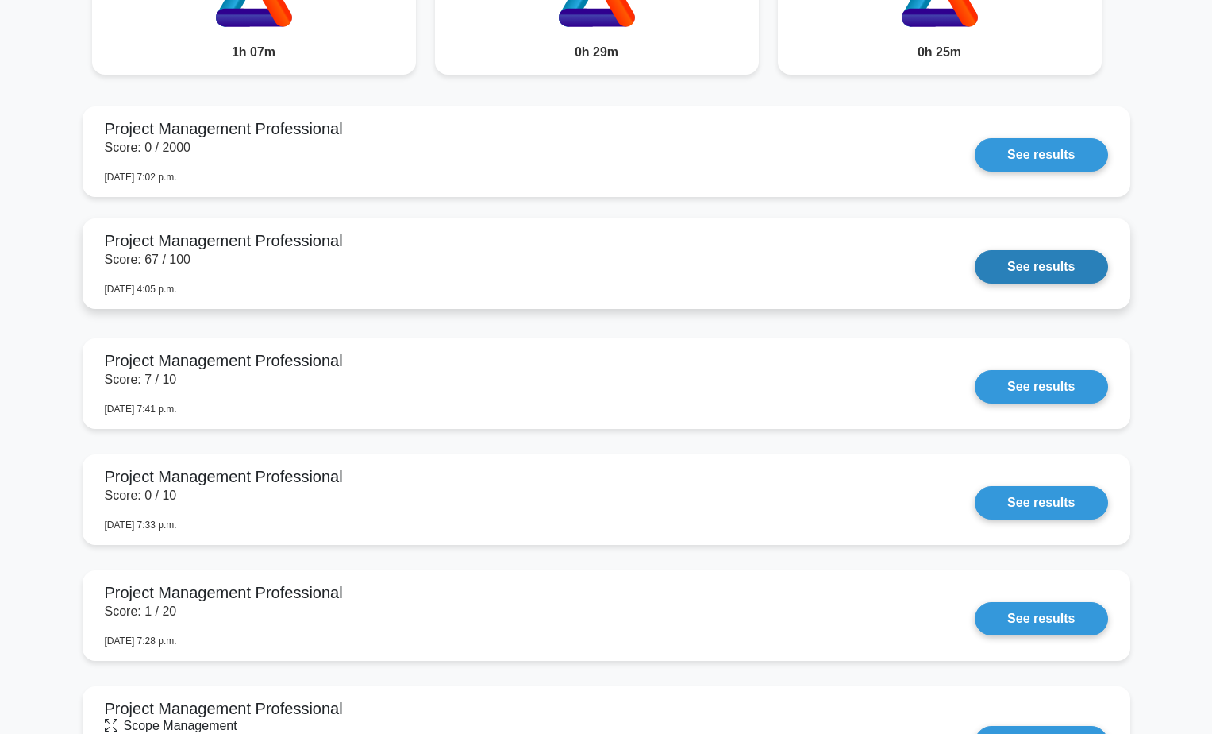
scroll to position [1455, 0]
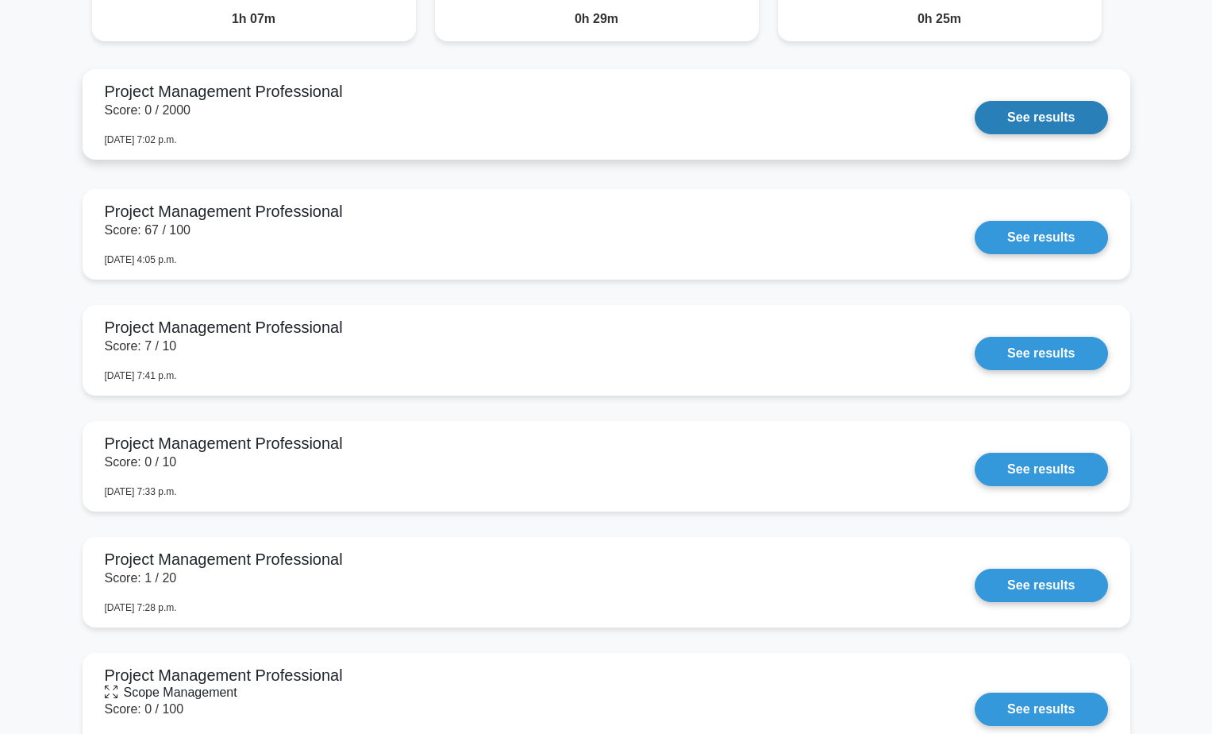
click at [1037, 110] on link "See results" at bounding box center [1041, 117] width 133 height 33
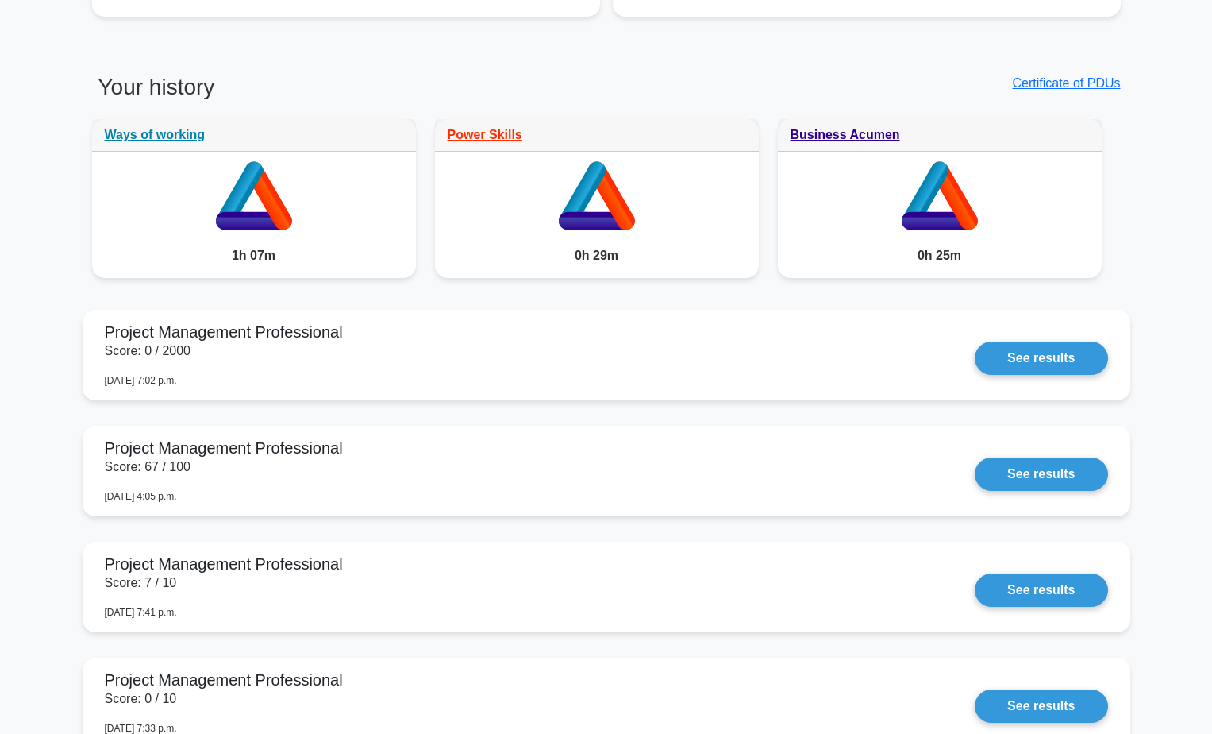
scroll to position [160, 0]
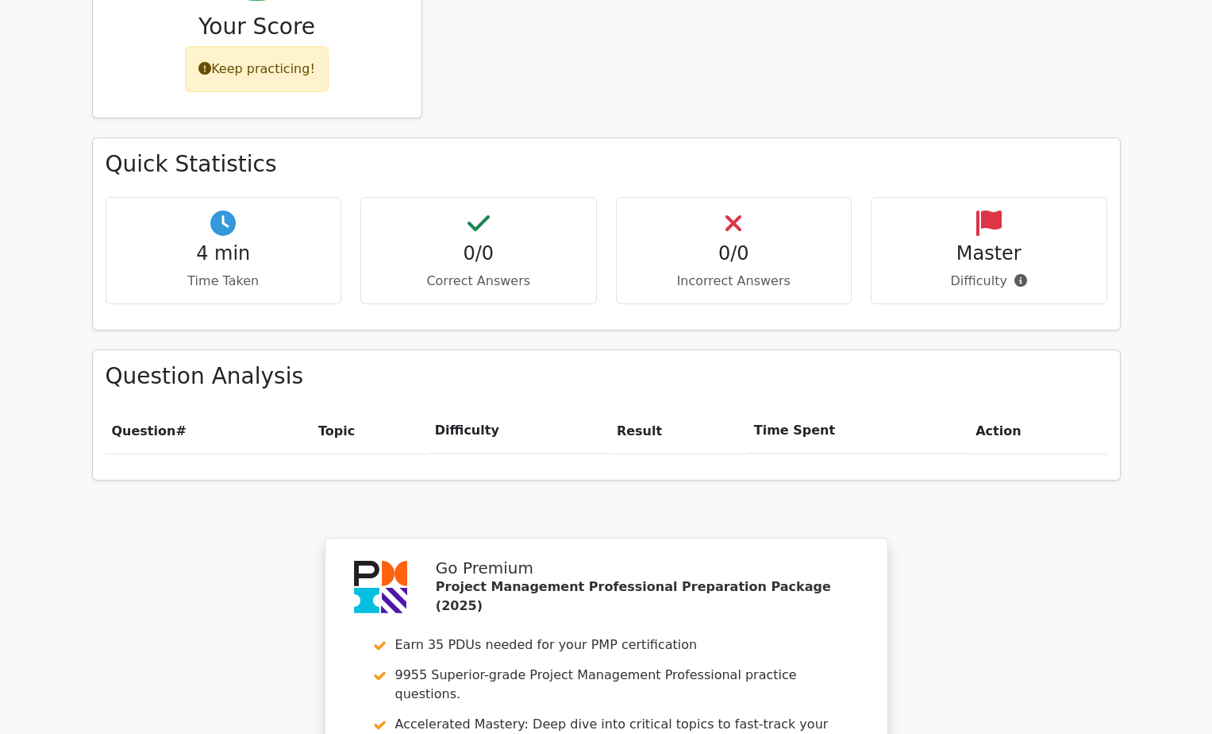
scroll to position [749, 0]
